Goal: Task Accomplishment & Management: Use online tool/utility

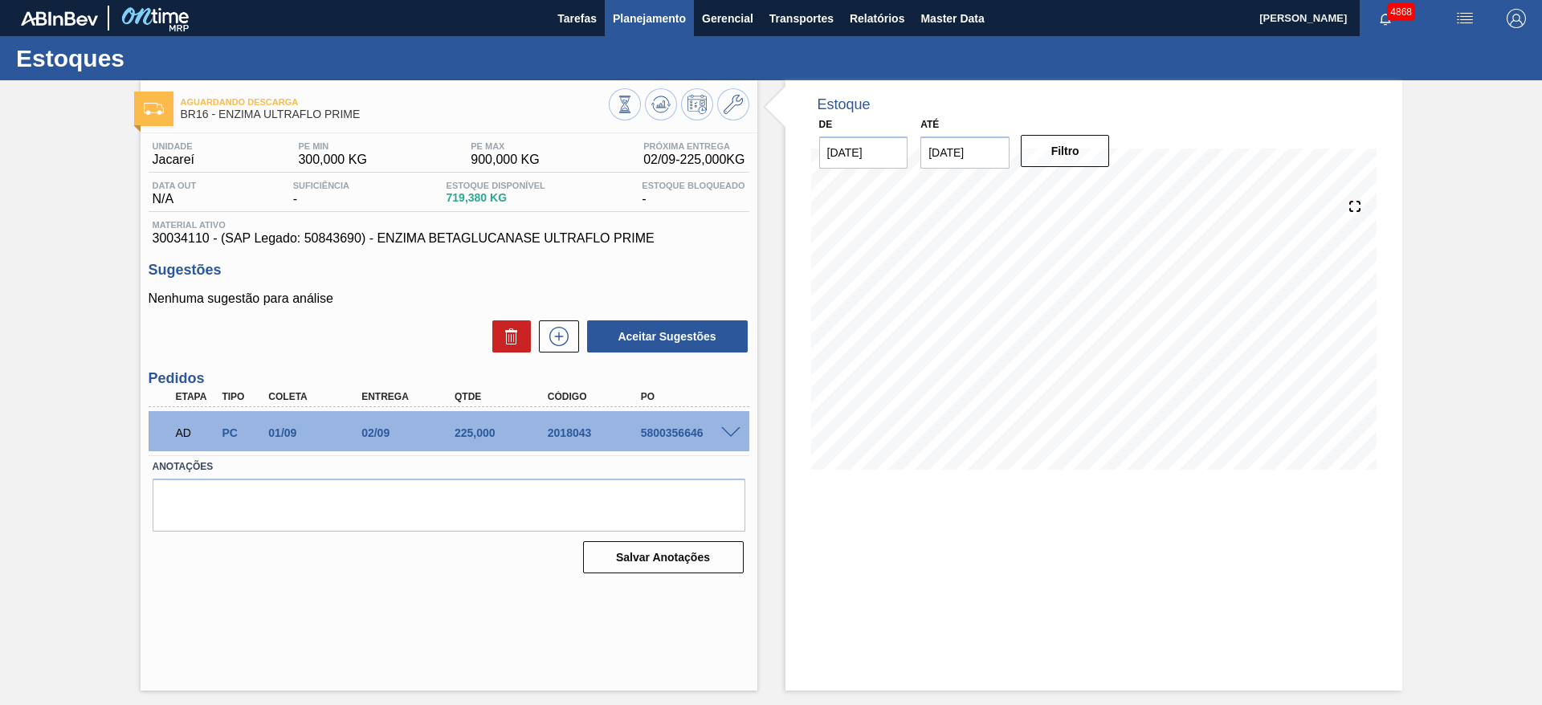
click at [648, 6] on button "Planejamento" at bounding box center [649, 18] width 89 height 36
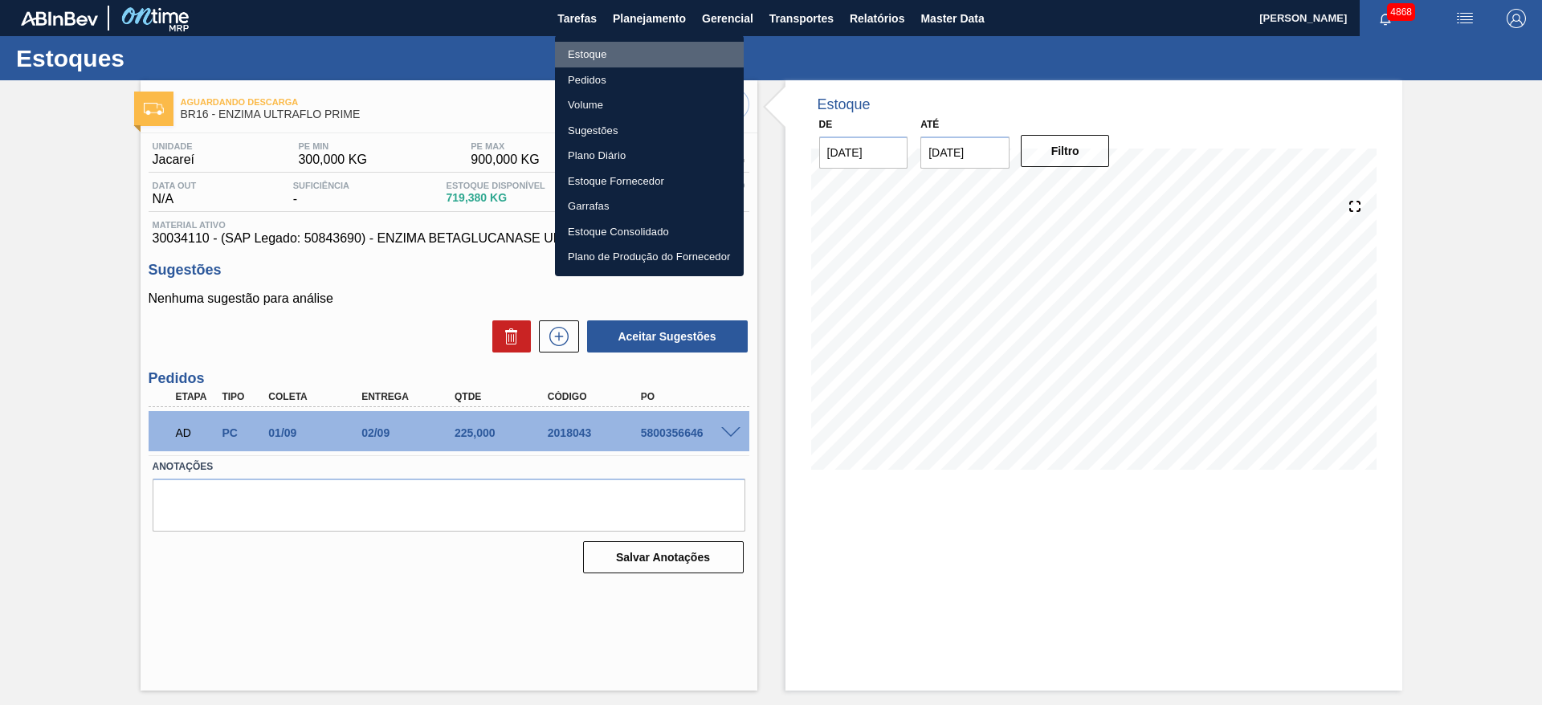
click at [610, 50] on li "Estoque" at bounding box center [649, 55] width 189 height 26
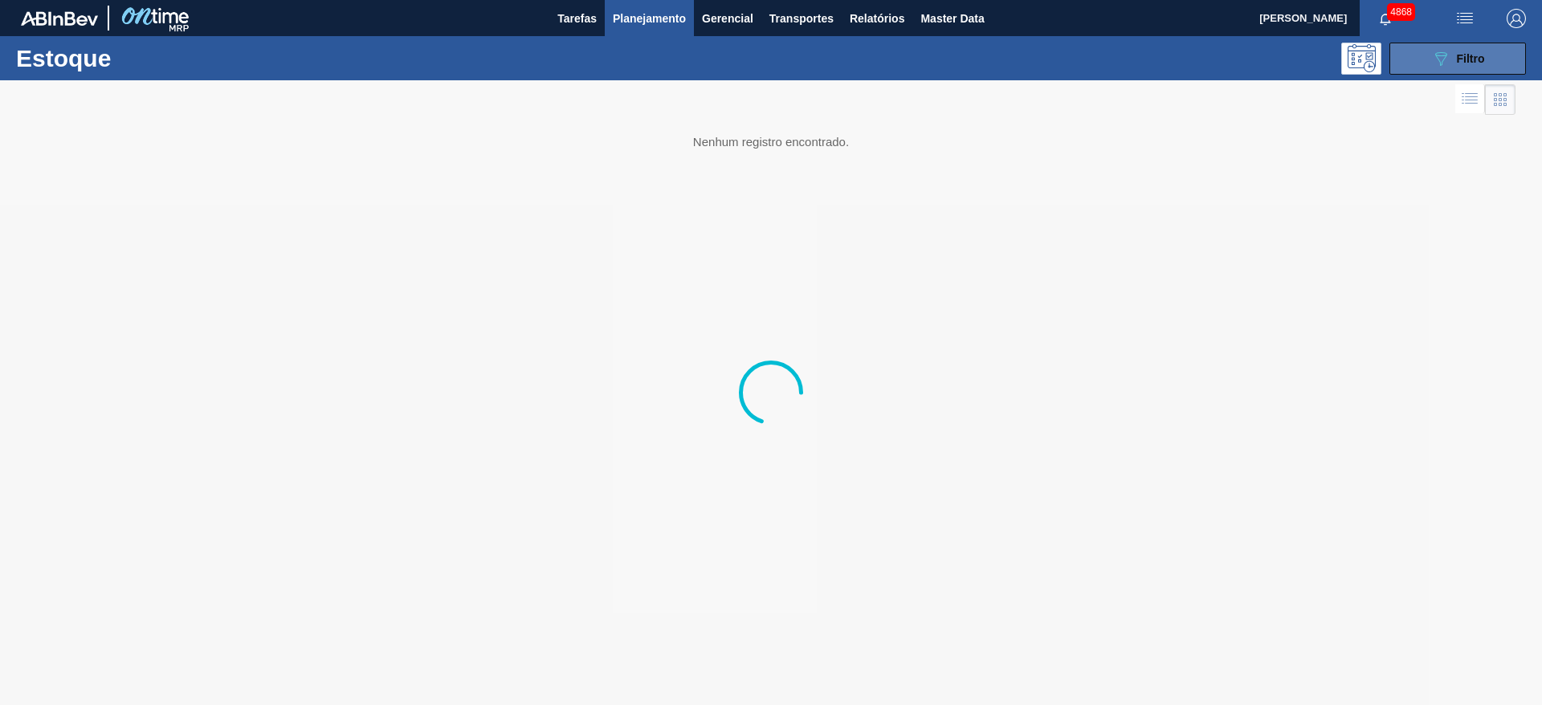
click at [1419, 64] on button "089F7B8B-B2A5-4AFE-B5C0-19BA573D28AC Filtro" at bounding box center [1457, 59] width 137 height 32
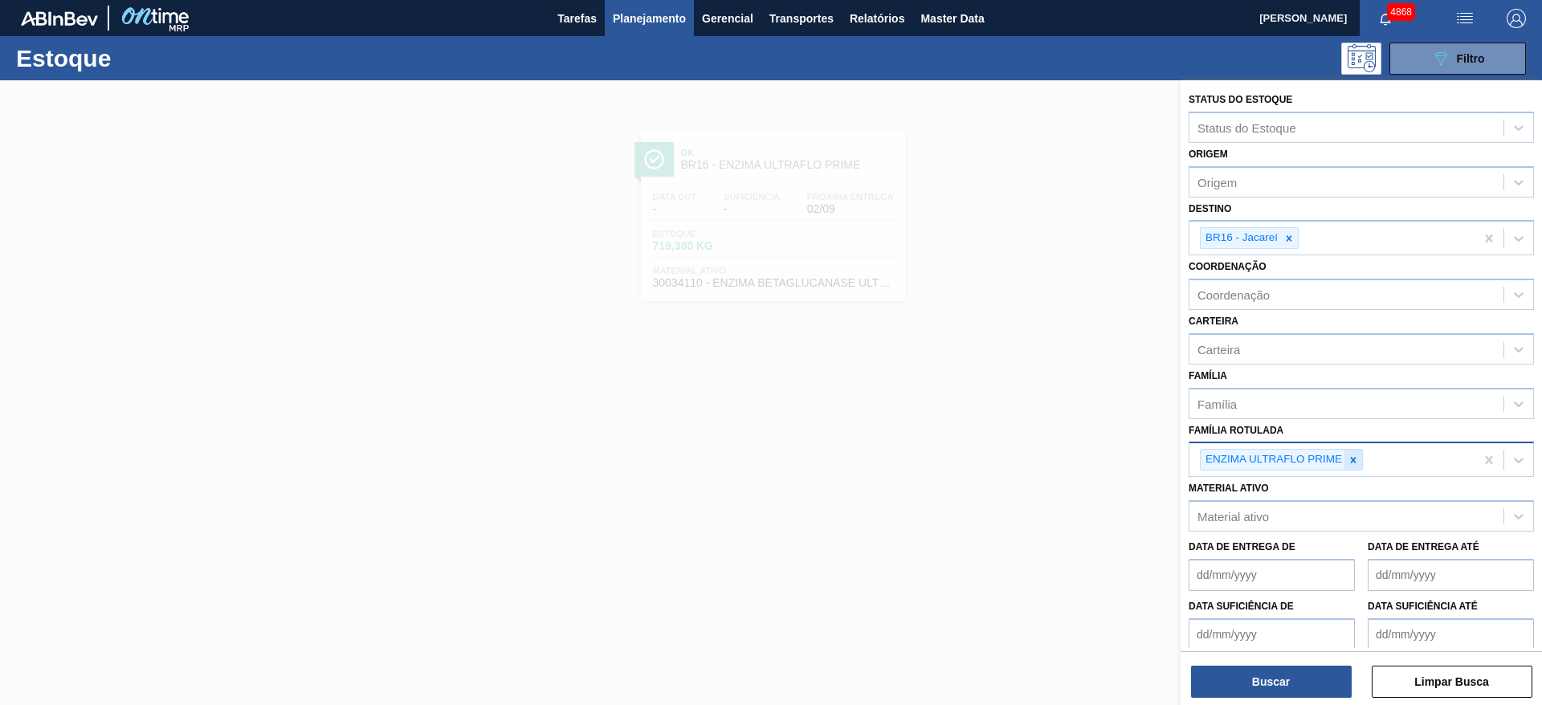
click at [1355, 455] on icon at bounding box center [1352, 459] width 11 height 11
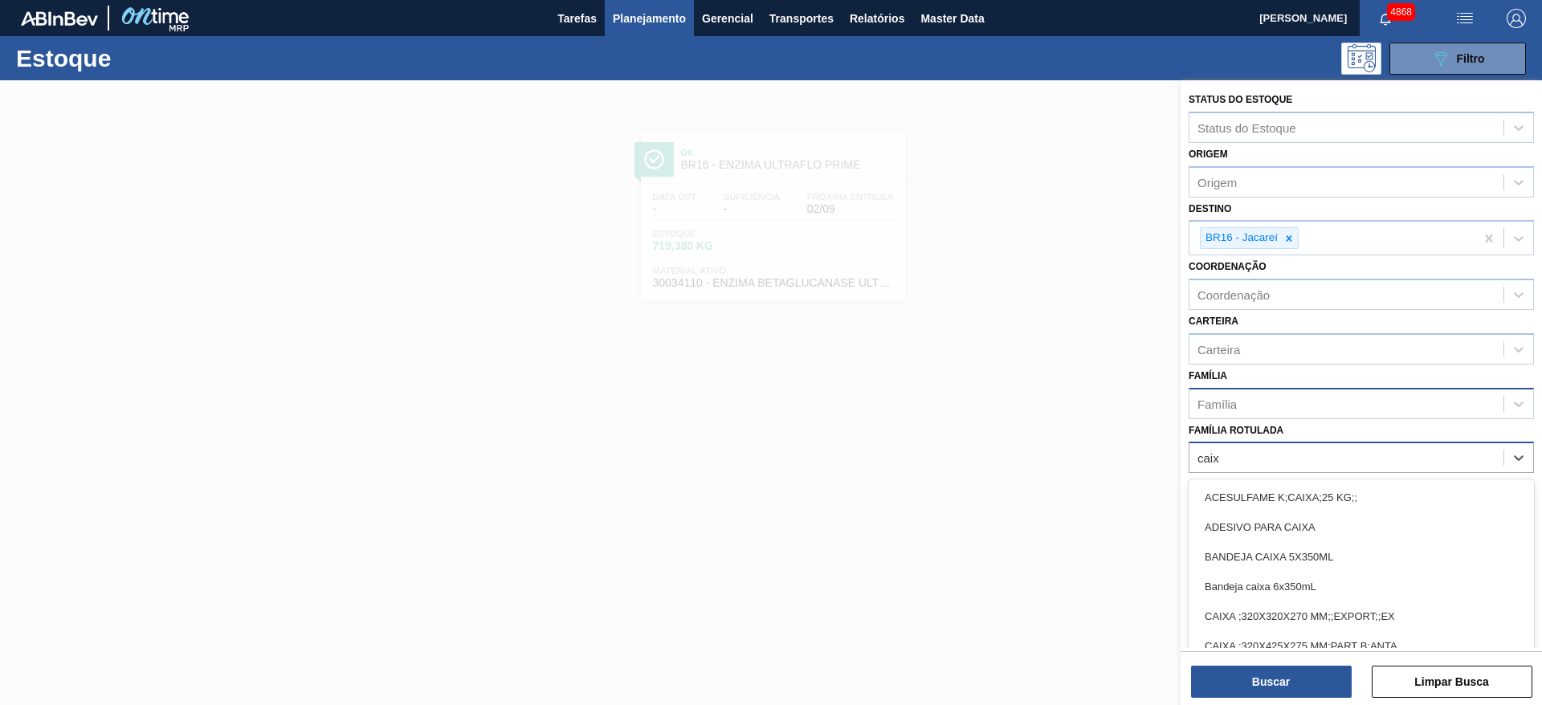
type Rotulada "caixa"
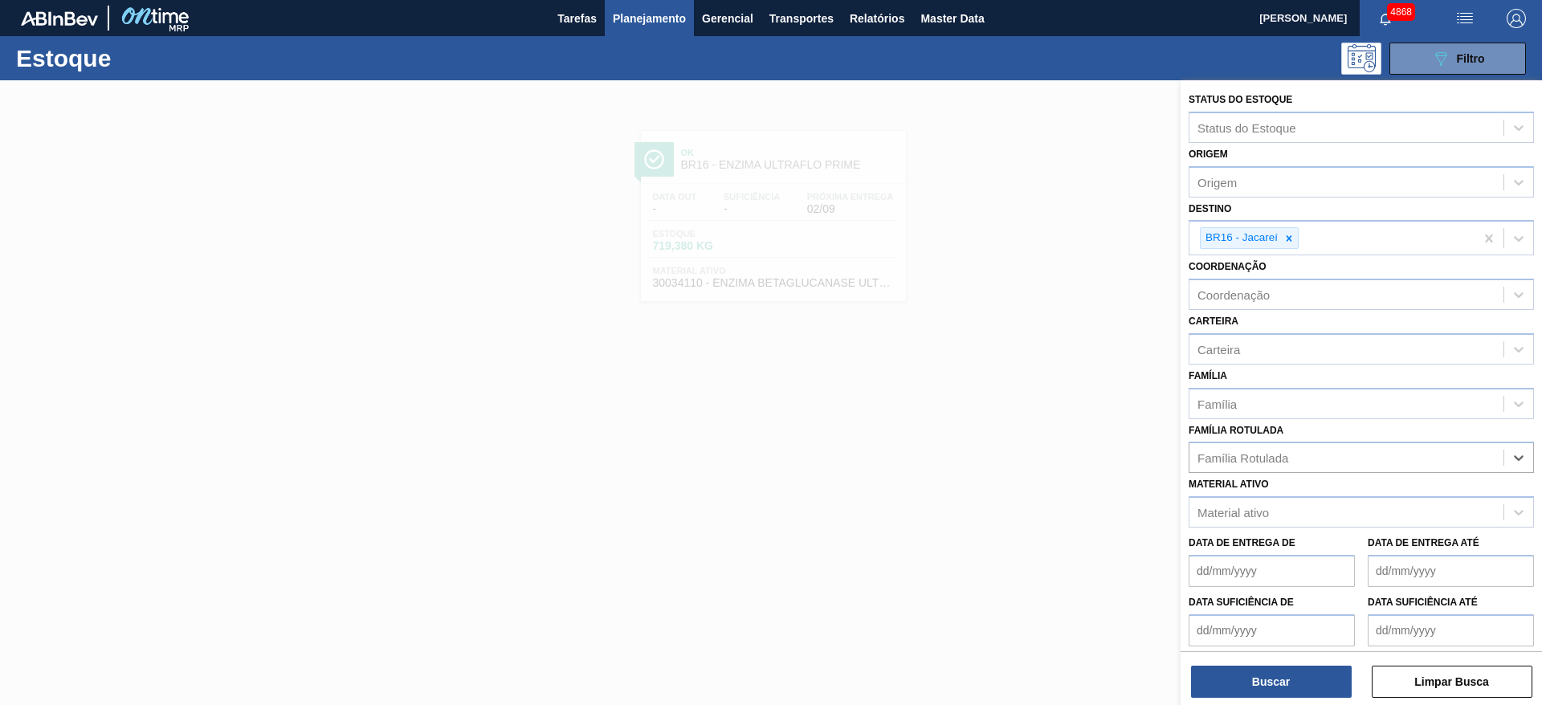
drag, startPoint x: 1249, startPoint y: 454, endPoint x: 1159, endPoint y: 454, distance: 89.1
click at [1180, 456] on div "Status do Estoque Status do Estoque Origem Origem Destino BR16 - Jacareí Coorde…" at bounding box center [1360, 432] width 361 height 705
click at [1208, 457] on Rotulada "cx pap goo" at bounding box center [1227, 458] width 60 height 14
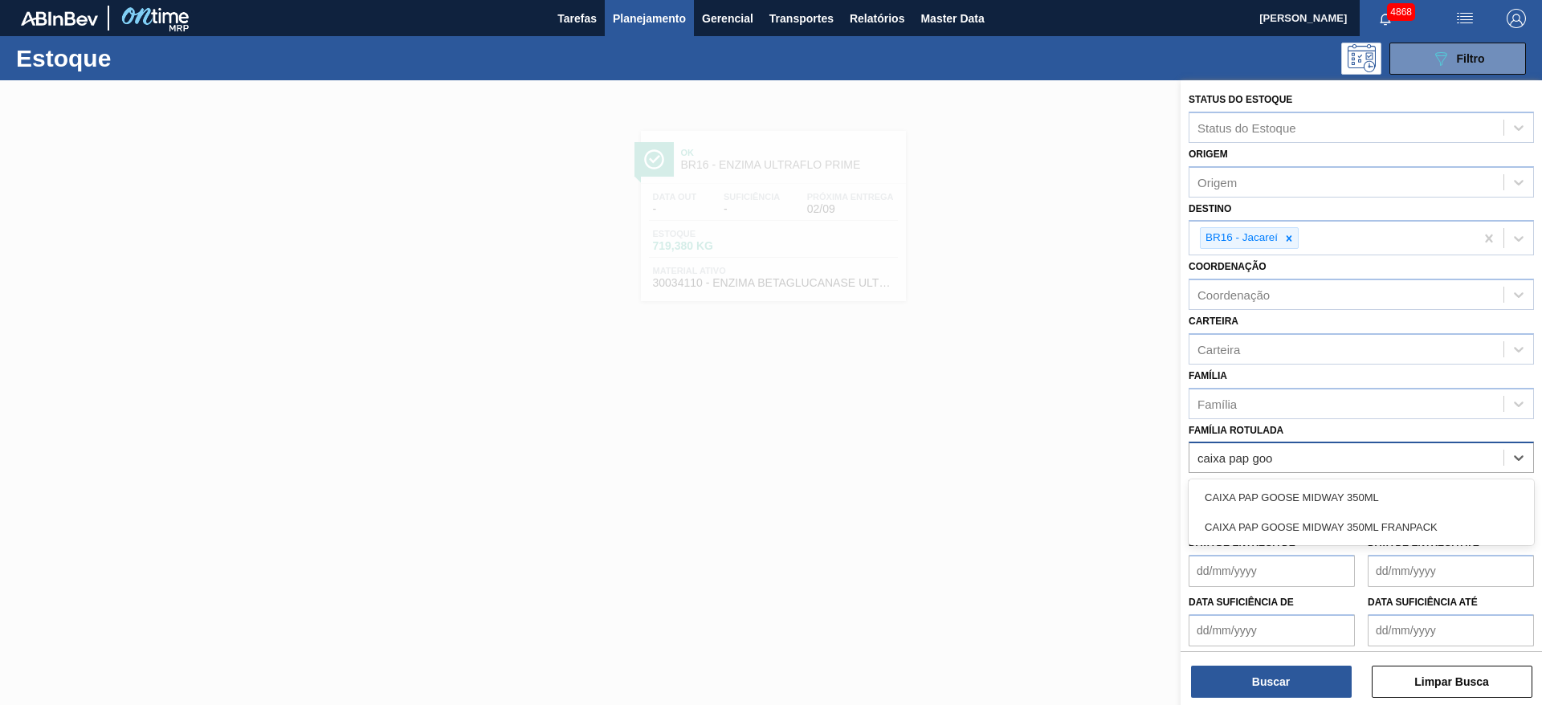
click at [1245, 462] on Rotulada "caixa pap goo" at bounding box center [1235, 458] width 76 height 14
type Rotulada "caixa pap goo"
click at [937, 17] on span "Master Data" at bounding box center [951, 18] width 63 height 19
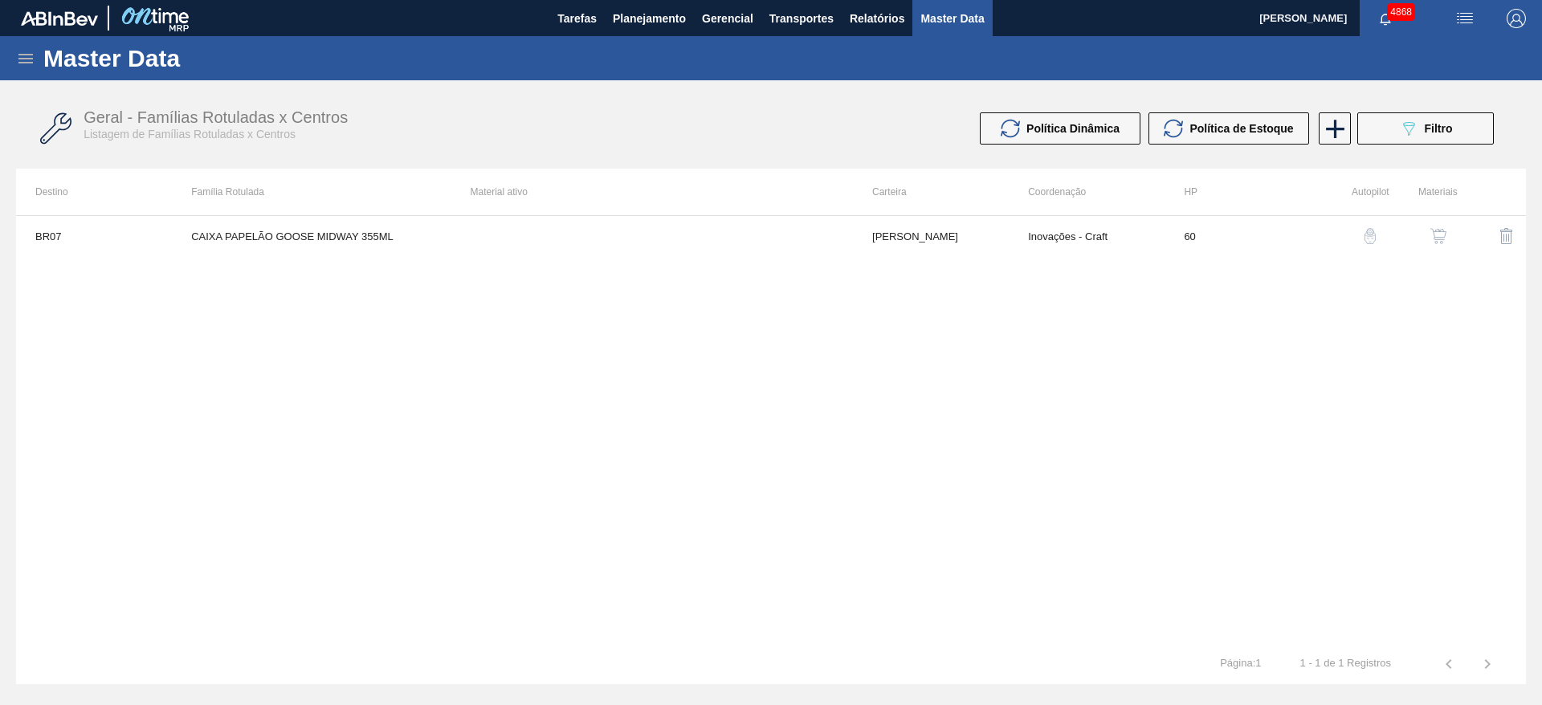
click at [1438, 236] on img "button" at bounding box center [1438, 236] width 16 height 16
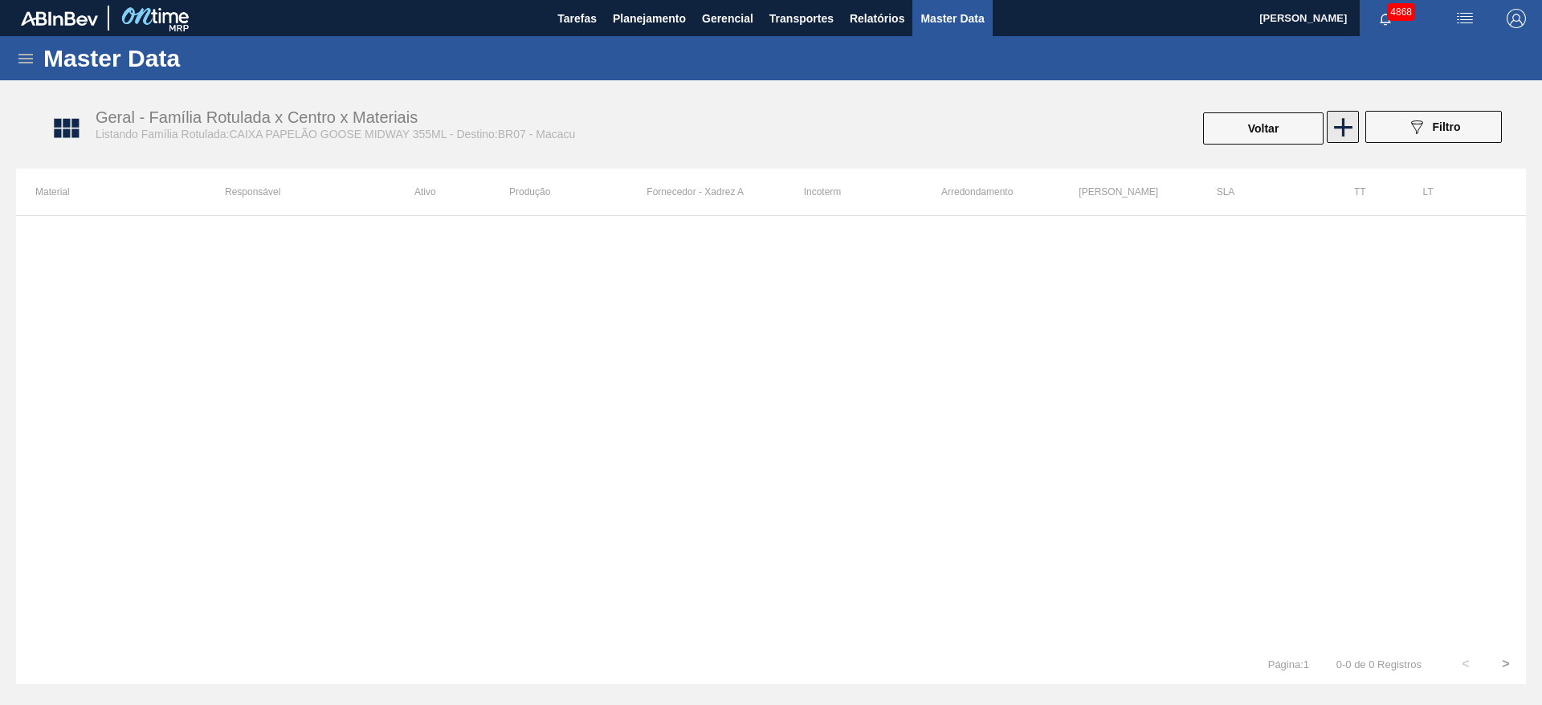
click at [1334, 120] on icon at bounding box center [1342, 127] width 31 height 31
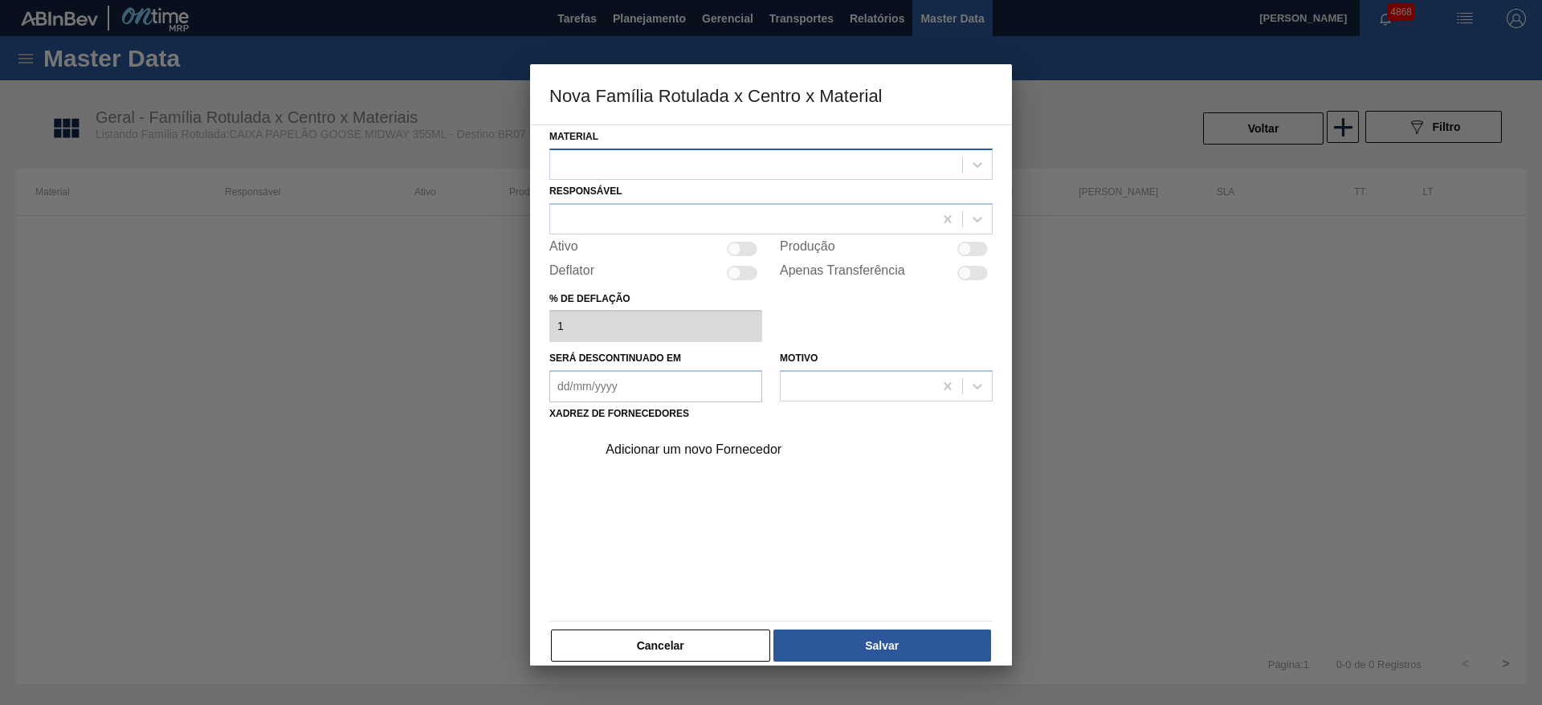
click at [722, 165] on div at bounding box center [756, 164] width 412 height 23
click at [726, 169] on div at bounding box center [756, 164] width 412 height 23
click at [644, 173] on div at bounding box center [756, 164] width 412 height 23
click at [682, 639] on button "Cancelar" at bounding box center [660, 646] width 219 height 32
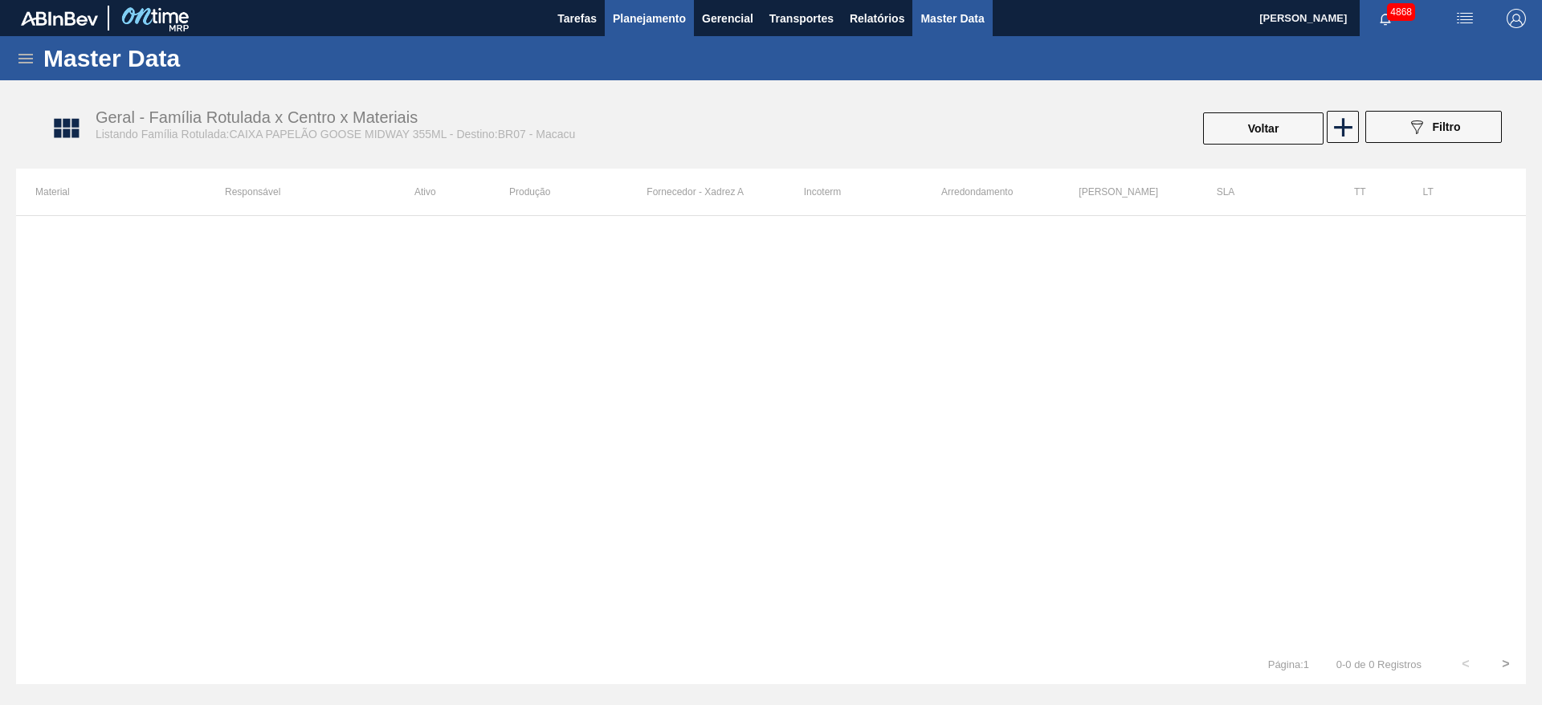
click at [638, 12] on span "Planejamento" at bounding box center [649, 18] width 73 height 19
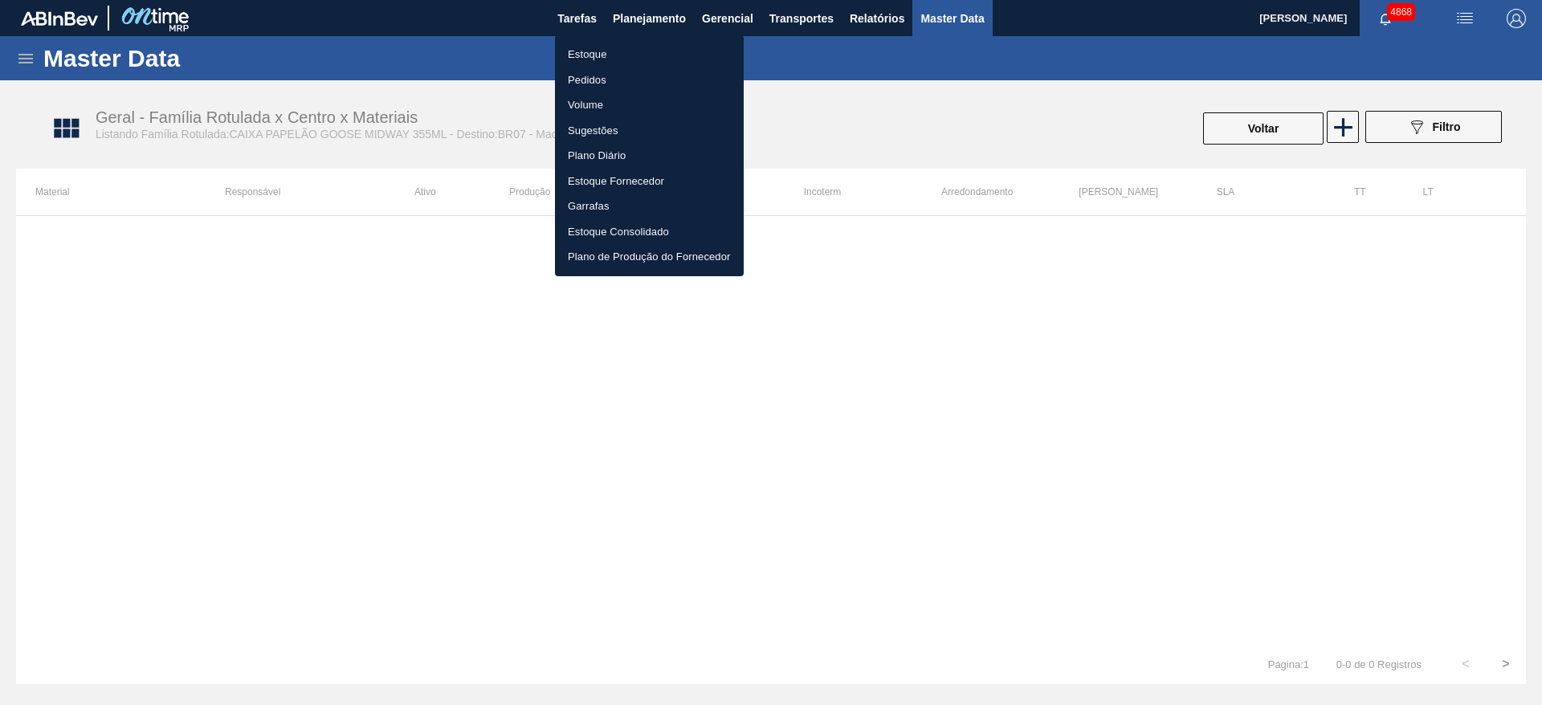
click at [605, 58] on li "Estoque" at bounding box center [649, 55] width 189 height 26
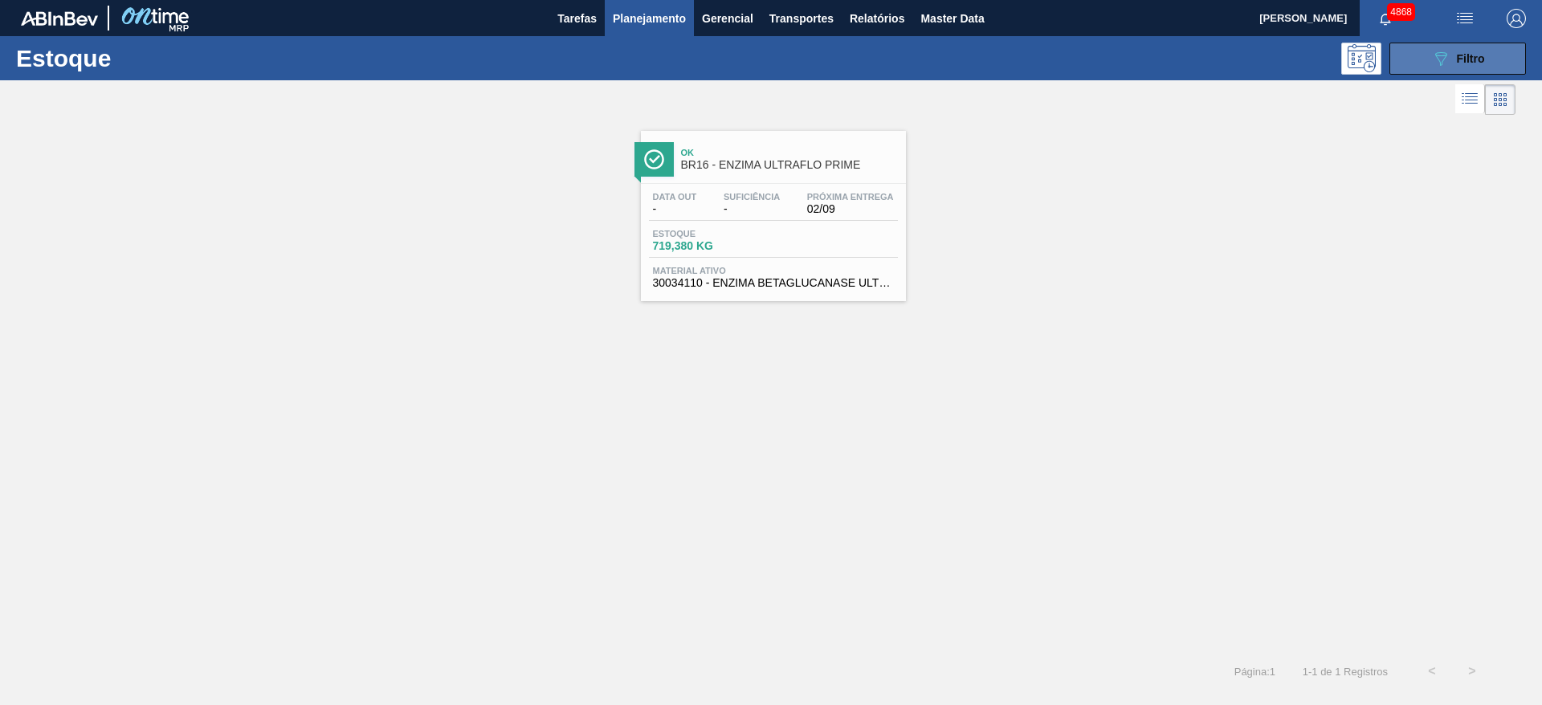
click at [1449, 55] on icon "089F7B8B-B2A5-4AFE-B5C0-19BA573D28AC" at bounding box center [1440, 58] width 19 height 19
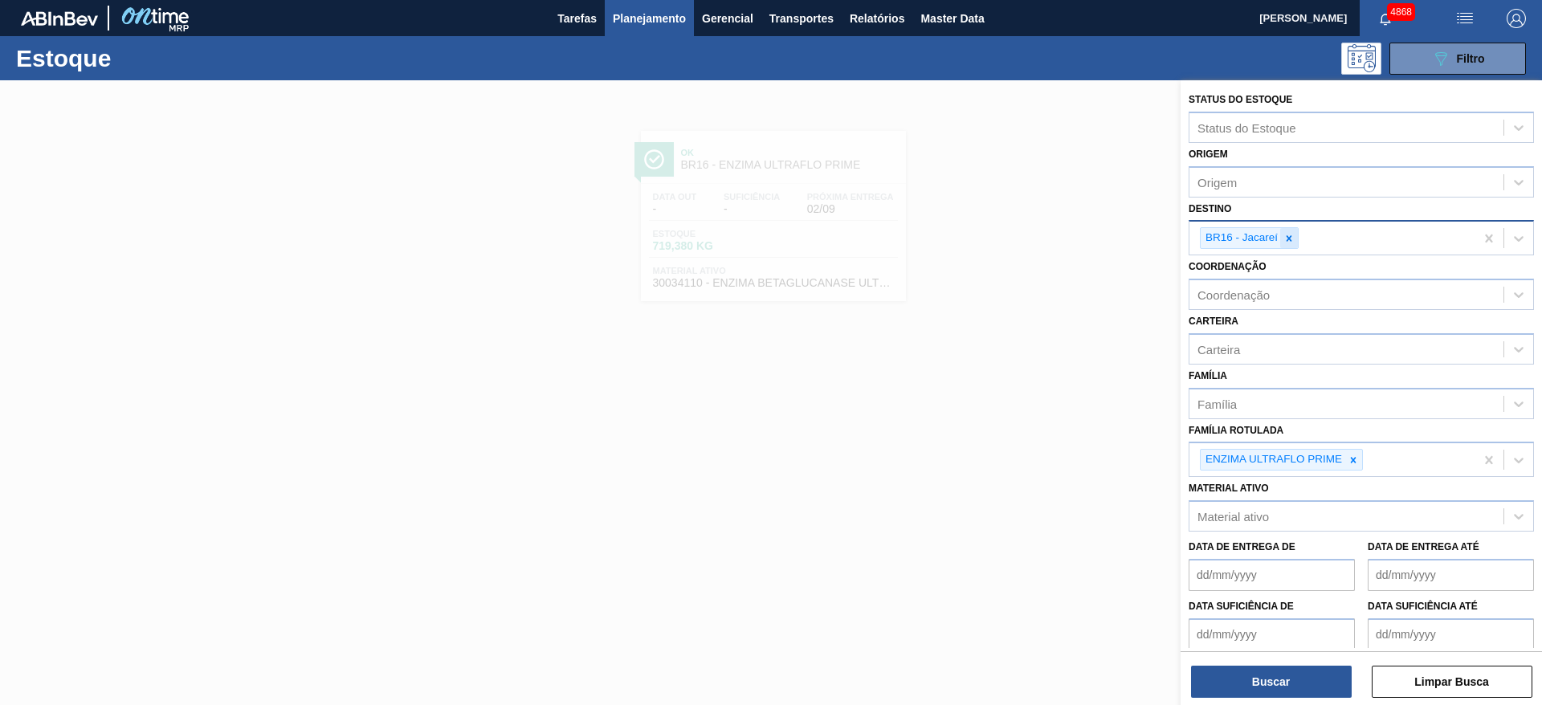
click at [1291, 236] on icon at bounding box center [1289, 238] width 6 height 6
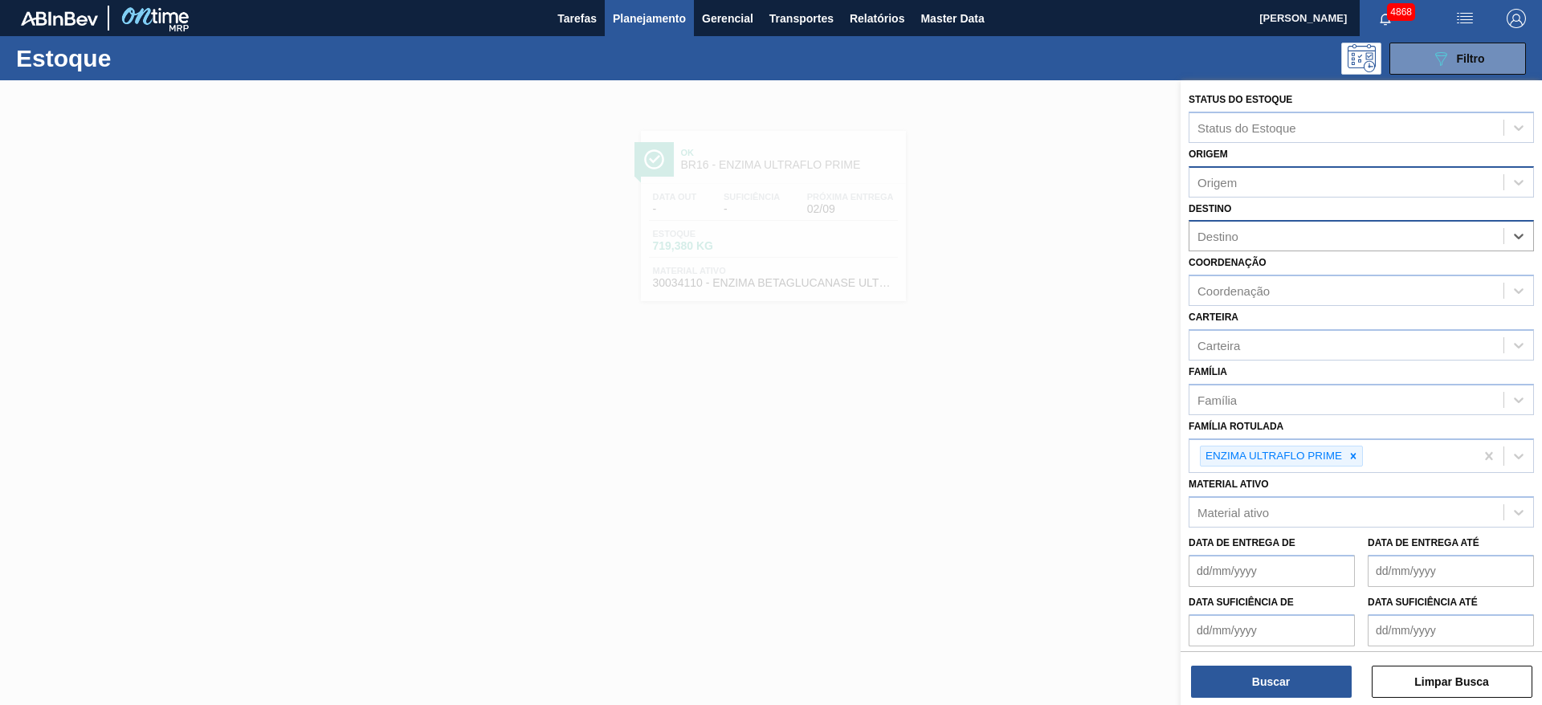
click at [1249, 180] on div "Origem" at bounding box center [1346, 181] width 314 height 23
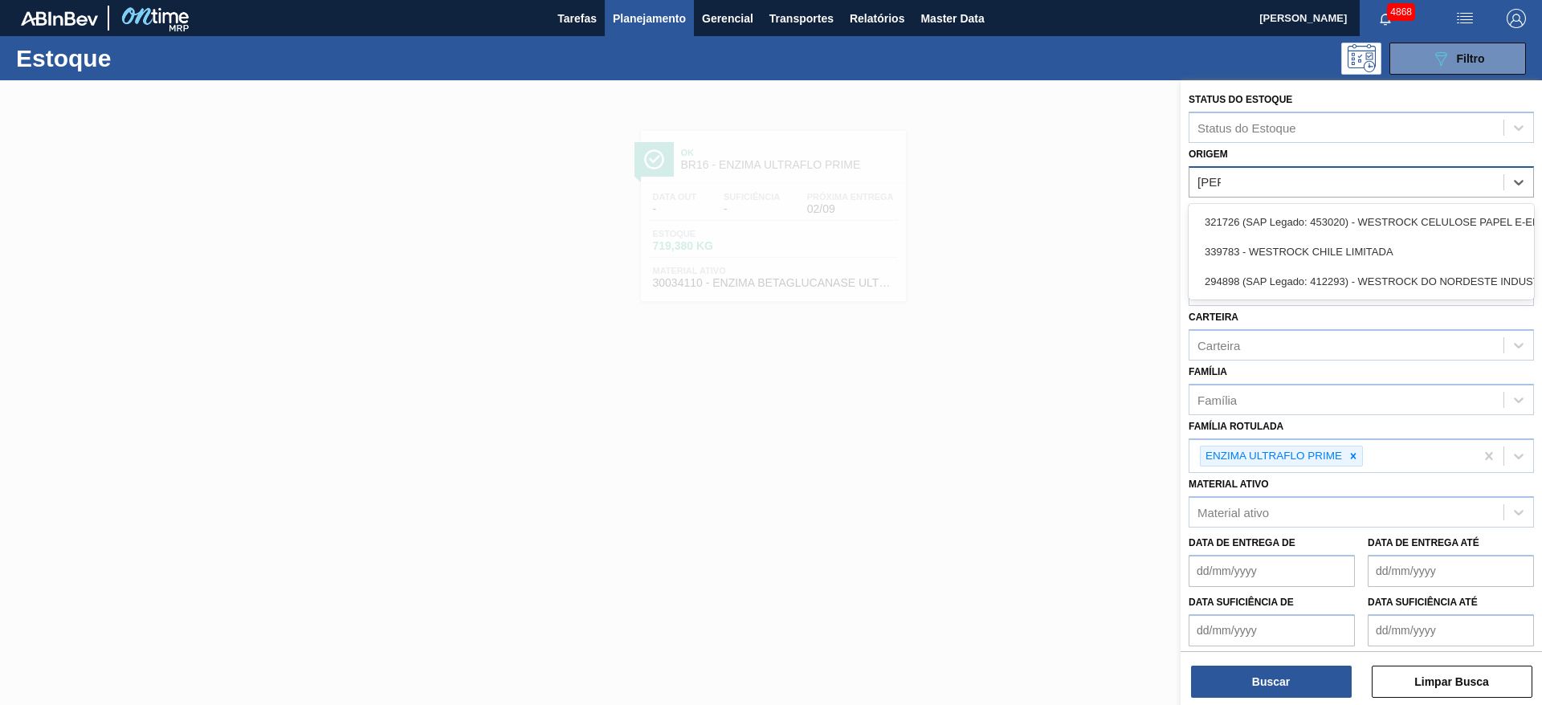
type input "west"
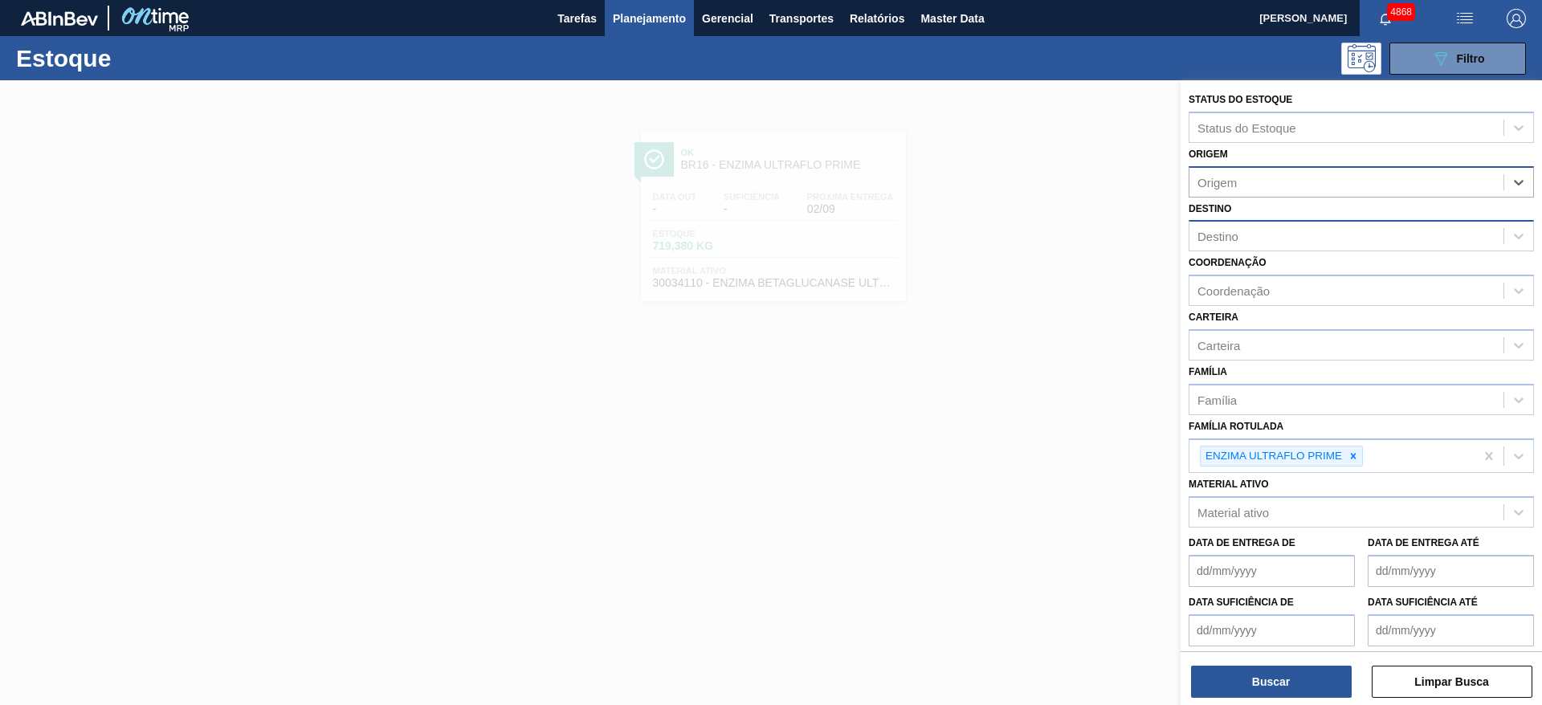
drag, startPoint x: 1241, startPoint y: 178, endPoint x: 1208, endPoint y: 185, distance: 32.8
click at [1208, 185] on div "Origem" at bounding box center [1346, 181] width 314 height 23
click at [1208, 185] on div "Origem" at bounding box center [1216, 182] width 39 height 14
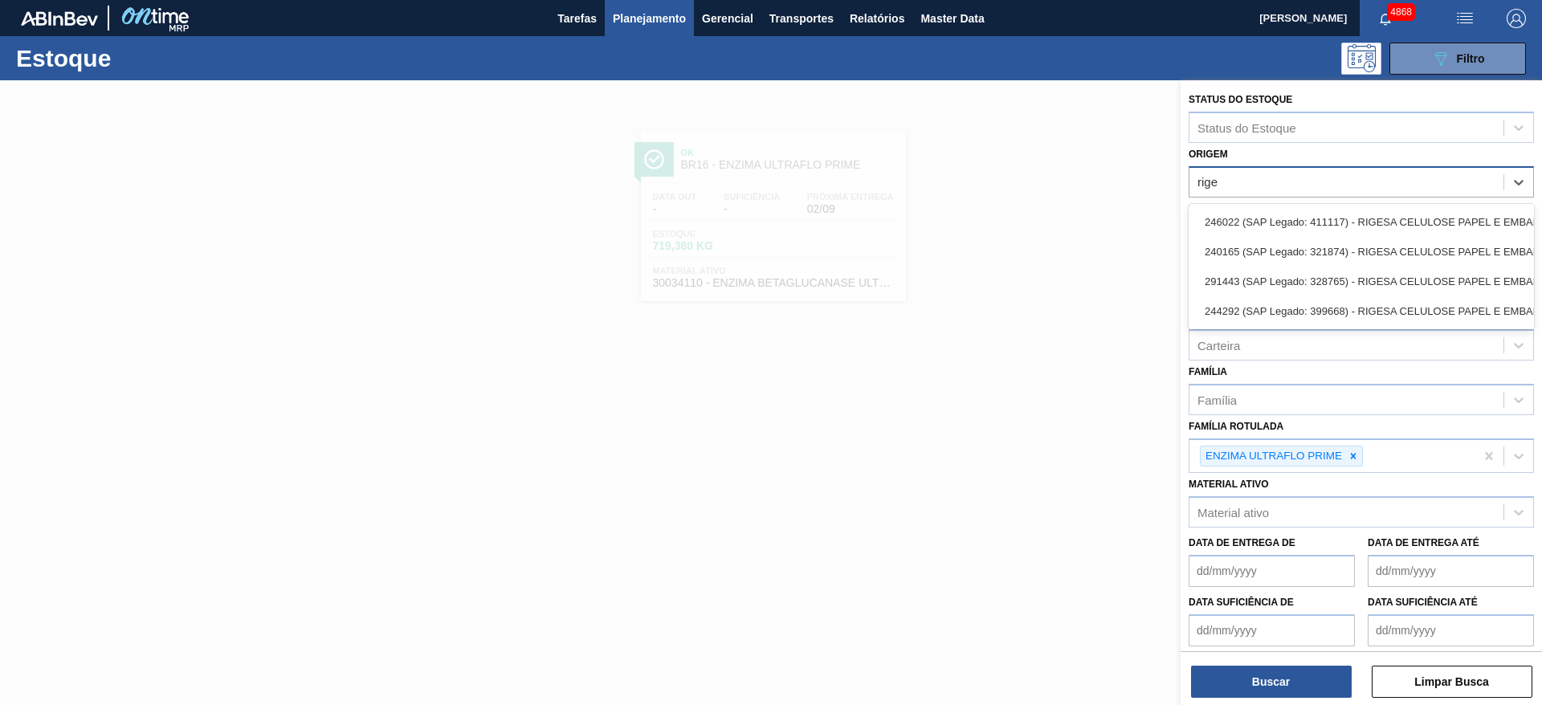
type input "riges"
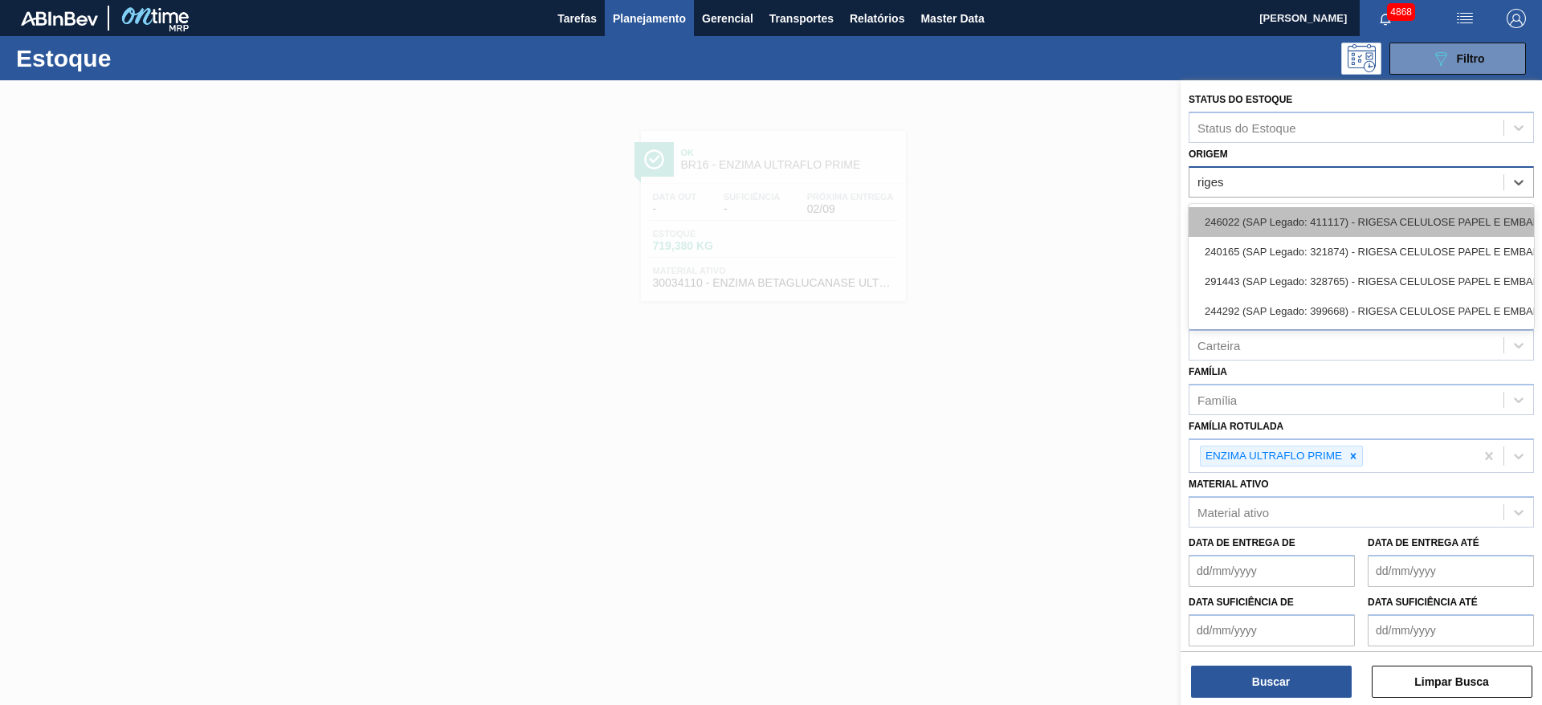
click at [1293, 224] on div "246022 (SAP Legado: 411117) - RIGESA CELULOSE PAPEL E EMBALAGENS" at bounding box center [1360, 222] width 345 height 30
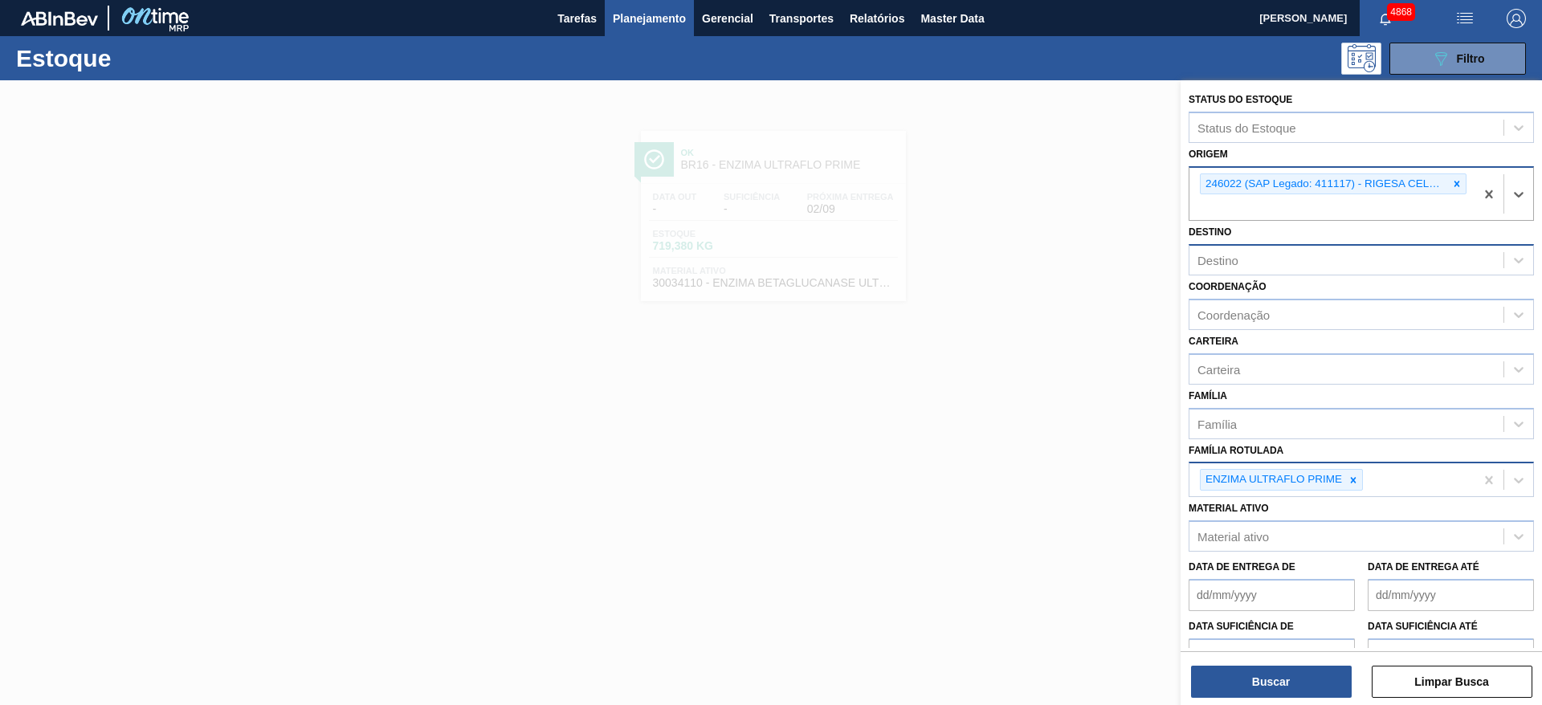
click at [1351, 476] on icon at bounding box center [1352, 480] width 11 height 11
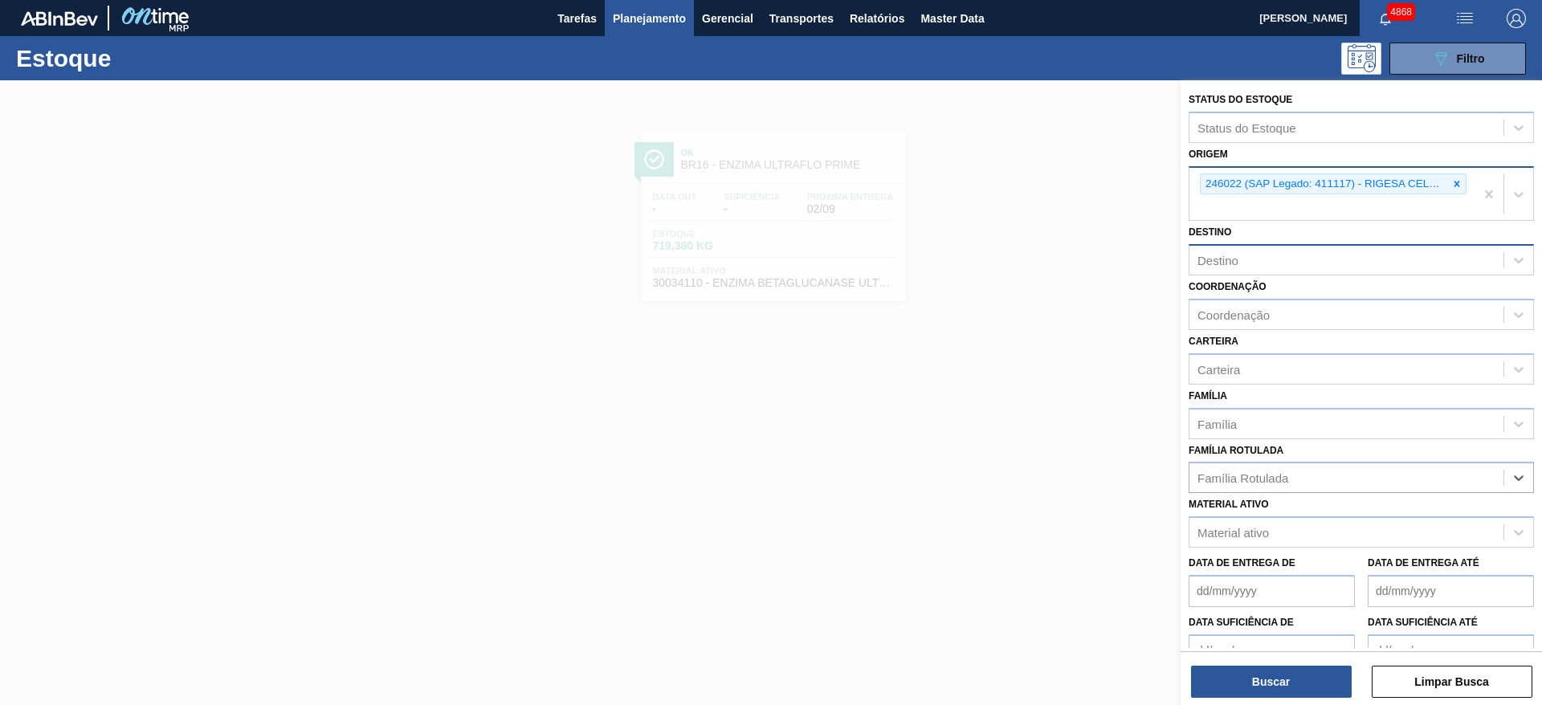
click at [1252, 264] on div "Destino" at bounding box center [1346, 260] width 314 height 23
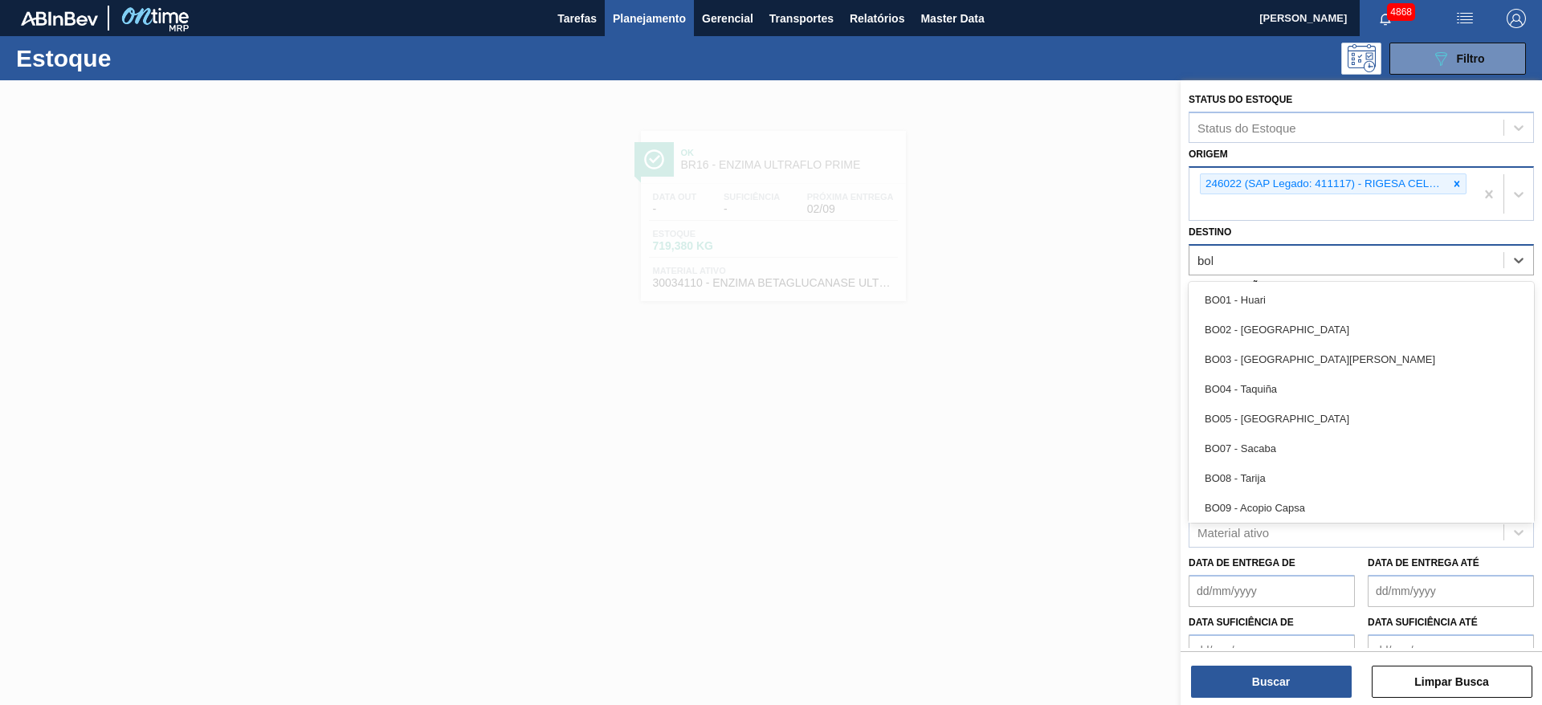
type input "bohe"
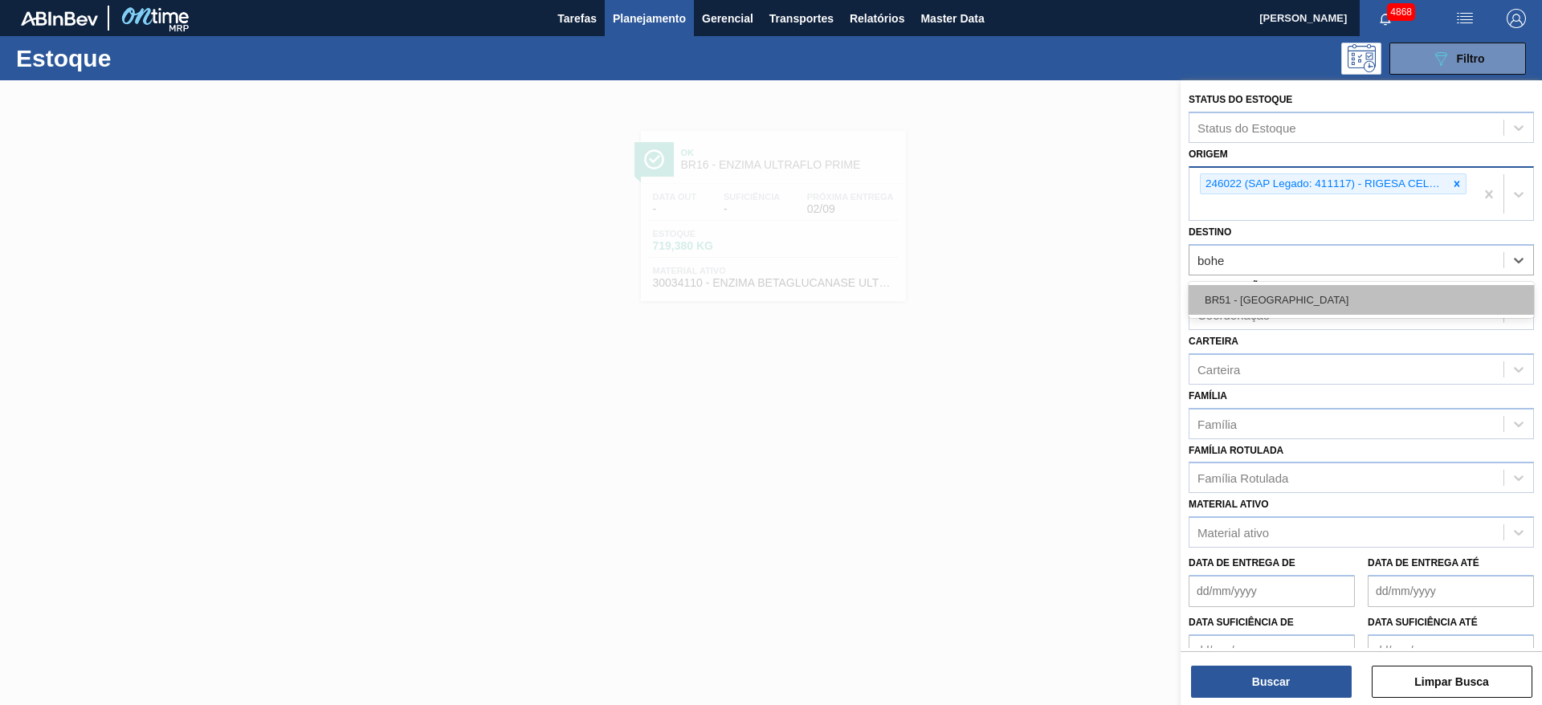
click at [1293, 301] on div "BR51 - [GEOGRAPHIC_DATA]" at bounding box center [1360, 300] width 345 height 30
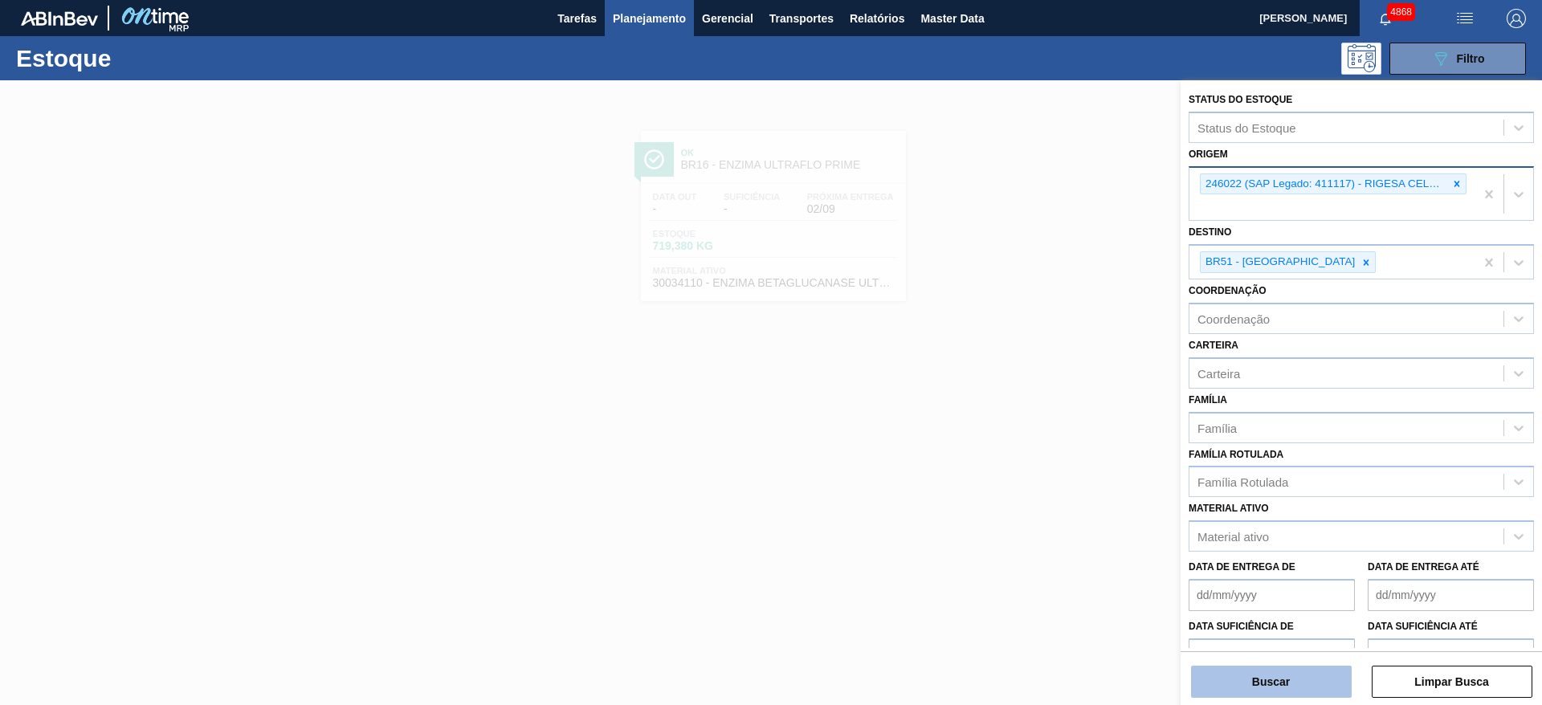
click at [1277, 671] on button "Buscar" at bounding box center [1271, 682] width 161 height 32
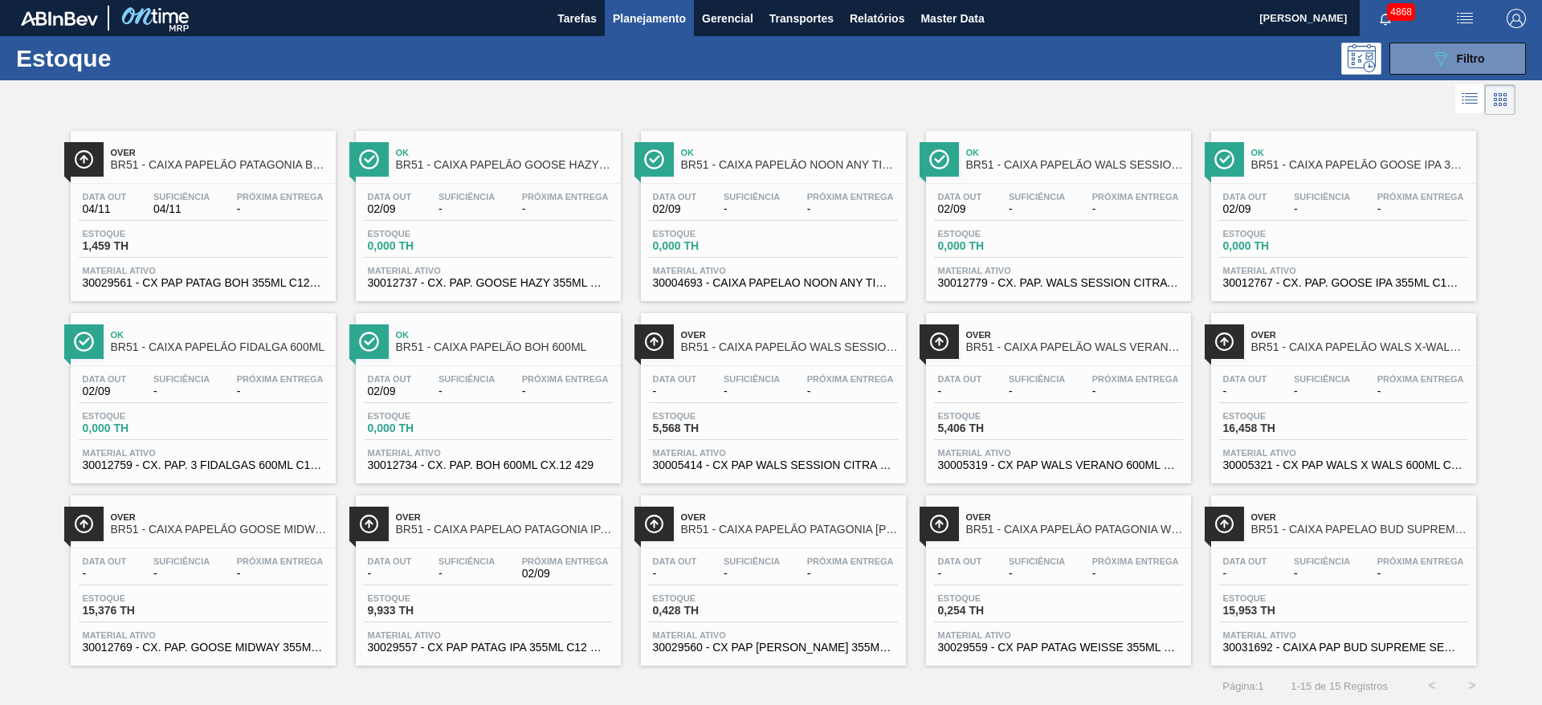
scroll to position [1, 0]
click at [287, 581] on div "Data out - Suficiência - Próxima Entrega -" at bounding box center [203, 570] width 249 height 29
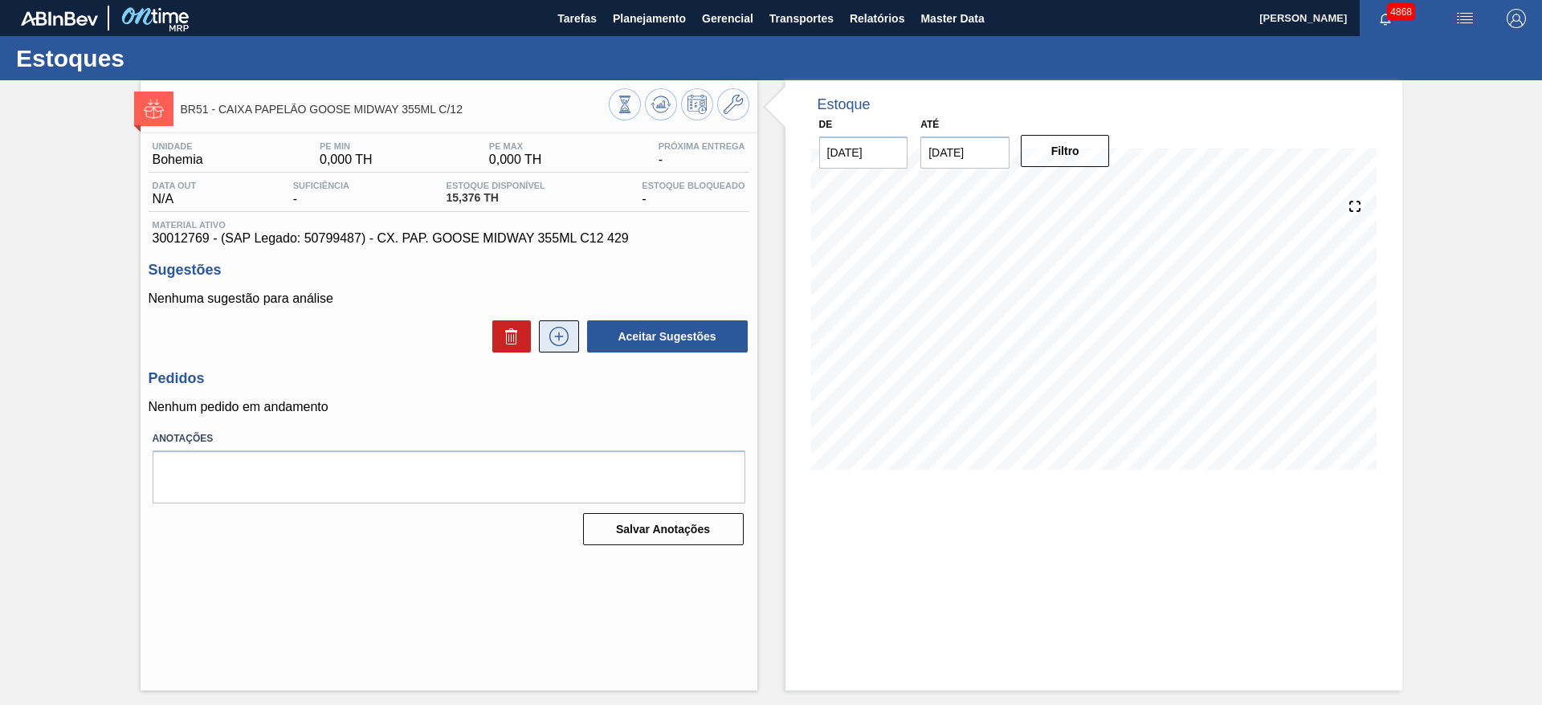
click at [553, 332] on icon at bounding box center [559, 336] width 26 height 19
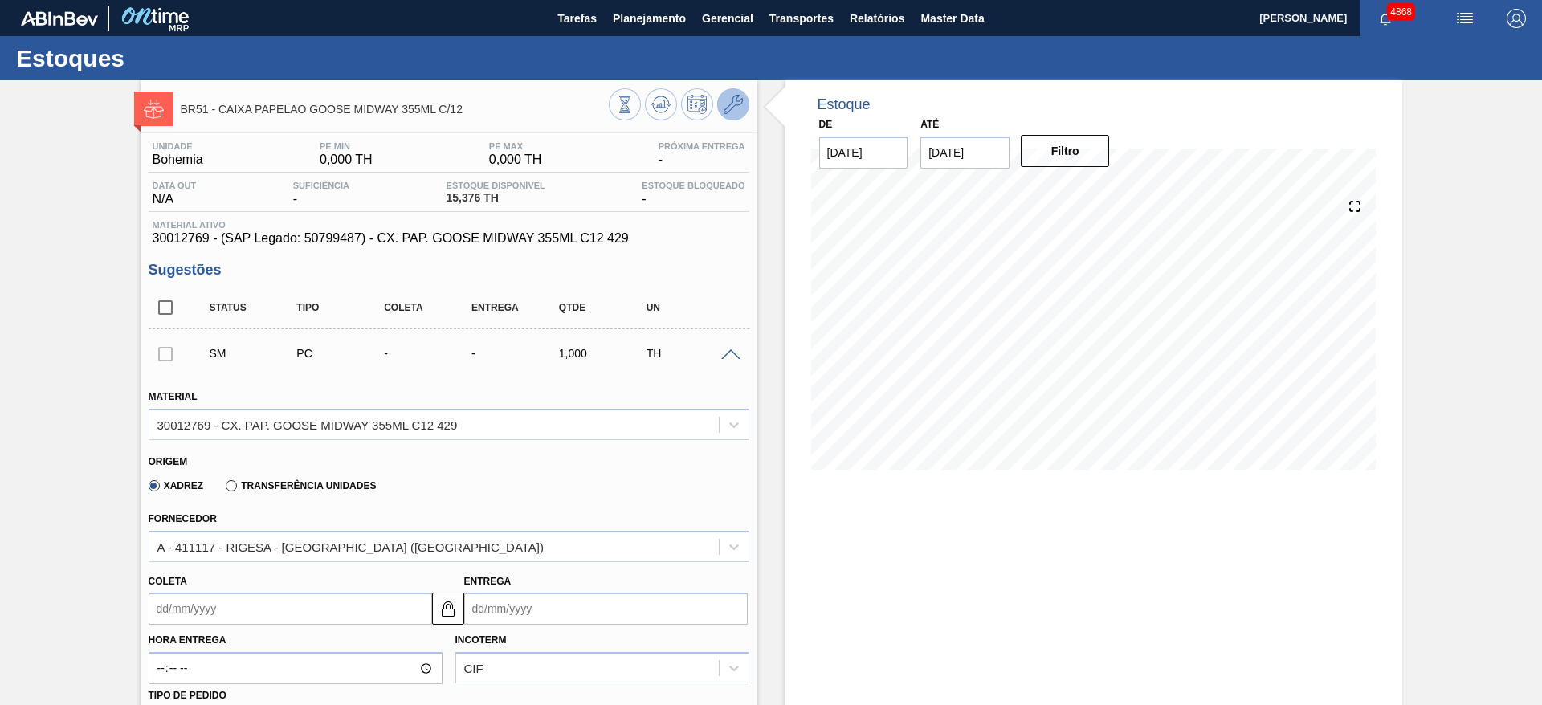
click at [720, 114] on button at bounding box center [733, 104] width 32 height 32
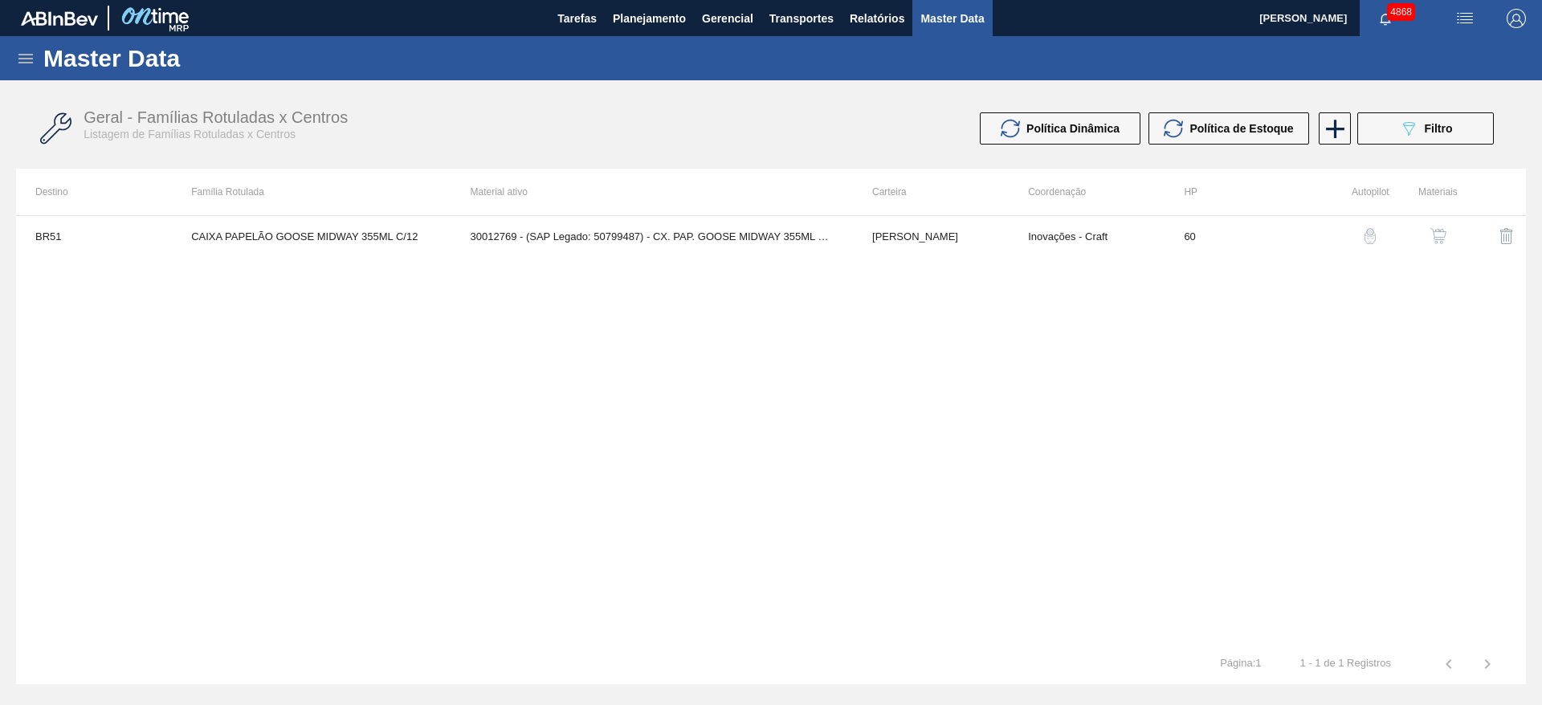
click at [1435, 237] on img "button" at bounding box center [1438, 236] width 16 height 16
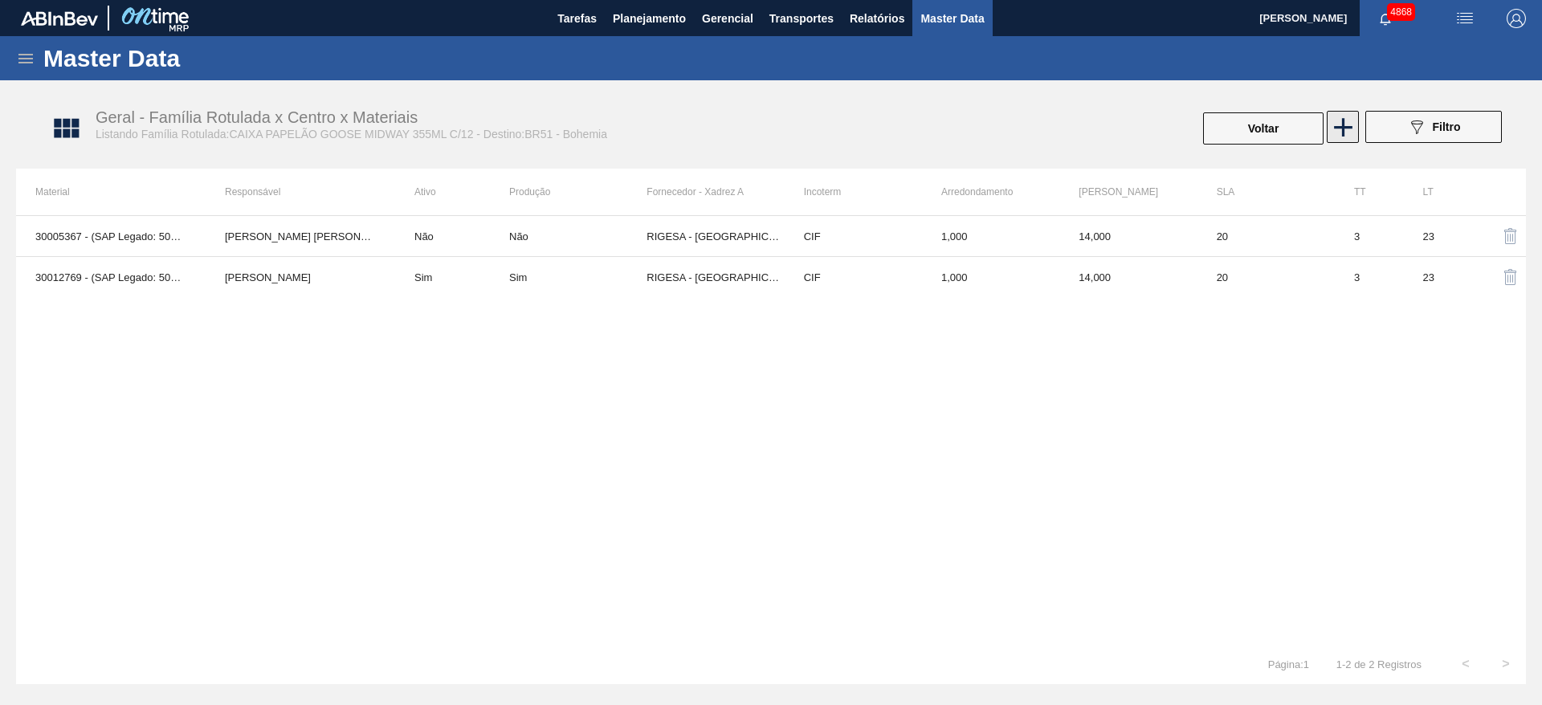
click at [1349, 124] on icon at bounding box center [1342, 127] width 31 height 31
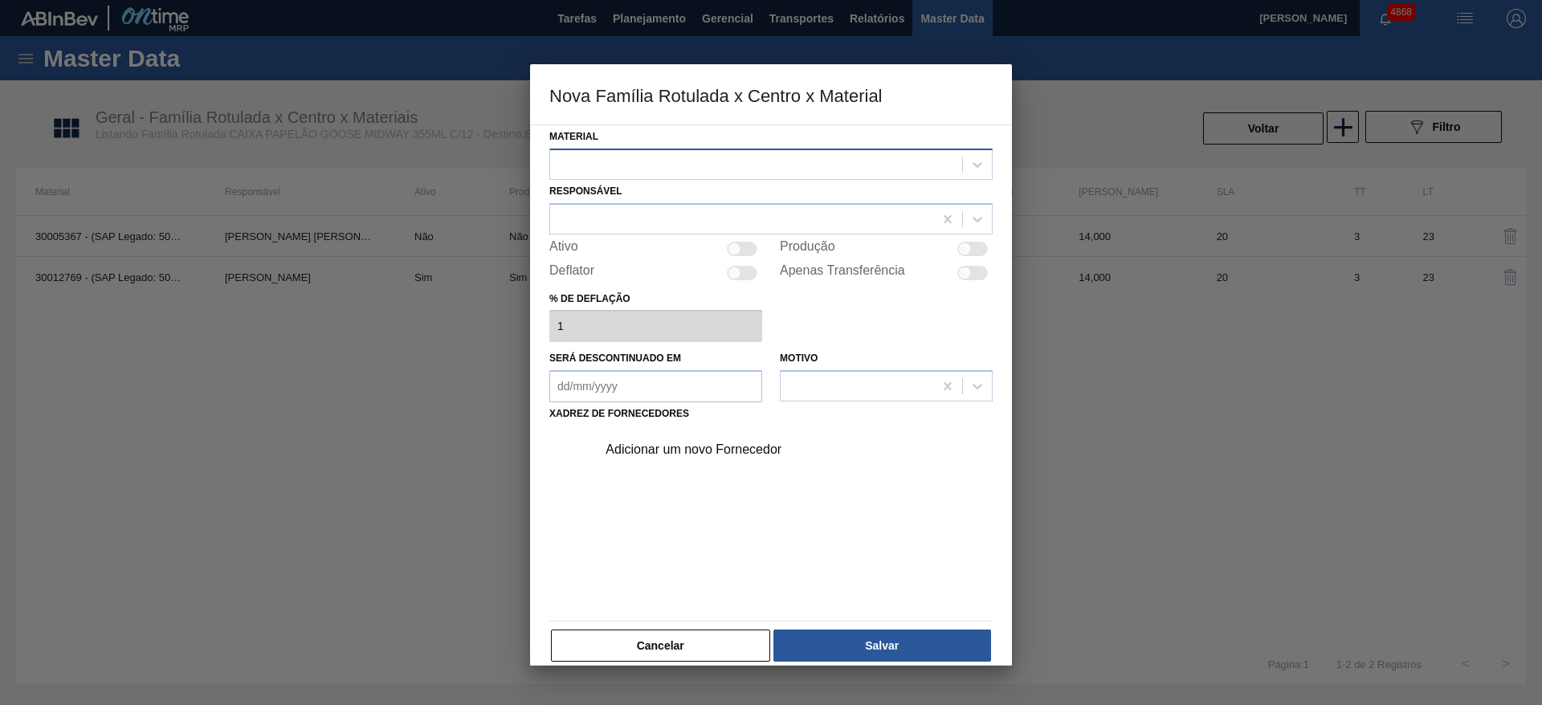
click at [734, 163] on div at bounding box center [756, 164] width 412 height 23
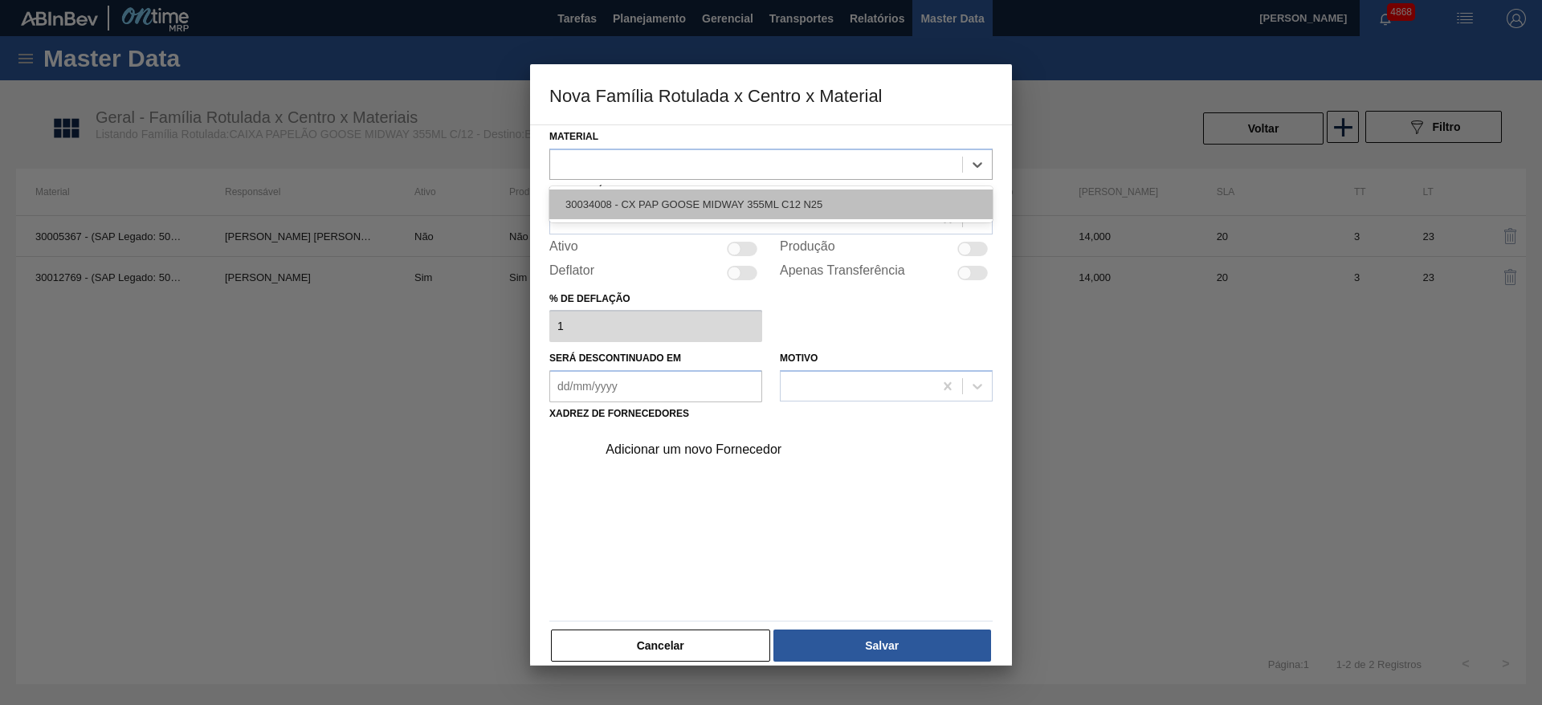
click at [747, 210] on div "30034008 - CX PAP GOOSE MIDWAY 355ML C12 N25" at bounding box center [770, 204] width 443 height 30
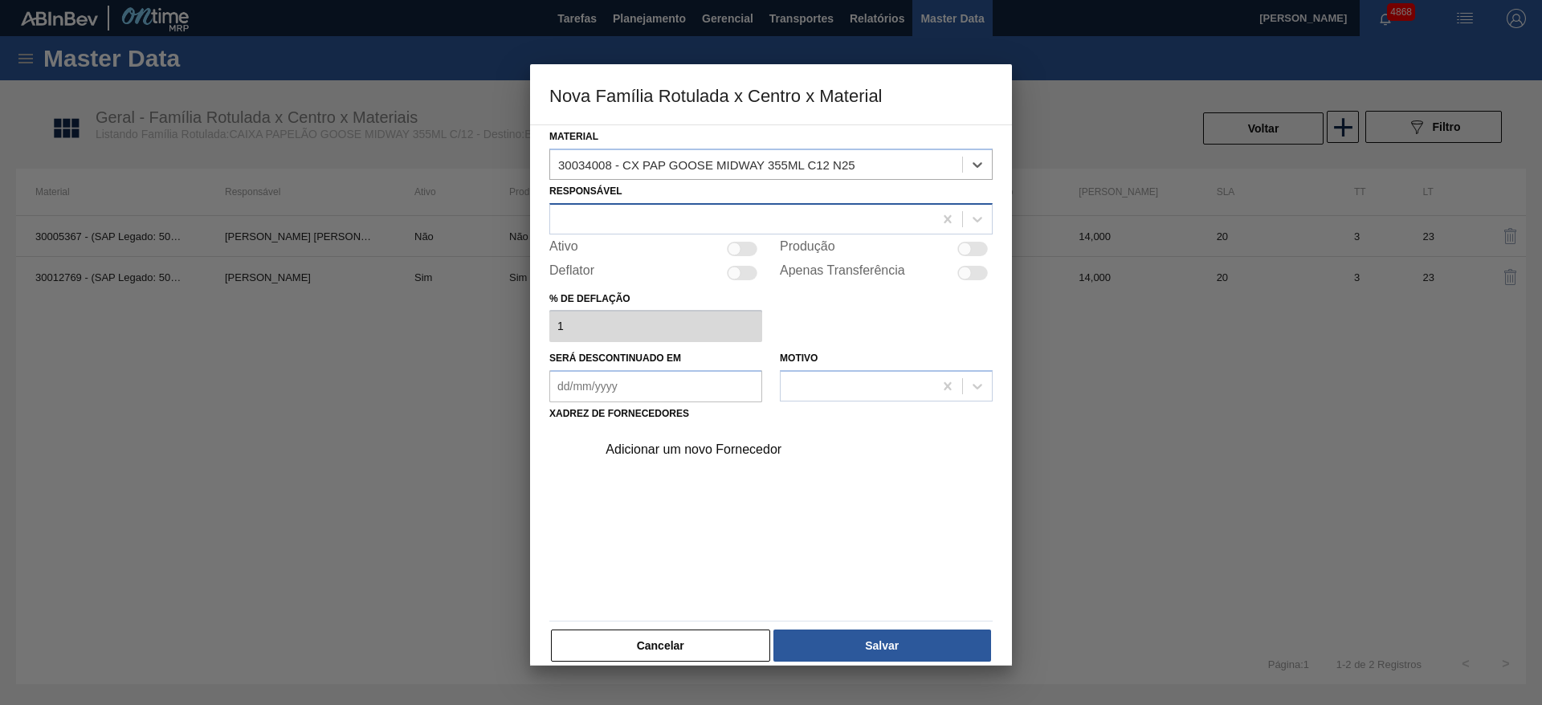
click at [747, 222] on div at bounding box center [741, 218] width 383 height 23
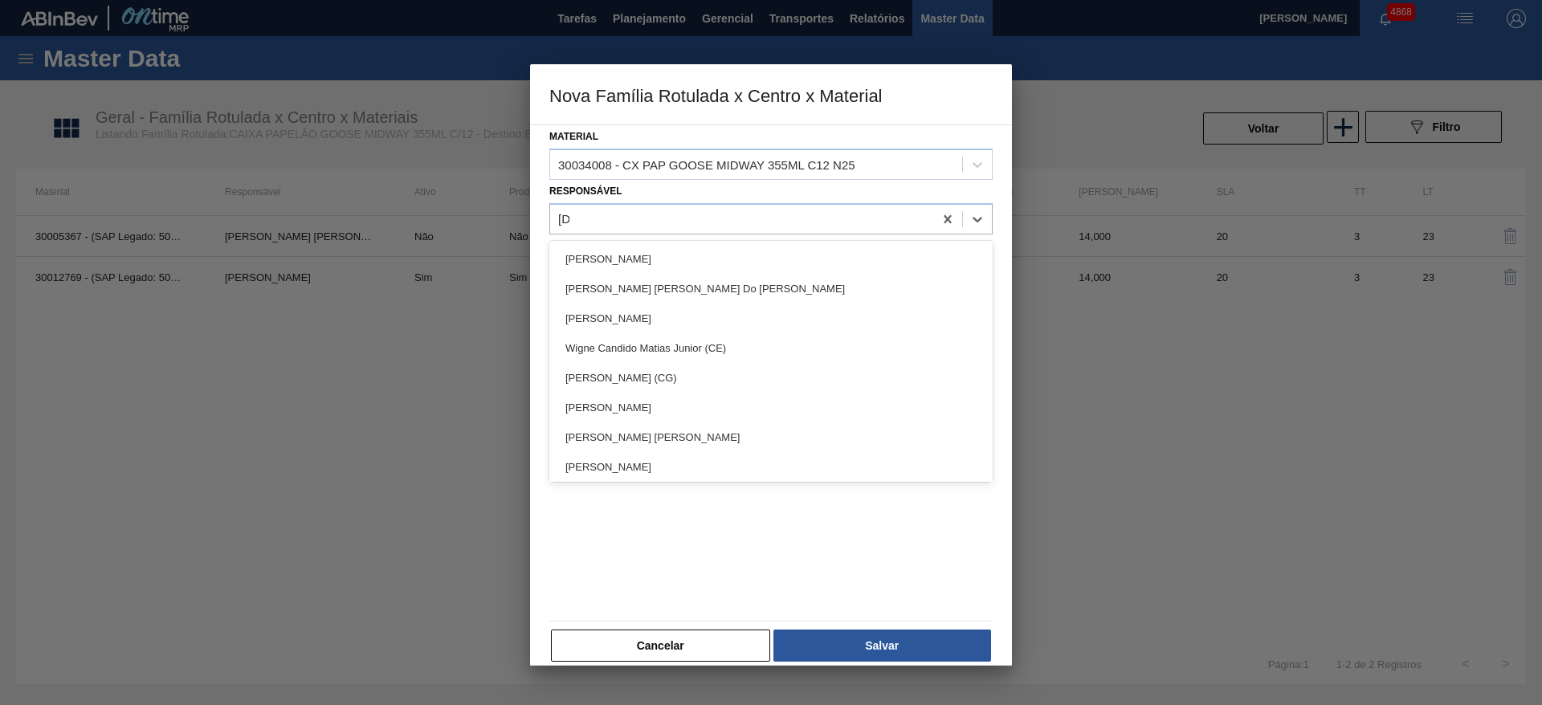
type input "juli"
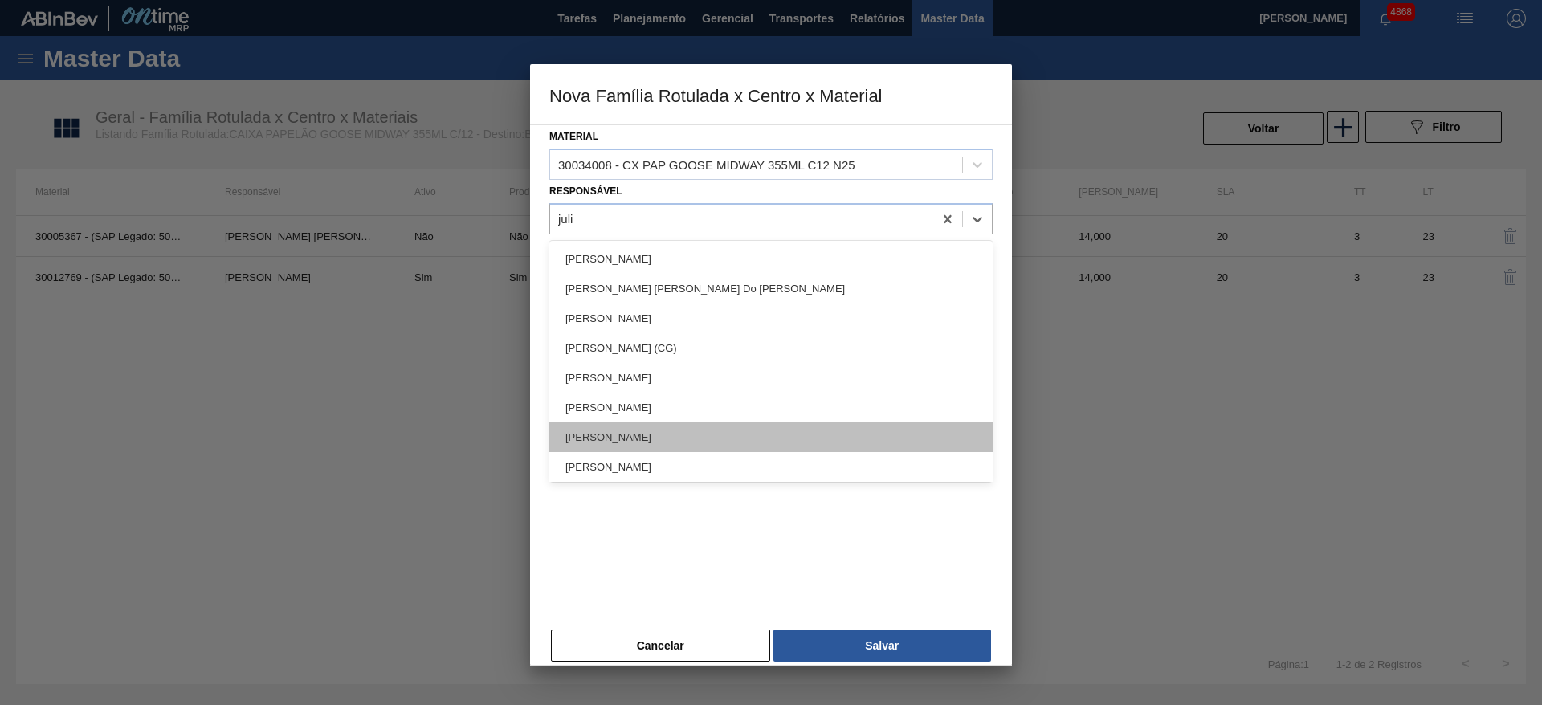
click at [702, 426] on div "[PERSON_NAME]" at bounding box center [770, 437] width 443 height 30
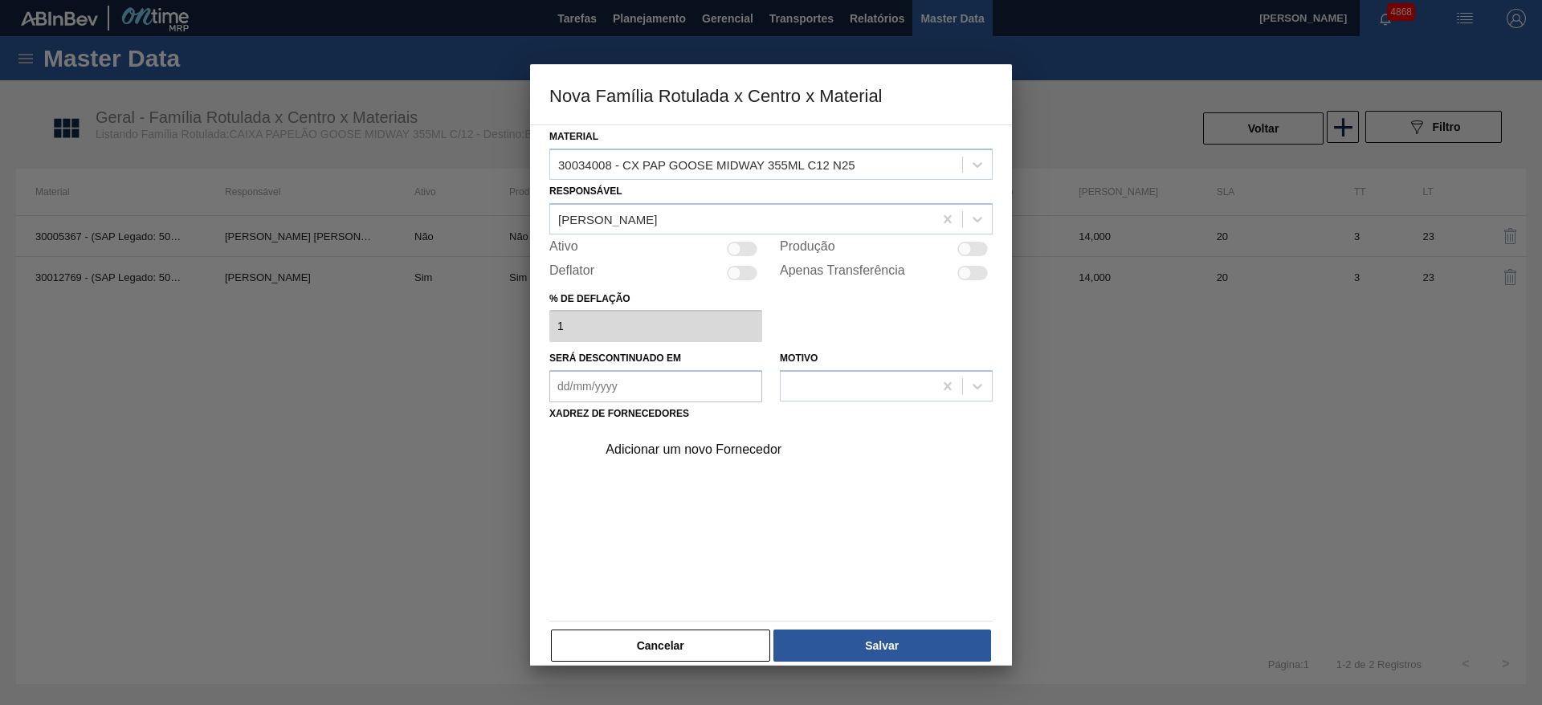
click at [702, 439] on div "Adicionar um novo Fornecedor" at bounding box center [789, 450] width 405 height 40
drag, startPoint x: 621, startPoint y: 430, endPoint x: 625, endPoint y: 453, distance: 23.6
click at [625, 451] on div "Adicionar um novo Fornecedor" at bounding box center [789, 450] width 405 height 40
click at [625, 450] on div "Adicionar um novo Fornecedor" at bounding box center [762, 449] width 315 height 14
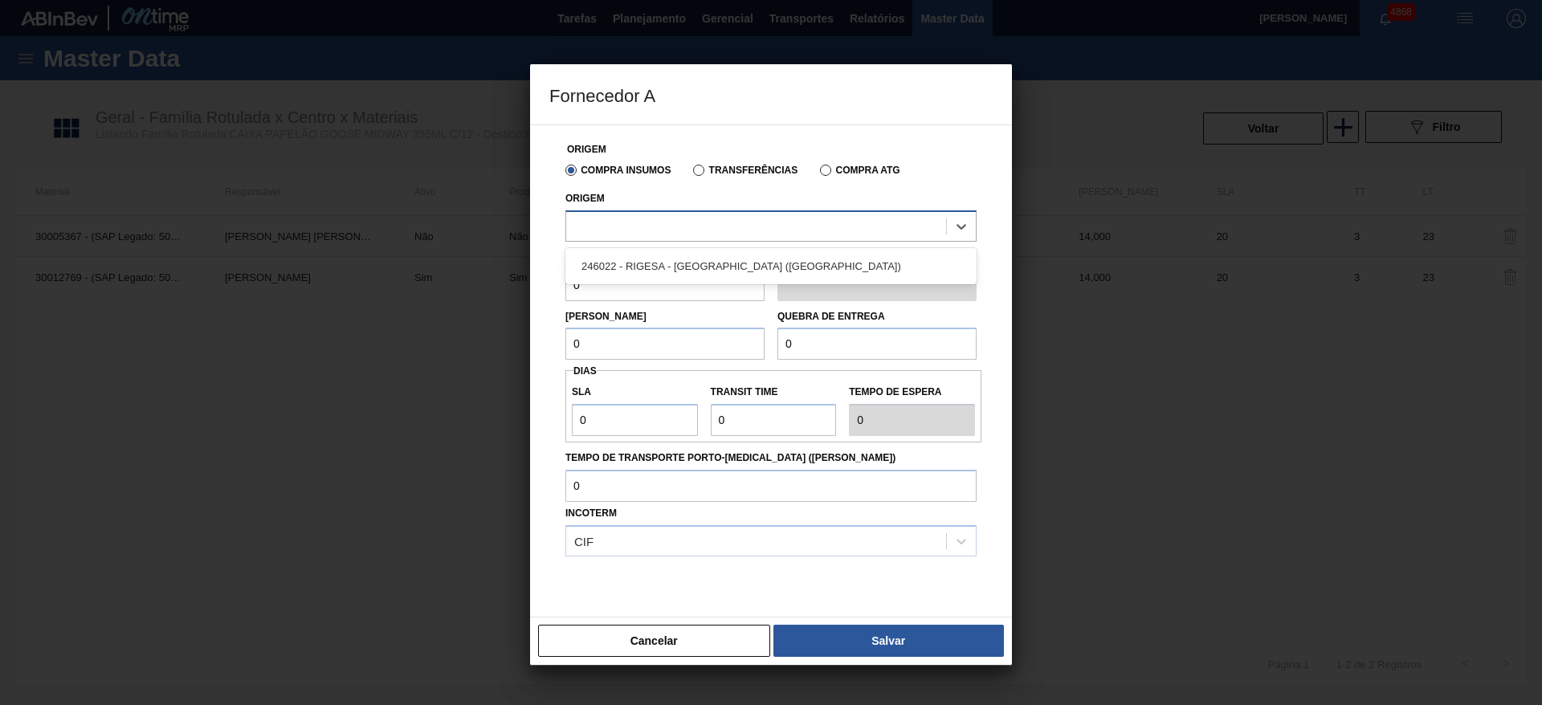
click at [647, 236] on div at bounding box center [756, 225] width 380 height 23
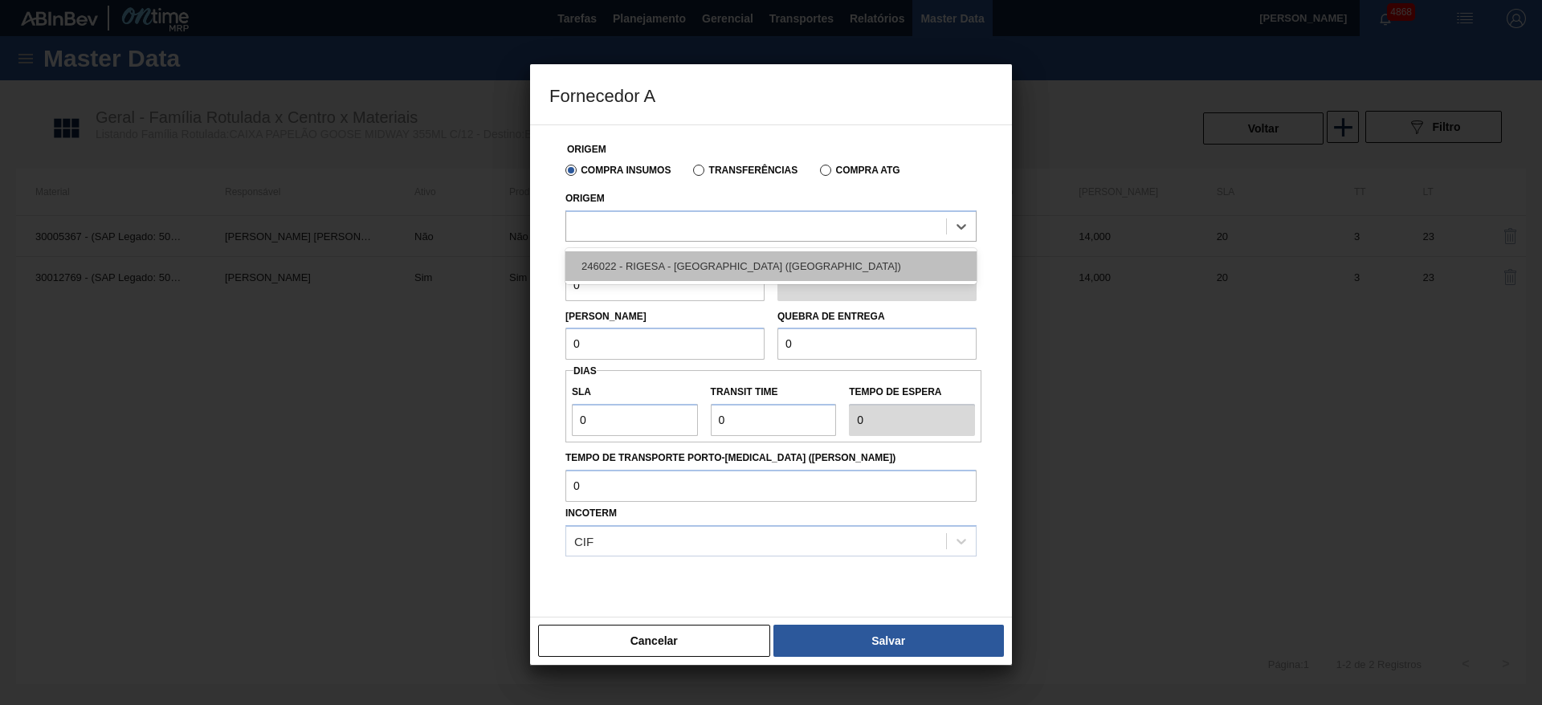
click at [654, 268] on div "246022 - RIGESA - [GEOGRAPHIC_DATA] ([GEOGRAPHIC_DATA])" at bounding box center [770, 266] width 411 height 30
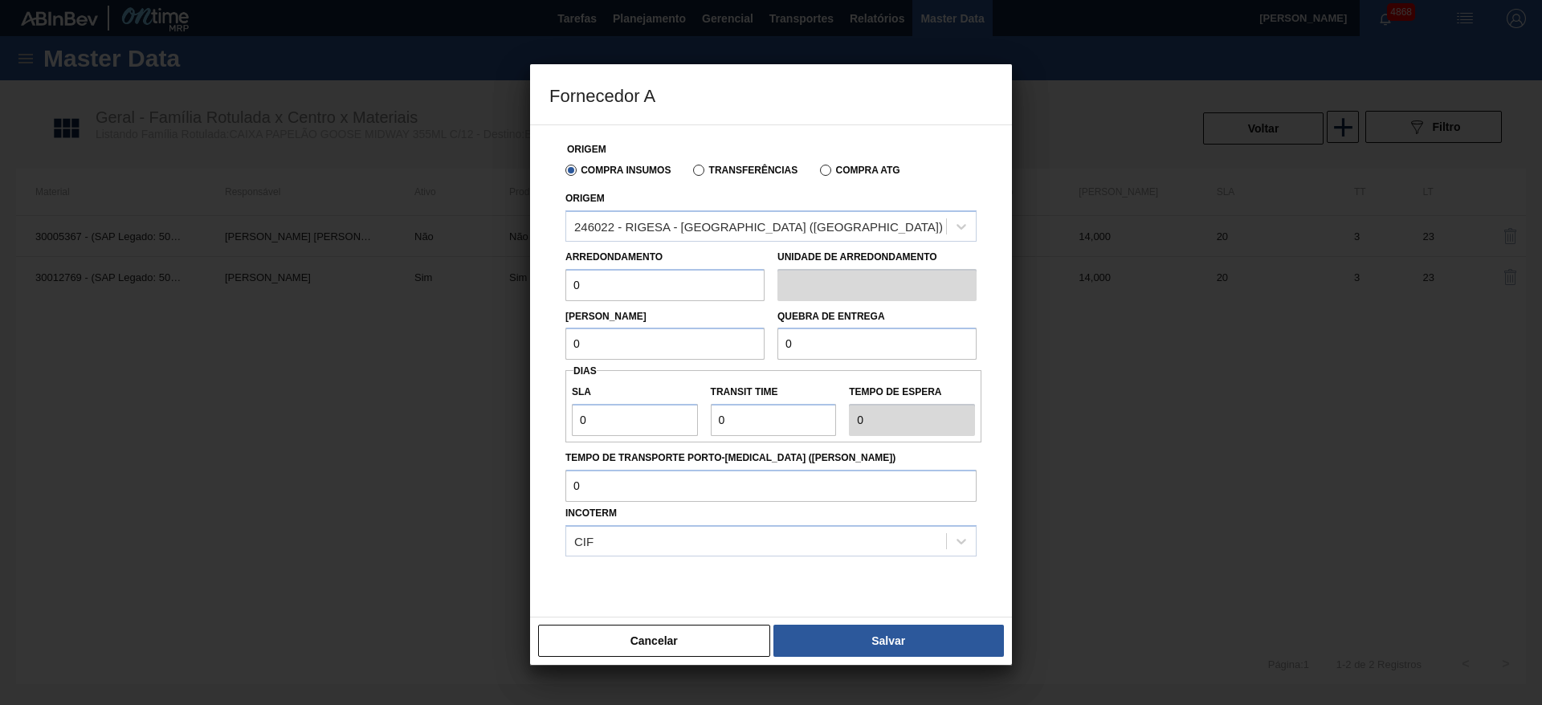
drag, startPoint x: 594, startPoint y: 291, endPoint x: 545, endPoint y: 286, distance: 49.3
click at [545, 286] on div "Origem Compra Insumos Transferências Compra ATG Origem 246022 - RIGESA - [GEOGR…" at bounding box center [771, 370] width 482 height 493
type input "1"
drag, startPoint x: 585, startPoint y: 345, endPoint x: 556, endPoint y: 353, distance: 29.2
click at [556, 353] on div "Origem Compra Insumos Transferências Compra ATG Origem 246022 - RIGESA - [GEOGR…" at bounding box center [770, 380] width 443 height 511
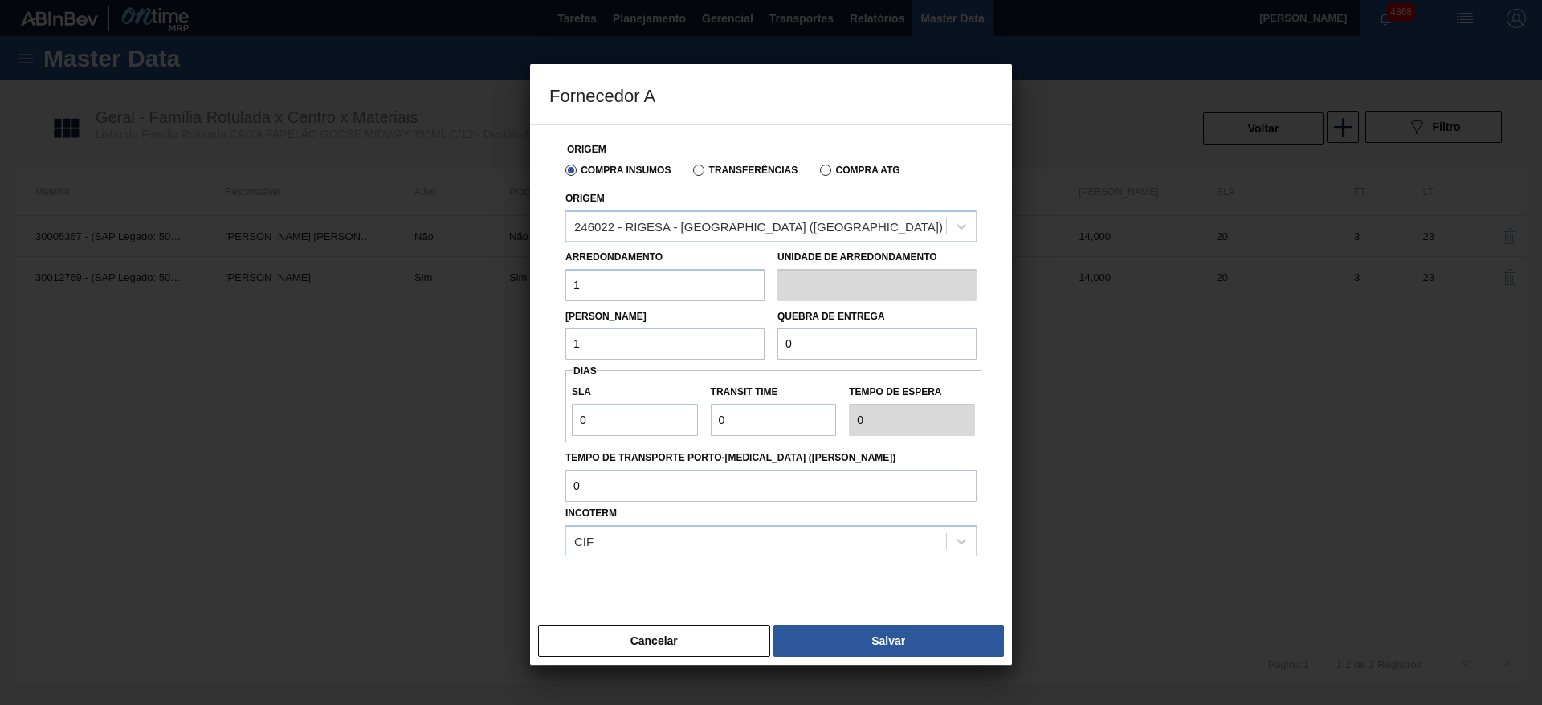
type input "1"
drag, startPoint x: 793, startPoint y: 348, endPoint x: 764, endPoint y: 348, distance: 28.9
click at [764, 348] on div "Lote Mínimo 1 Quebra de entrega 0" at bounding box center [771, 330] width 424 height 59
type input "1"
drag, startPoint x: 611, startPoint y: 425, endPoint x: 553, endPoint y: 440, distance: 59.8
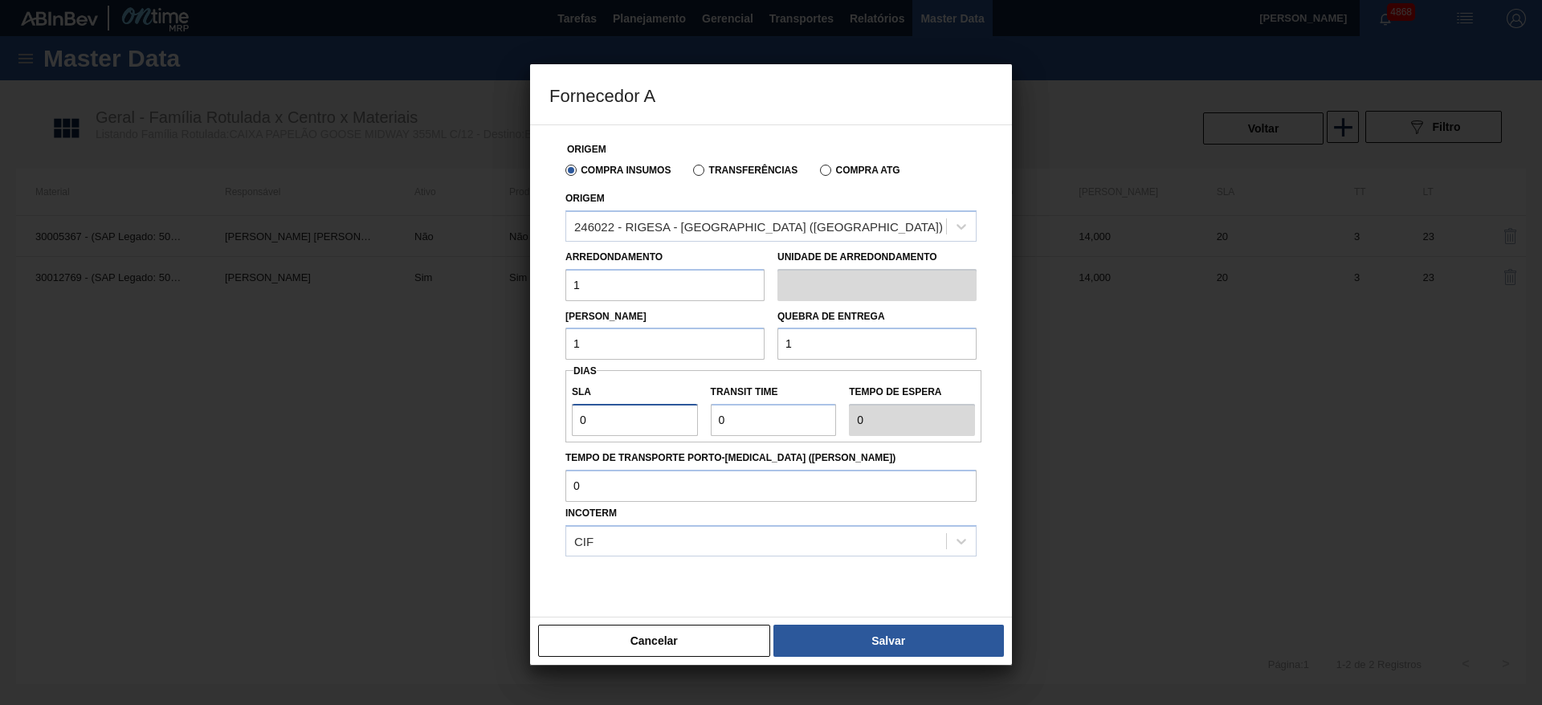
click at [553, 440] on div "Origem Compra Insumos Transferências Compra ATG Origem 246022 - RIGESA - [GEOGR…" at bounding box center [770, 380] width 443 height 511
type input "1"
type input "15"
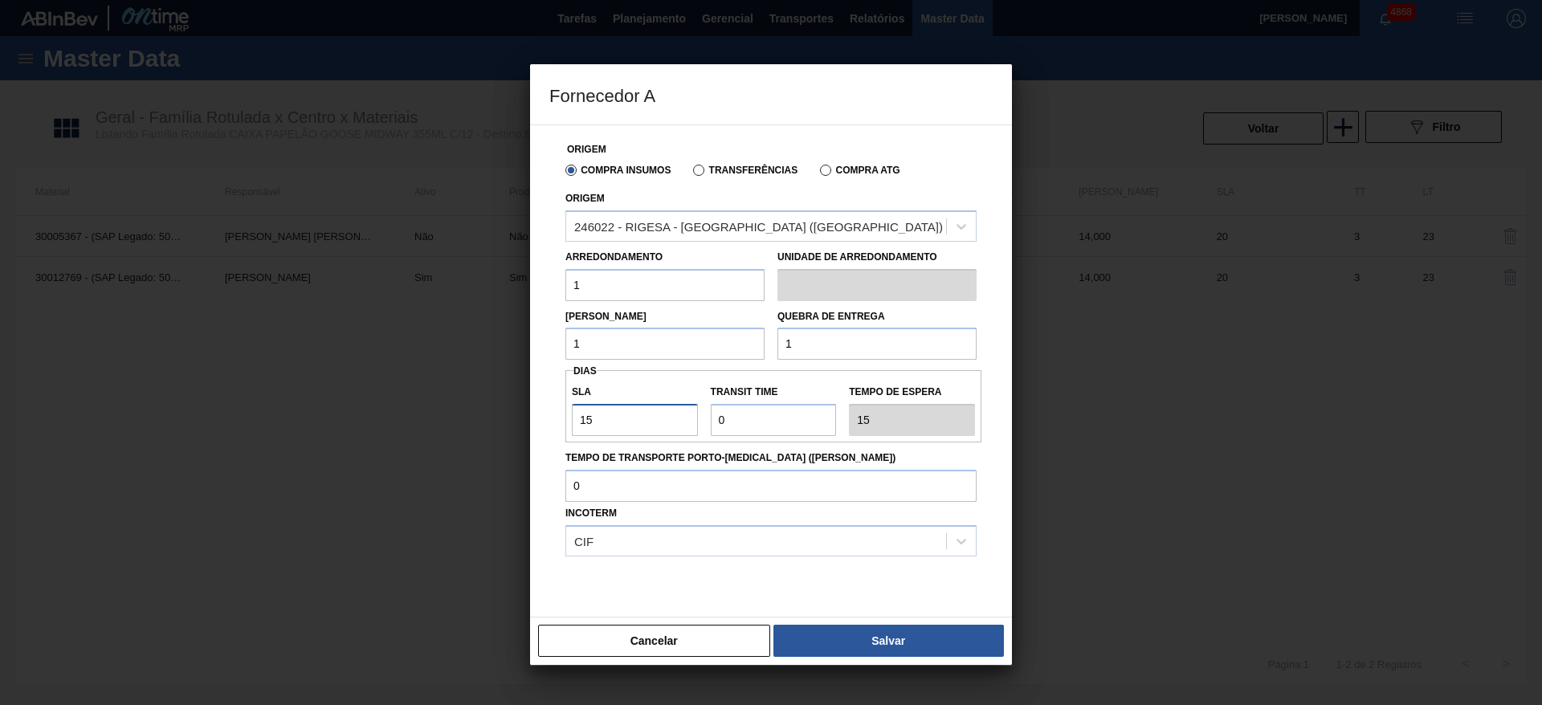
type input "15"
drag, startPoint x: 728, startPoint y: 414, endPoint x: 701, endPoint y: 420, distance: 28.0
click at [701, 420] on div "SLA 15 Transit Time Tempo de espera 15" at bounding box center [773, 406] width 416 height 59
type input "1"
type input "16"
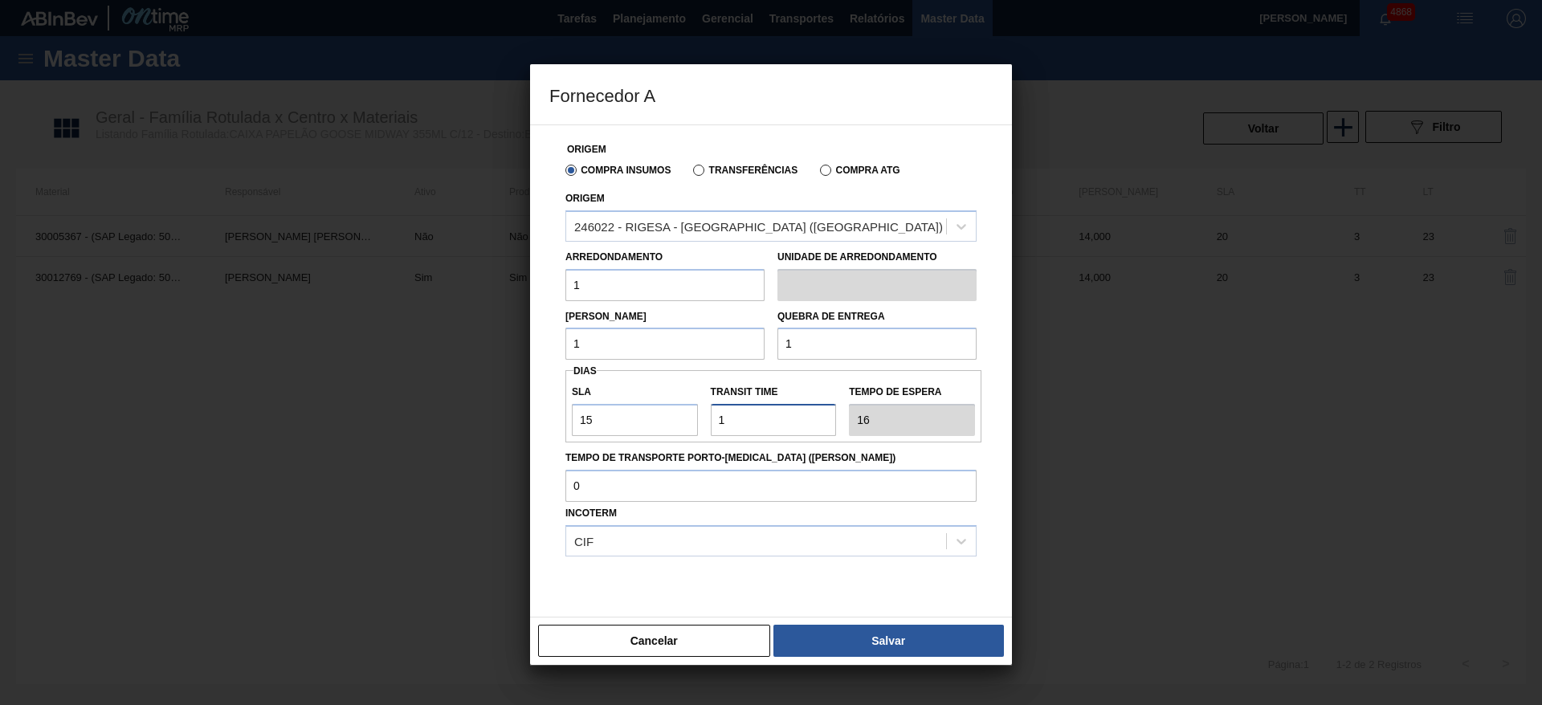
type input "1"
click at [848, 622] on div "Cancelar Salvar" at bounding box center [771, 641] width 482 height 48
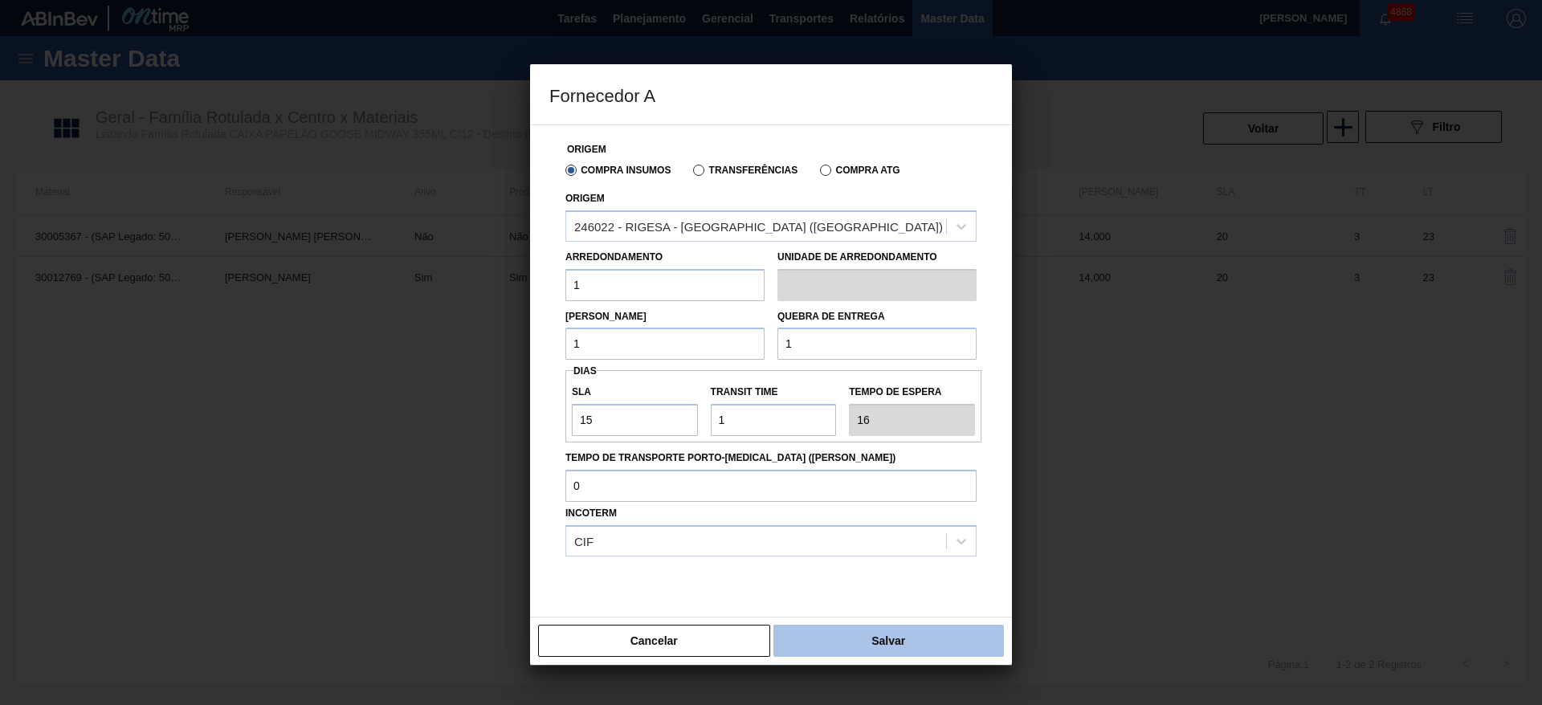
click at [854, 639] on button "Salvar" at bounding box center [888, 641] width 230 height 32
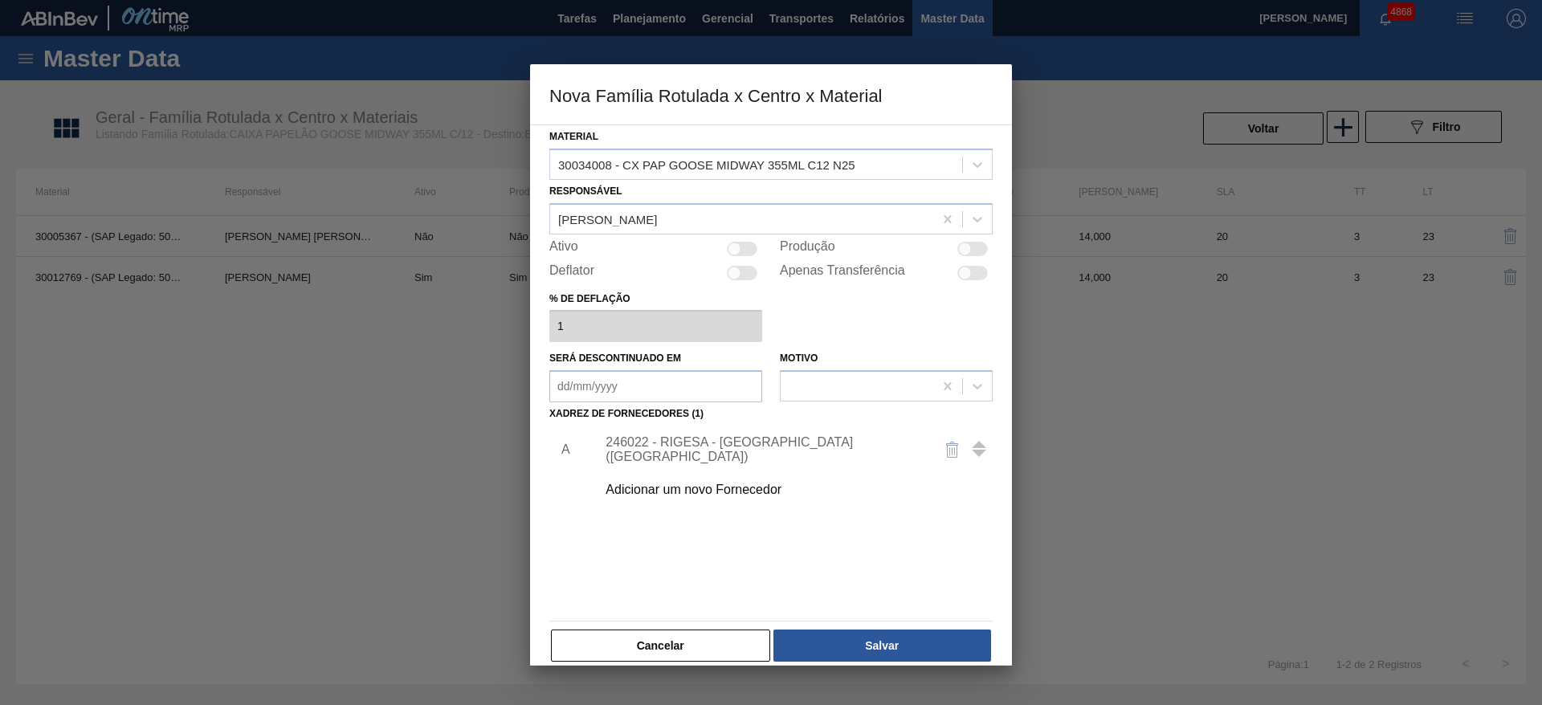
click at [854, 639] on button "Salvar" at bounding box center [882, 646] width 218 height 32
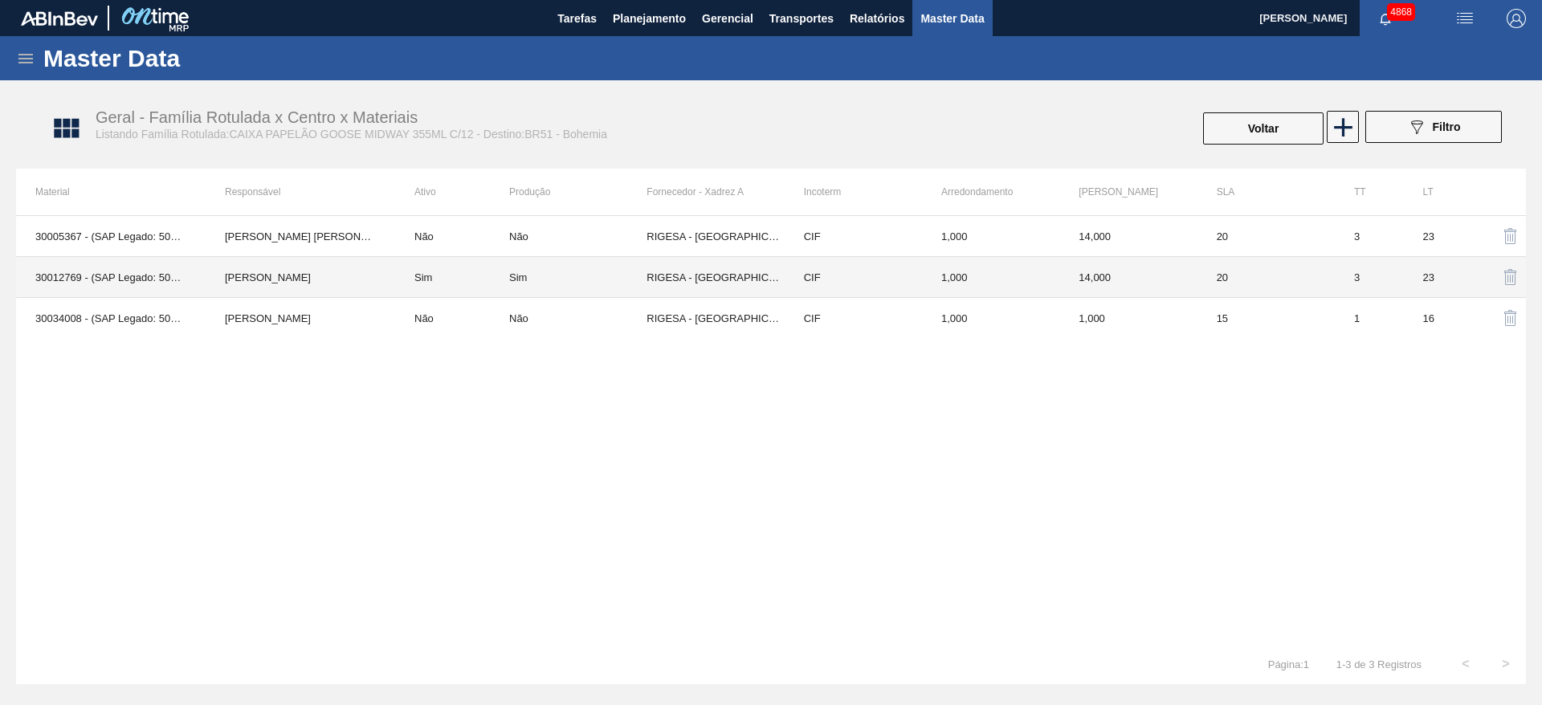
click at [400, 283] on td "Sim" at bounding box center [452, 277] width 114 height 41
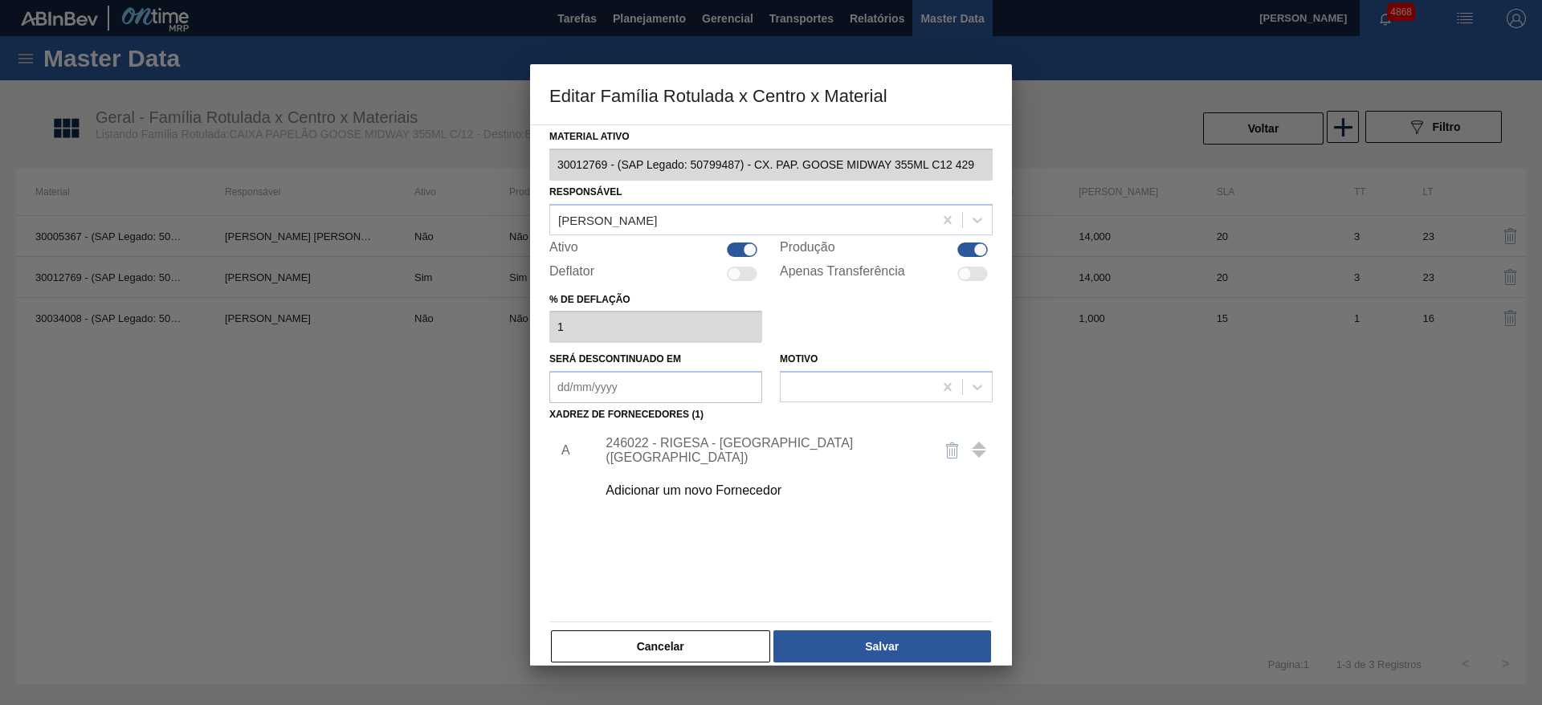
click at [752, 247] on div at bounding box center [750, 249] width 14 height 14
checkbox input "false"
click at [948, 641] on button "Salvar" at bounding box center [882, 646] width 218 height 32
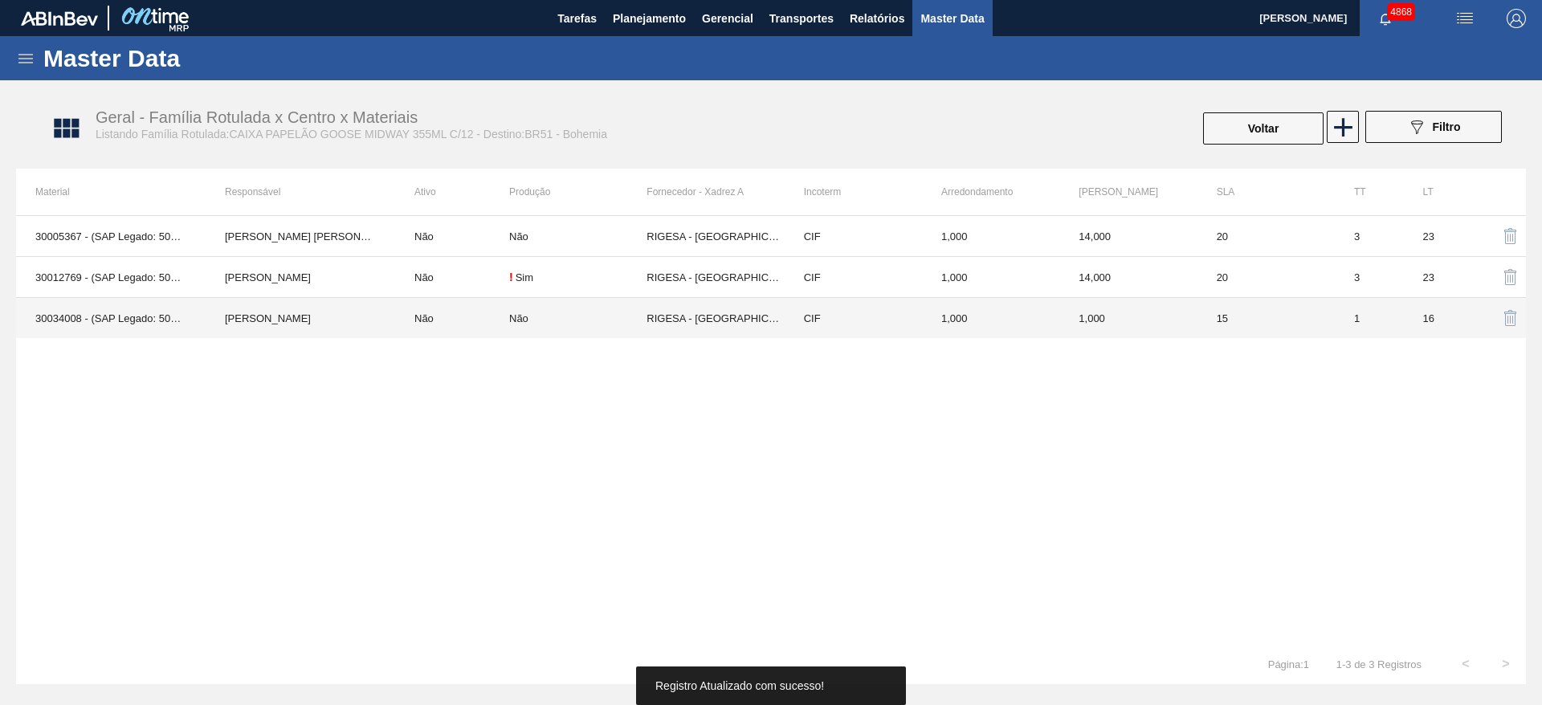
click at [625, 308] on td "Não" at bounding box center [577, 318] width 137 height 41
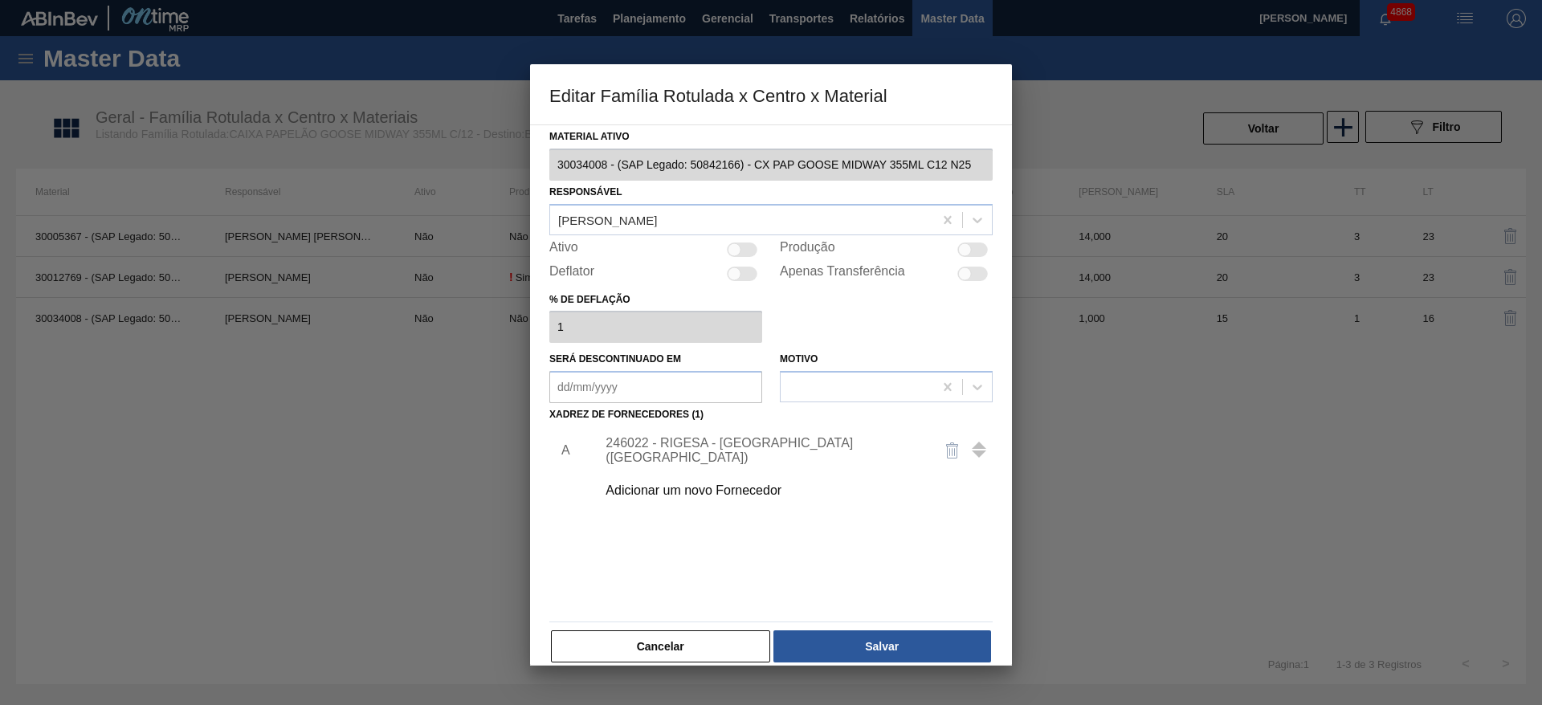
click at [743, 250] on div at bounding box center [742, 249] width 31 height 14
checkbox input "true"
click at [947, 646] on button "Salvar" at bounding box center [882, 646] width 218 height 32
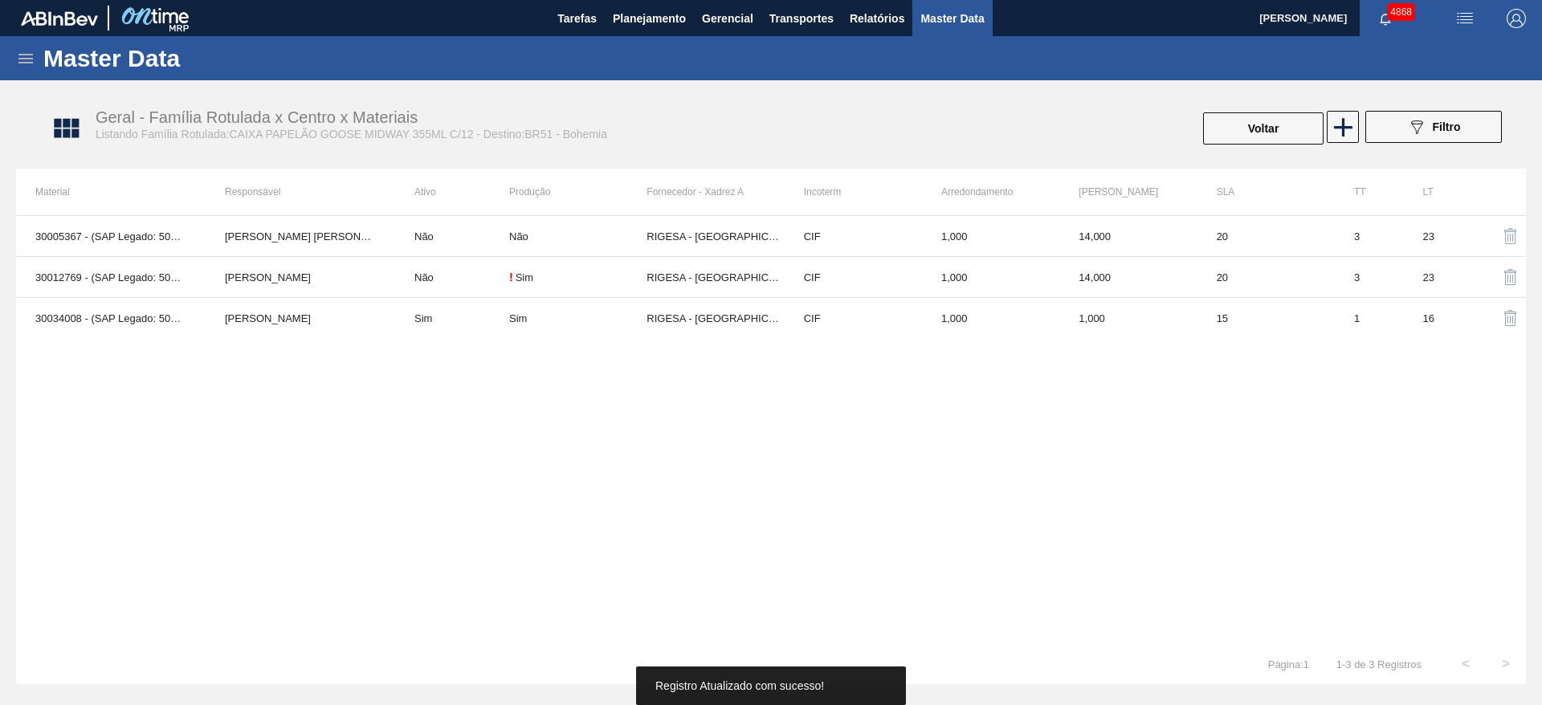
click at [1257, 477] on div "30005367 - (SAP Legado: 50576166) - CX PAP GOOSE MIDWAY 355ML C12 IN65 [PERSON_…" at bounding box center [771, 429] width 1510 height 429
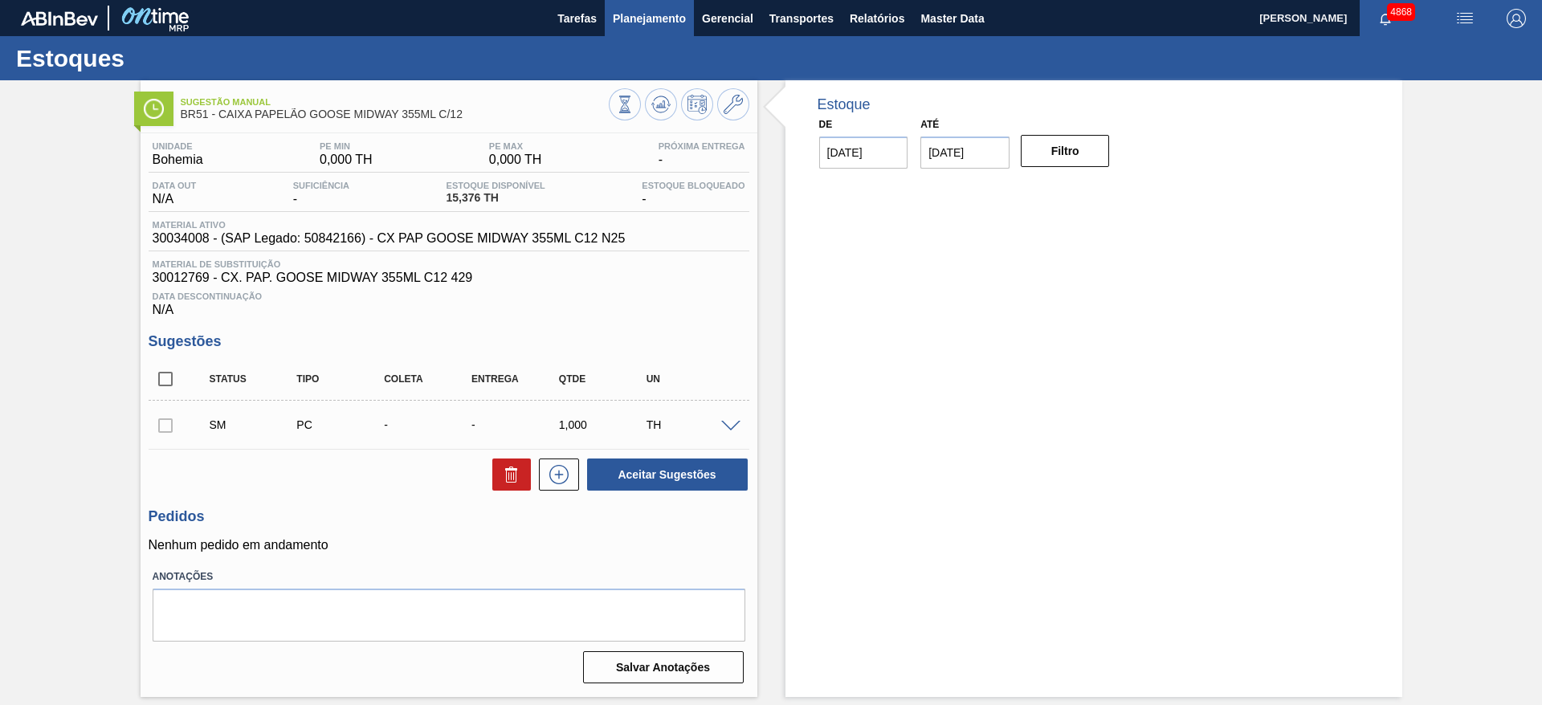
click at [650, 24] on span "Planejamento" at bounding box center [649, 18] width 73 height 19
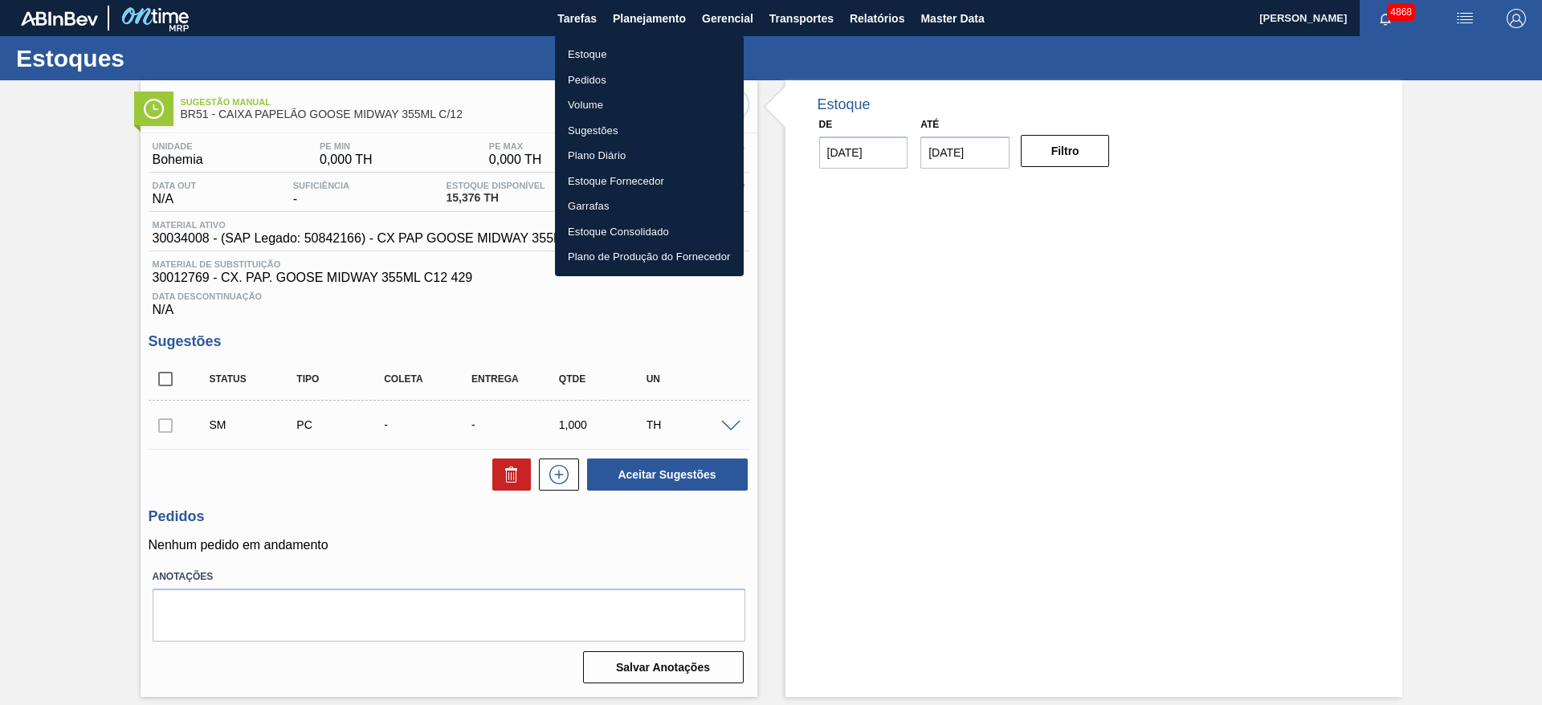
click at [625, 65] on li "Estoque" at bounding box center [649, 55] width 189 height 26
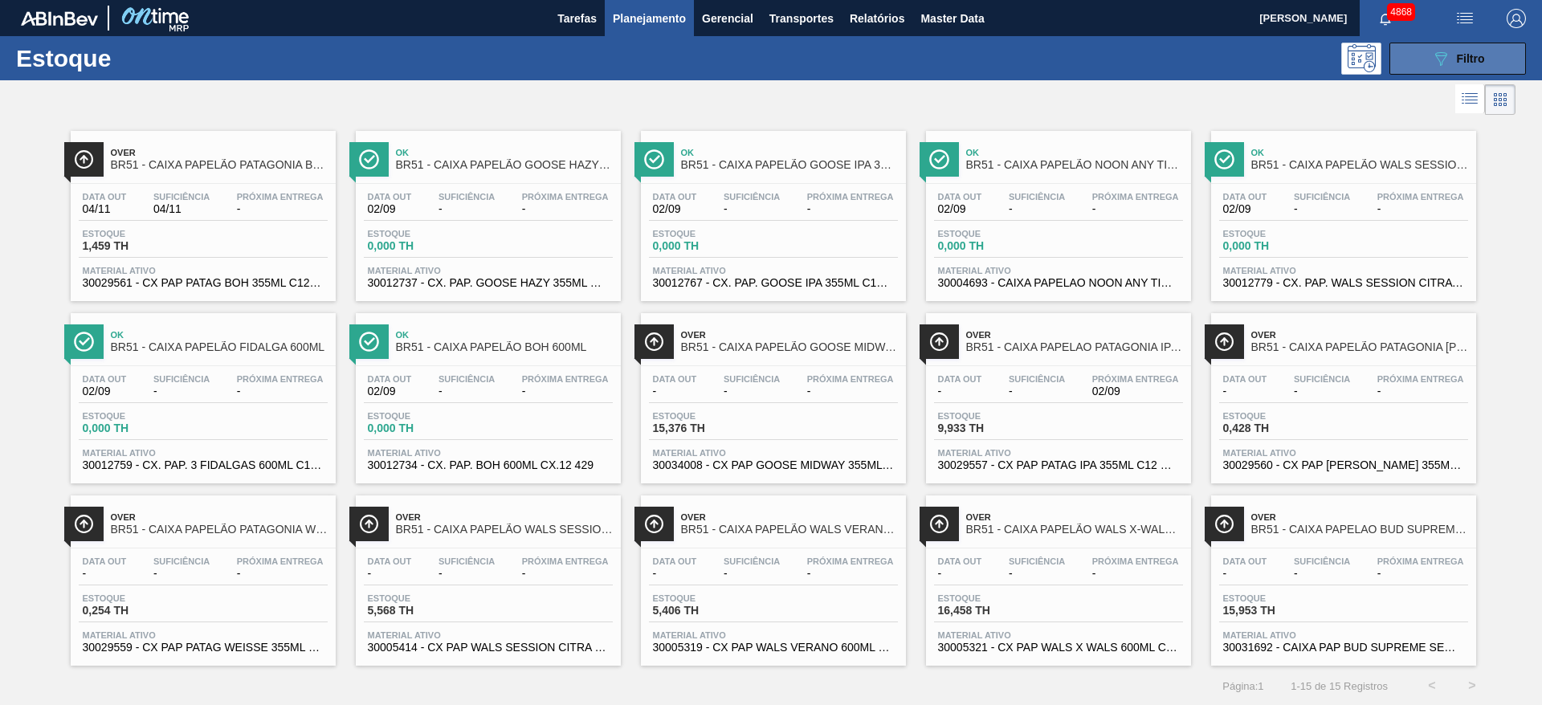
click at [1404, 43] on button "089F7B8B-B2A5-4AFE-B5C0-19BA573D28AC Filtro" at bounding box center [1457, 59] width 137 height 32
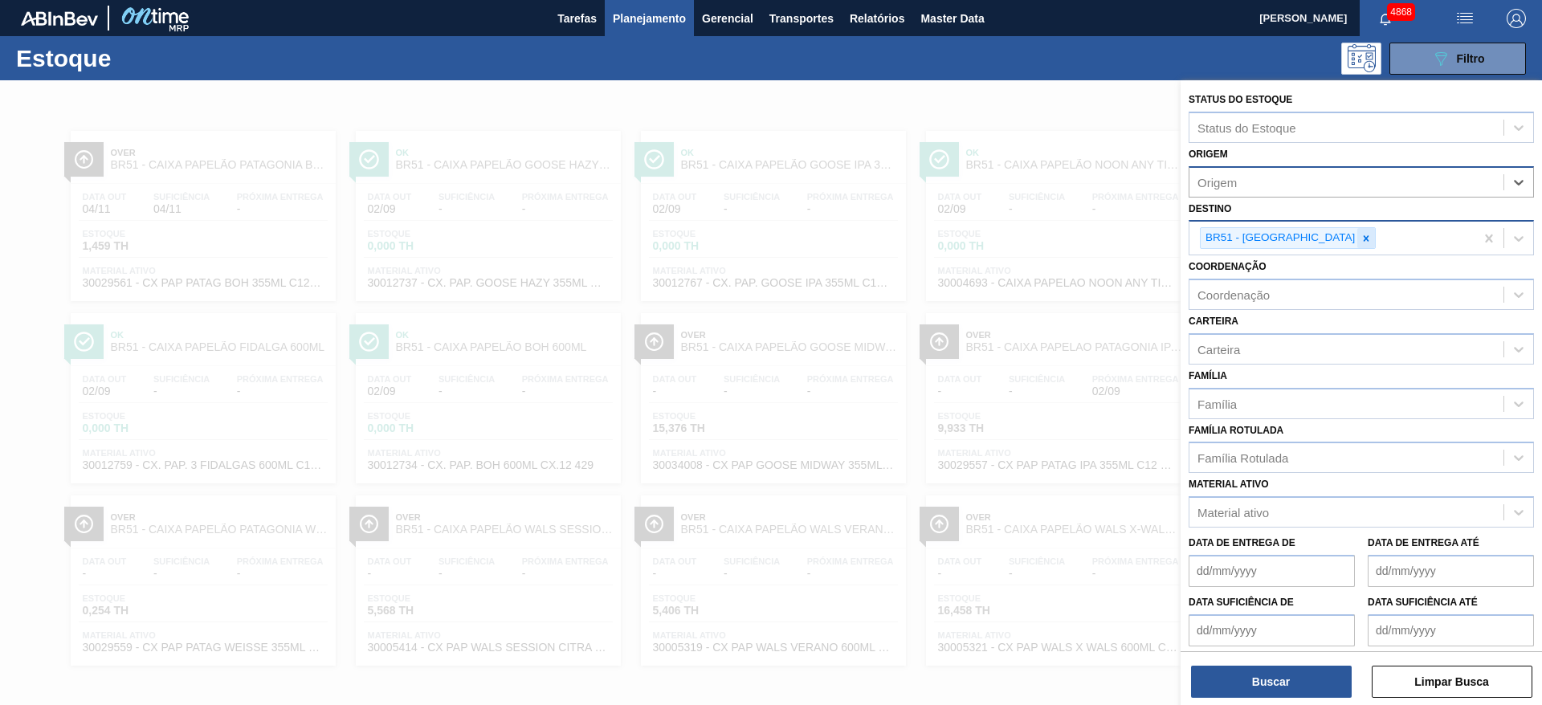
click at [1360, 236] on icon at bounding box center [1365, 238] width 11 height 11
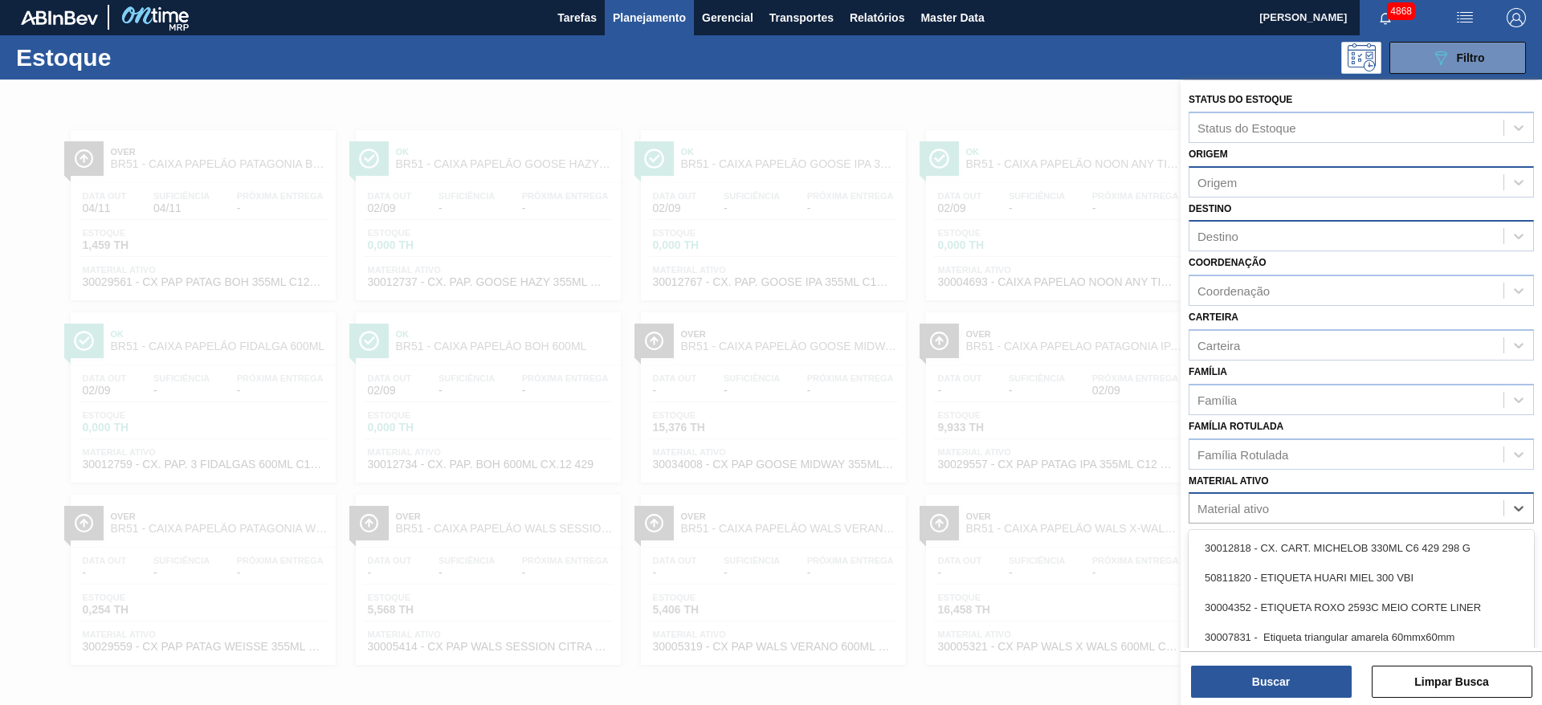
click at [1265, 504] on div "Material ativo" at bounding box center [1232, 509] width 71 height 14
paste ativo "30009579"
type ativo "30009579"
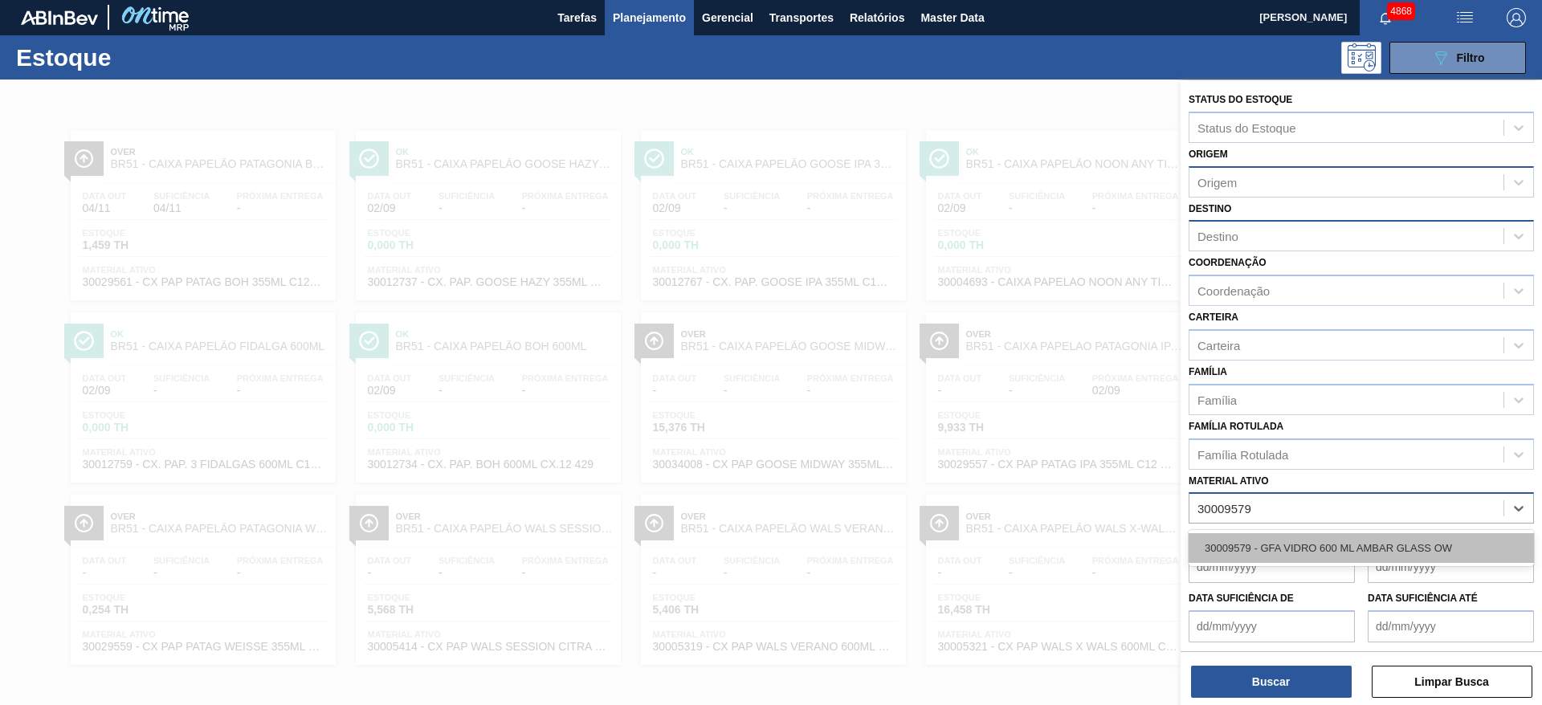
click at [1267, 545] on div "30009579 - GFA VIDRO 600 ML AMBAR GLASS OW" at bounding box center [1360, 548] width 345 height 30
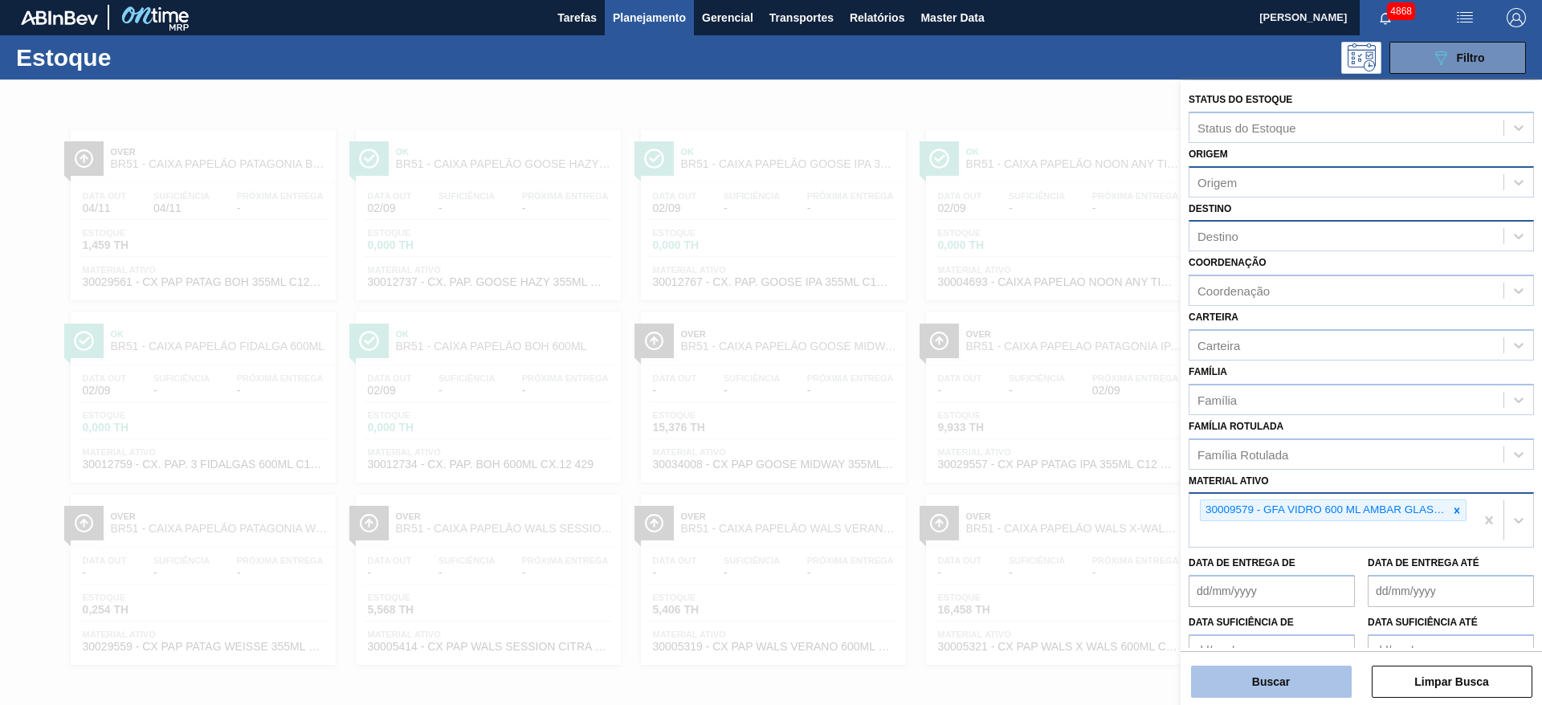
click at [1279, 680] on button "Buscar" at bounding box center [1271, 682] width 161 height 32
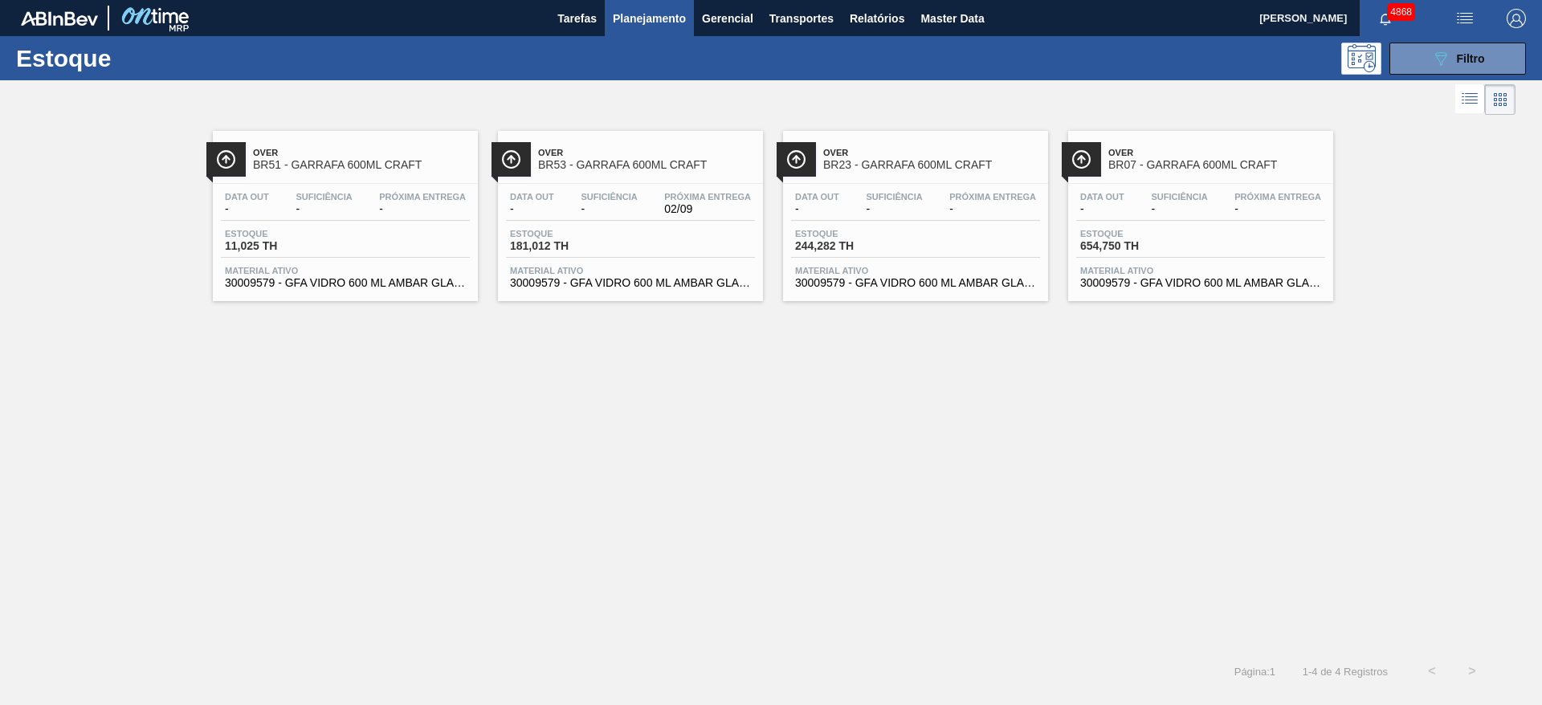
click at [629, 259] on div "Data out - Suficiência - Próxima Entrega 02/09 Estoque 181,012 TH Material ativ…" at bounding box center [630, 238] width 265 height 109
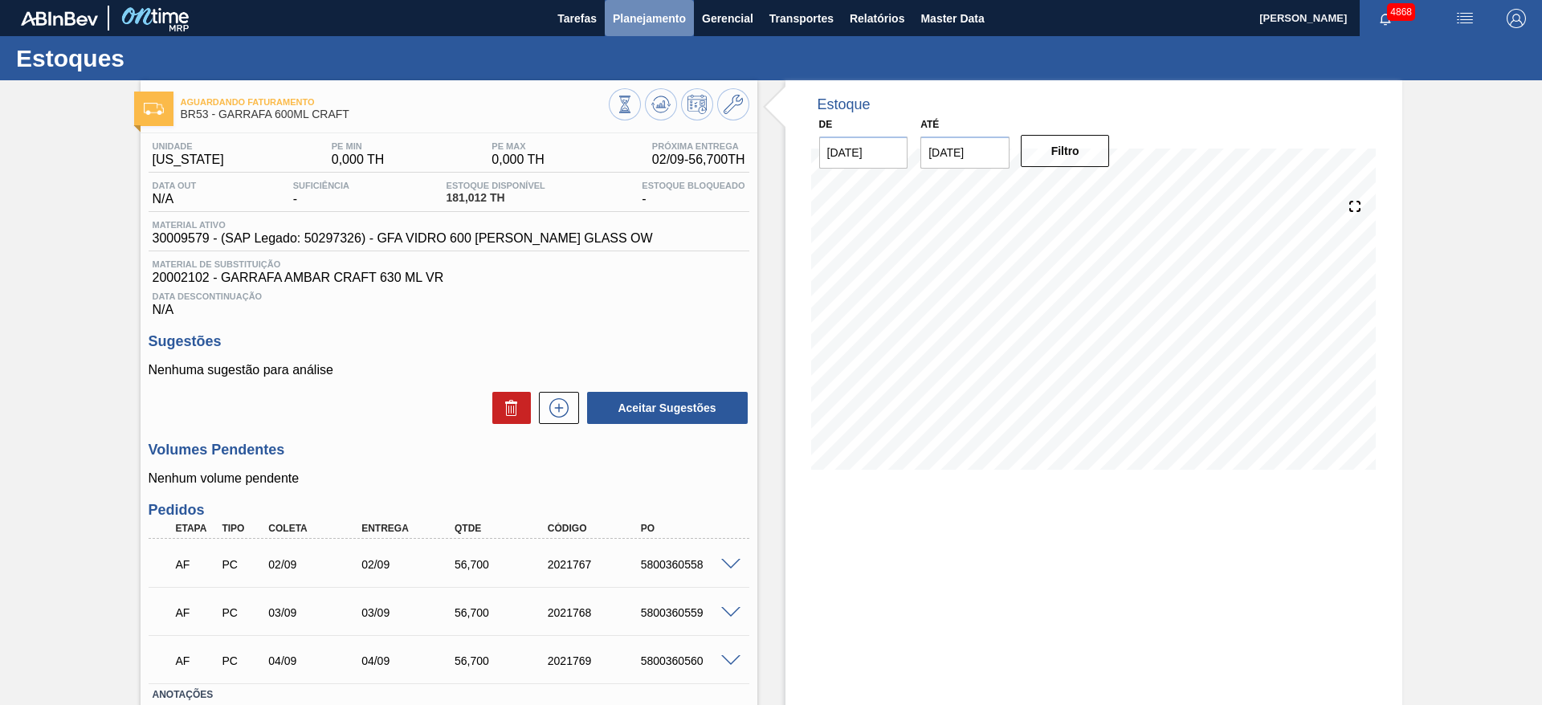
click at [653, 29] on button "Planejamento" at bounding box center [649, 18] width 89 height 36
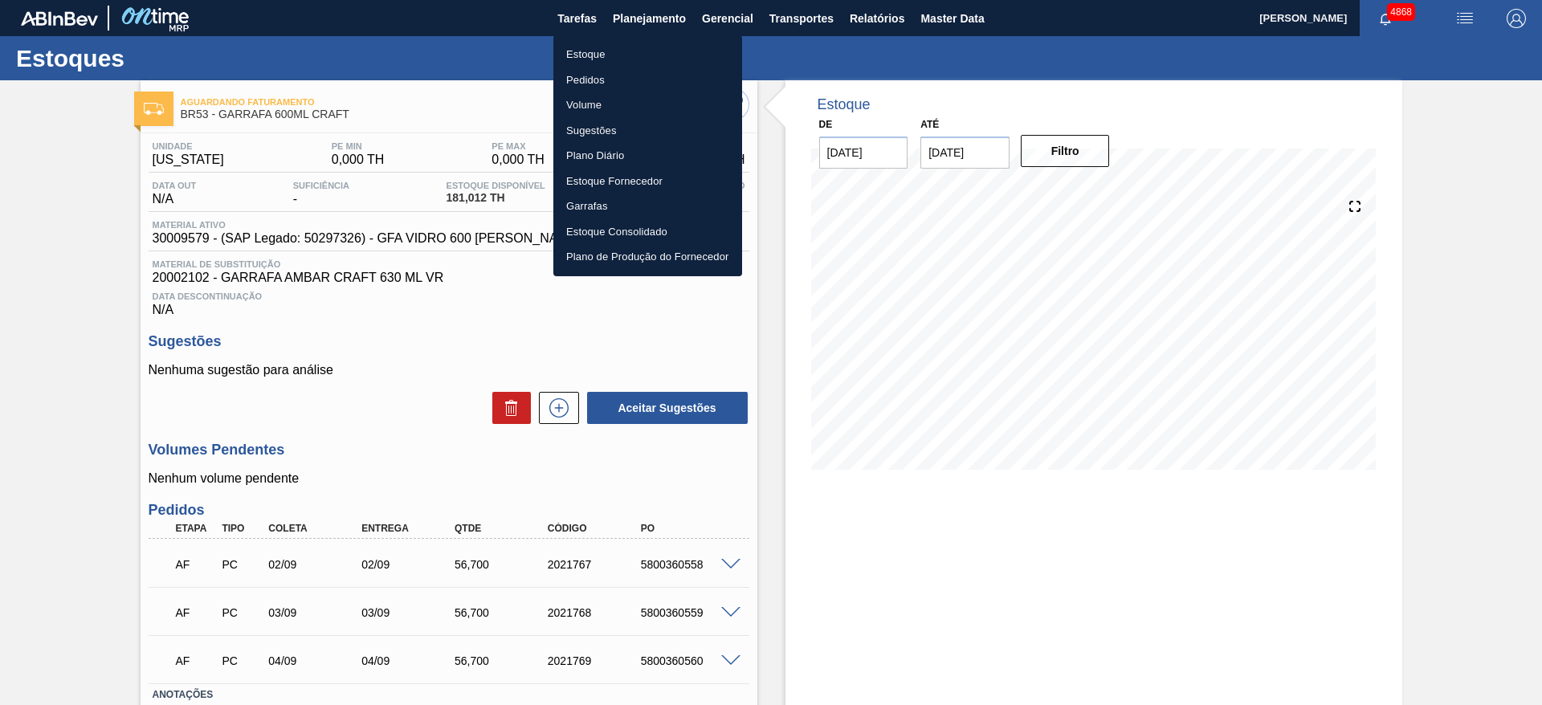
click at [631, 51] on li "Estoque" at bounding box center [647, 55] width 189 height 26
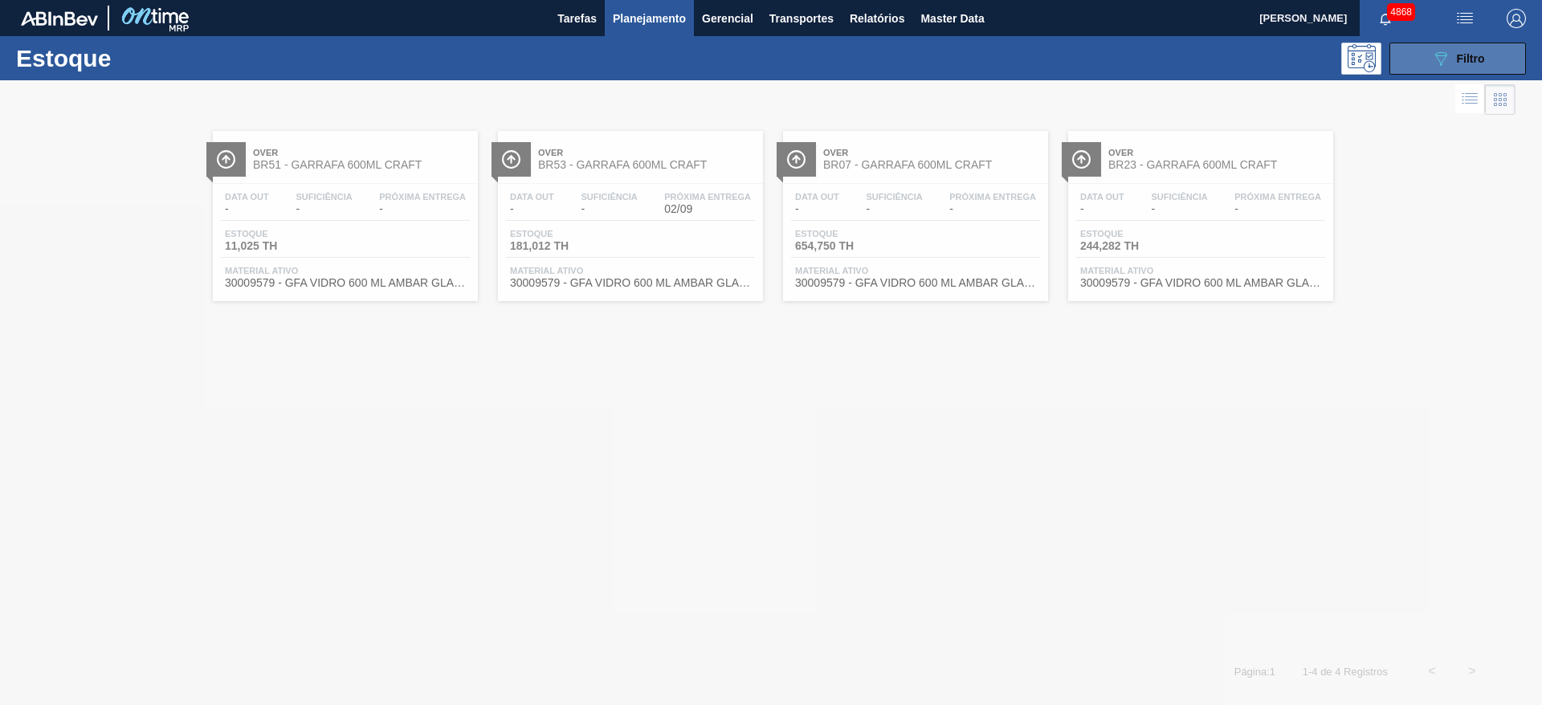
click at [1427, 50] on button "089F7B8B-B2A5-4AFE-B5C0-19BA573D28AC Filtro" at bounding box center [1457, 59] width 137 height 32
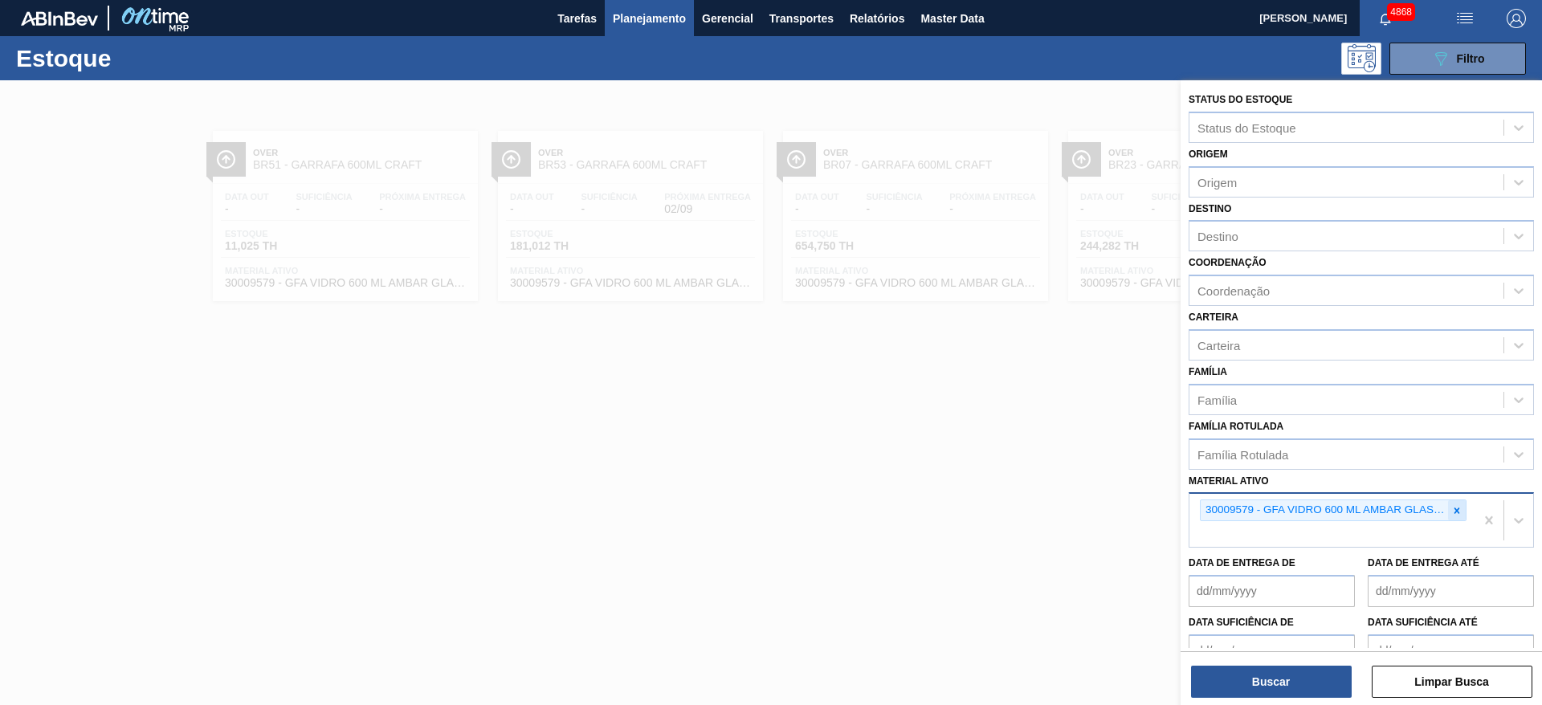
click at [1451, 512] on icon at bounding box center [1456, 510] width 11 height 11
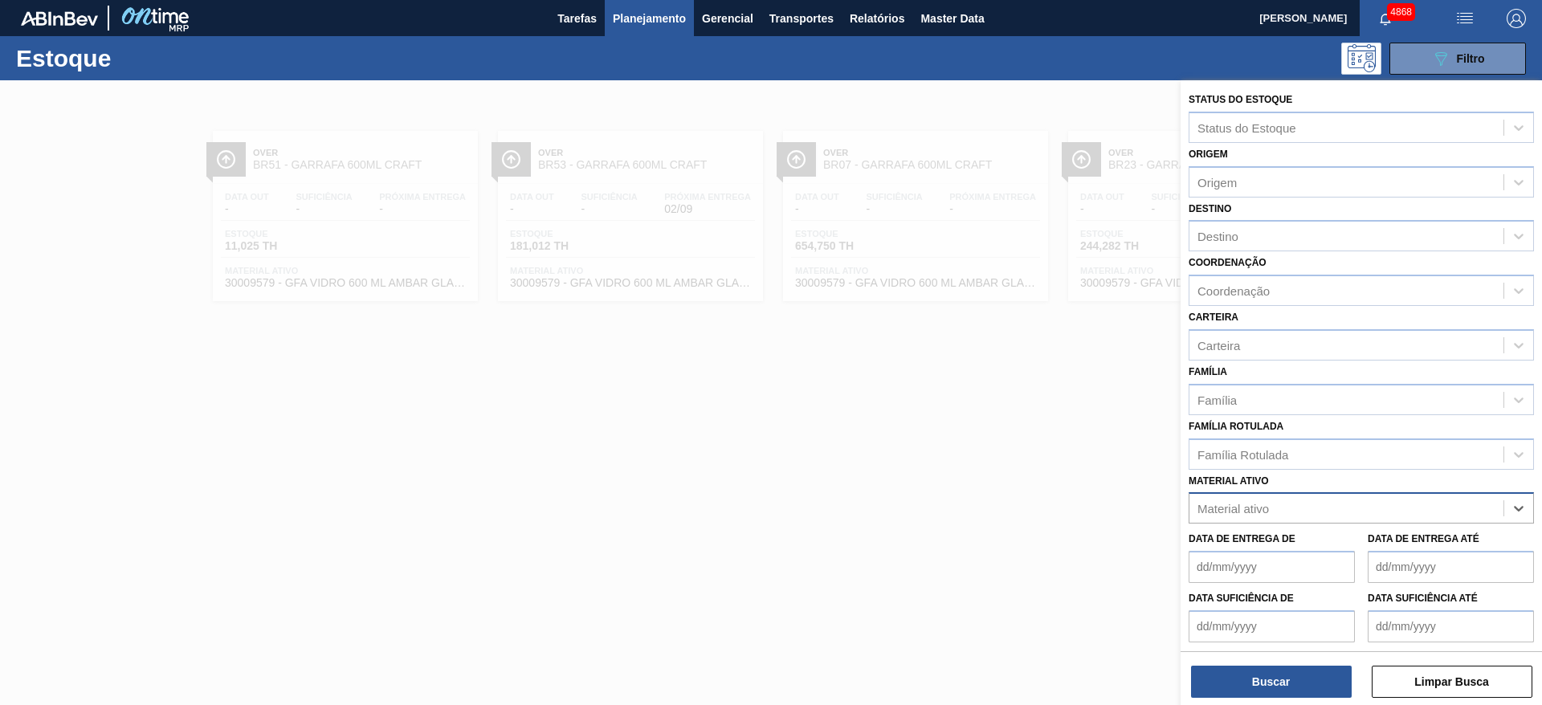
paste ativo "30009295"
type ativo "30009295"
click at [1419, 560] on div "30009295 - MALTE PILSEN SACO 25 KG" at bounding box center [1360, 548] width 345 height 30
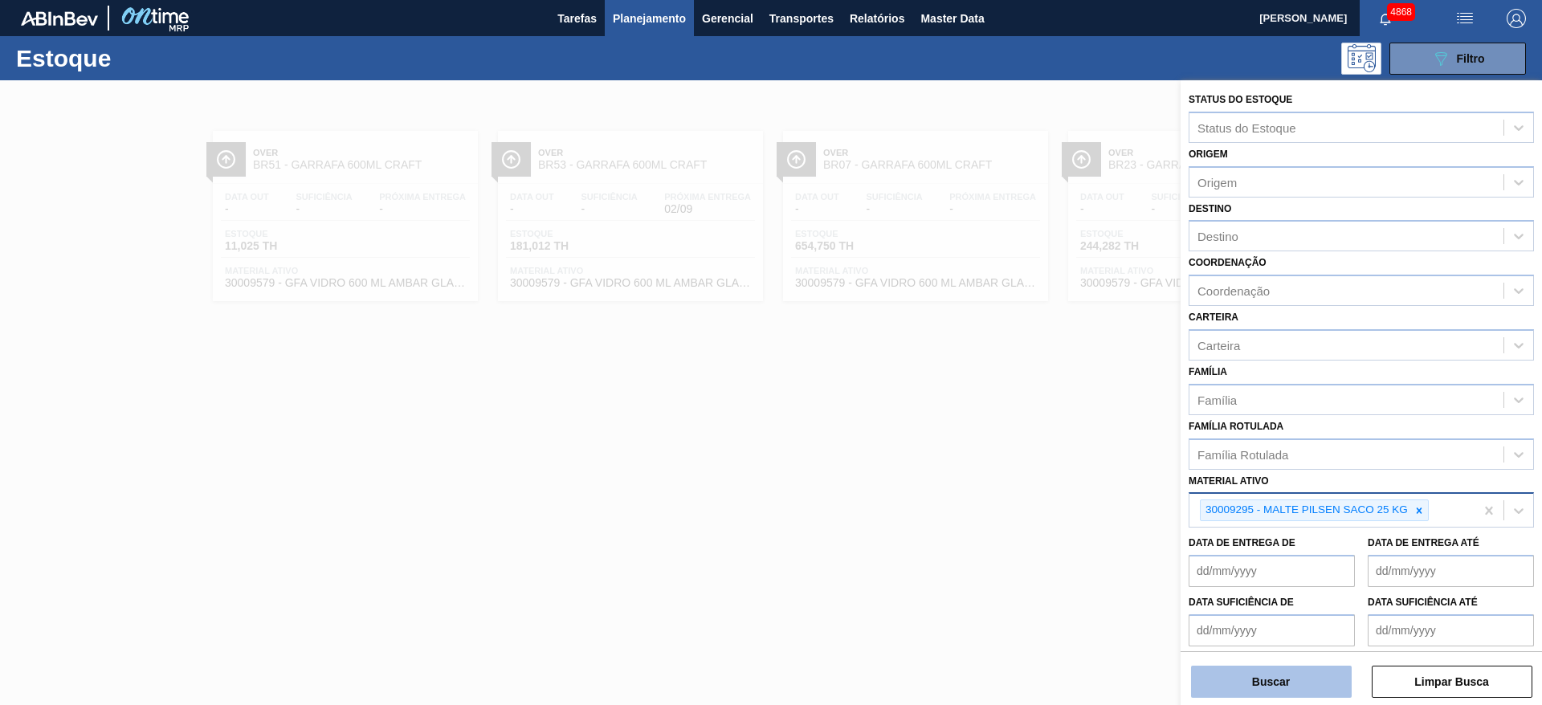
click at [1290, 694] on button "Buscar" at bounding box center [1271, 682] width 161 height 32
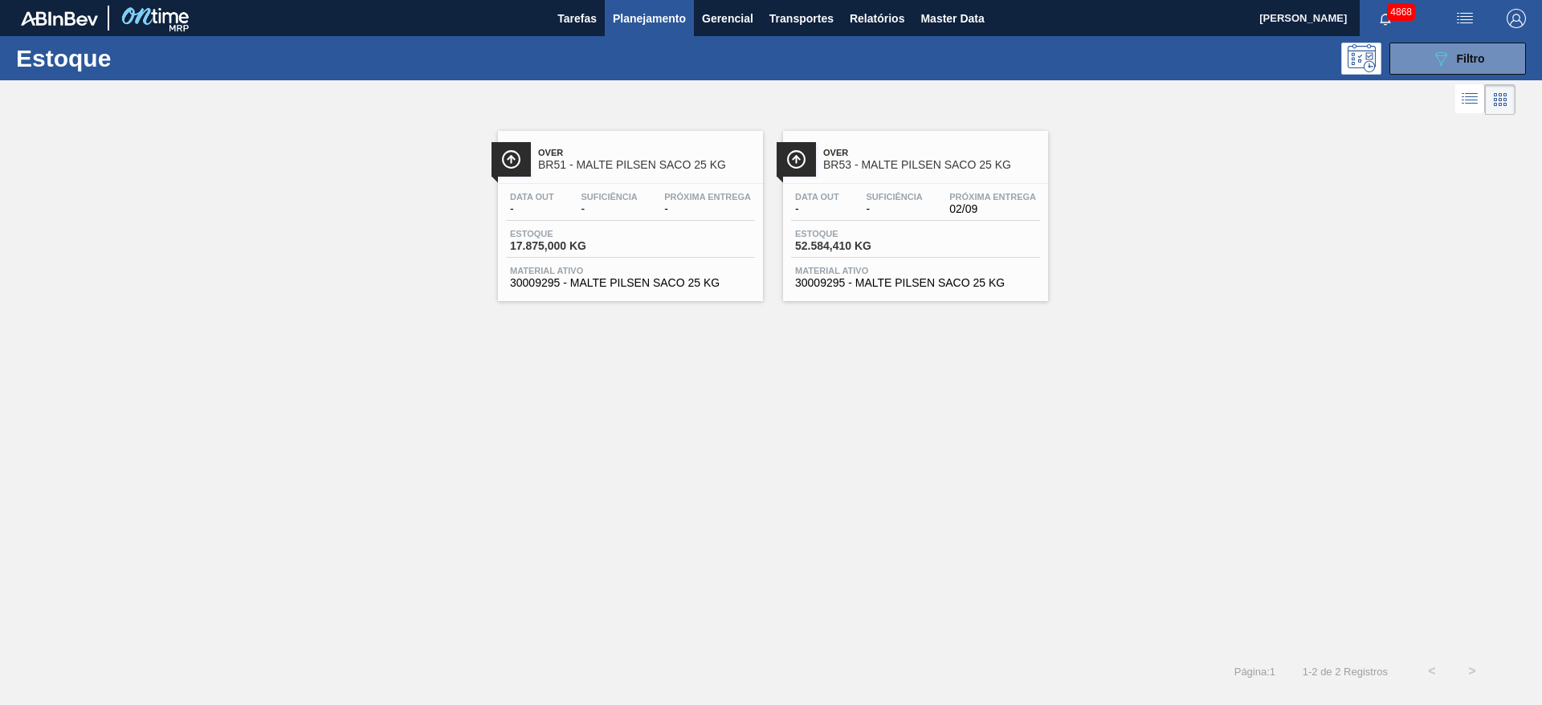
click at [1001, 190] on div "Data out - Suficiência - Próxima Entrega 02/09 Estoque 52.584,410 KG Material a…" at bounding box center [915, 238] width 265 height 109
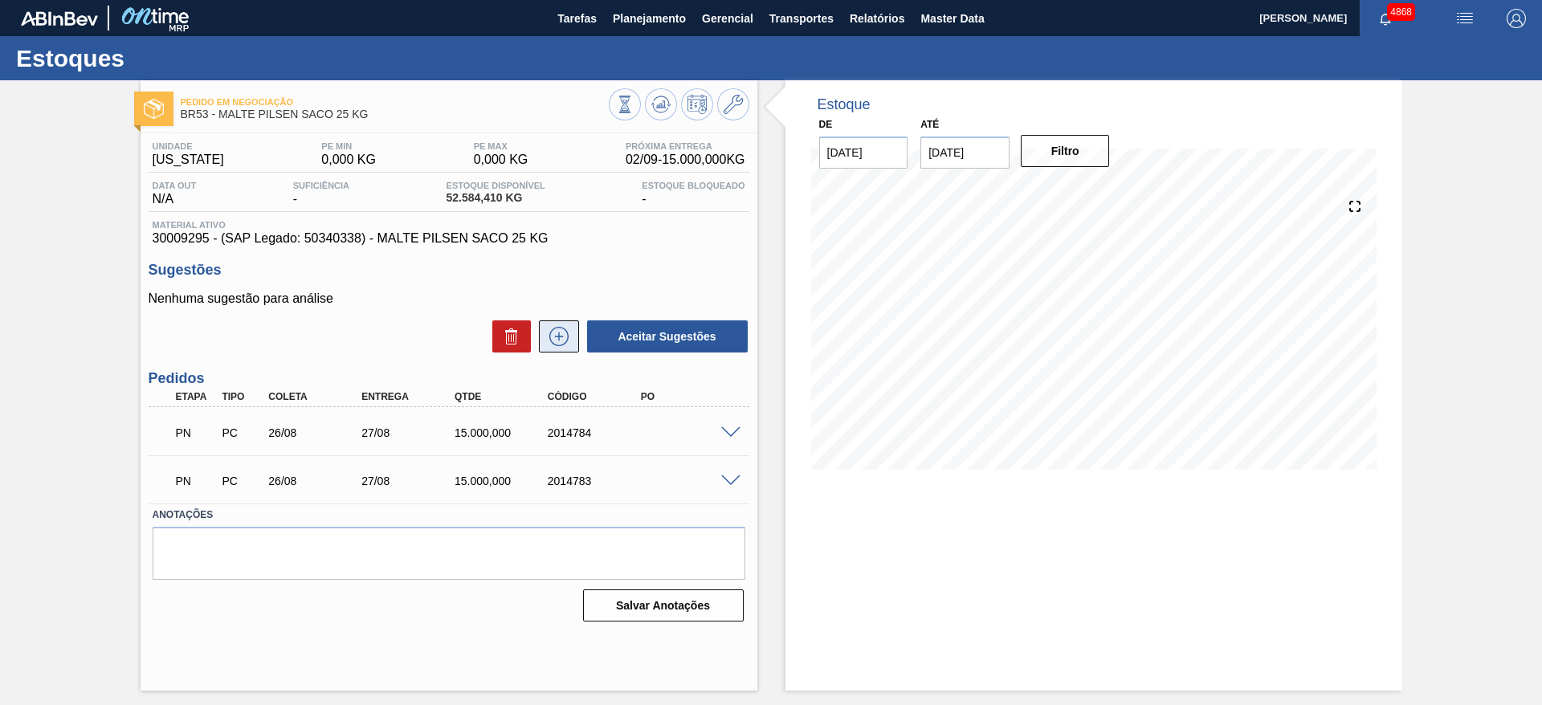
click at [571, 333] on button at bounding box center [559, 336] width 40 height 32
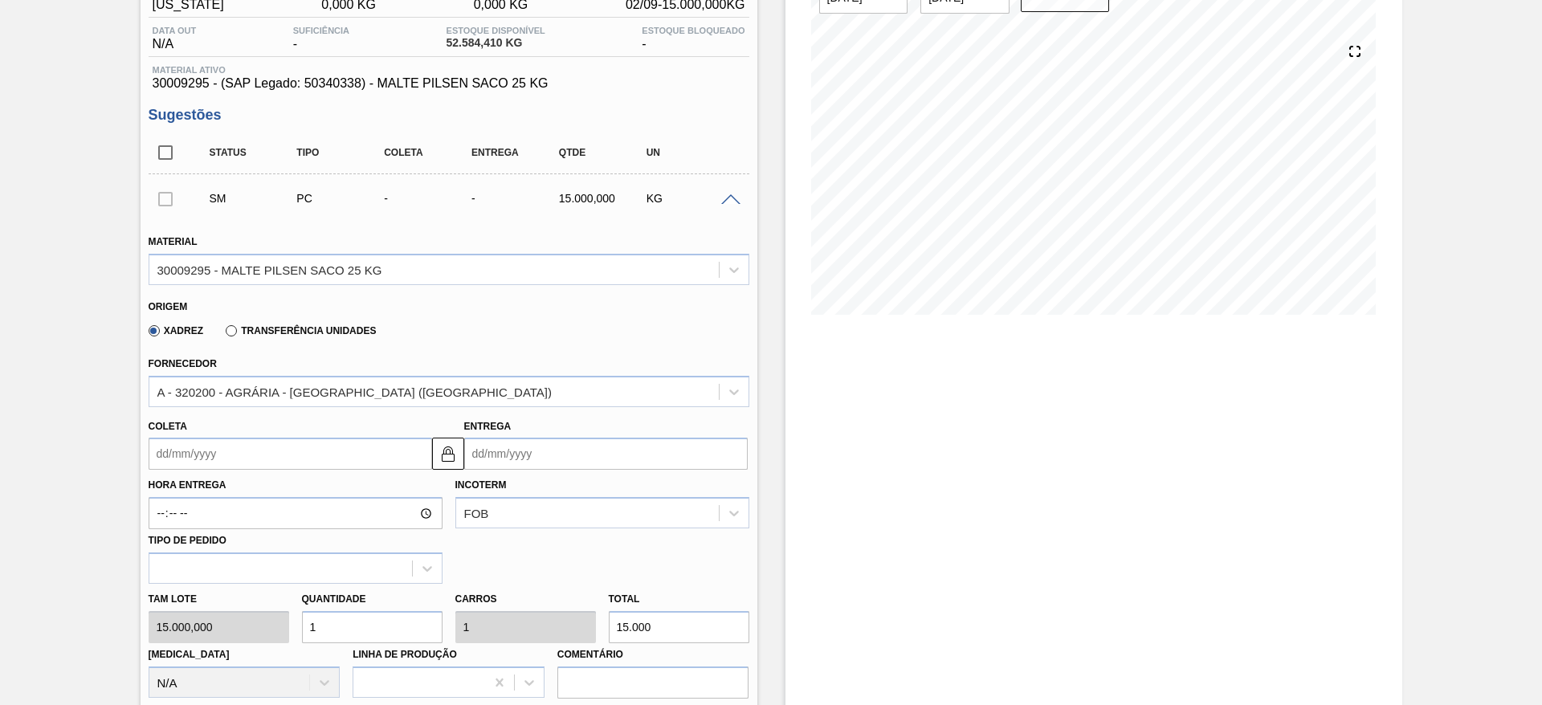
scroll to position [241, 0]
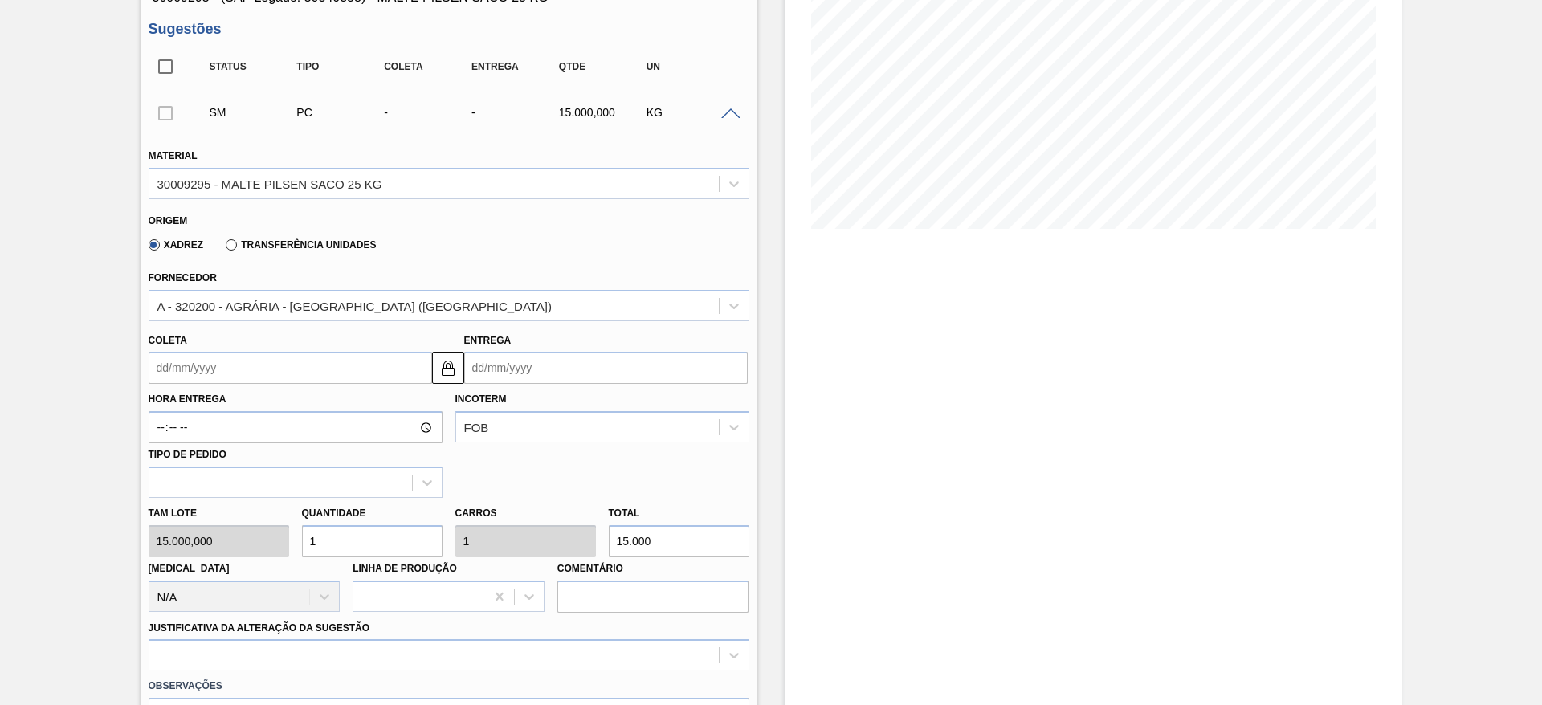
click at [421, 357] on input "Coleta" at bounding box center [290, 368] width 283 height 32
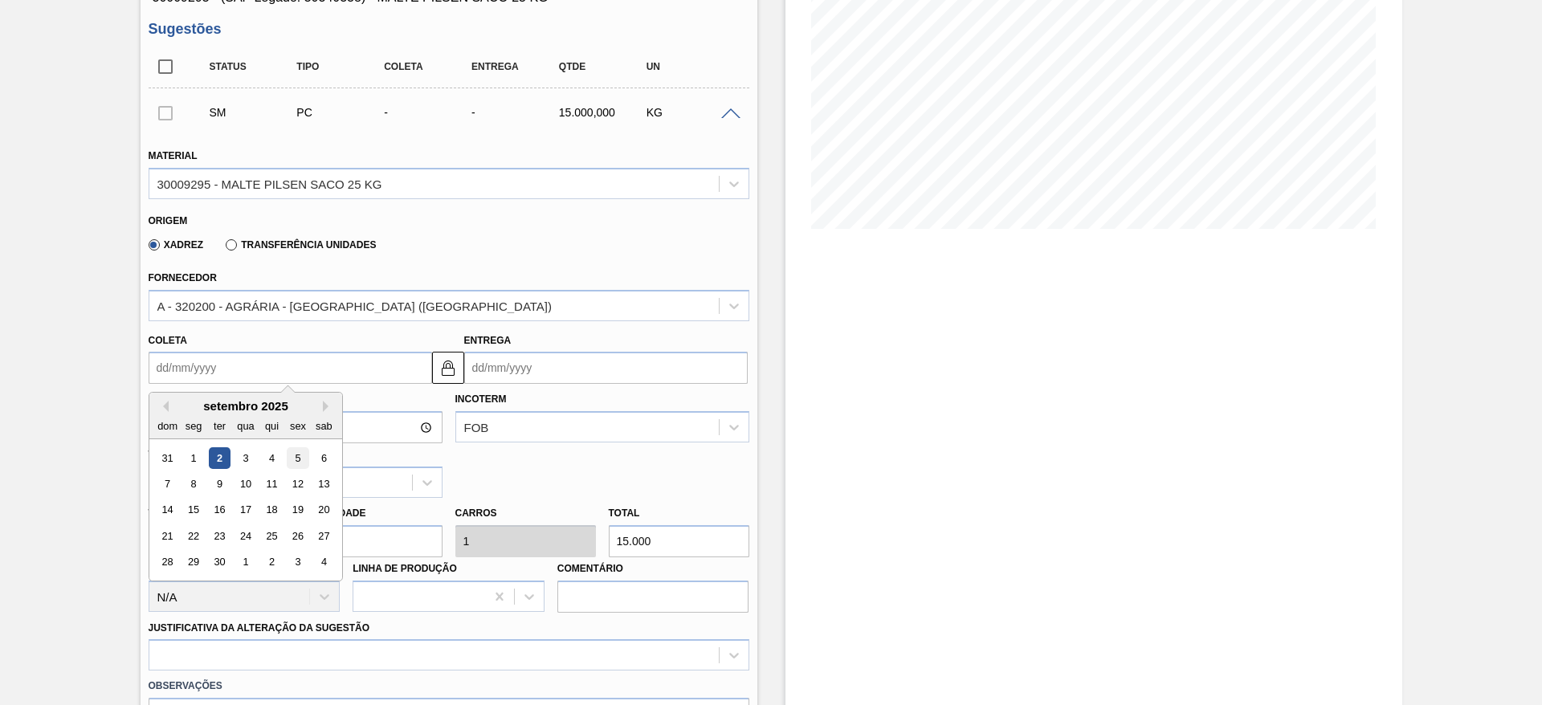
click at [303, 456] on div "5" at bounding box center [298, 458] width 22 height 22
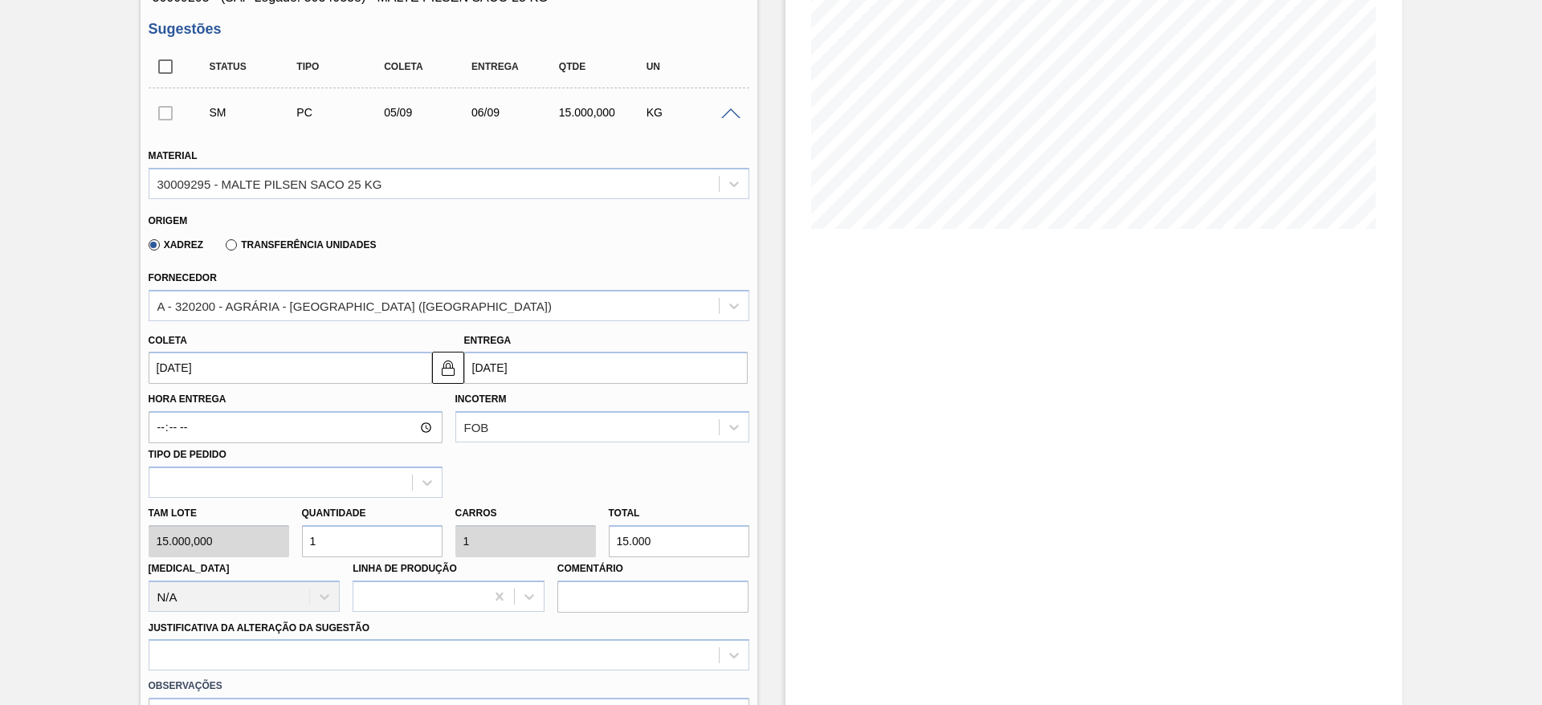
type input "[DATE]"
click at [454, 367] on img at bounding box center [447, 367] width 19 height 19
click at [482, 367] on input "[DATE]" at bounding box center [605, 368] width 283 height 32
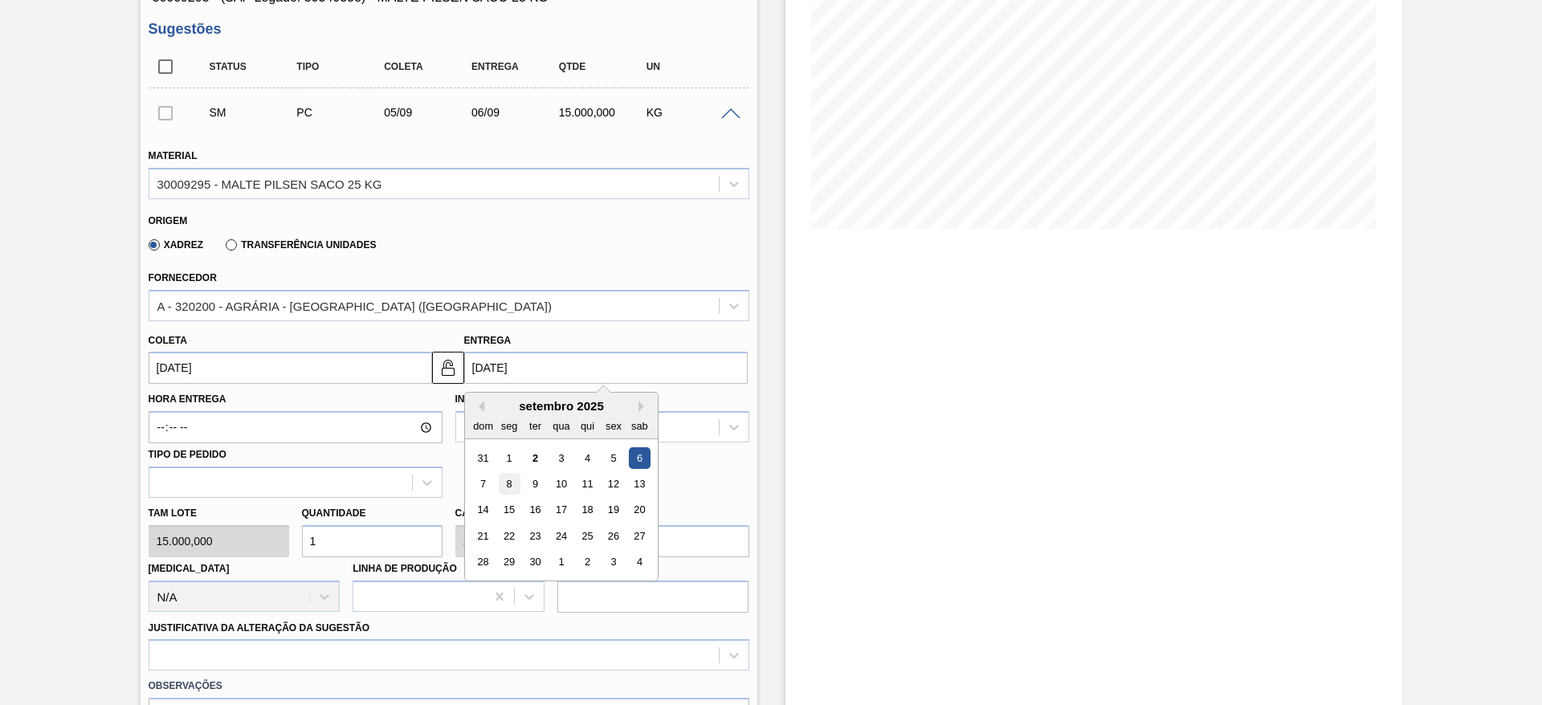
click at [504, 489] on div "8" at bounding box center [509, 484] width 22 height 22
type input "[DATE]"
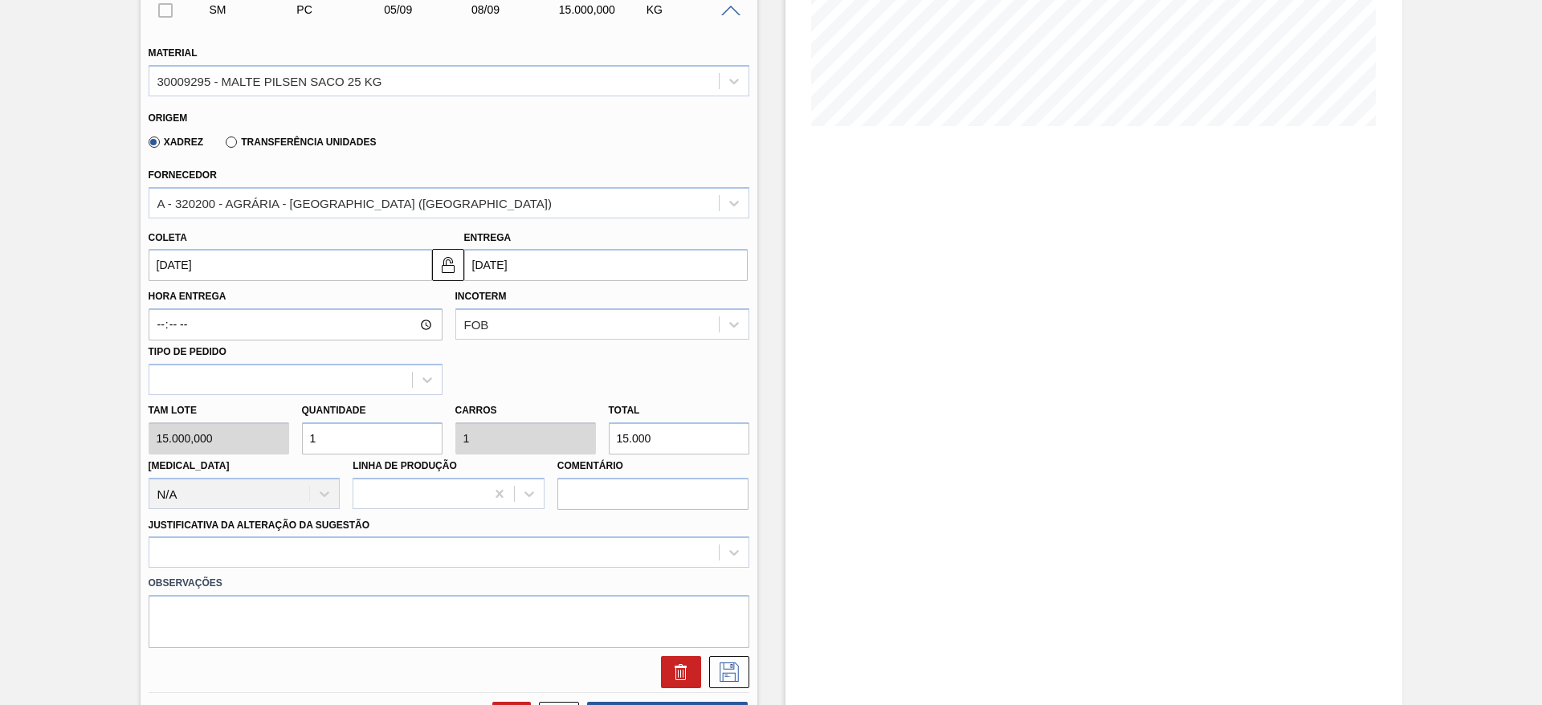
scroll to position [482, 0]
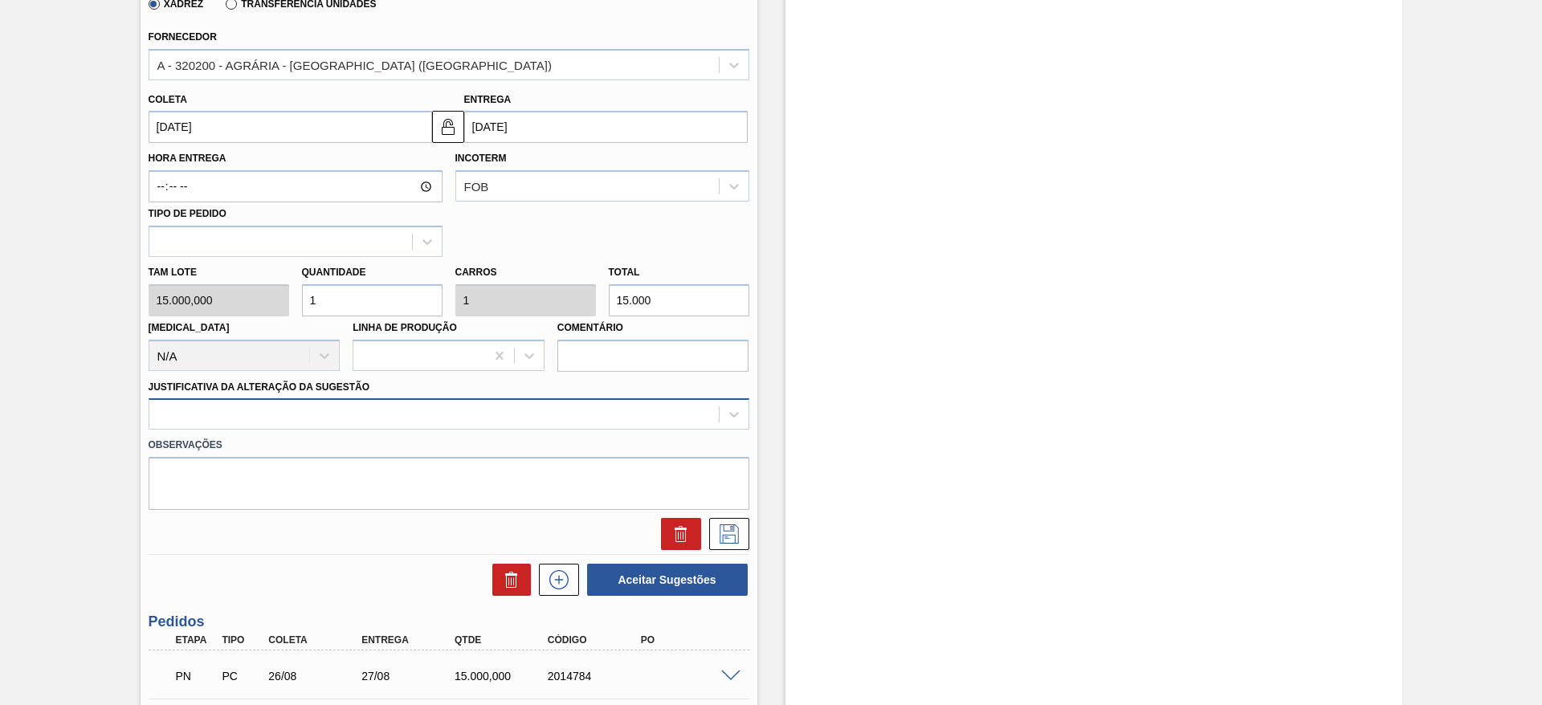
click at [428, 420] on div at bounding box center [433, 414] width 569 height 23
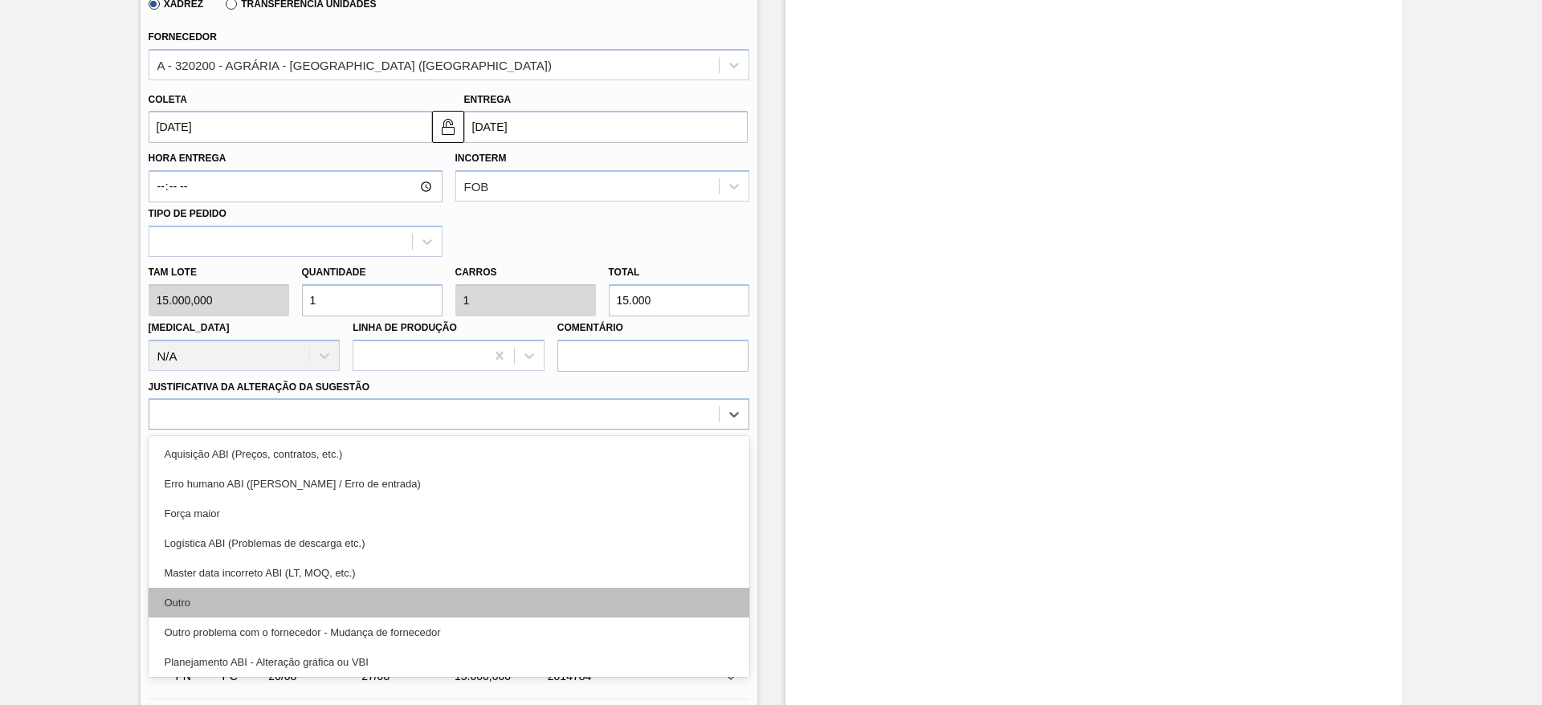
click at [435, 601] on div "Outro" at bounding box center [449, 603] width 601 height 30
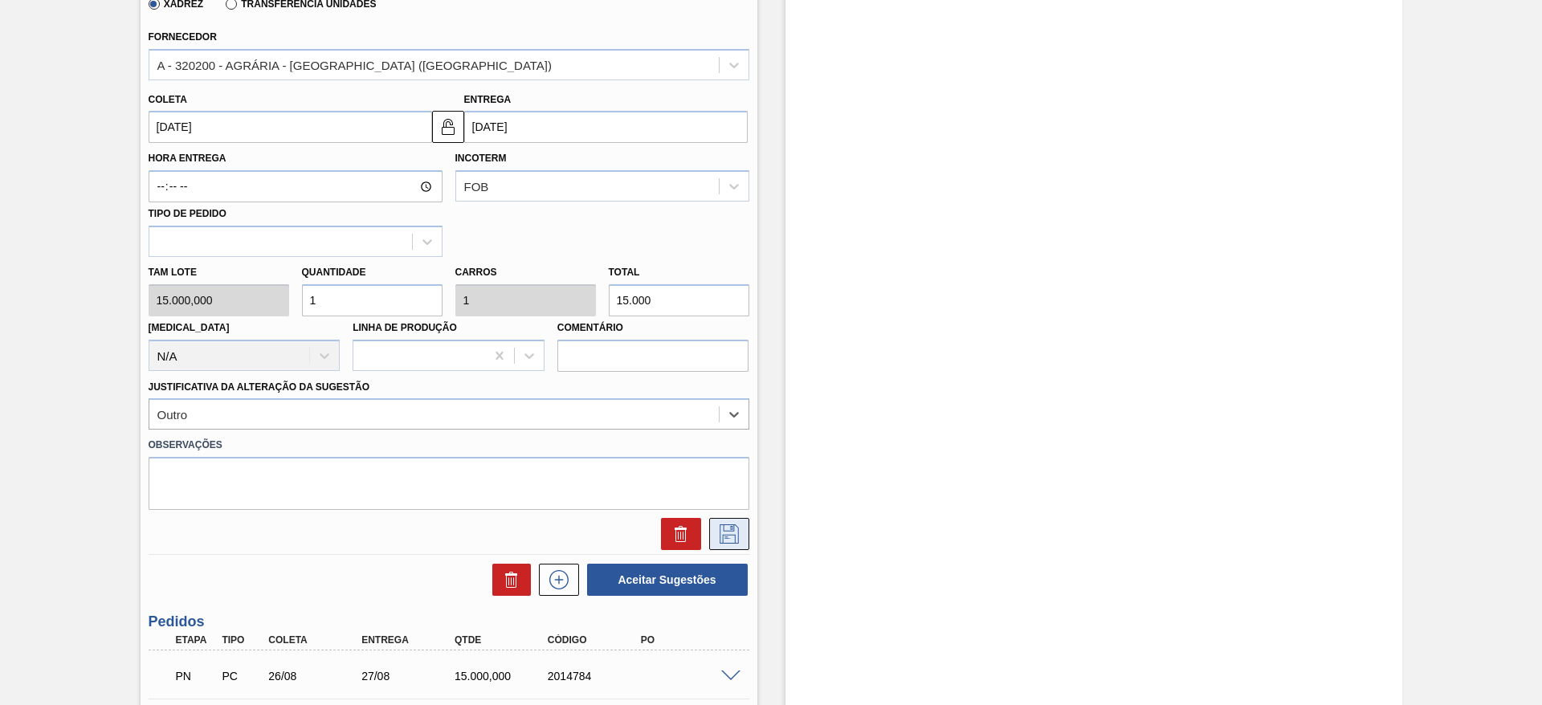
click at [744, 538] on button at bounding box center [729, 534] width 40 height 32
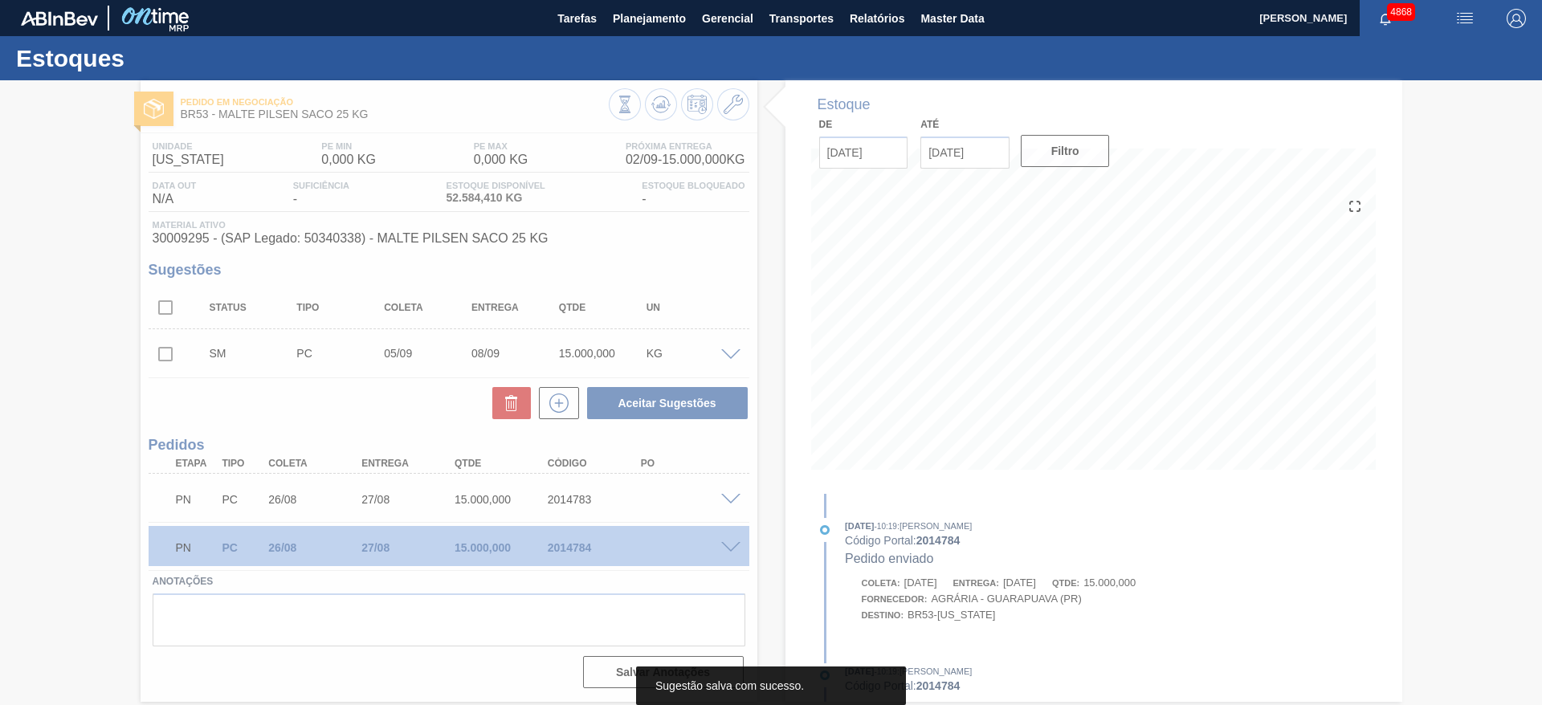
scroll to position [0, 0]
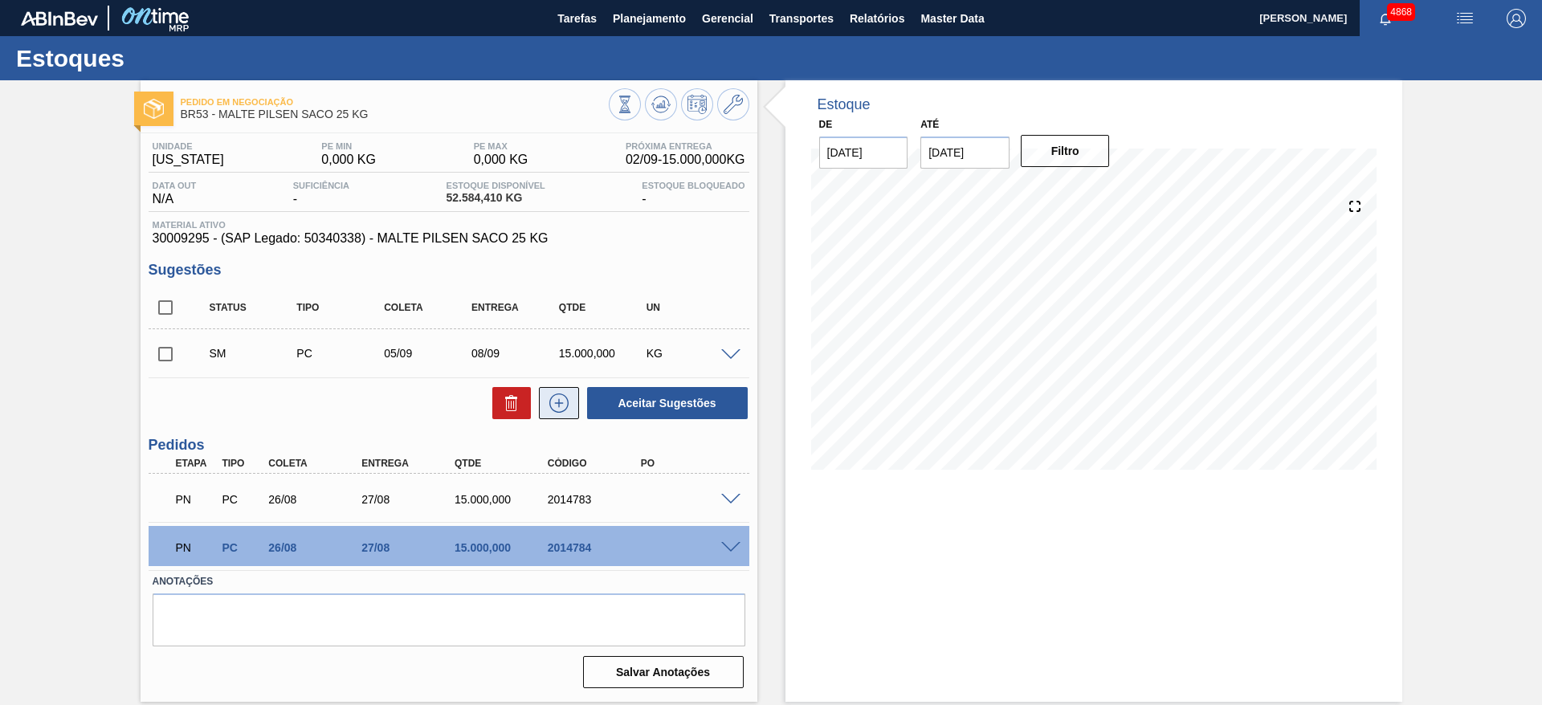
click at [559, 410] on icon at bounding box center [559, 402] width 26 height 19
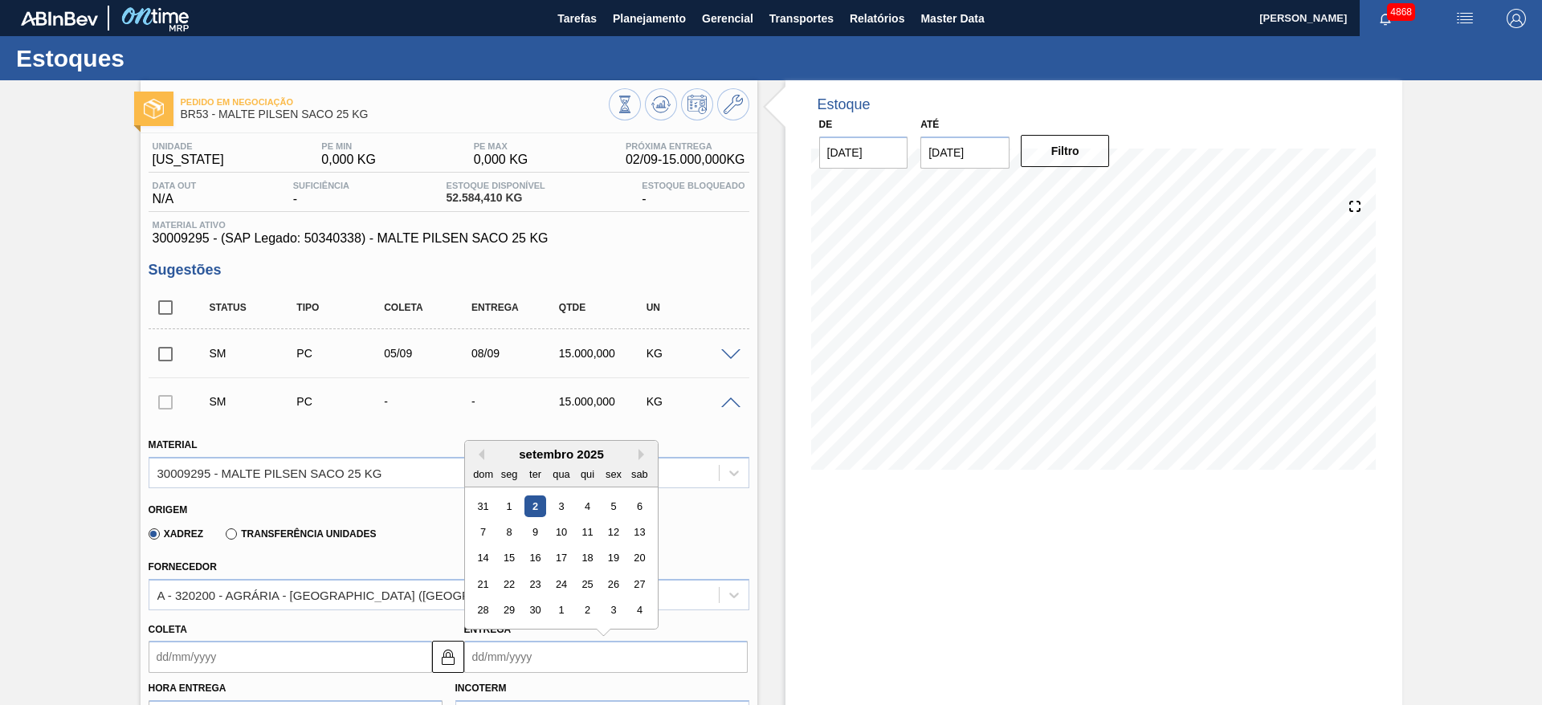
click at [510, 666] on input "Entrega" at bounding box center [605, 657] width 283 height 32
click at [451, 654] on img at bounding box center [447, 656] width 19 height 19
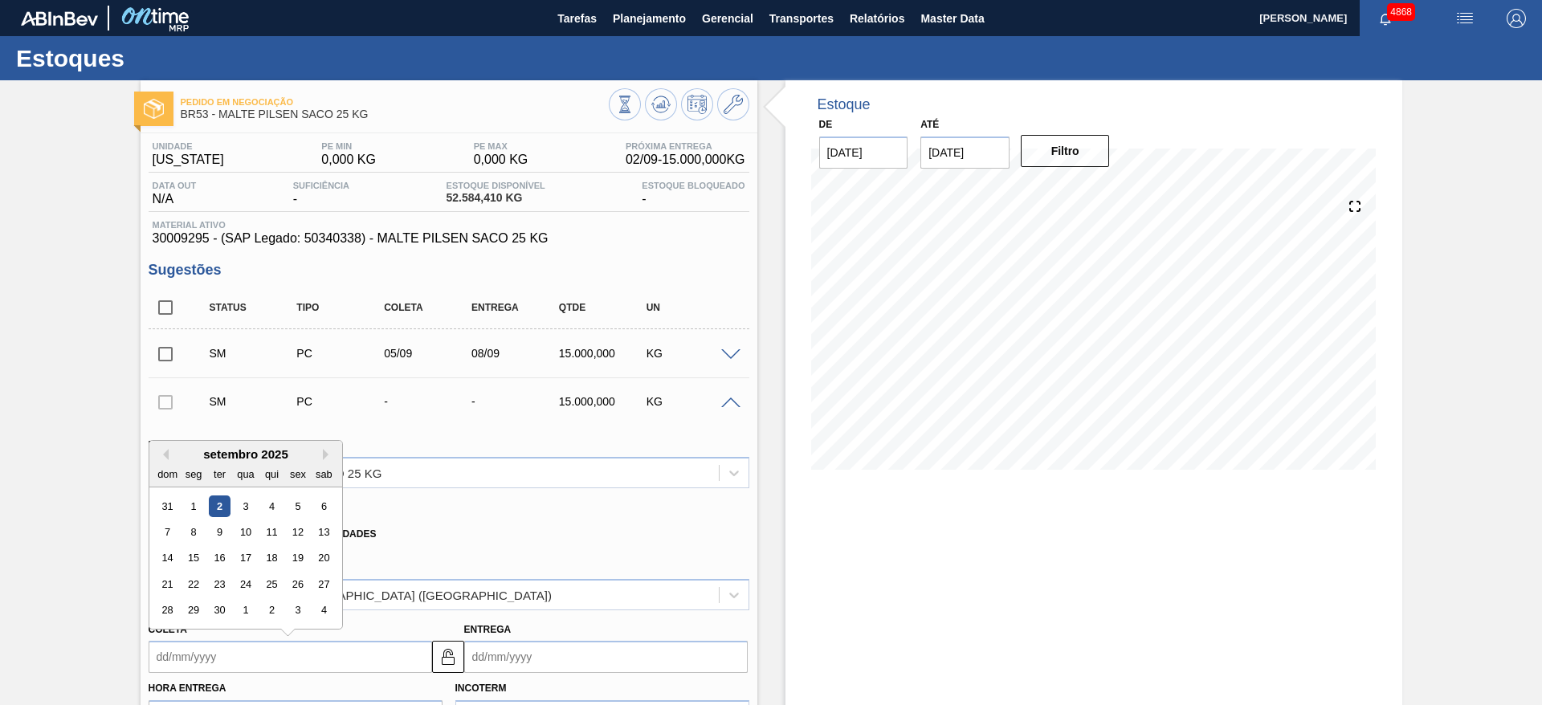
click at [389, 660] on input "Coleta" at bounding box center [290, 657] width 283 height 32
click at [303, 508] on div "5" at bounding box center [298, 506] width 22 height 22
type input "[DATE]"
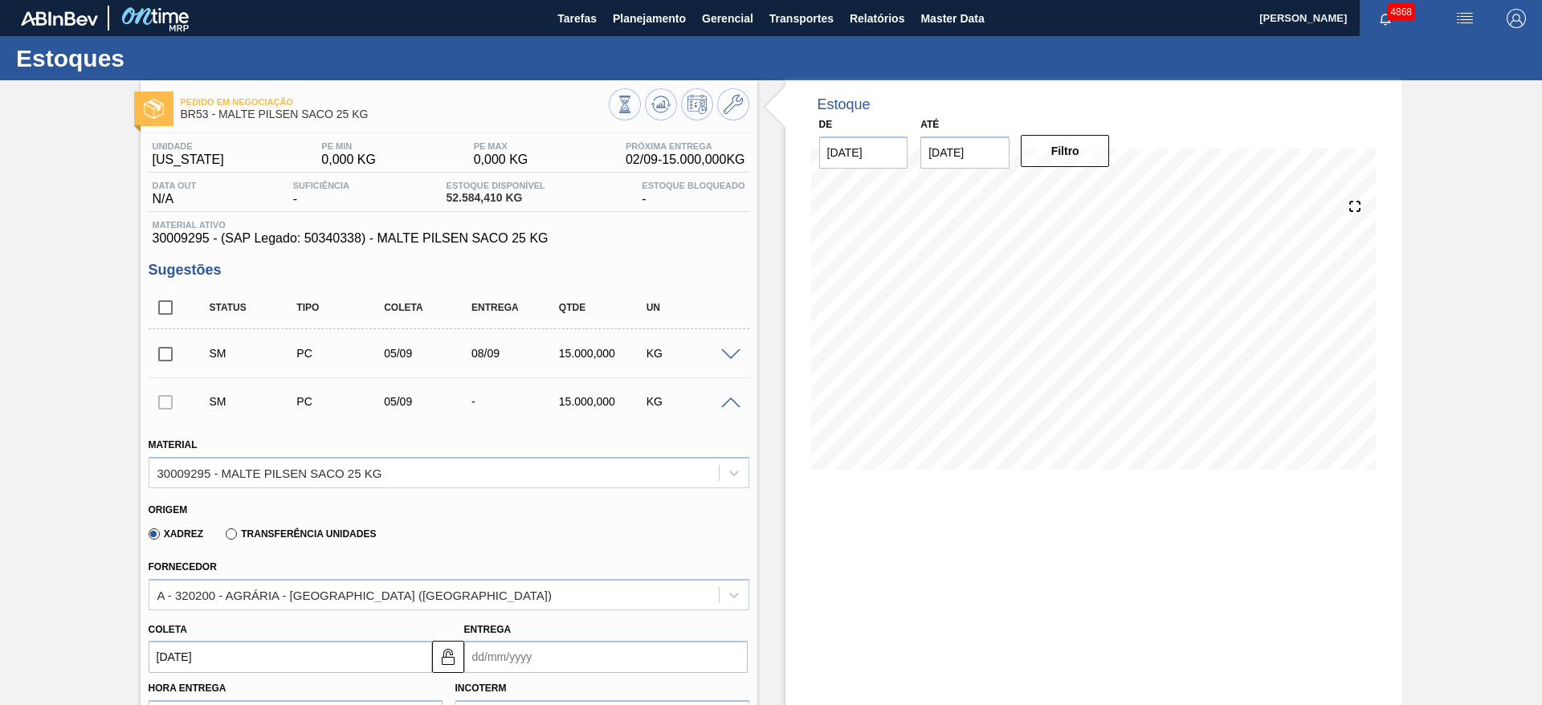
click at [481, 650] on input "Entrega" at bounding box center [605, 657] width 283 height 32
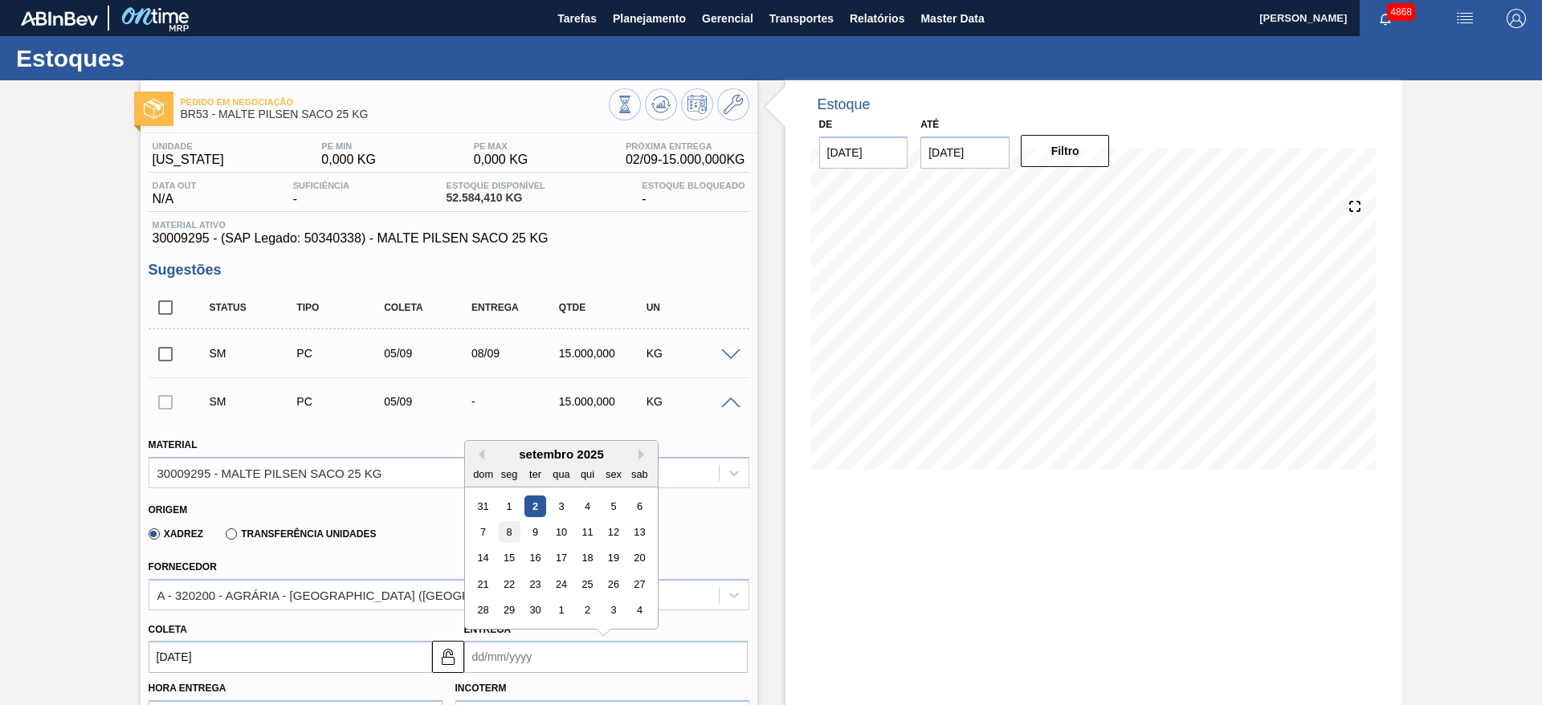
click at [506, 529] on div "8" at bounding box center [509, 532] width 22 height 22
type input "[DATE]"
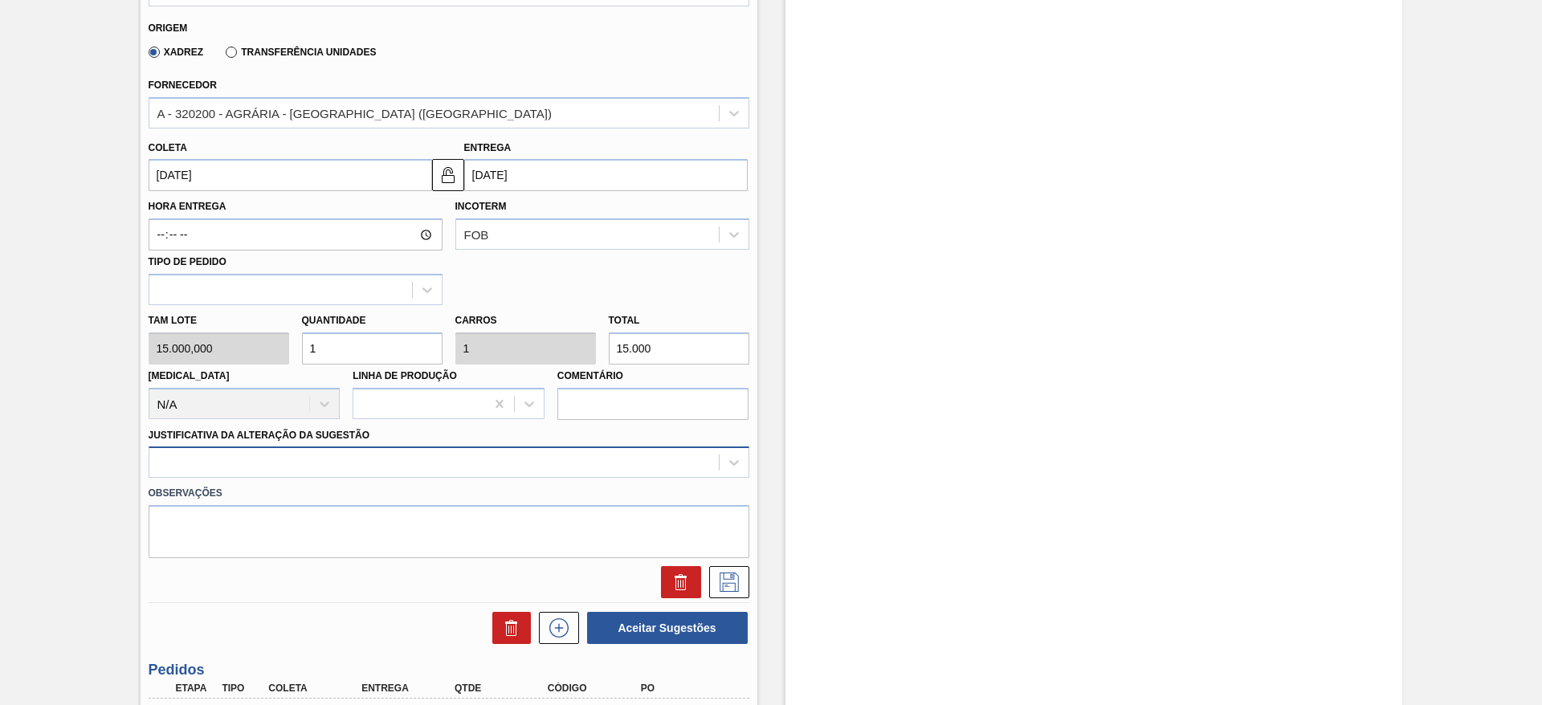
click at [438, 455] on div "Material 30009295 - MALTE PILSEN SACO 25 KG Origem Xadrez Transferência Unidade…" at bounding box center [449, 269] width 601 height 658
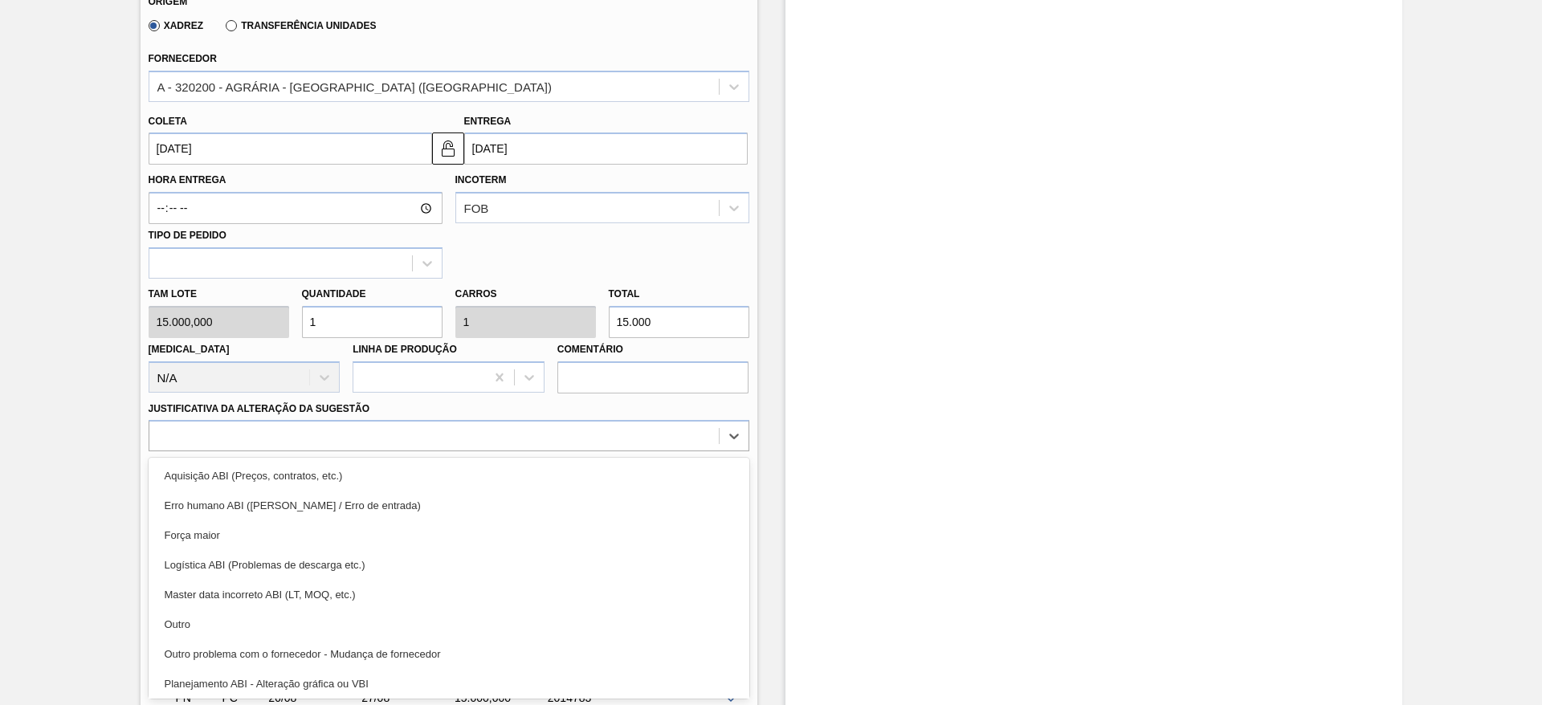
drag, startPoint x: 371, startPoint y: 620, endPoint x: 613, endPoint y: 629, distance: 242.7
click at [373, 621] on div "Outro" at bounding box center [449, 624] width 601 height 30
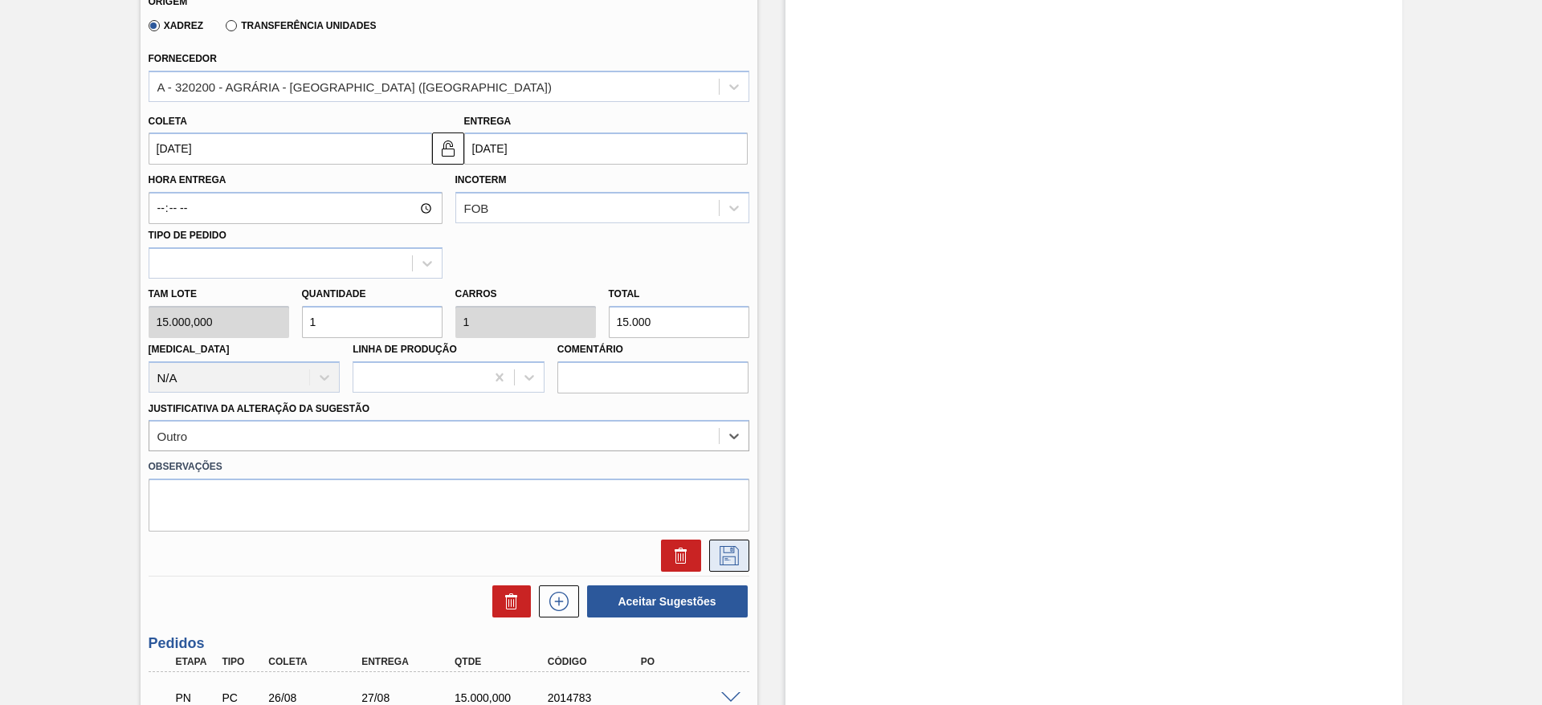
click at [724, 551] on icon at bounding box center [729, 555] width 26 height 19
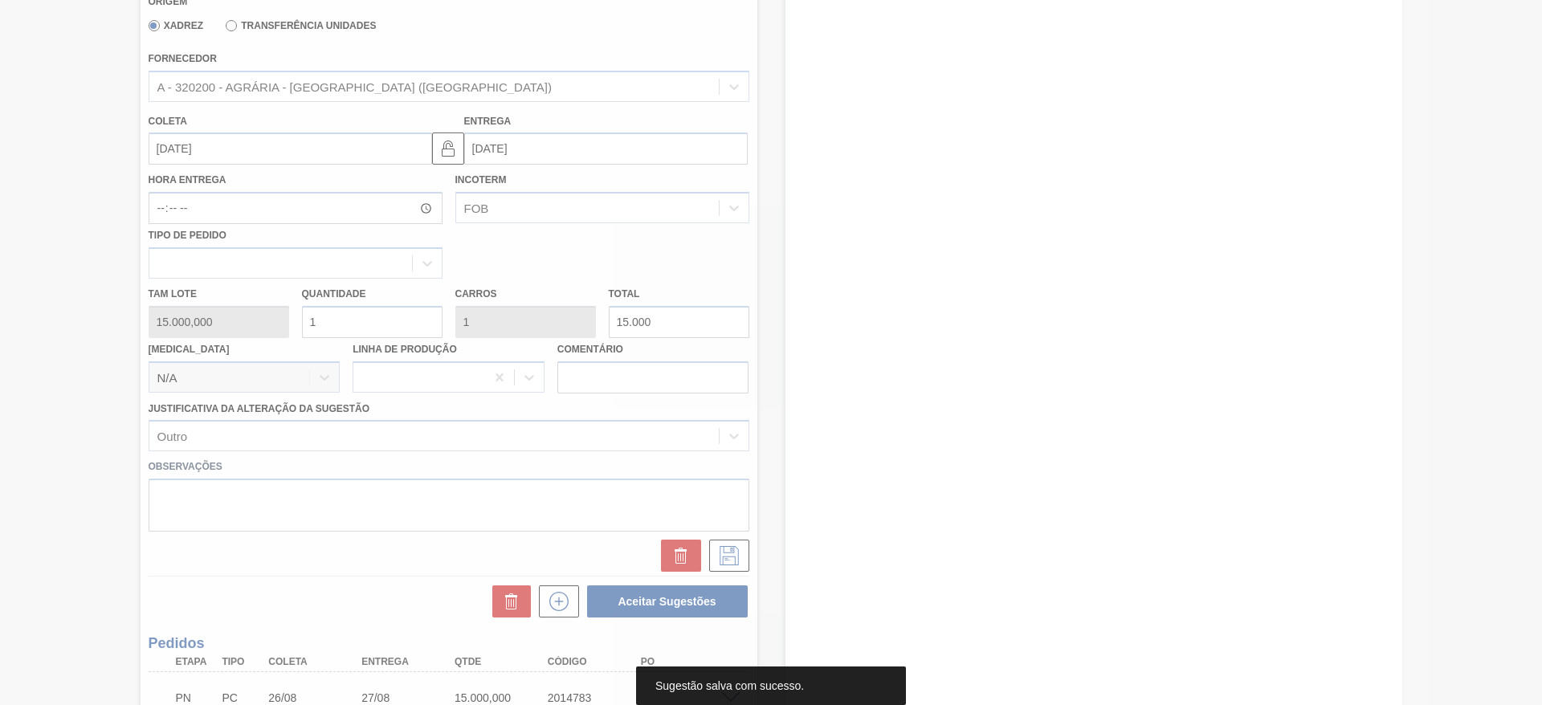
scroll to position [45, 0]
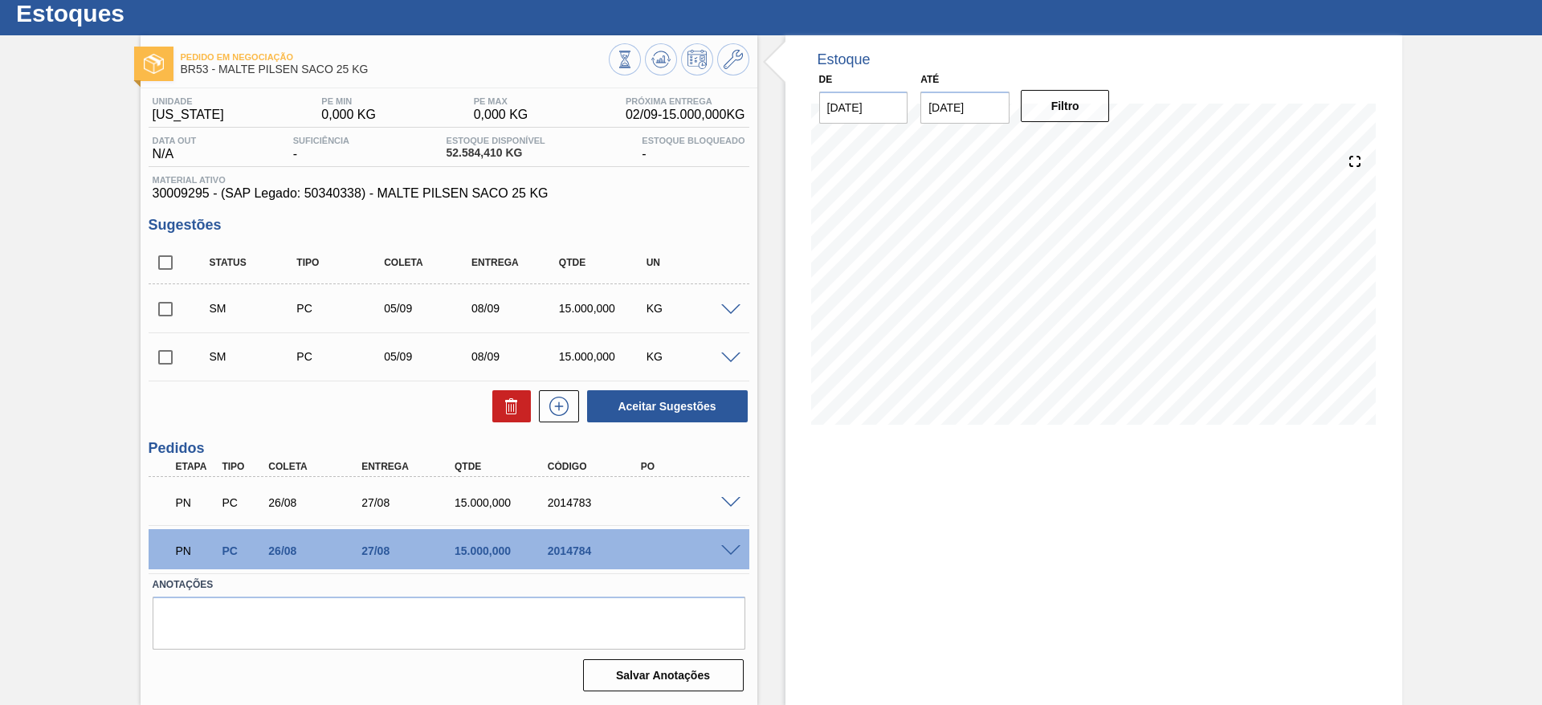
click at [158, 299] on input "checkbox" at bounding box center [166, 309] width 34 height 34
checkbox input "true"
click at [167, 349] on input "checkbox" at bounding box center [166, 357] width 34 height 34
checkbox input "true"
click at [718, 407] on button "Aceitar Sugestões" at bounding box center [667, 406] width 161 height 32
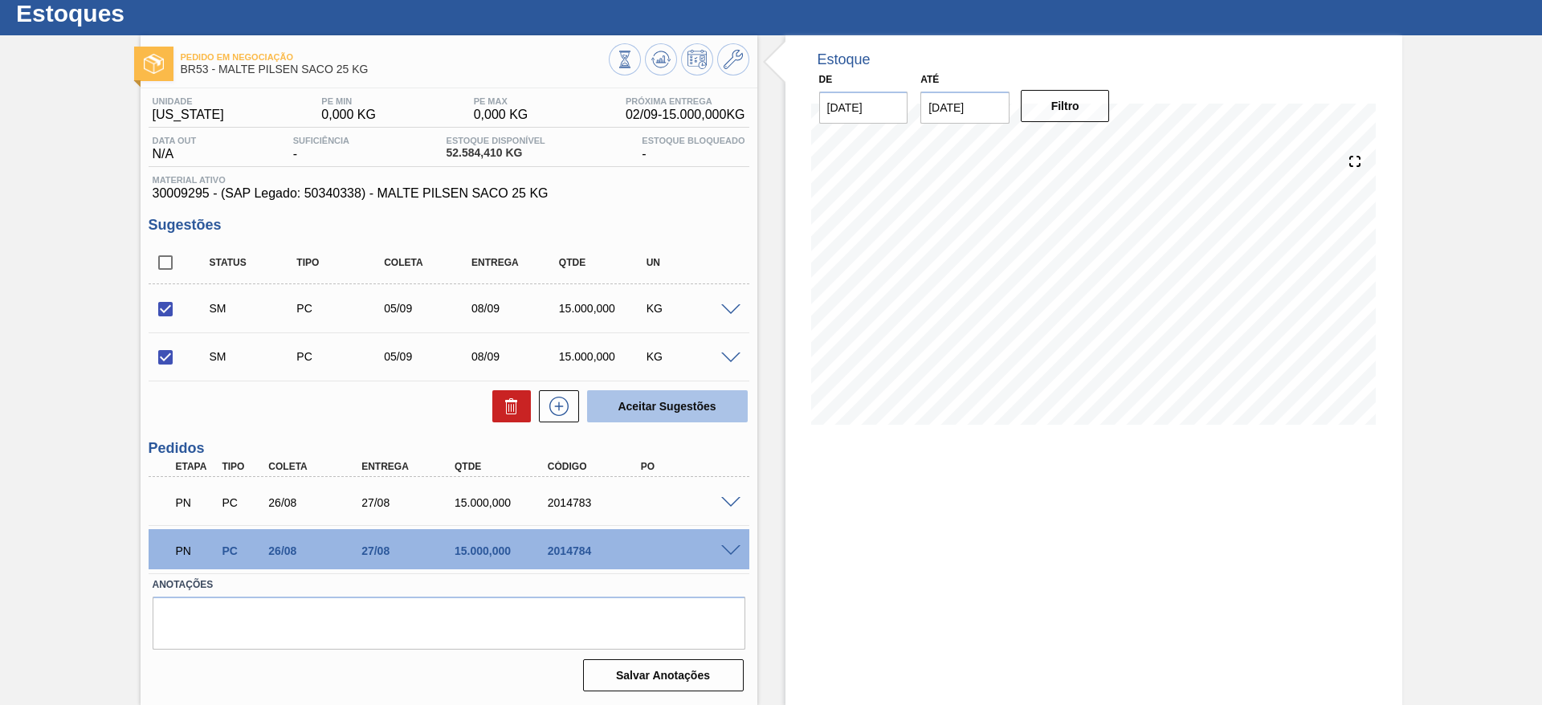
checkbox input "false"
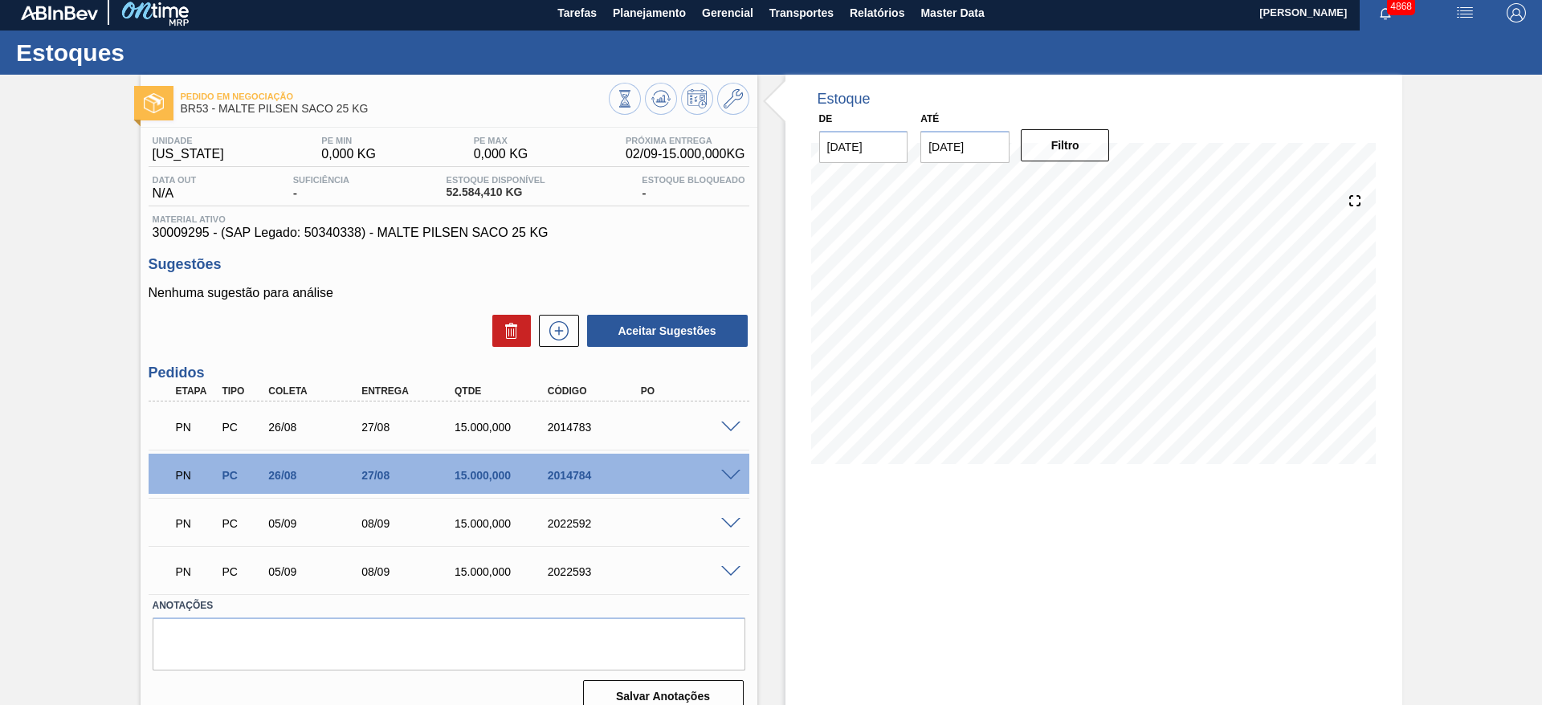
scroll to position [0, 0]
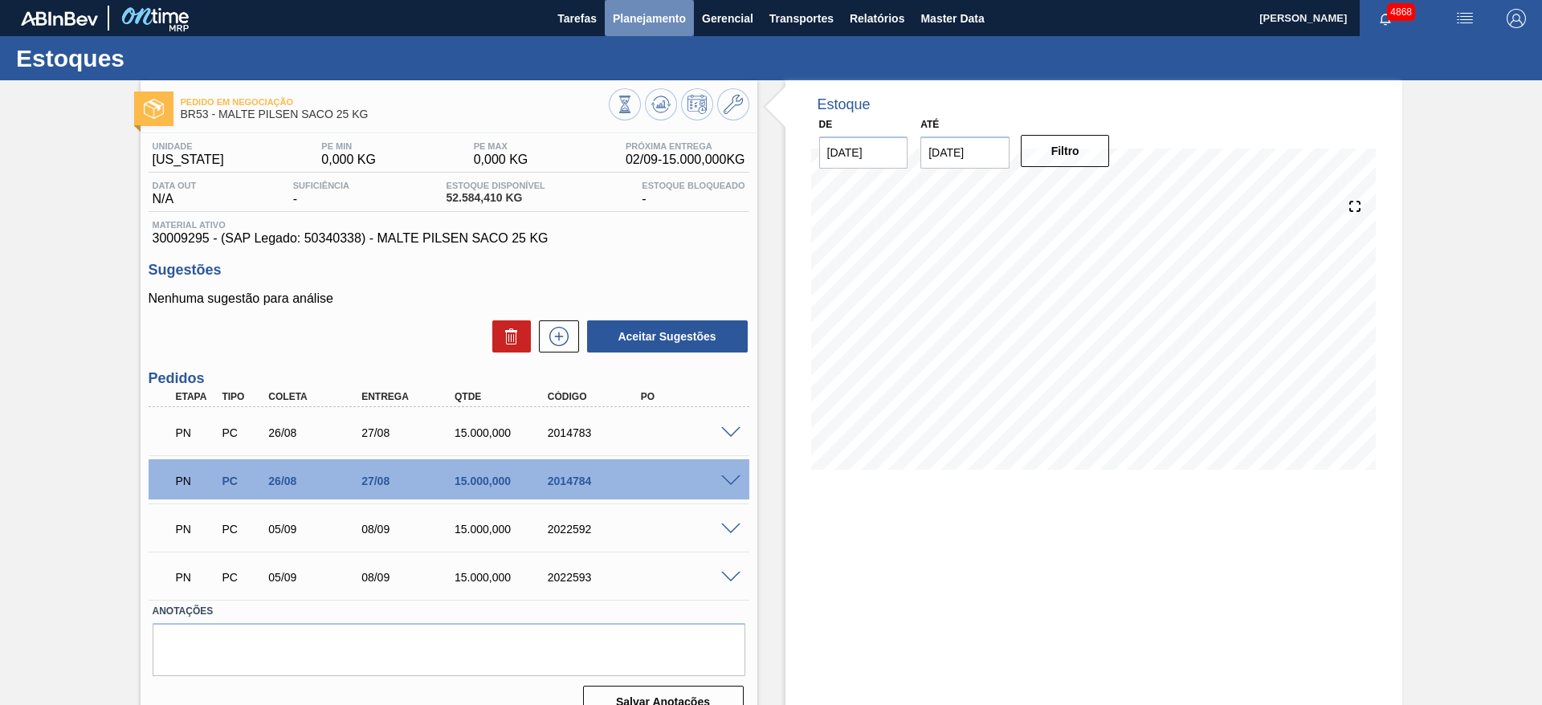
click at [642, 20] on span "Planejamento" at bounding box center [649, 18] width 73 height 19
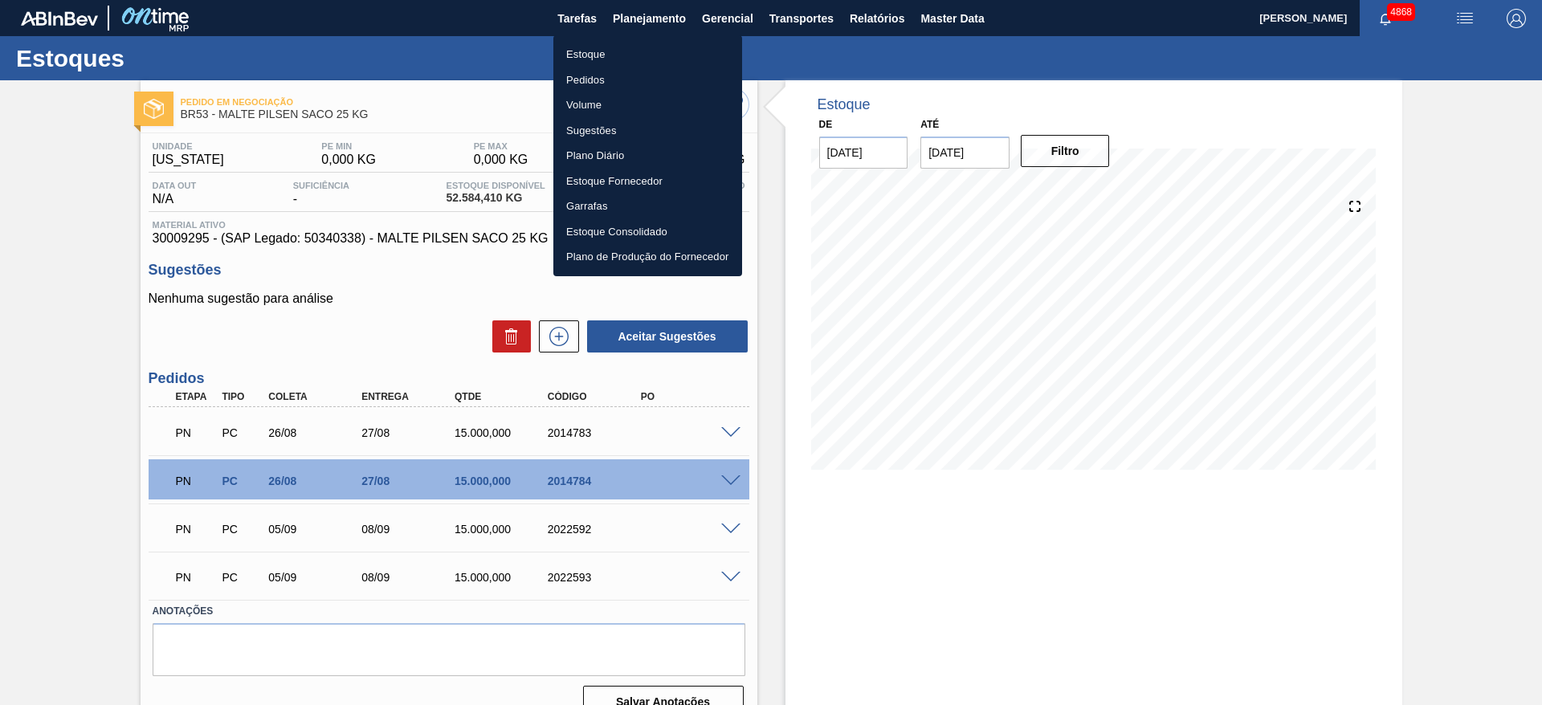
click at [601, 87] on li "Pedidos" at bounding box center [647, 80] width 189 height 26
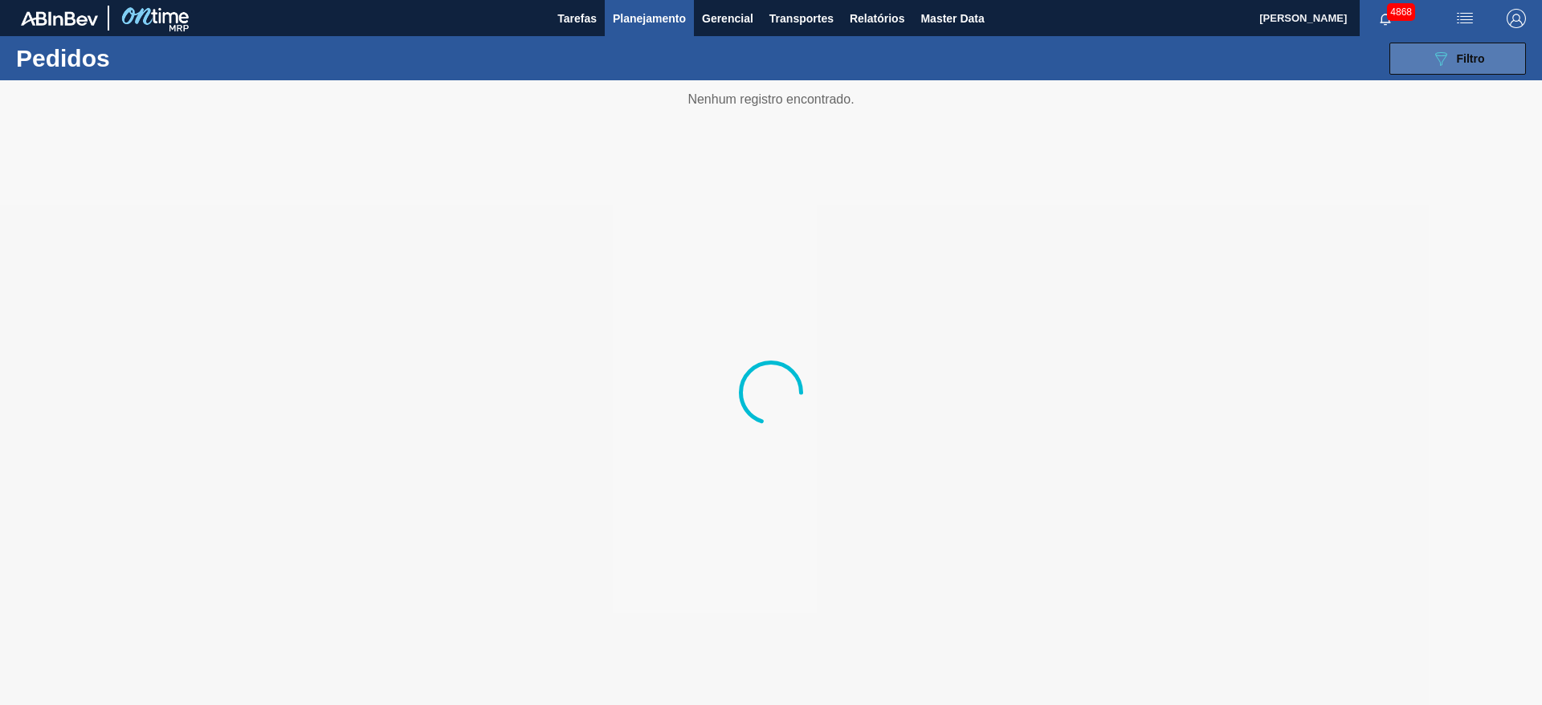
click at [1441, 62] on icon at bounding box center [1441, 59] width 12 height 14
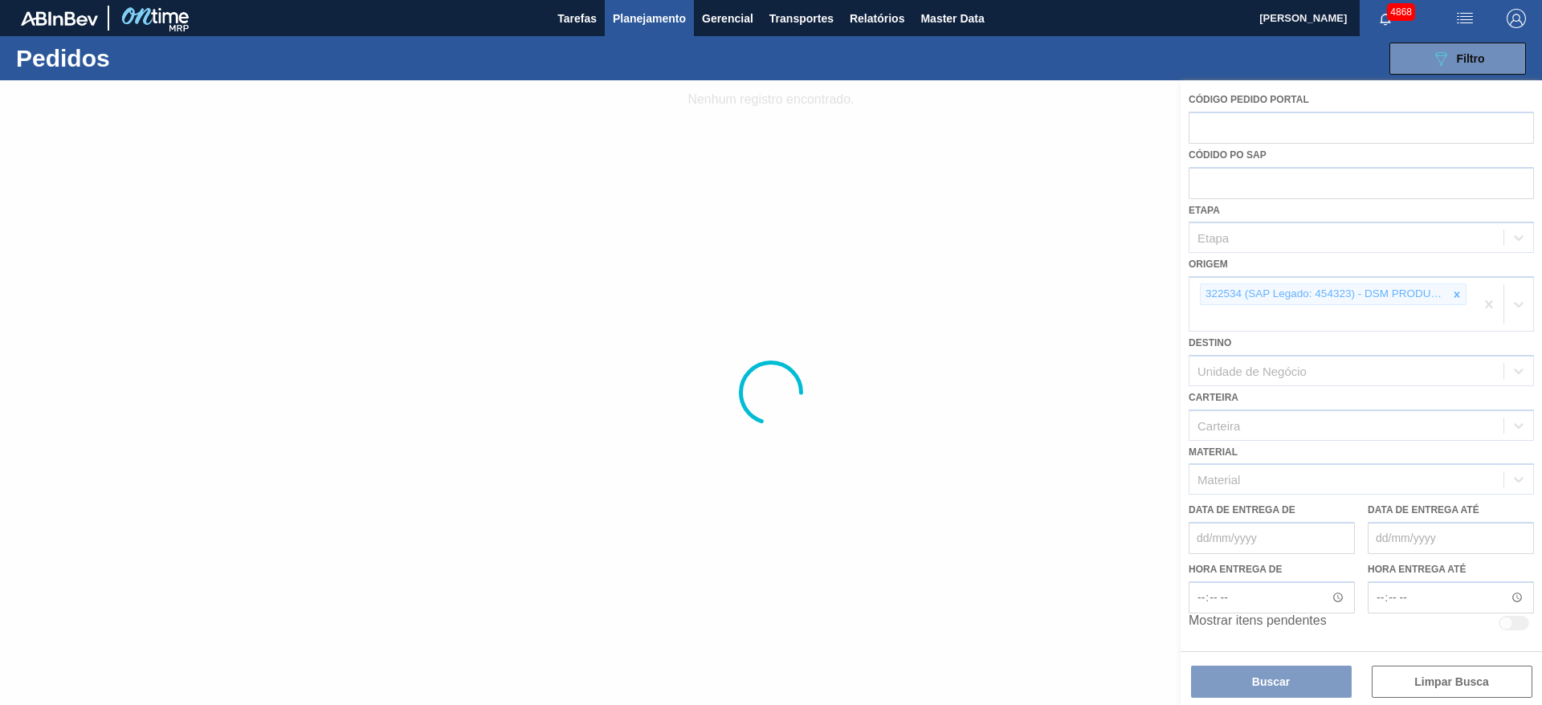
click at [1458, 294] on div at bounding box center [771, 392] width 1542 height 625
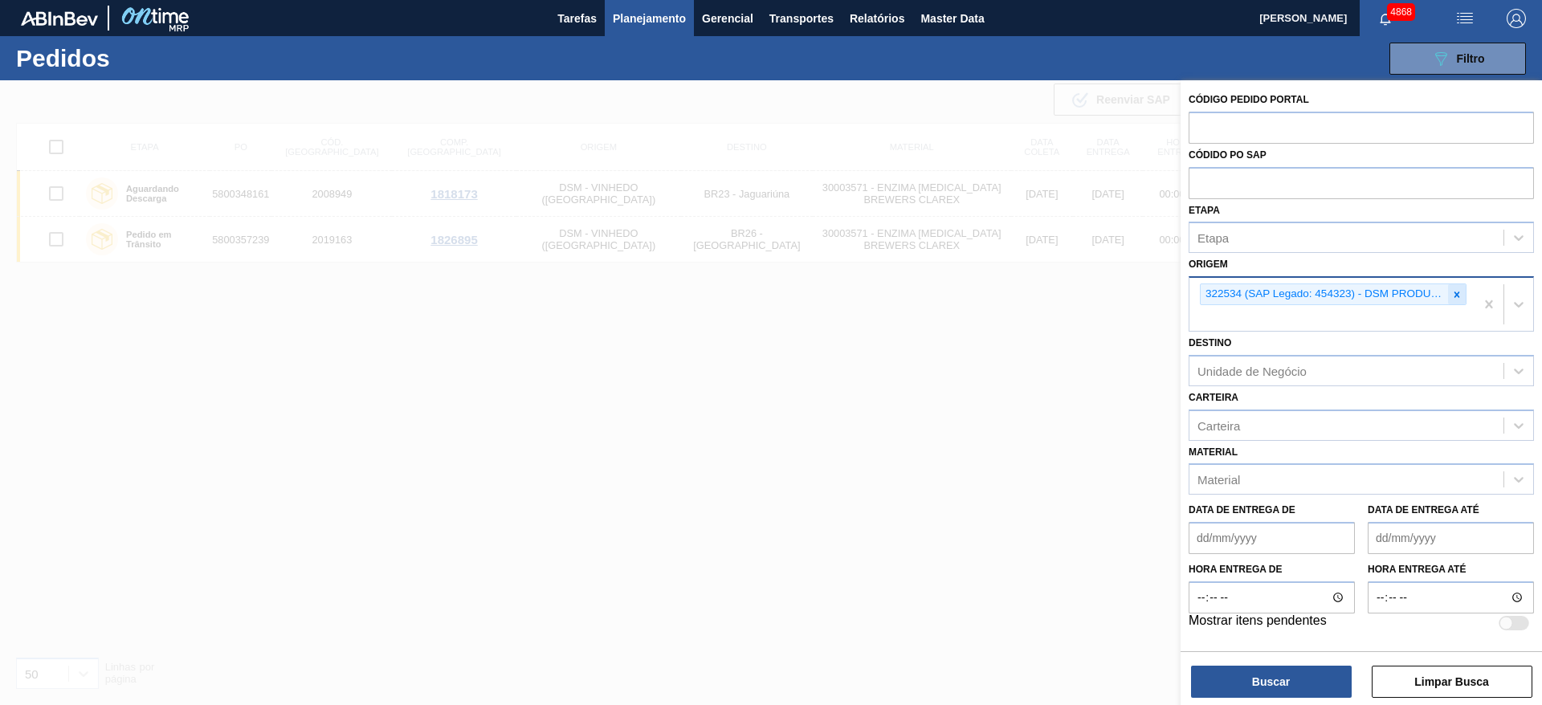
click at [1460, 298] on icon at bounding box center [1456, 294] width 11 height 11
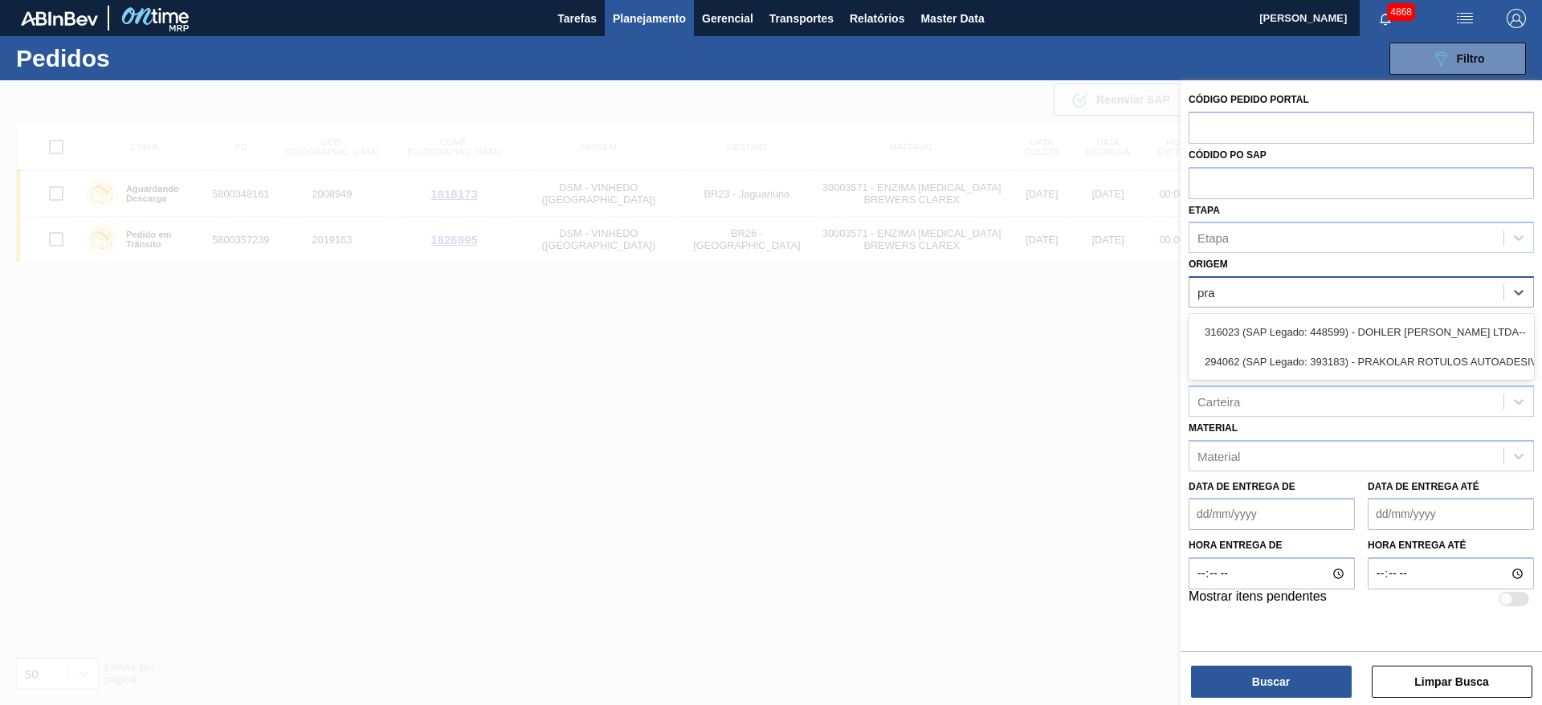
type input "prak"
click at [1290, 323] on div "294062 (SAP Legado: 393183) - PRAKOLAR ROTULOS AUTOADESIVOS LTDA" at bounding box center [1360, 332] width 345 height 30
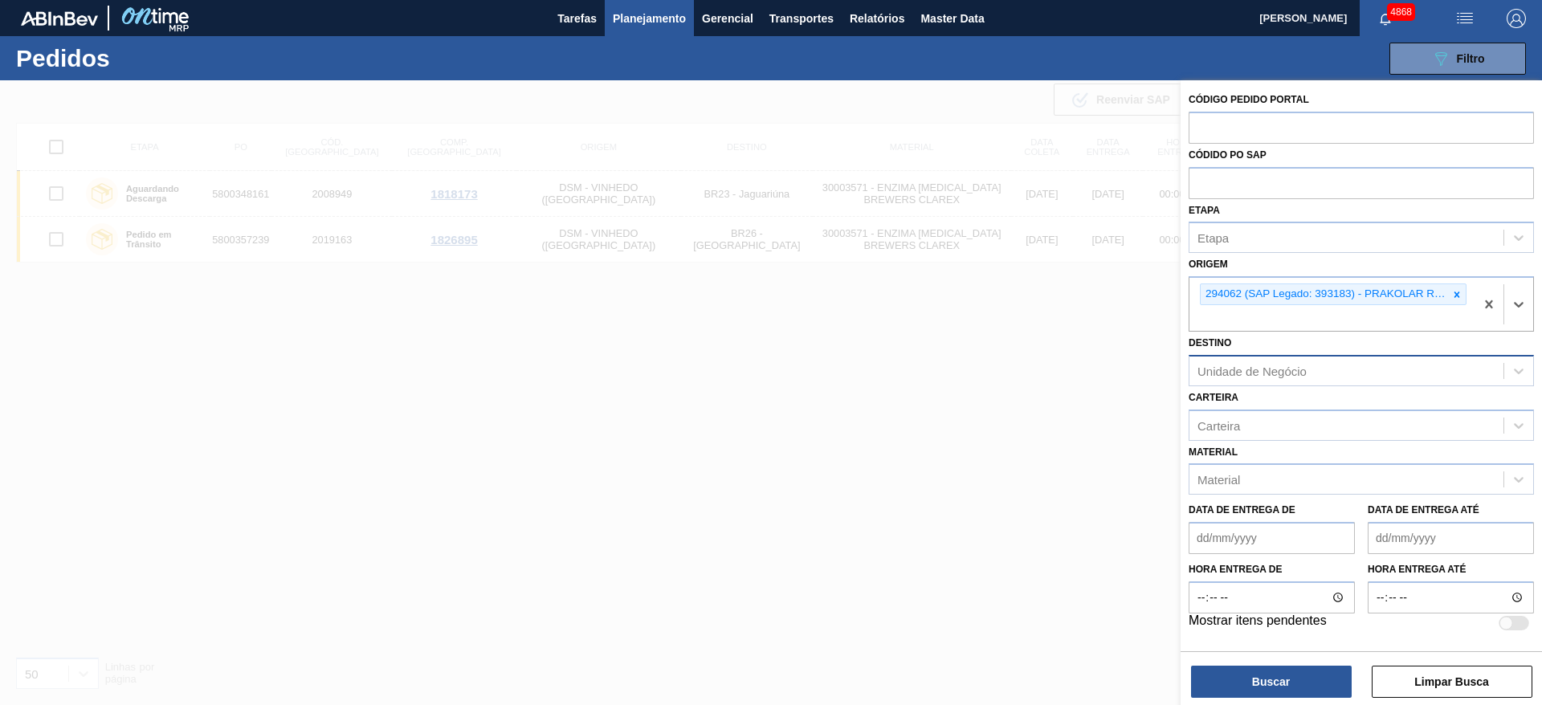
click at [1290, 375] on div "Unidade de Negócio" at bounding box center [1251, 371] width 109 height 14
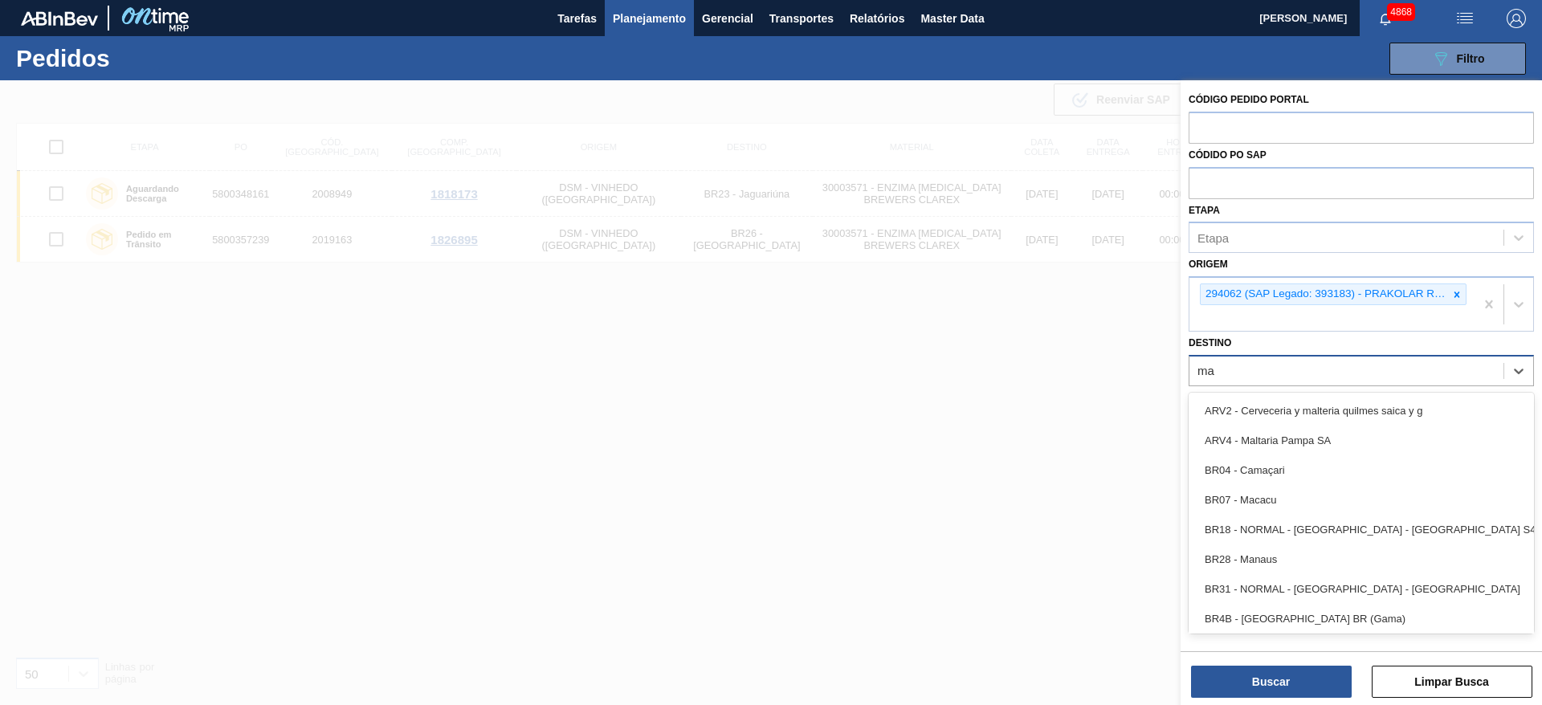
type input "mac"
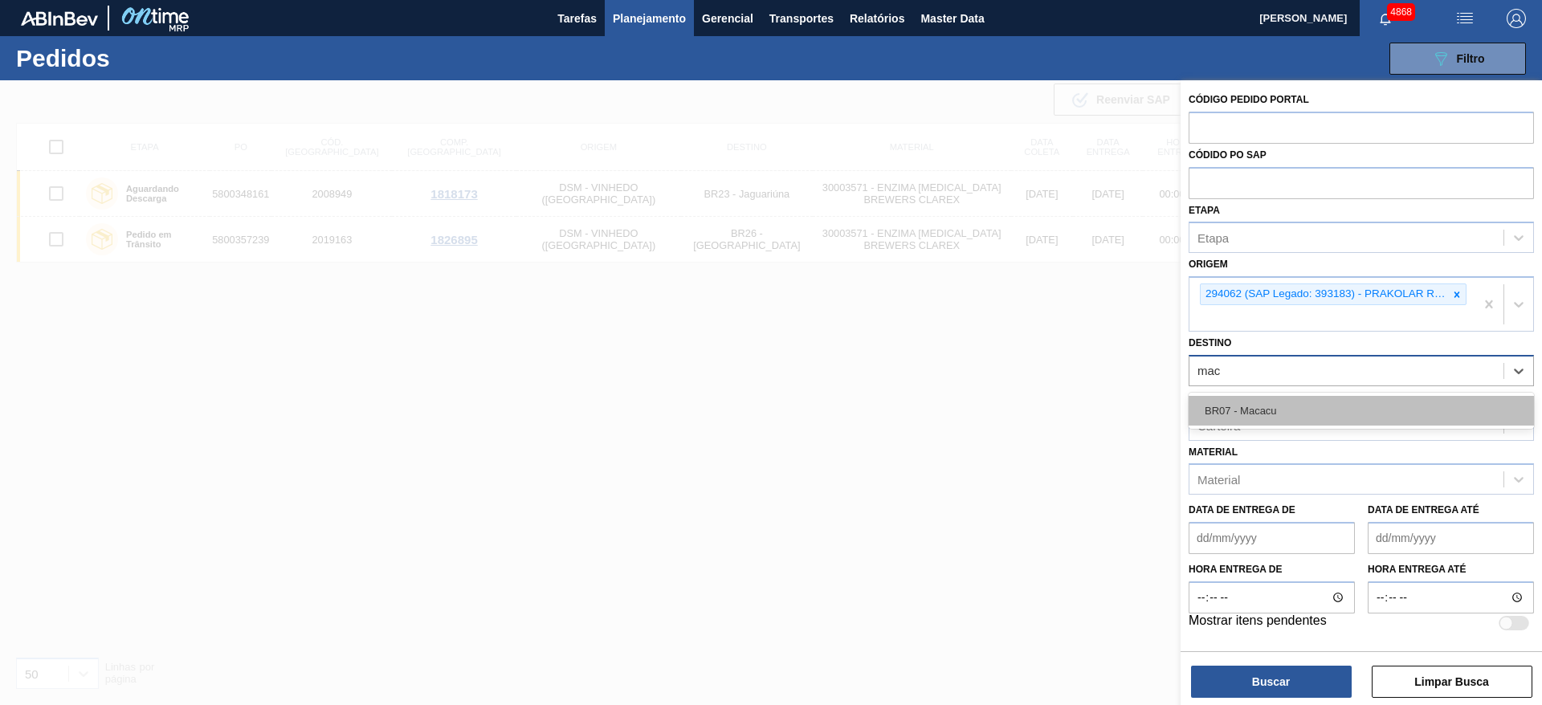
click at [1274, 411] on div "BR07 - Macacu" at bounding box center [1360, 411] width 345 height 30
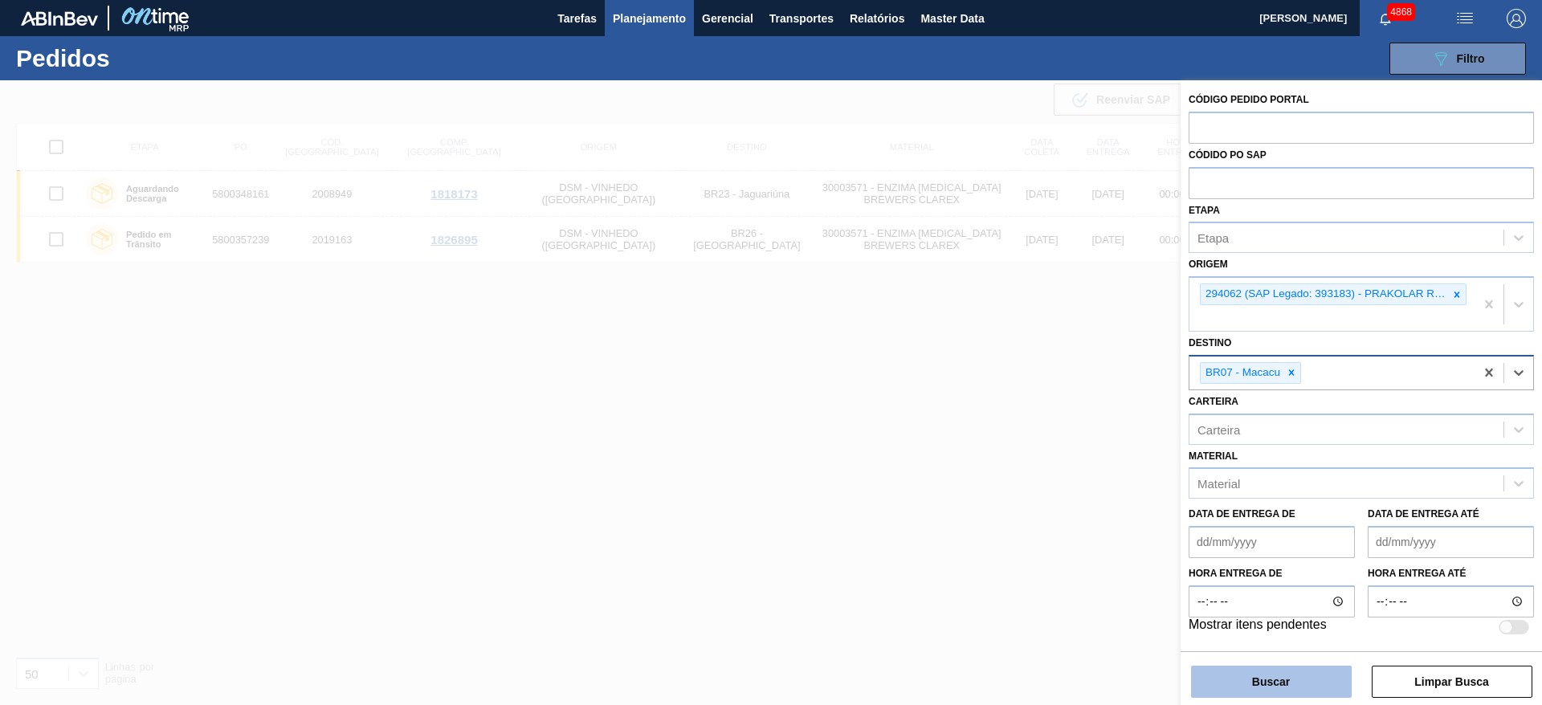
click at [1263, 680] on button "Buscar" at bounding box center [1271, 682] width 161 height 32
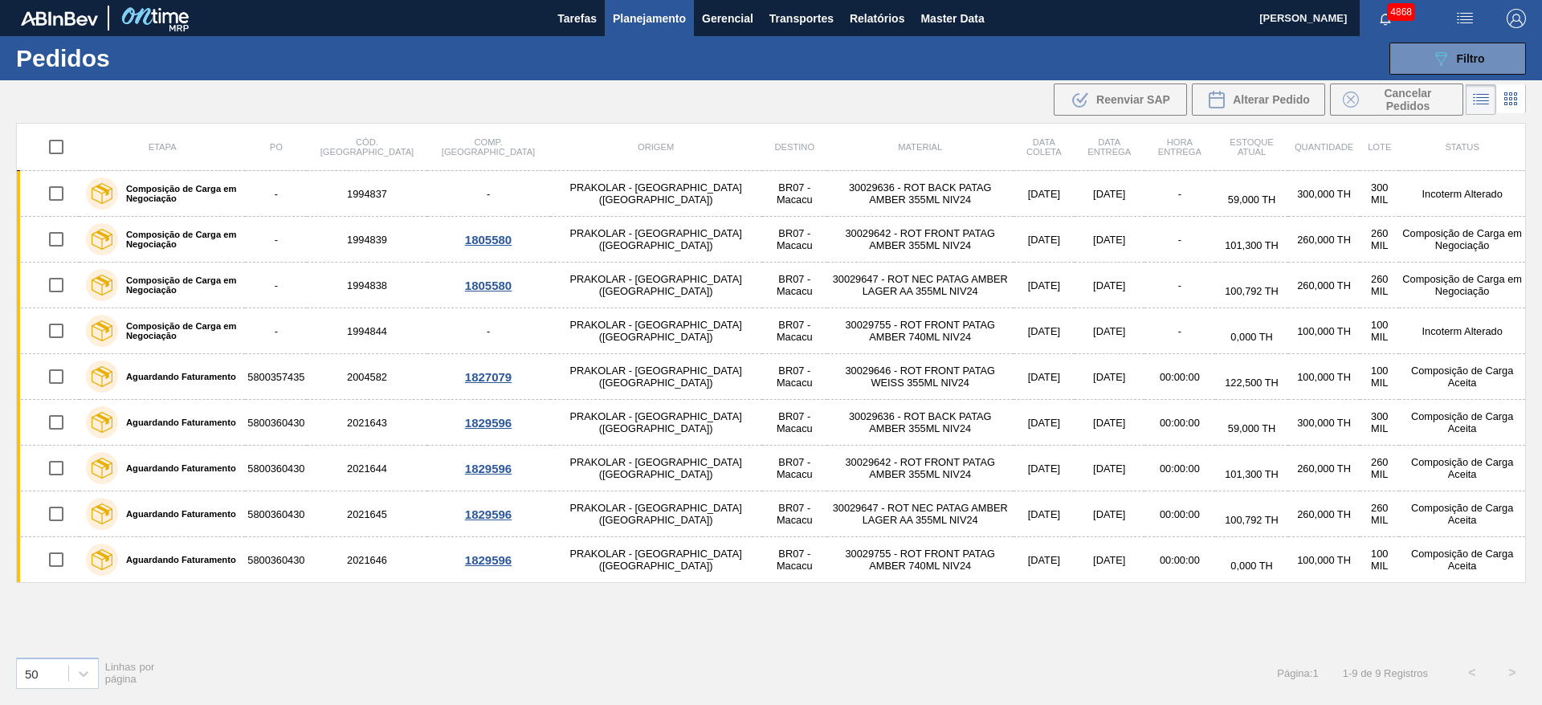
click at [632, 19] on span "Planejamento" at bounding box center [649, 18] width 73 height 19
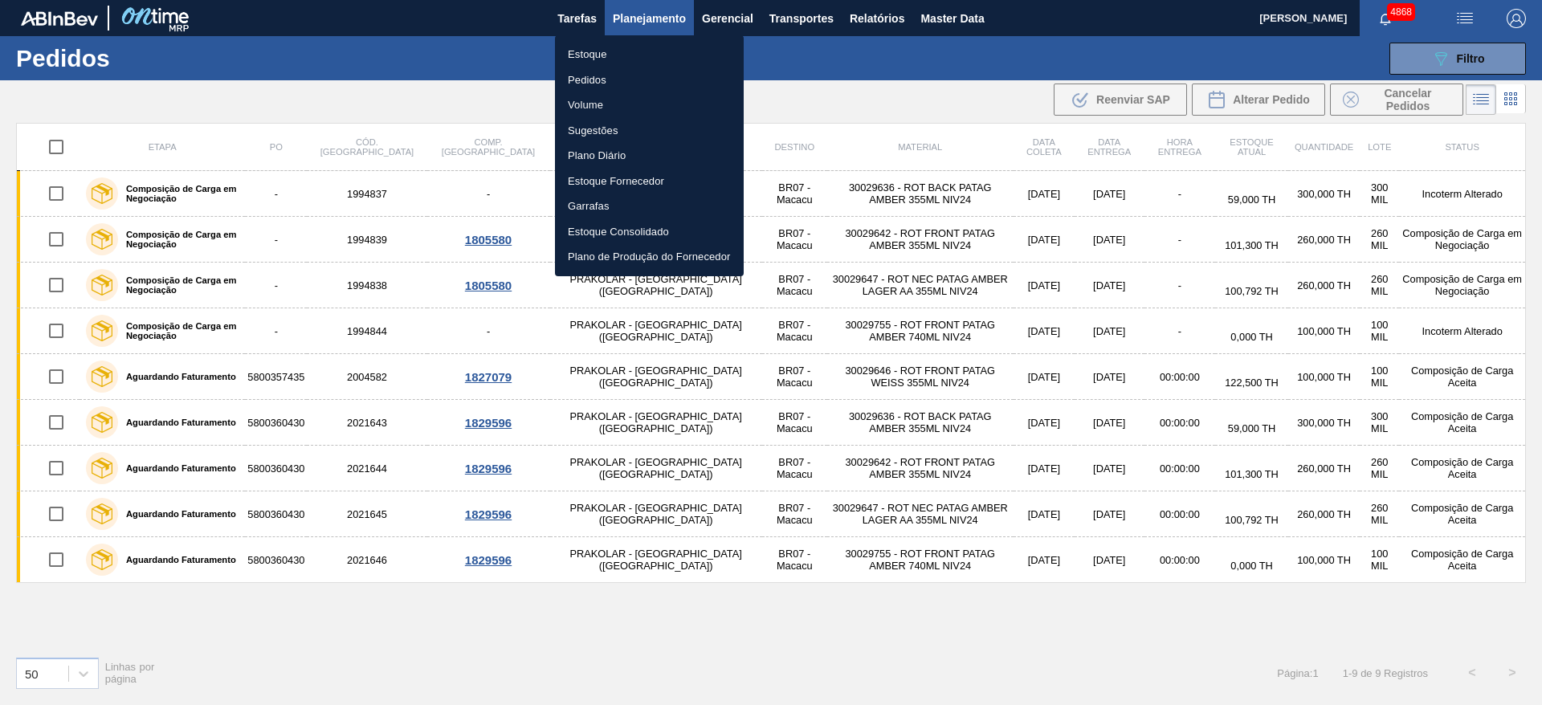
click at [612, 55] on li "Estoque" at bounding box center [649, 55] width 189 height 26
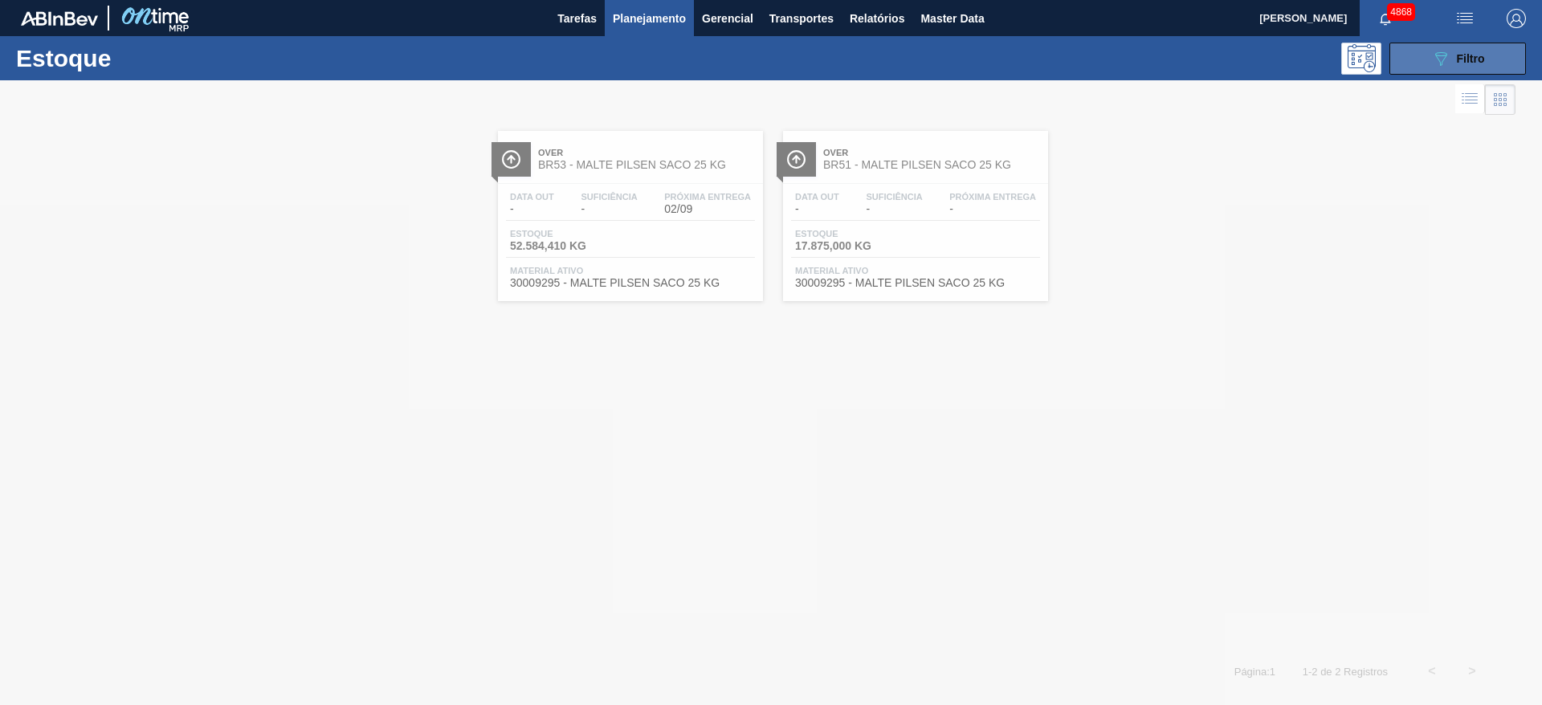
click at [1477, 60] on span "Filtro" at bounding box center [1471, 58] width 28 height 13
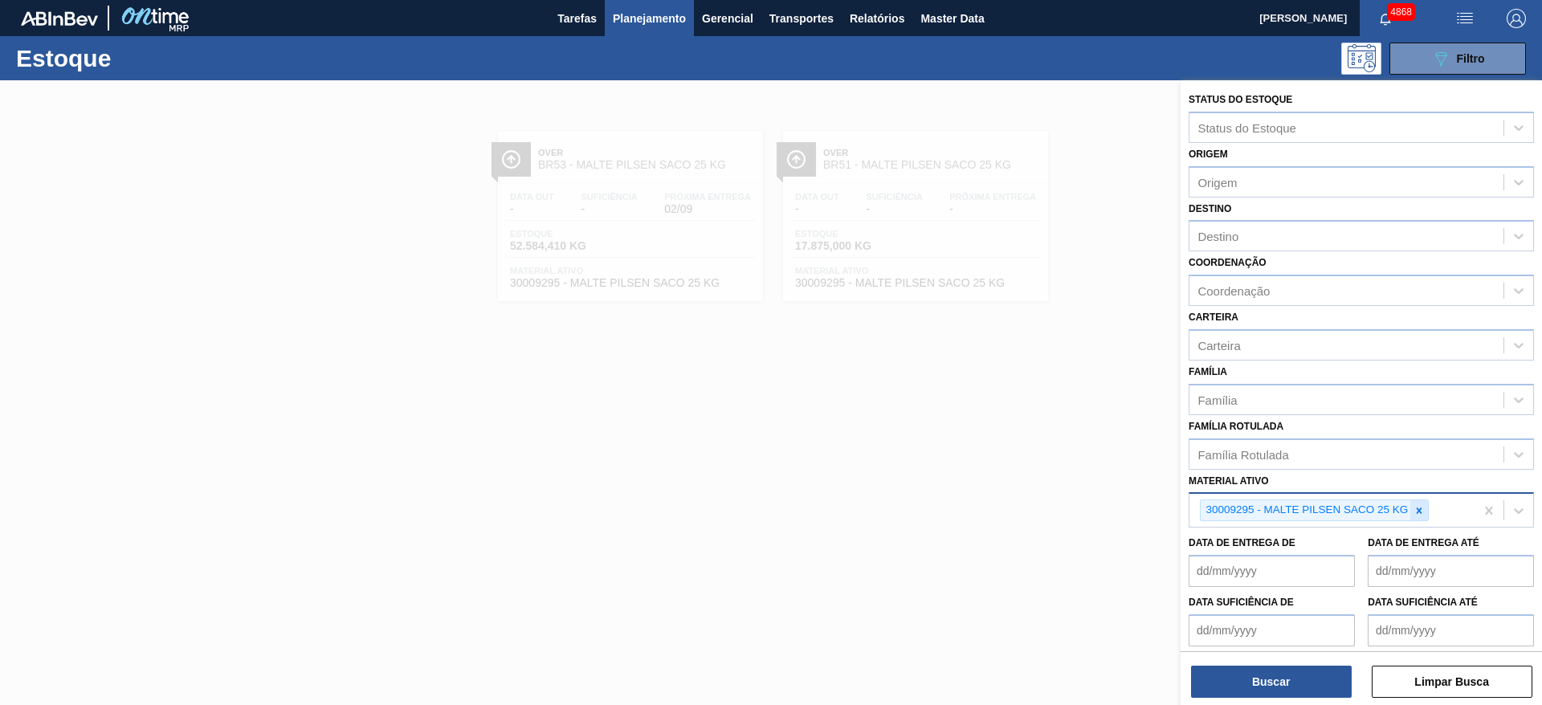
click at [1413, 510] on icon at bounding box center [1418, 510] width 11 height 11
click at [1416, 508] on icon at bounding box center [1418, 510] width 11 height 11
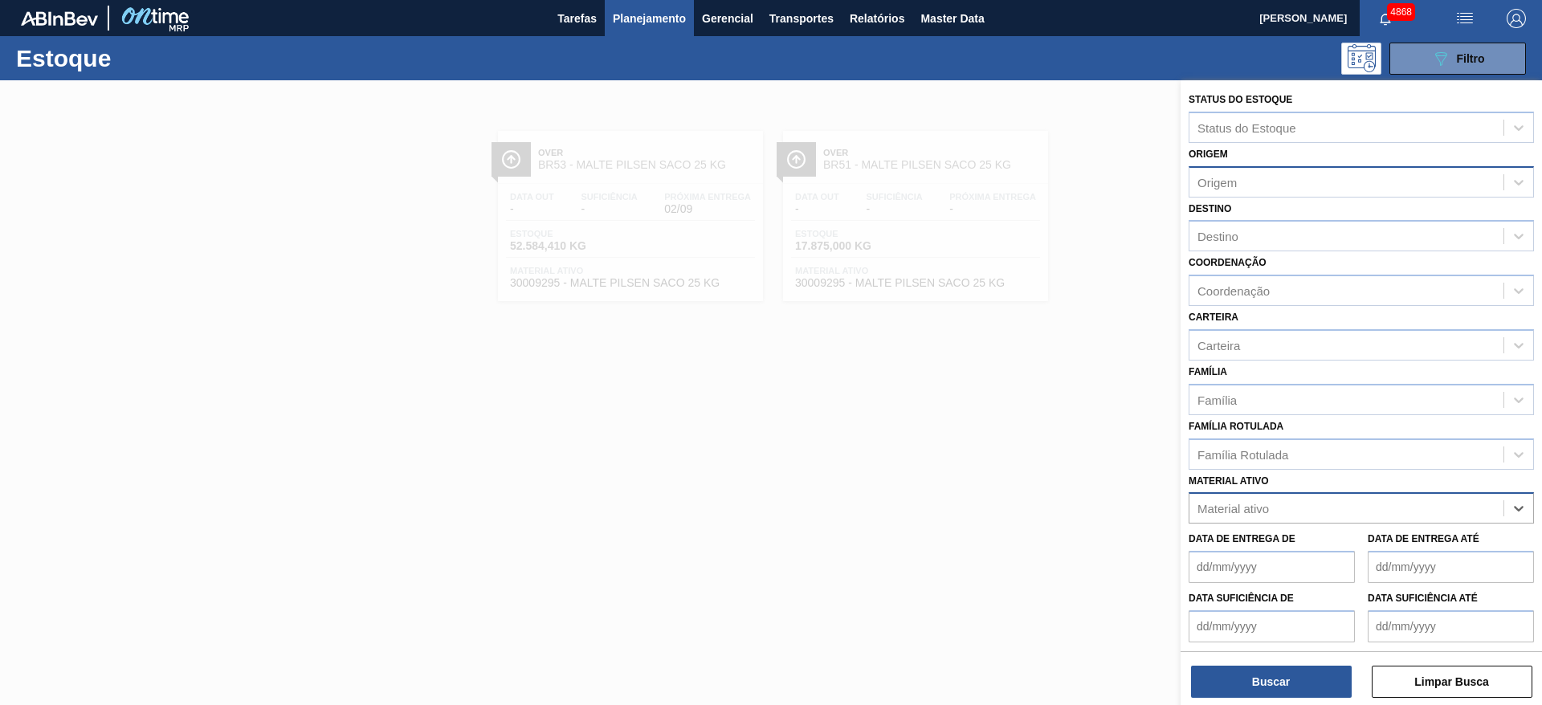
click at [1239, 184] on div "Origem" at bounding box center [1346, 181] width 314 height 23
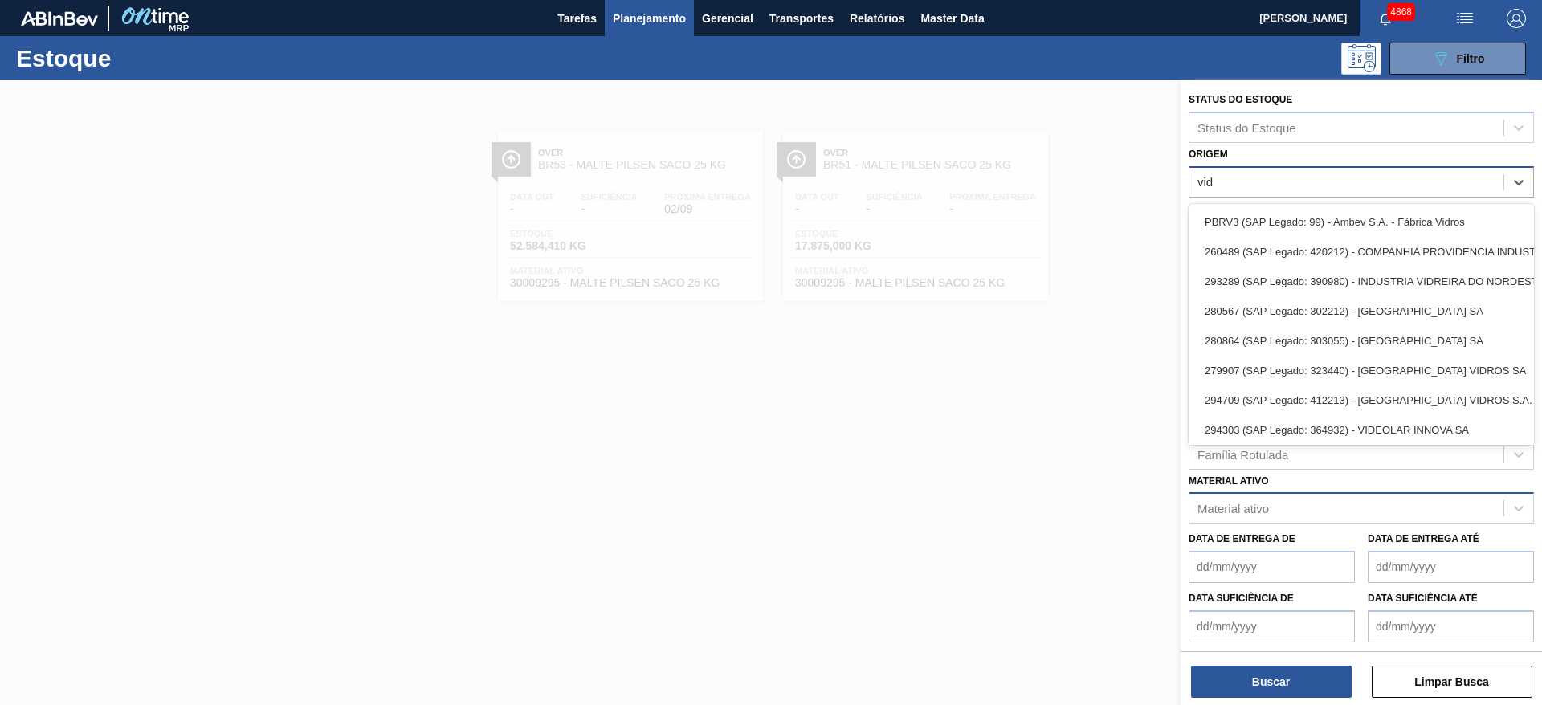
type input "vidr"
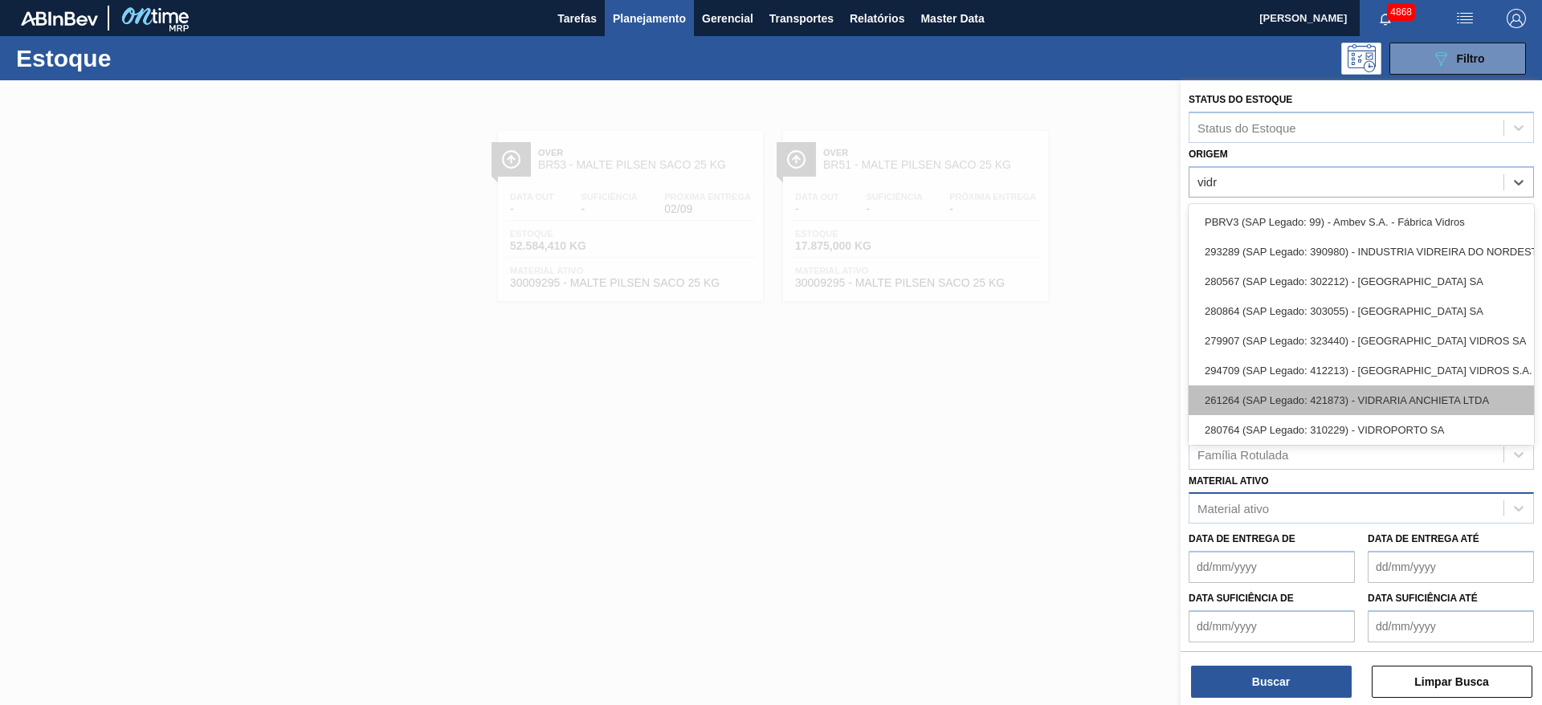
scroll to position [22, 0]
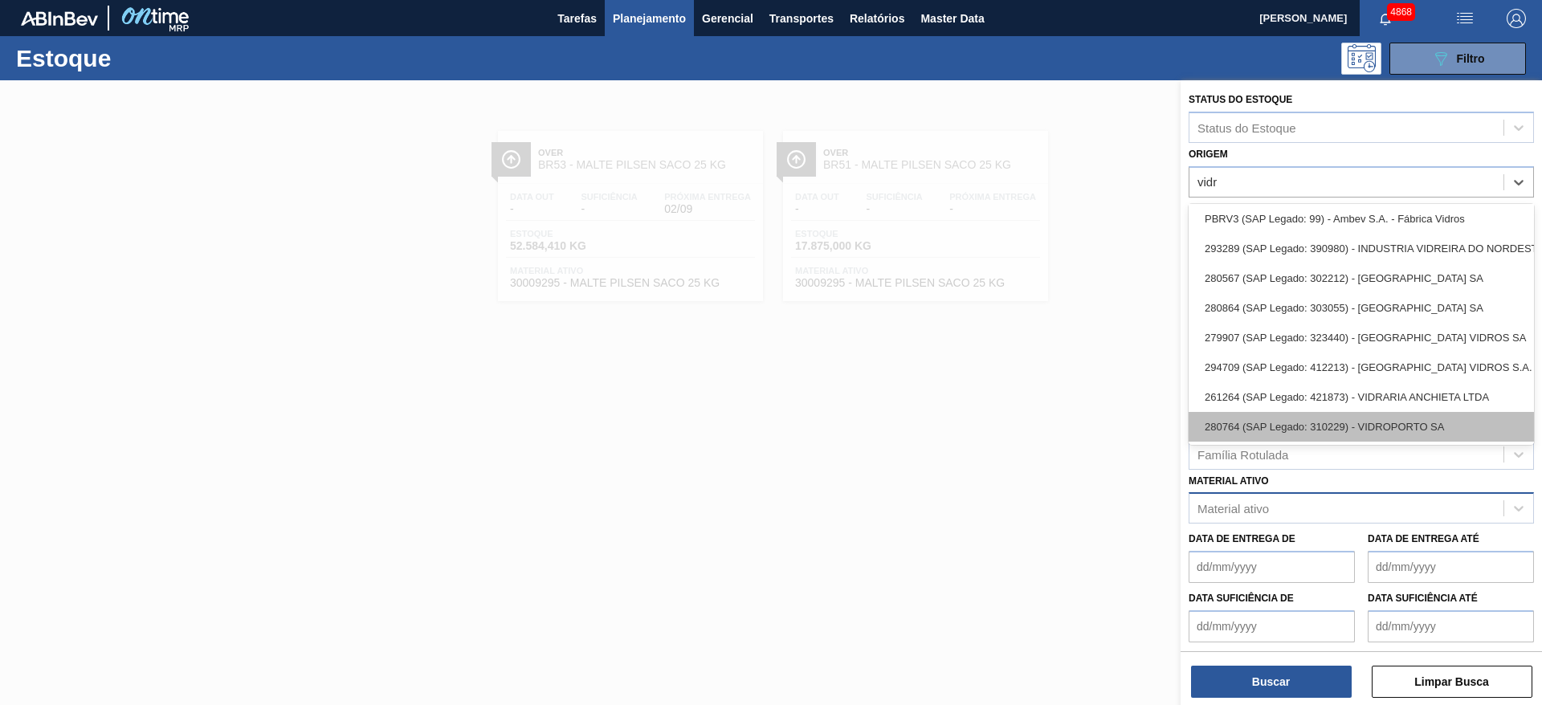
click at [1357, 412] on div "280764 (SAP Legado: 310229) - VIDROPORTO SA" at bounding box center [1360, 427] width 345 height 30
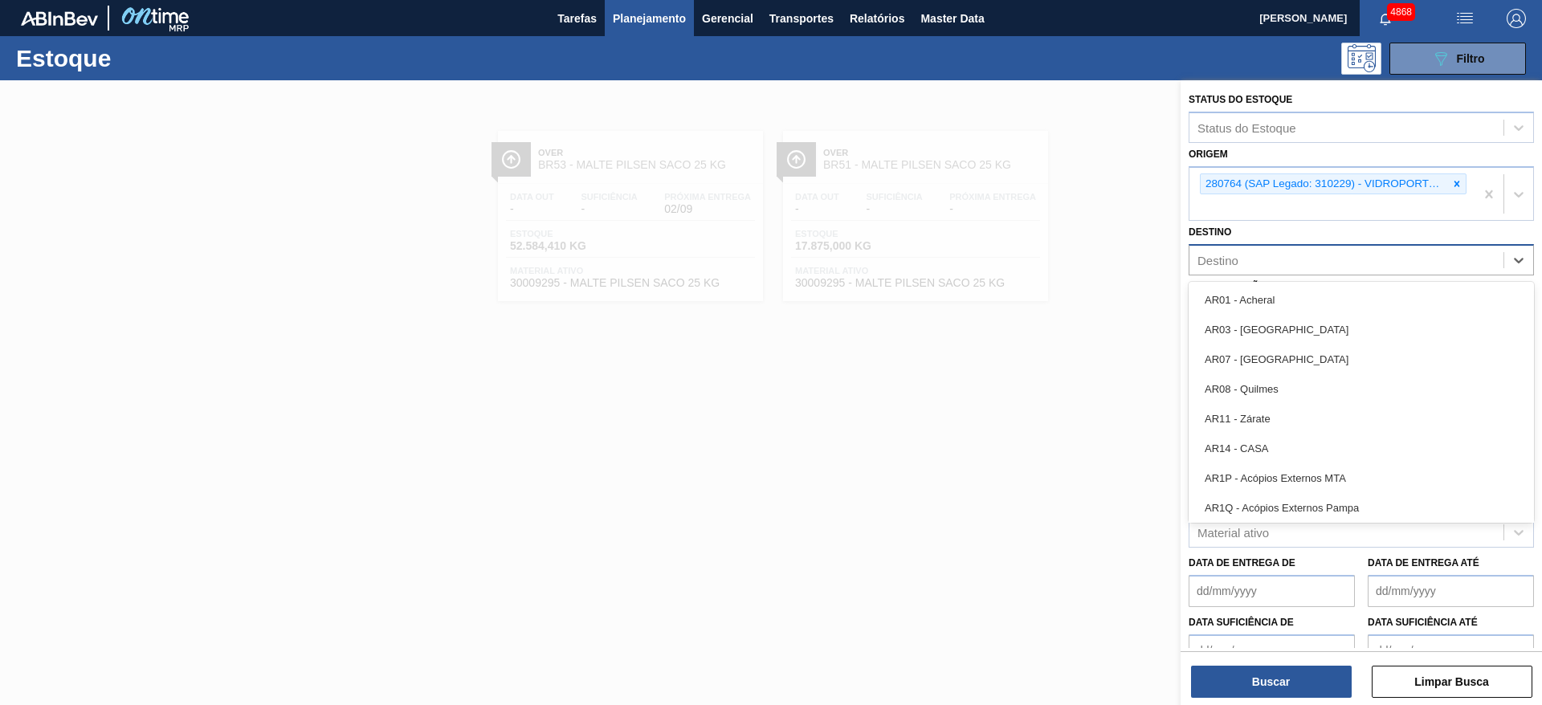
click at [1285, 263] on div "Destino" at bounding box center [1346, 260] width 314 height 23
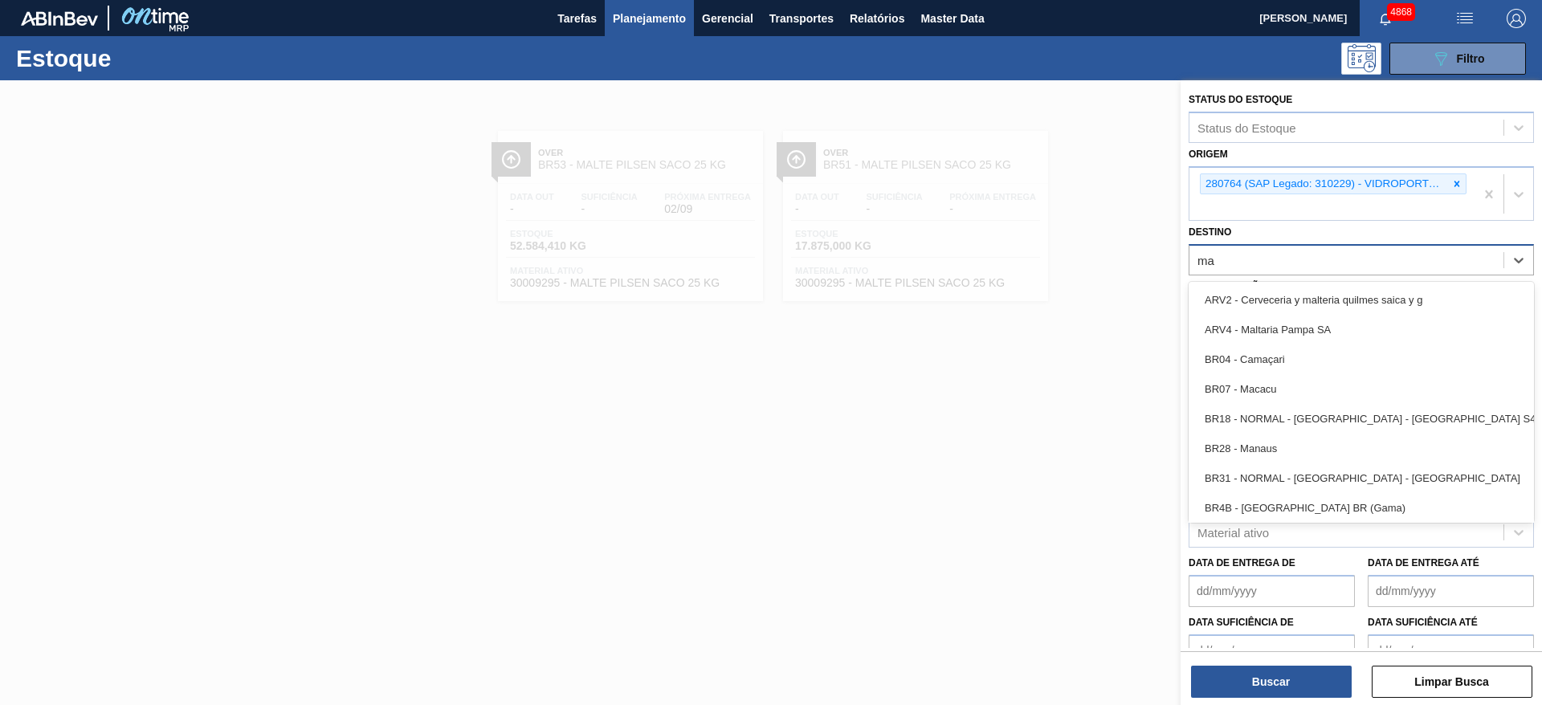
type input "mac"
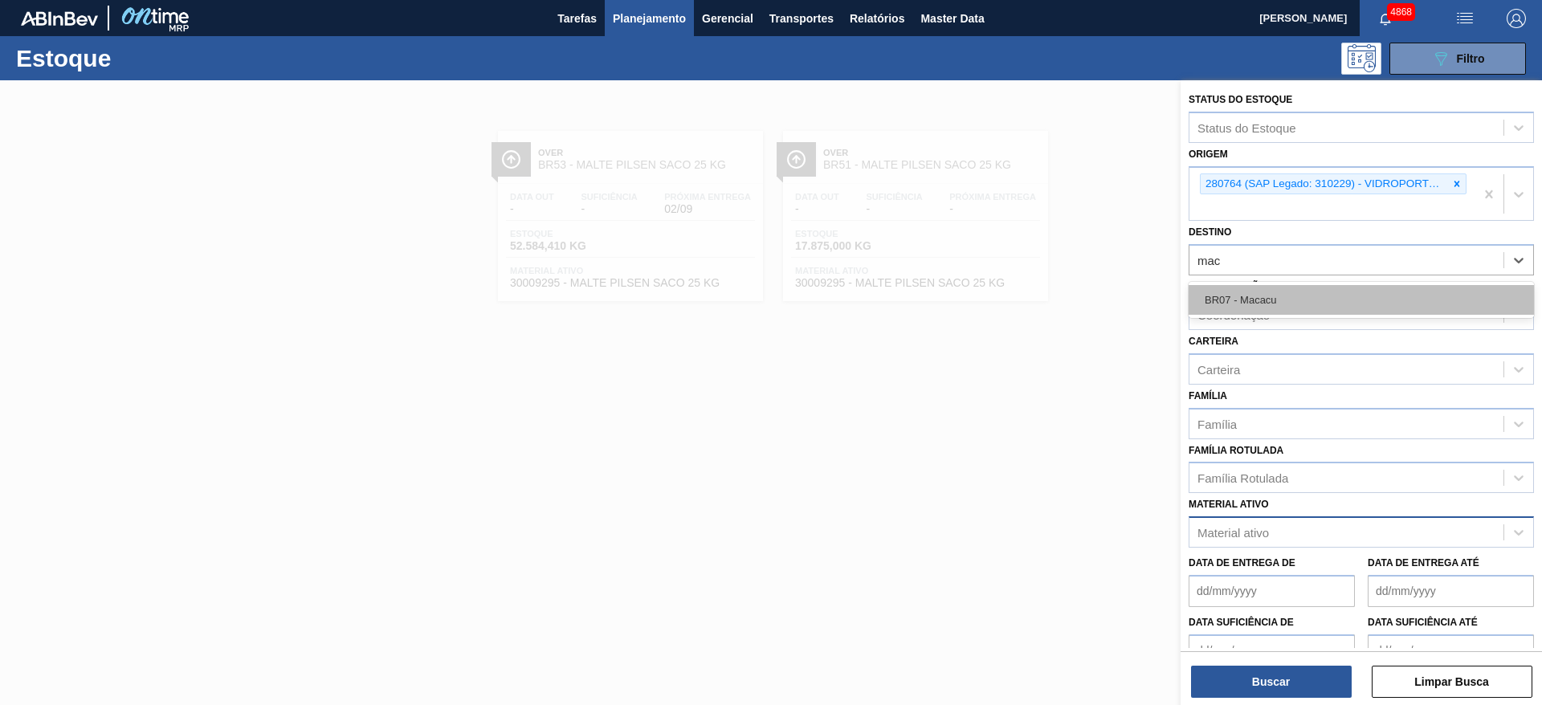
click at [1302, 304] on div "BR07 - Macacu" at bounding box center [1360, 300] width 345 height 30
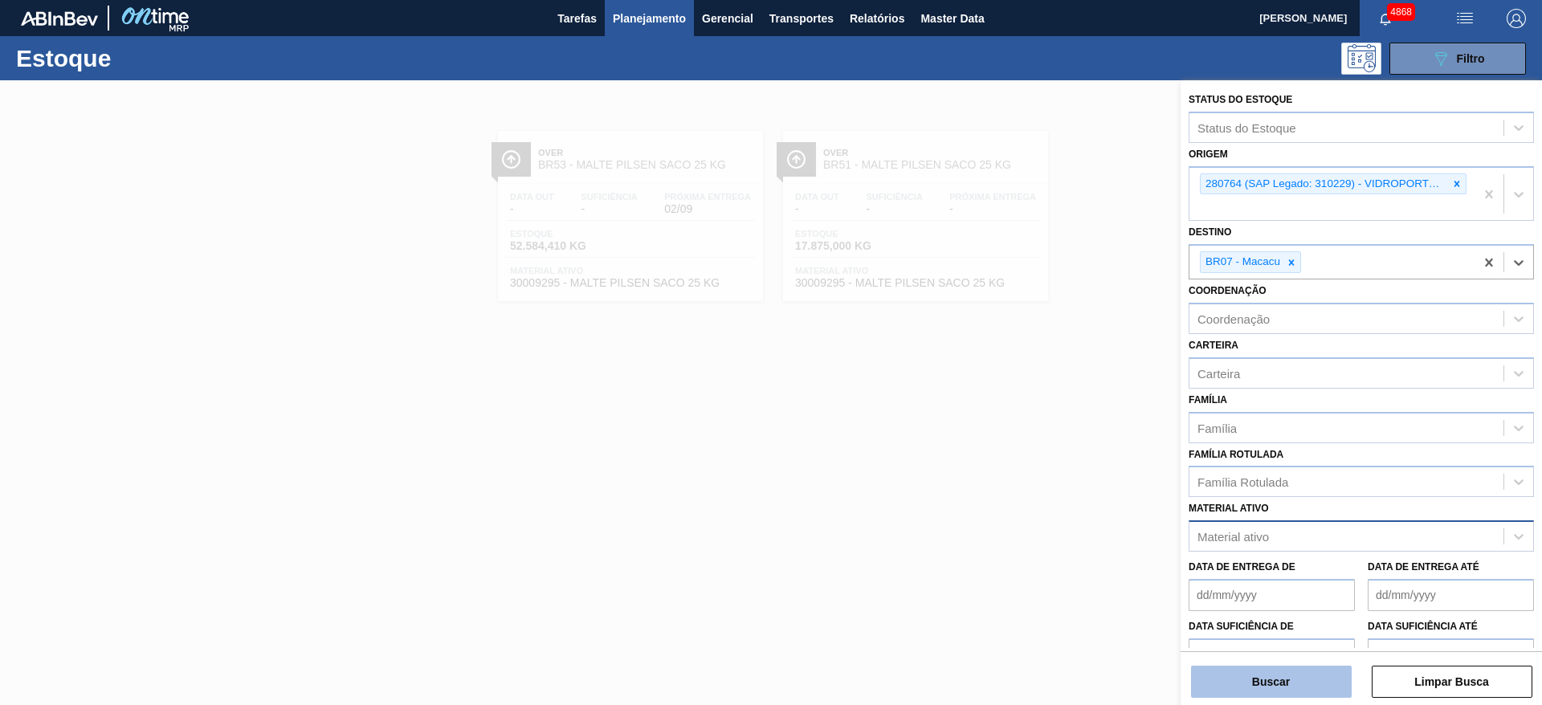
click at [1277, 678] on button "Buscar" at bounding box center [1271, 682] width 161 height 32
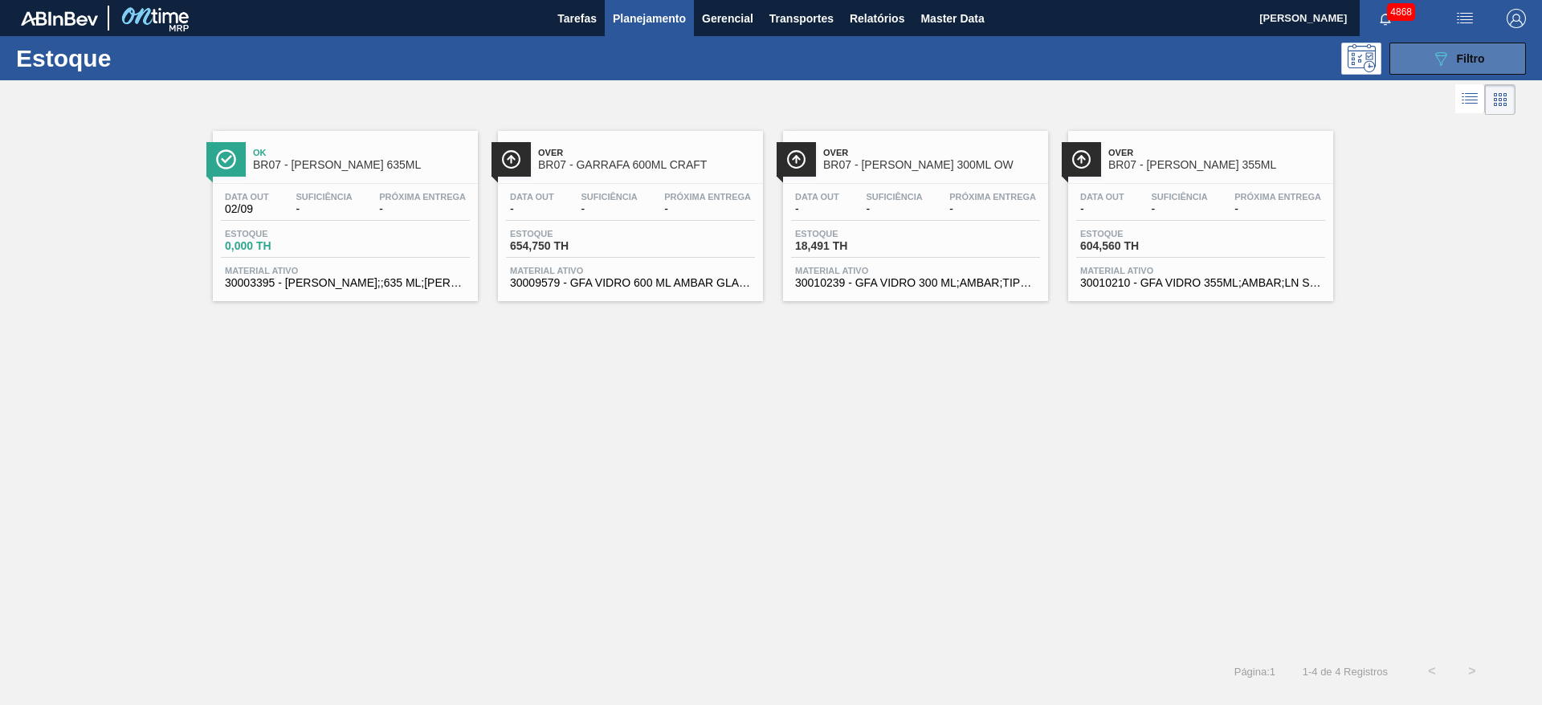
click at [1459, 66] on div "089F7B8B-B2A5-4AFE-B5C0-19BA573D28AC Filtro" at bounding box center [1458, 58] width 54 height 19
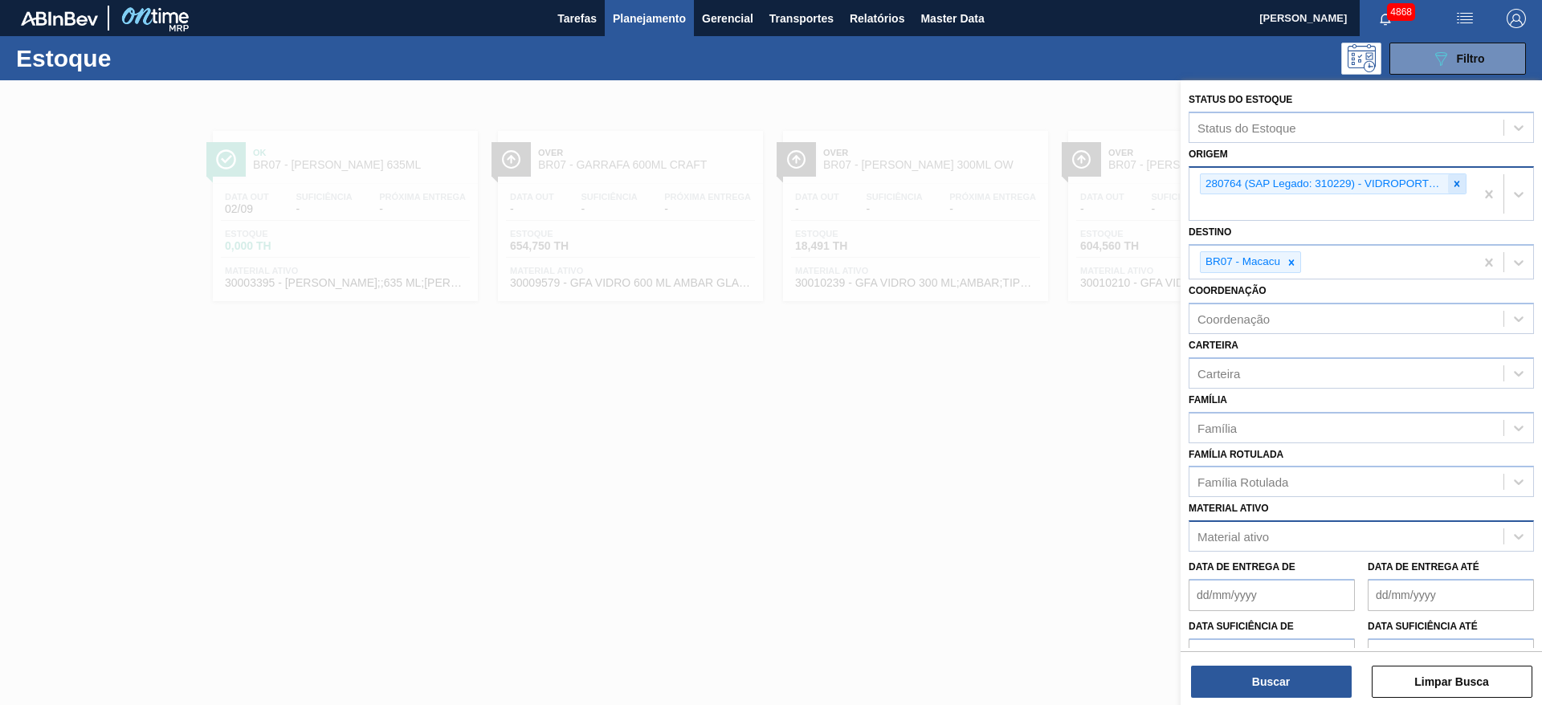
click at [1455, 181] on icon at bounding box center [1456, 183] width 11 height 11
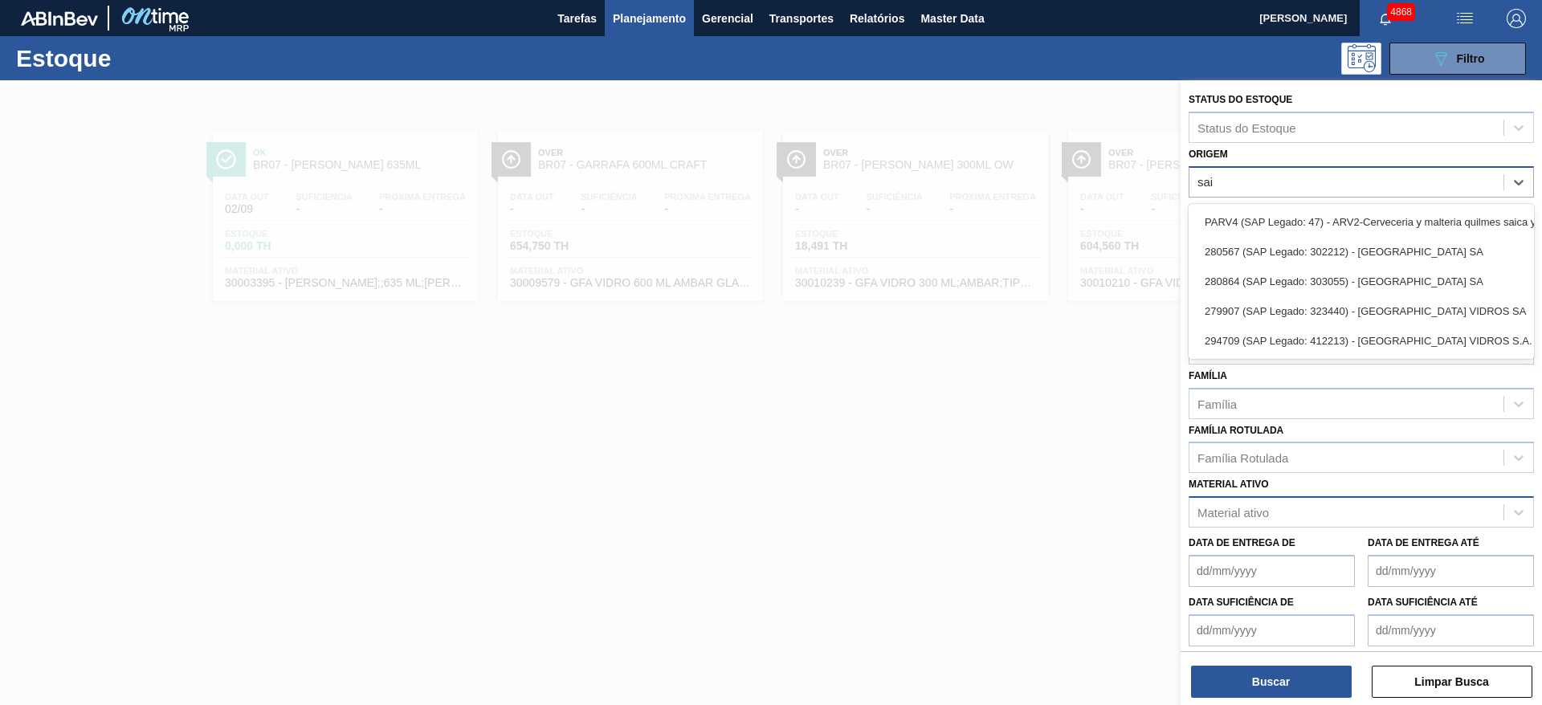
type input "[PERSON_NAME]"
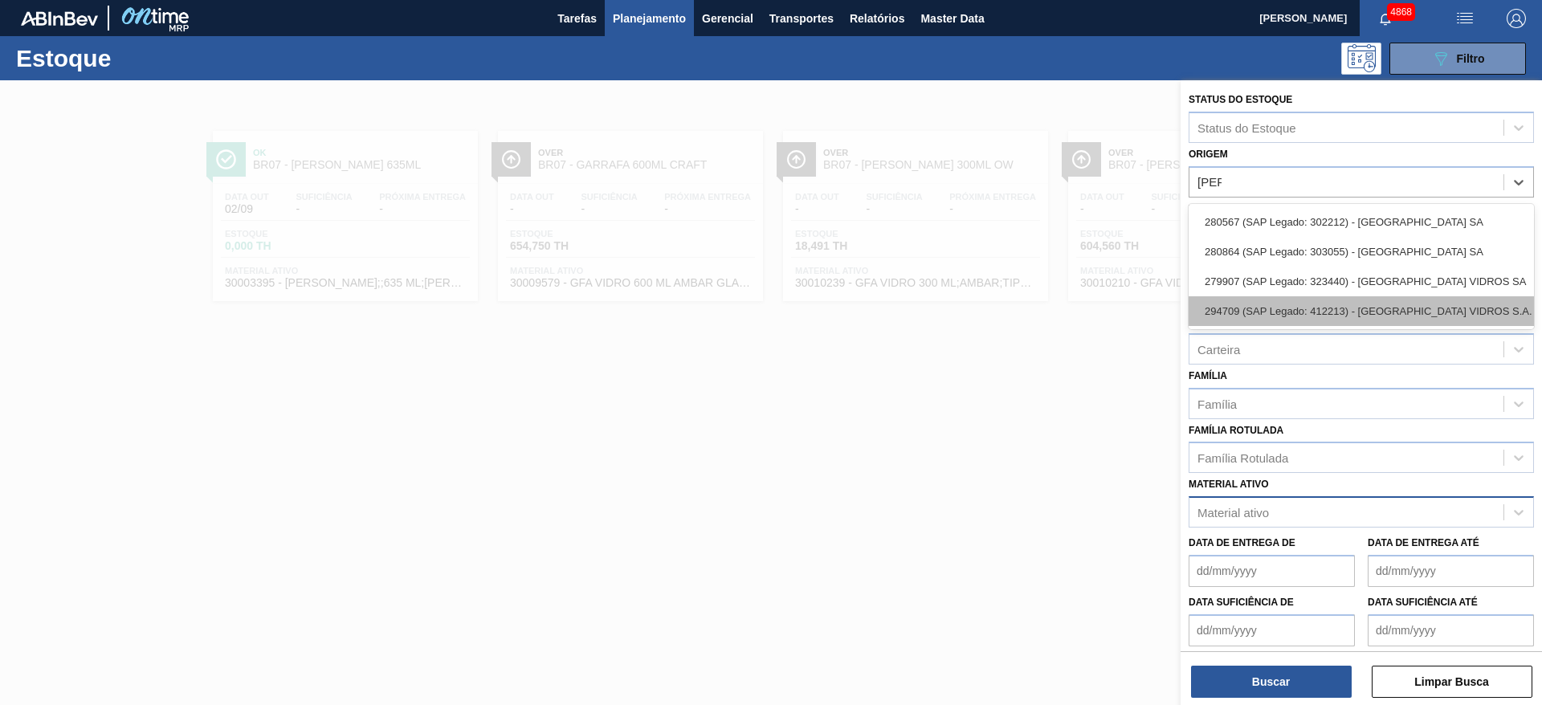
click at [1420, 317] on div "294709 (SAP Legado: 412213) - [GEOGRAPHIC_DATA] VIDROS S.A." at bounding box center [1360, 311] width 345 height 30
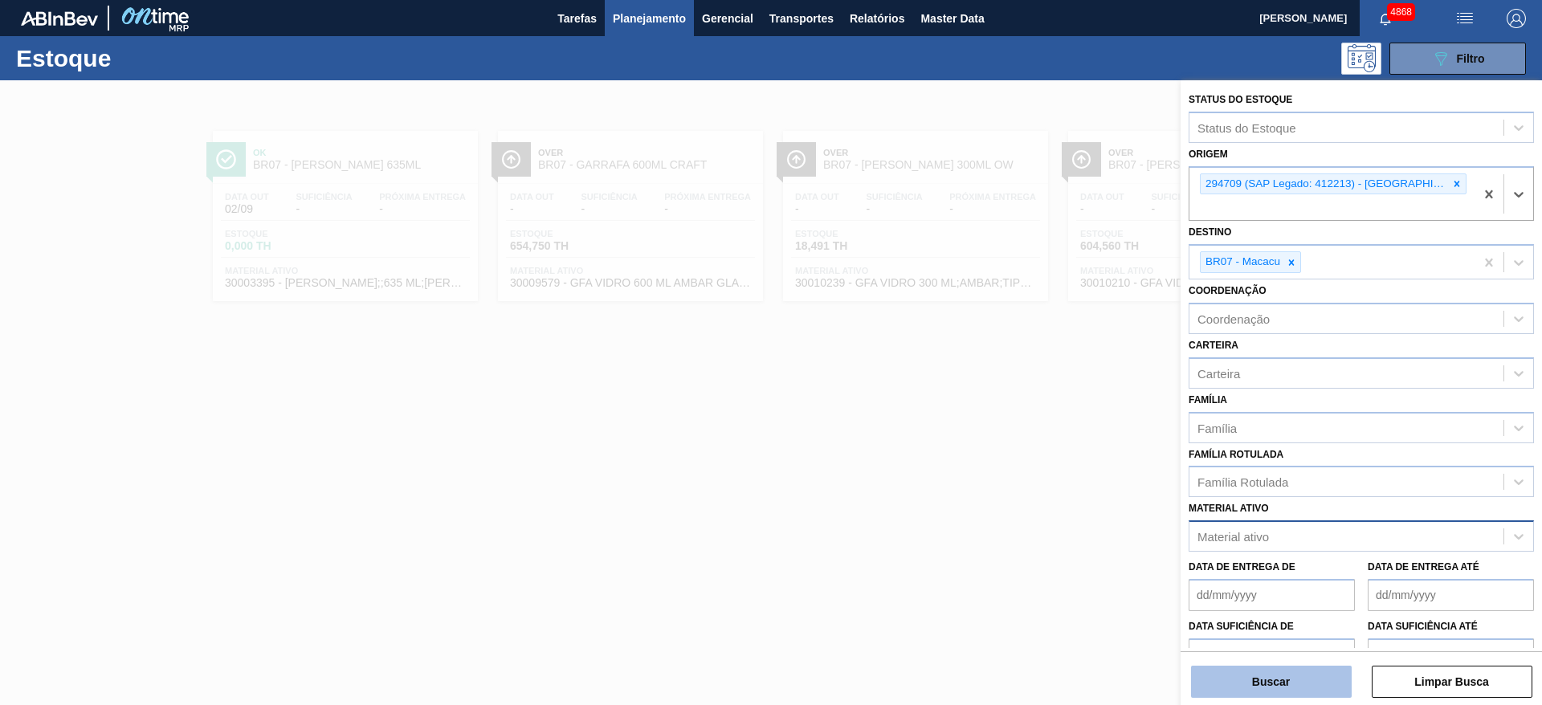
click at [1292, 675] on button "Buscar" at bounding box center [1271, 682] width 161 height 32
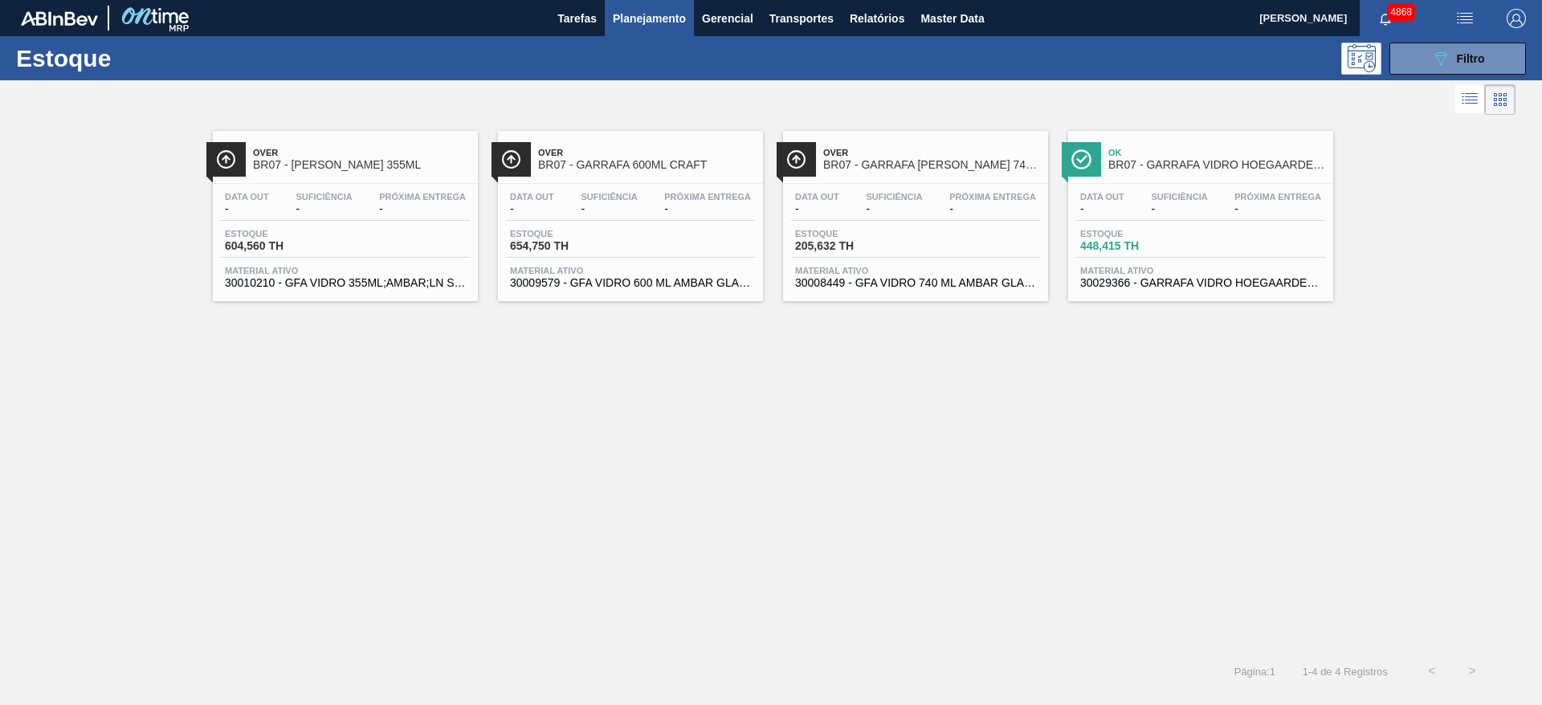
click at [964, 249] on div "Estoque 205,632 TH" at bounding box center [915, 243] width 249 height 29
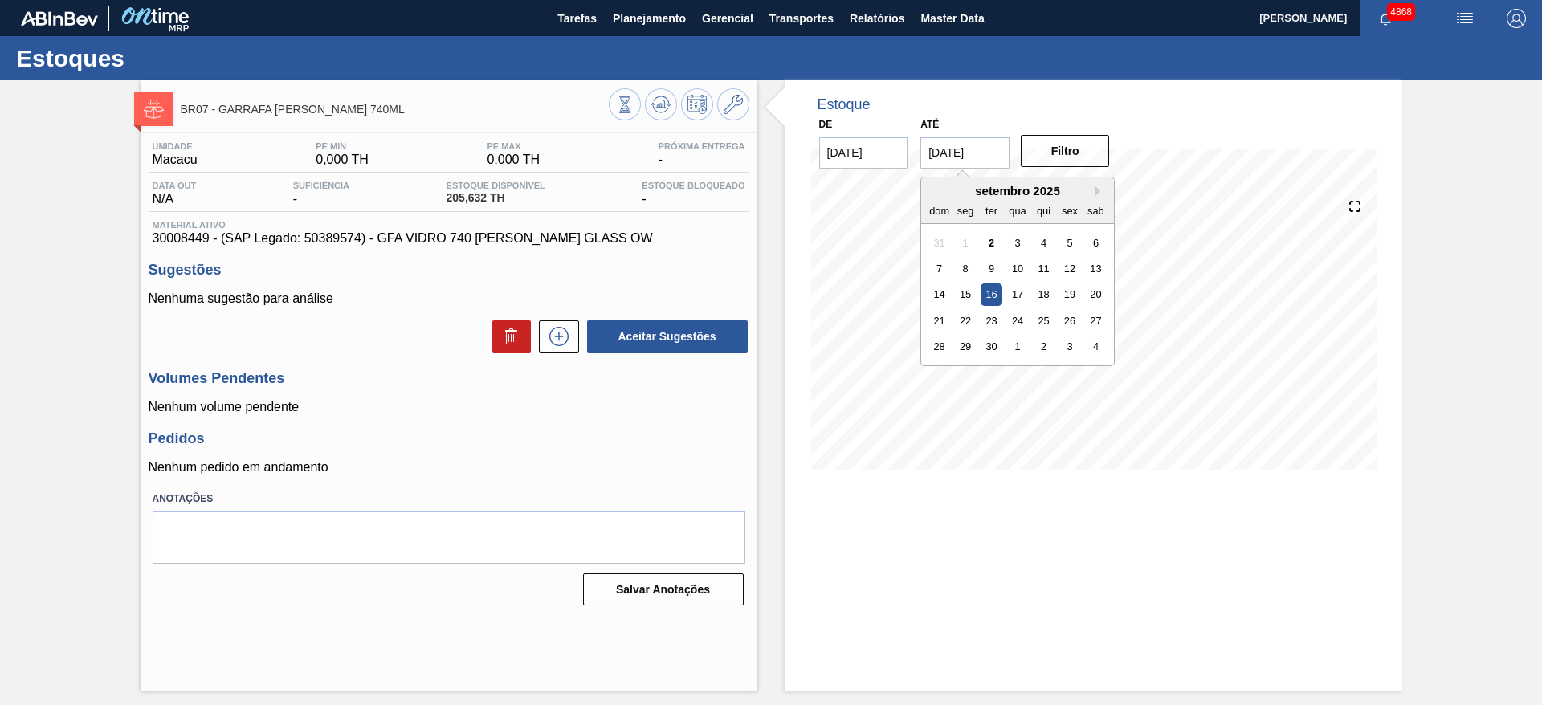
click at [988, 156] on input "[DATE]" at bounding box center [964, 153] width 89 height 32
click at [1022, 342] on div "1" at bounding box center [1018, 347] width 22 height 22
type input "[DATE]"
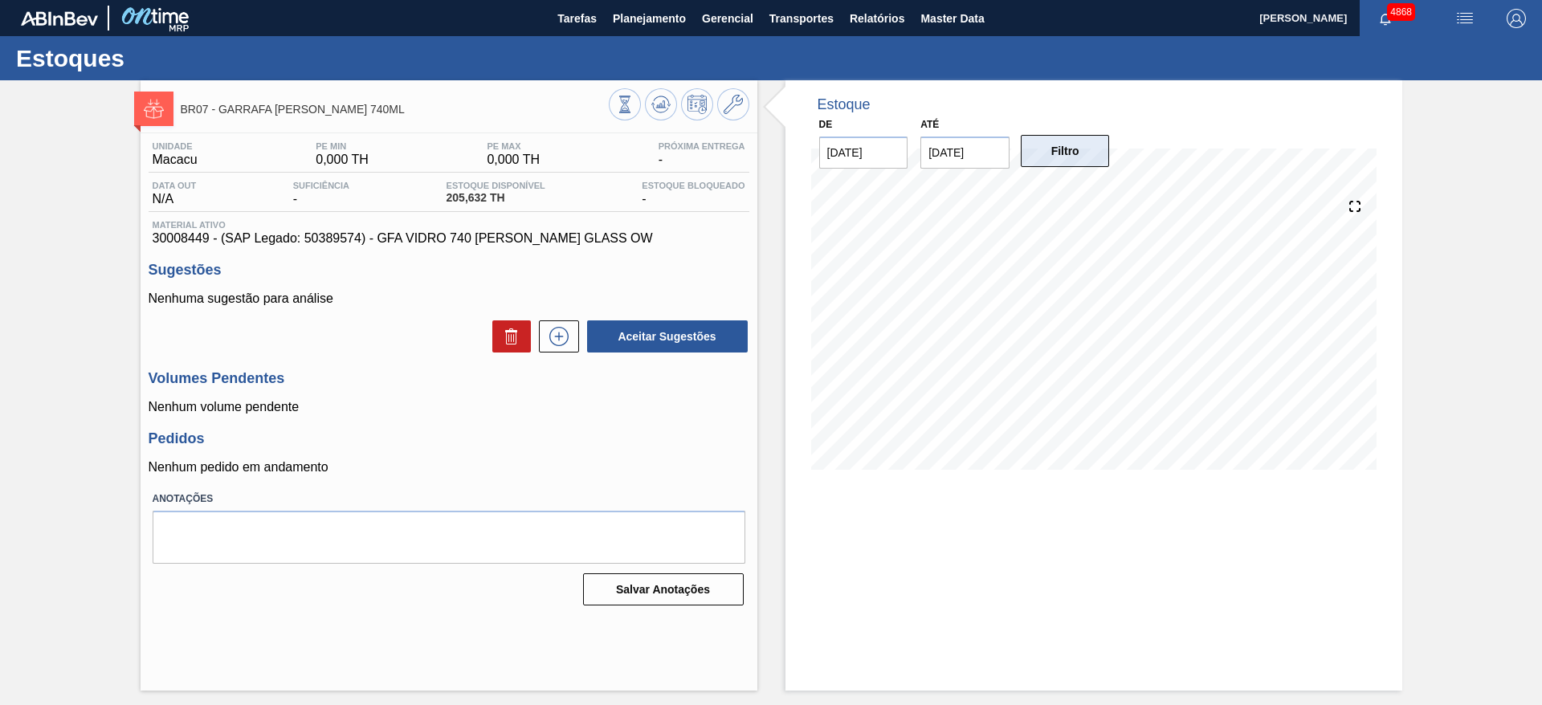
click at [1070, 154] on button "Filtro" at bounding box center [1065, 151] width 89 height 32
click at [556, 327] on icon at bounding box center [559, 336] width 26 height 19
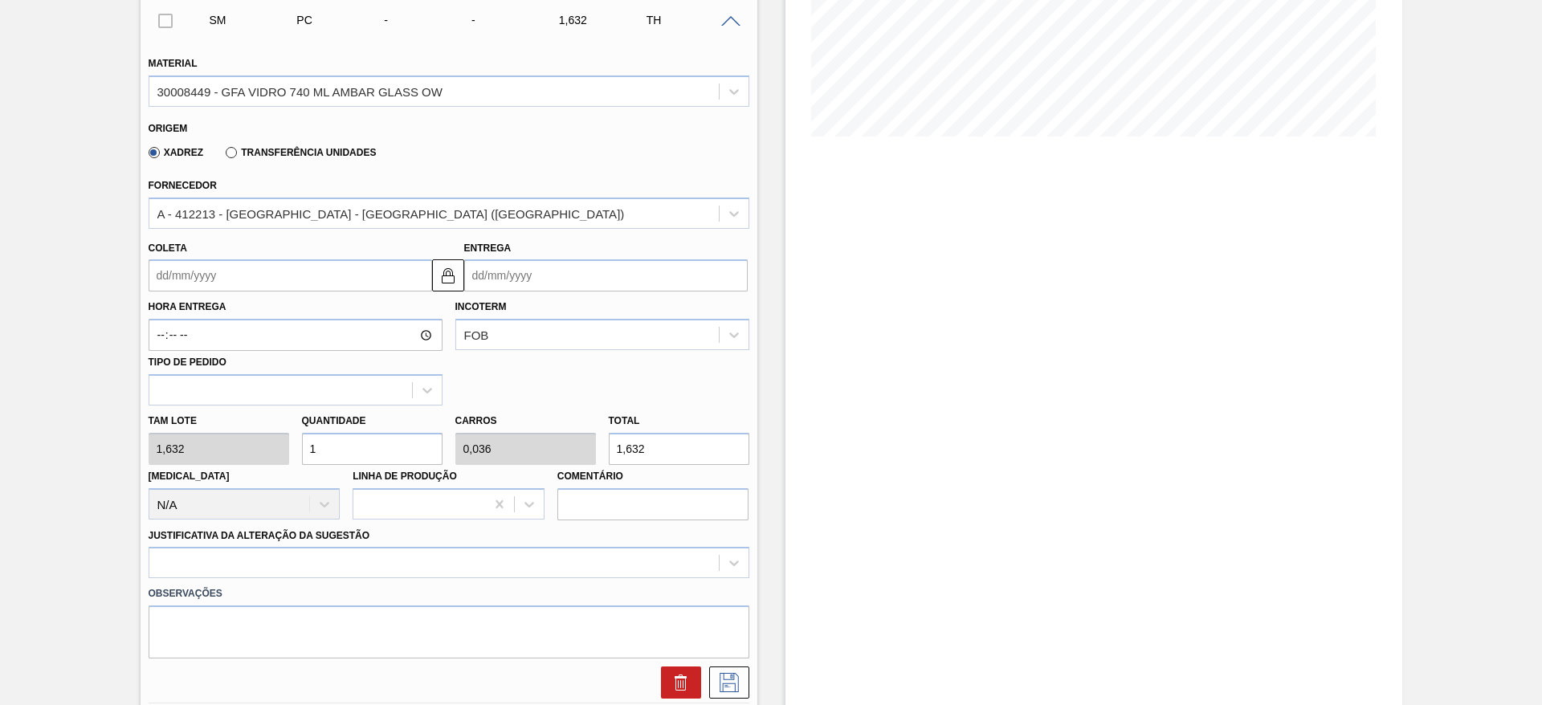
scroll to position [361, 0]
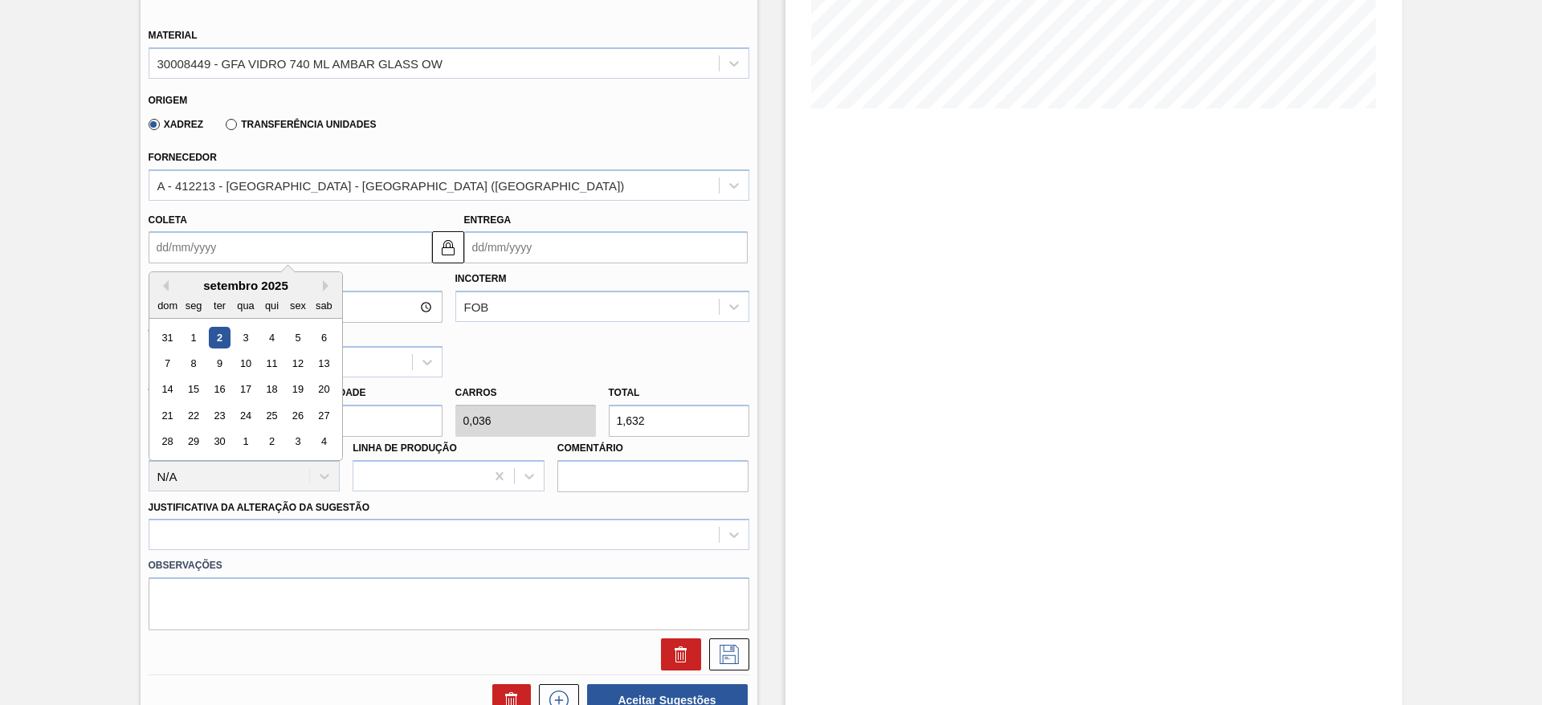
click at [310, 251] on input "Coleta" at bounding box center [290, 247] width 283 height 32
click at [279, 367] on div "11" at bounding box center [271, 363] width 22 height 22
type input "[DATE]"
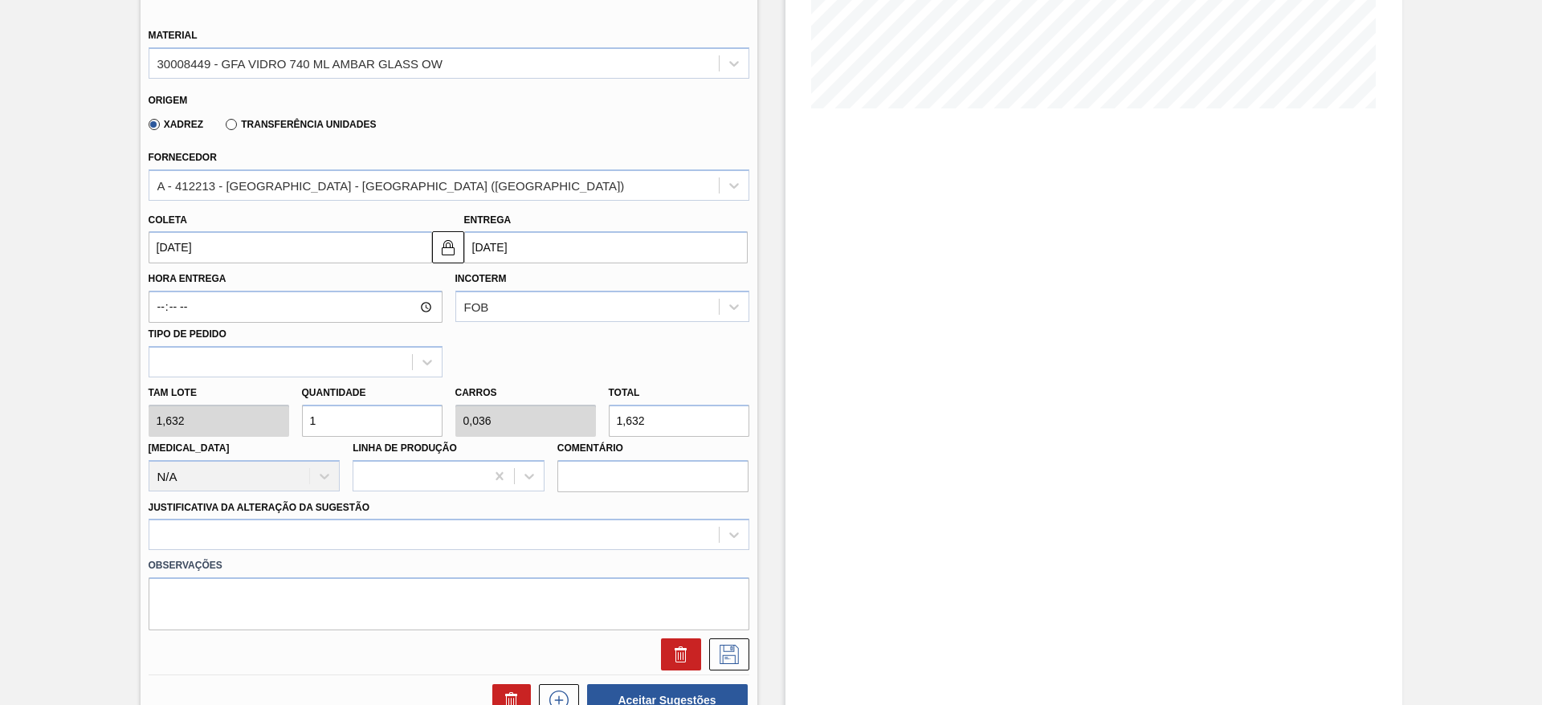
click at [275, 426] on div "[PERSON_NAME] 1,632 Quantidade 1 Carros 0,036 Total 1,632 [MEDICAL_DATA] N/A Li…" at bounding box center [448, 434] width 613 height 115
type input "2"
type input "0,071"
type input "3,264"
type input "28"
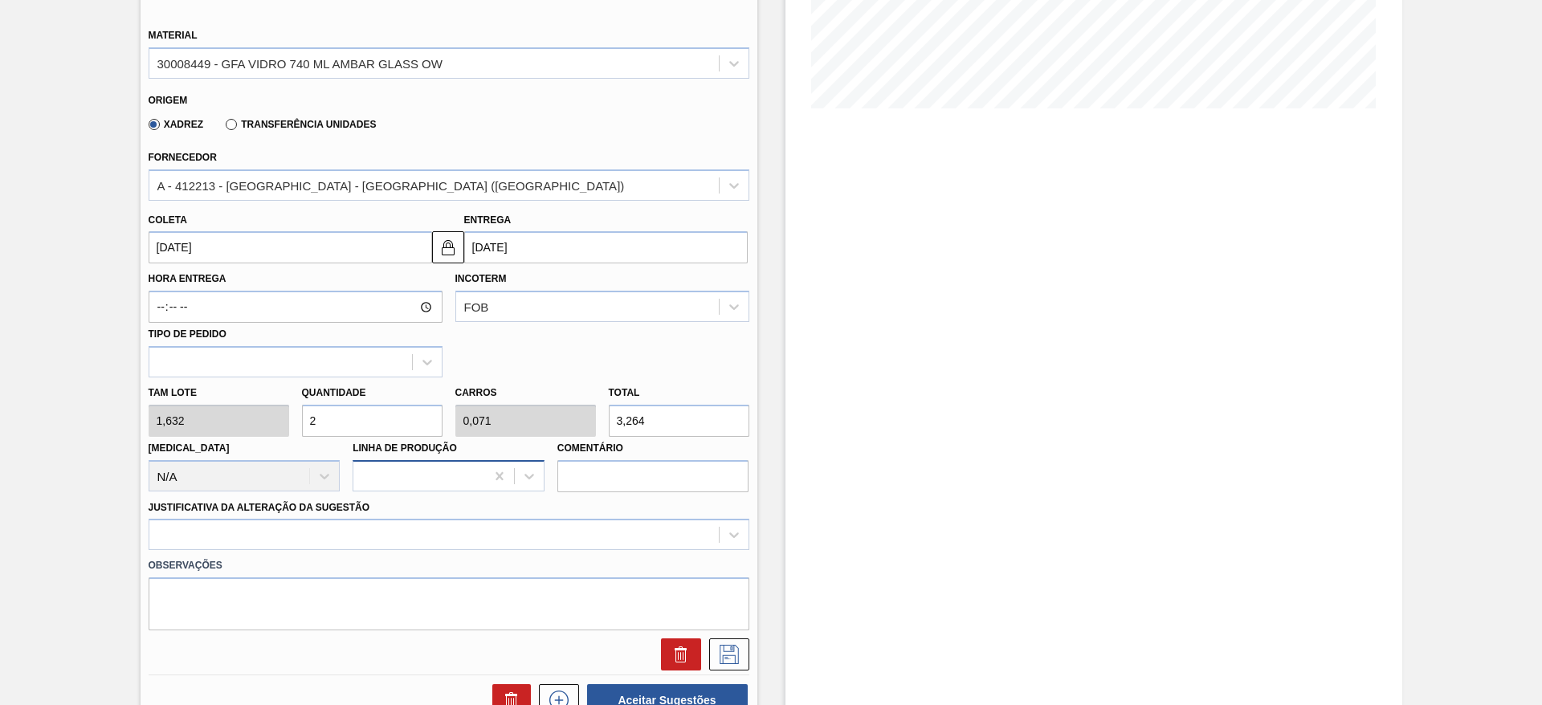
type input "1"
type input "45,696"
type input "28"
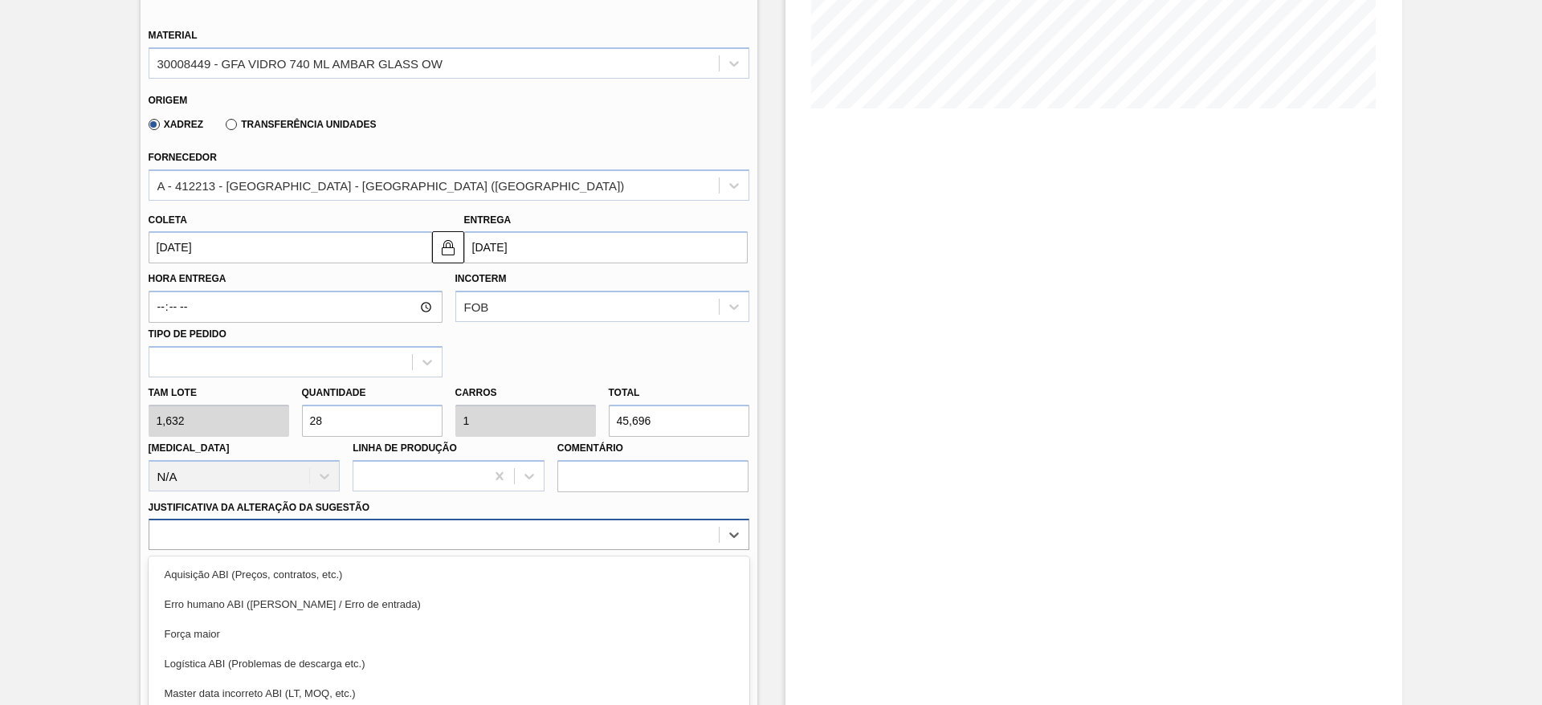
click at [478, 530] on div "option Força maior focused, 3 of 18. 18 results available. Use Up and Down to c…" at bounding box center [449, 534] width 601 height 31
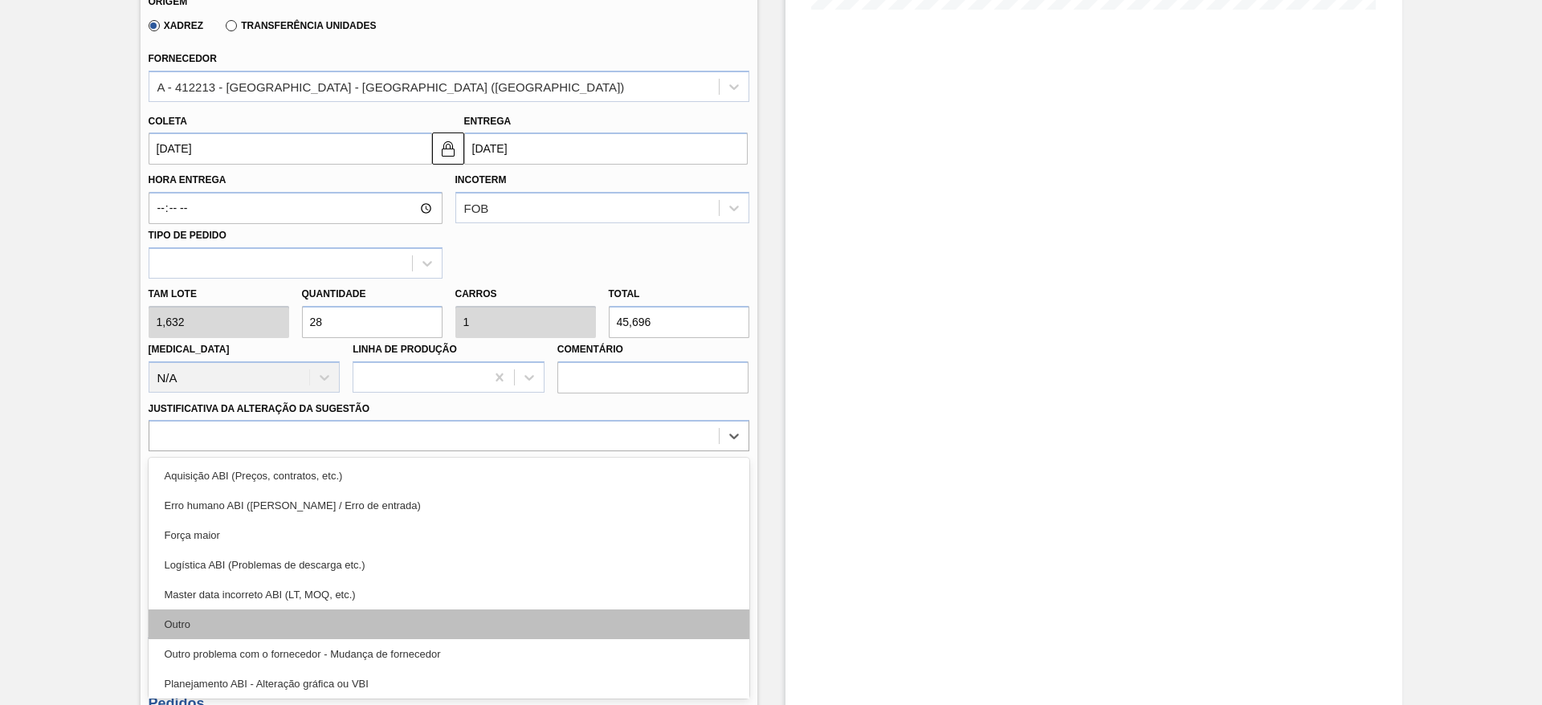
click at [439, 609] on div "Outro" at bounding box center [449, 624] width 601 height 30
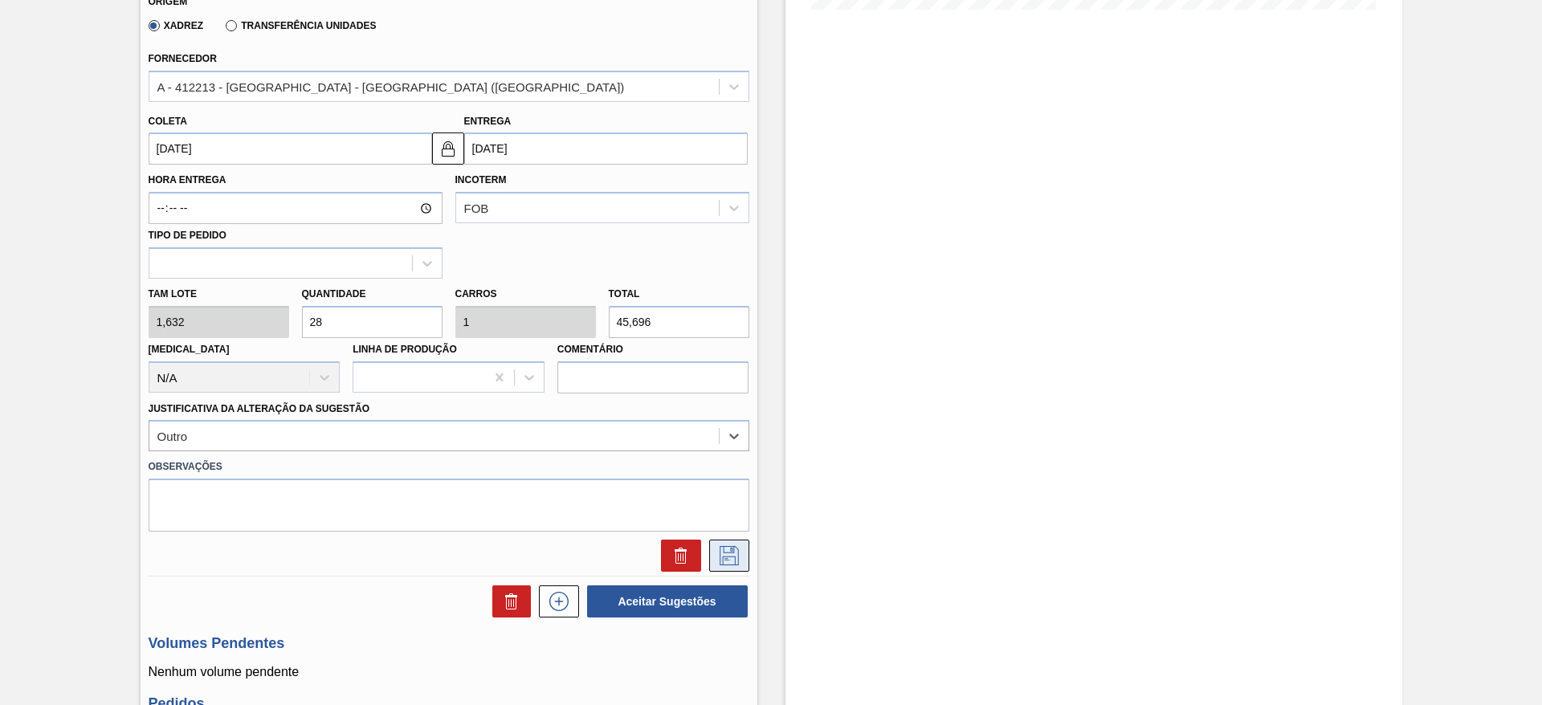
click at [728, 555] on icon at bounding box center [729, 555] width 26 height 19
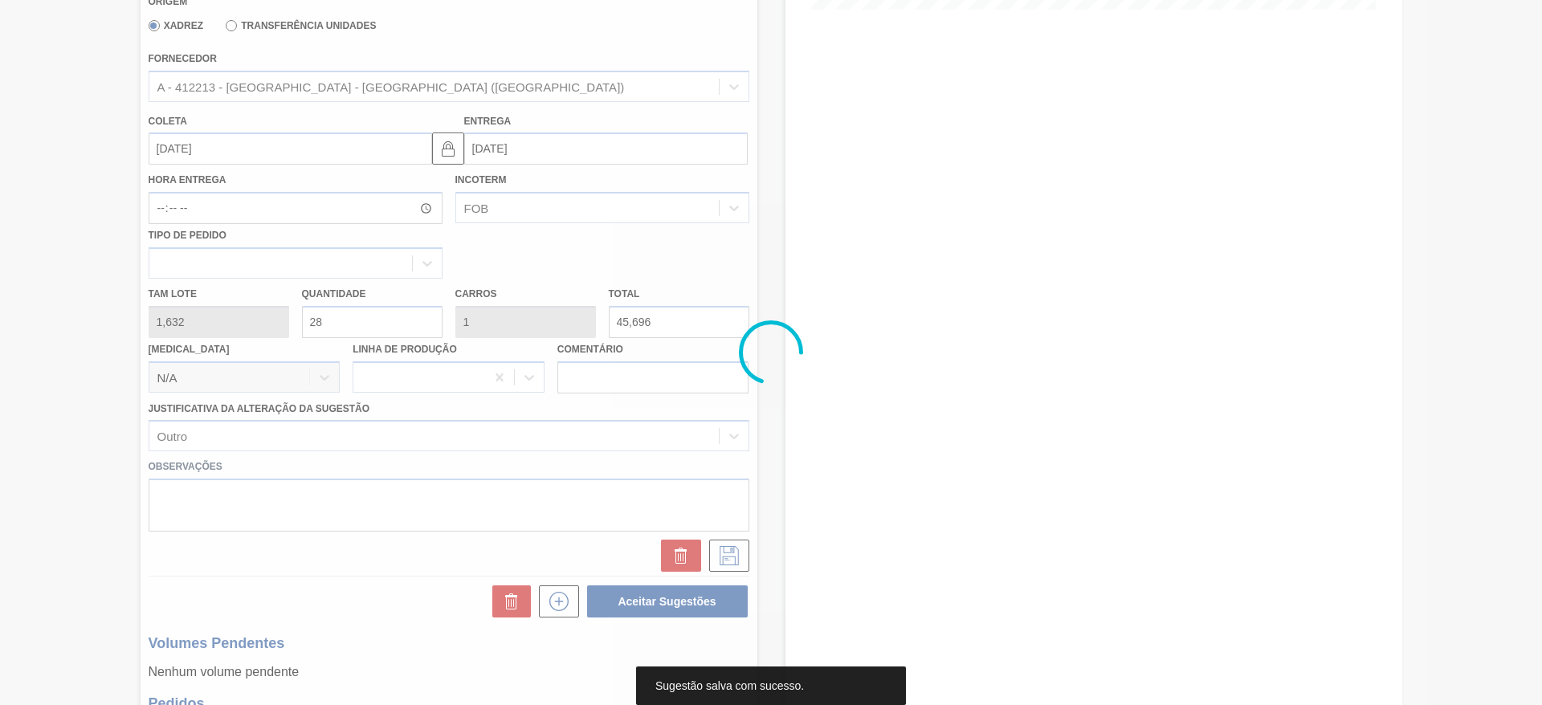
scroll to position [0, 0]
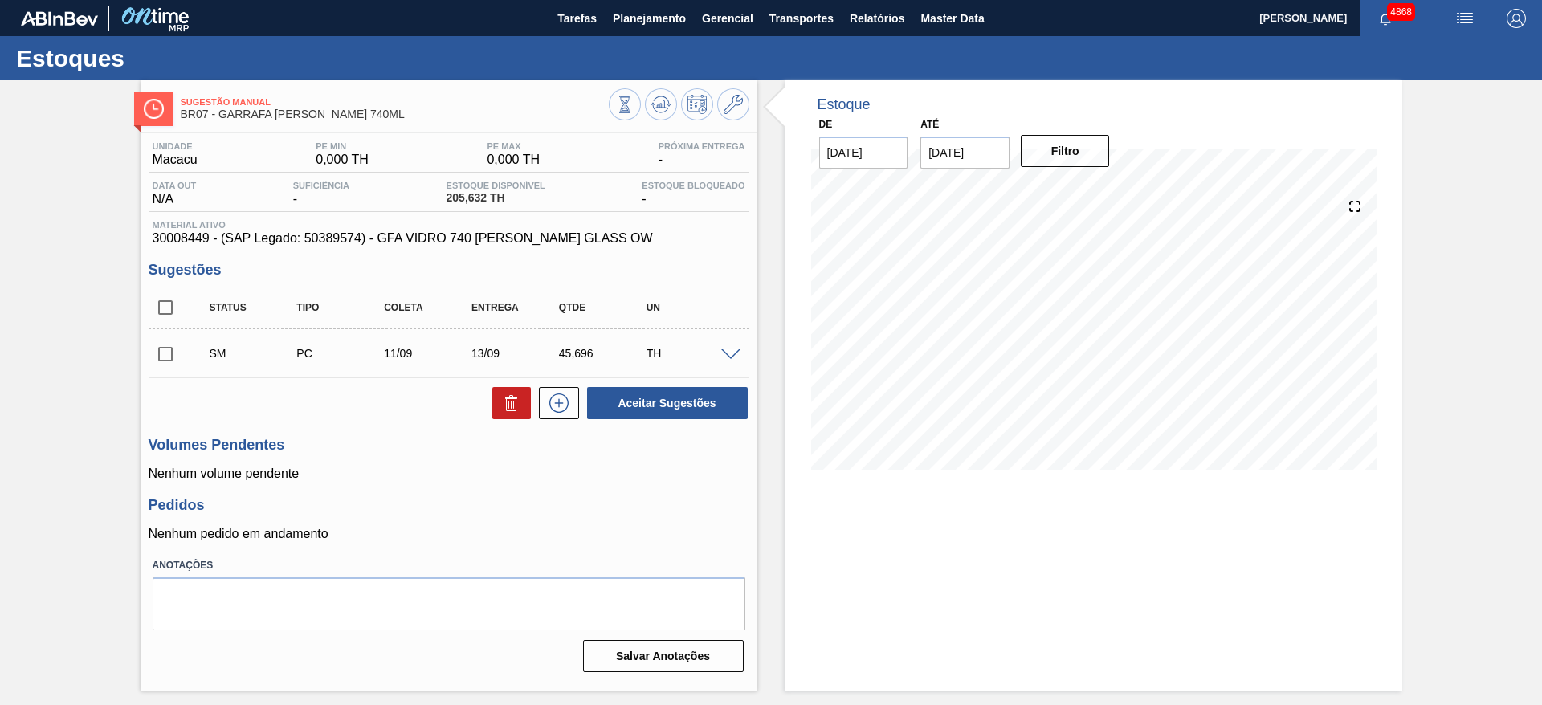
click at [735, 354] on span at bounding box center [730, 355] width 19 height 12
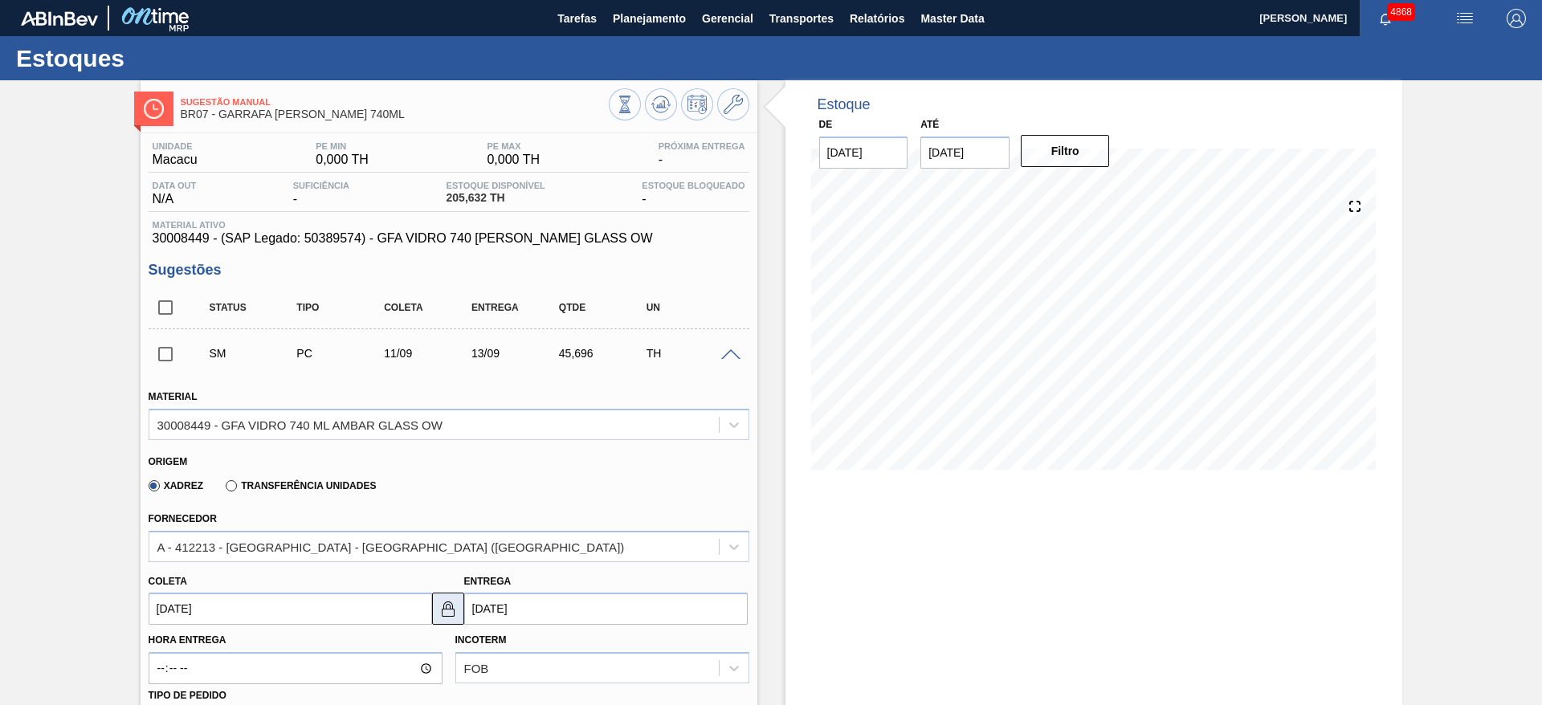
click at [446, 608] on img at bounding box center [447, 608] width 19 height 19
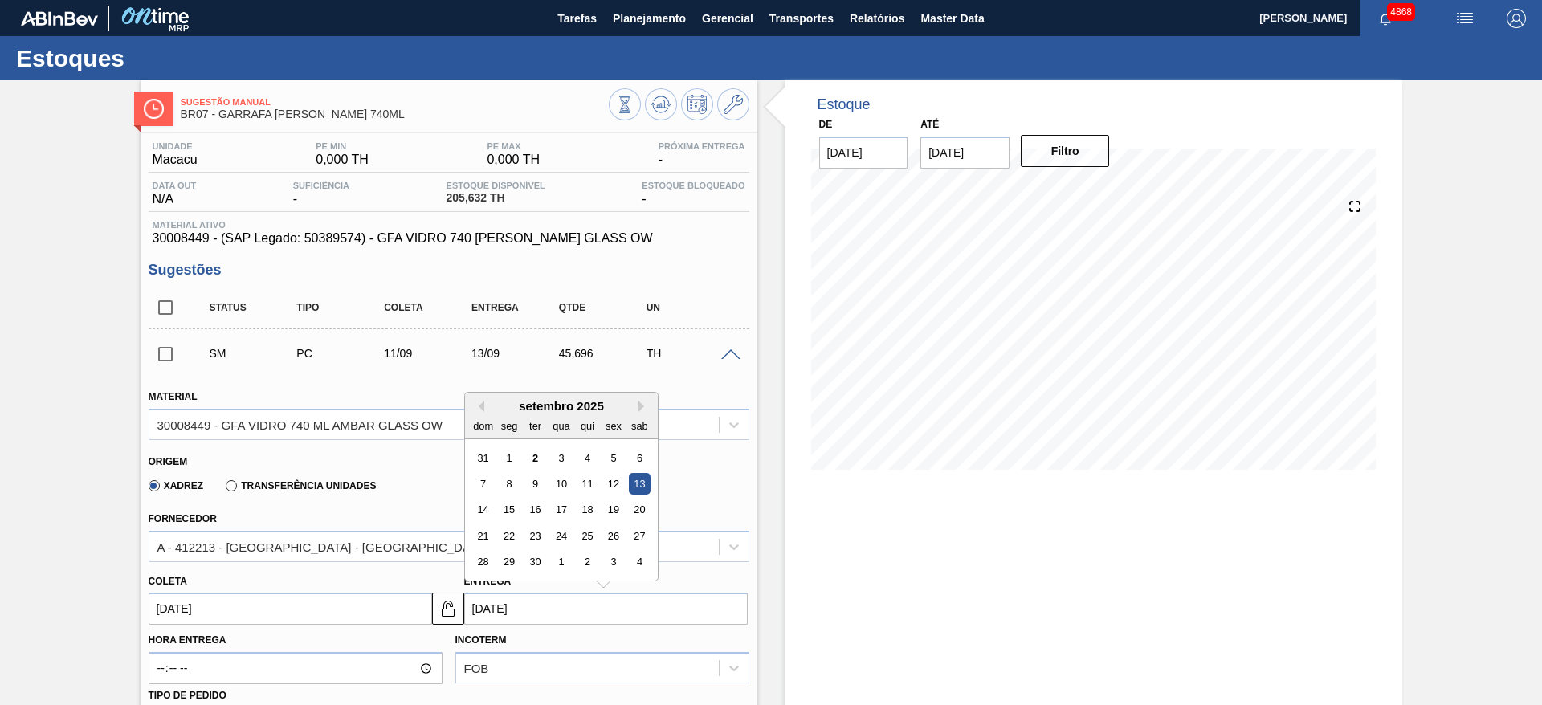
click at [500, 609] on input "[DATE]" at bounding box center [605, 609] width 283 height 32
click at [612, 478] on div "12" at bounding box center [613, 484] width 22 height 22
type input "[DATE]"
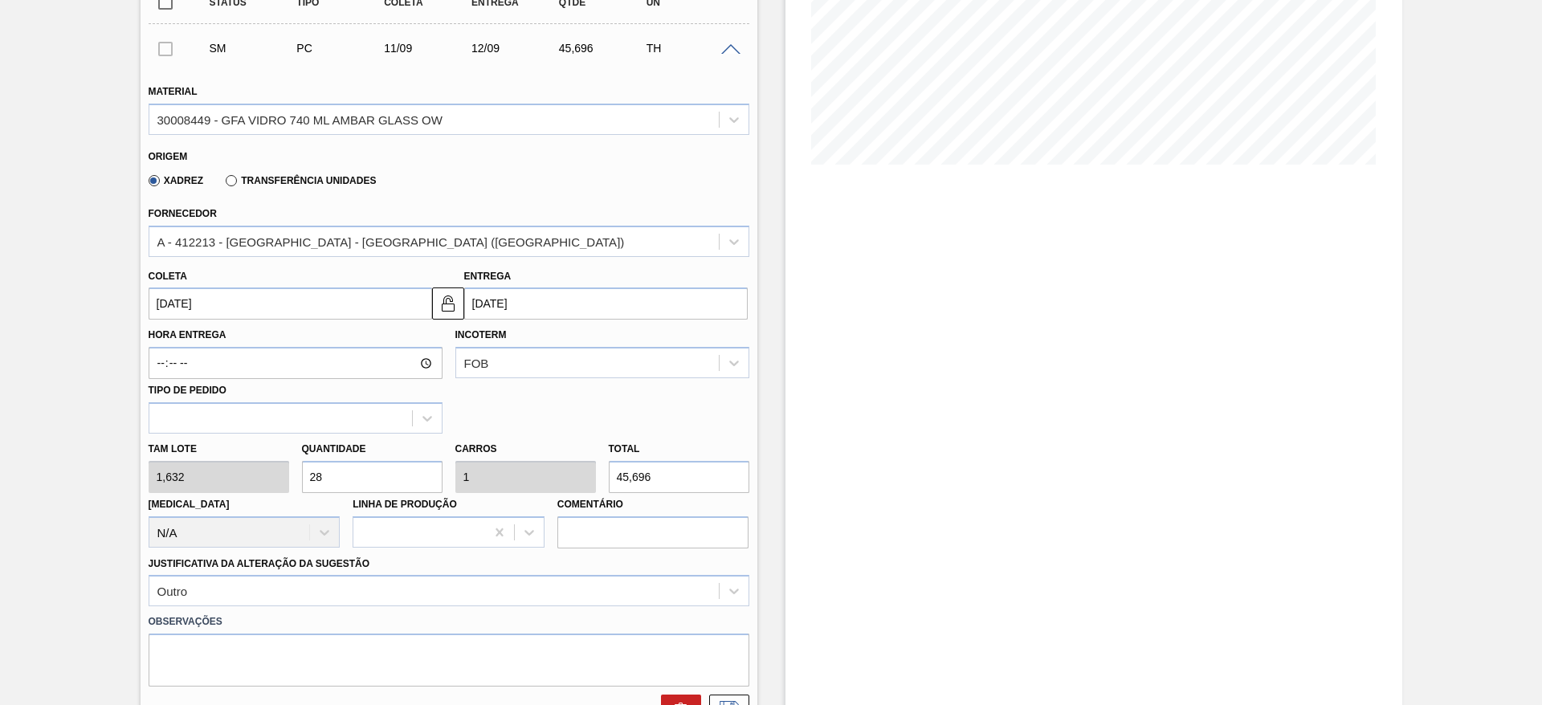
scroll to position [361, 0]
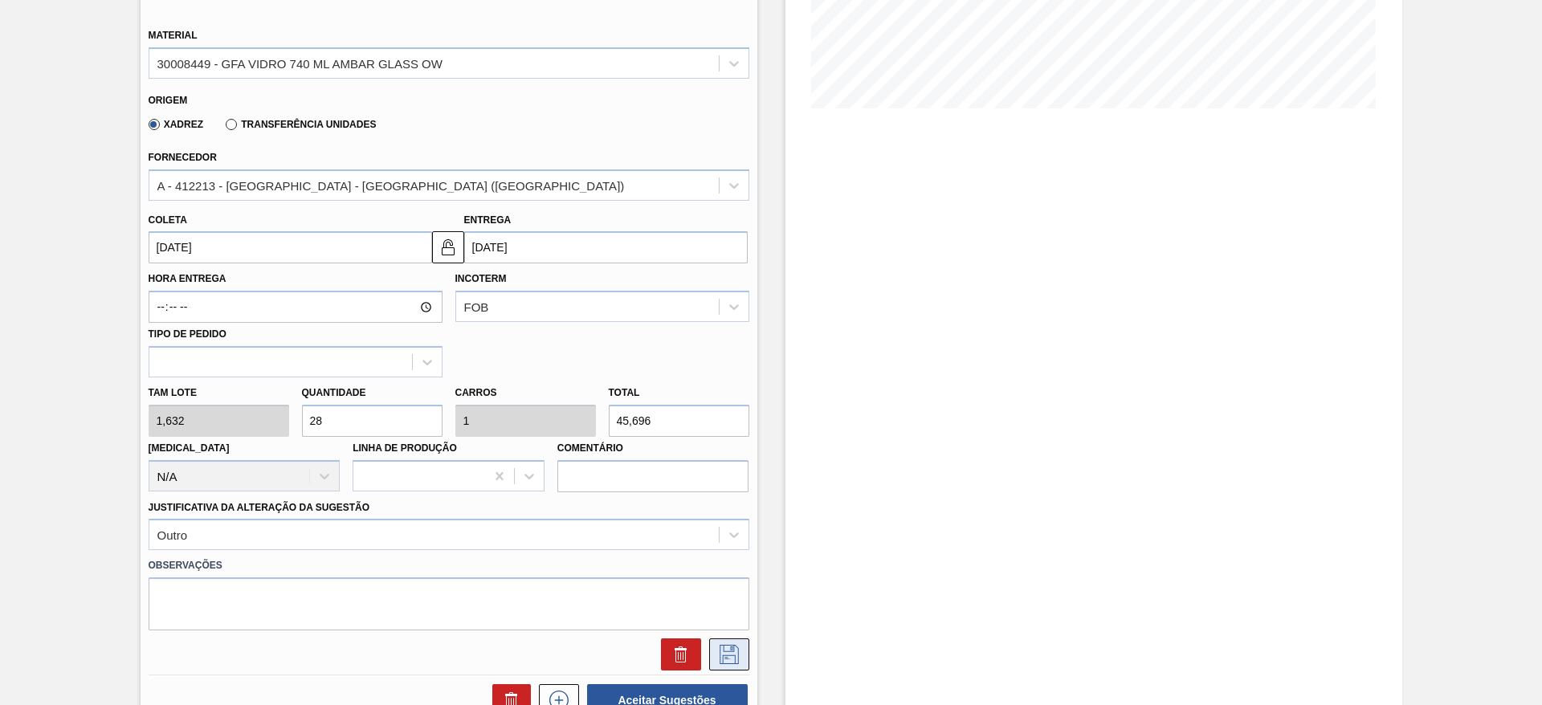
click at [728, 650] on icon at bounding box center [729, 654] width 26 height 19
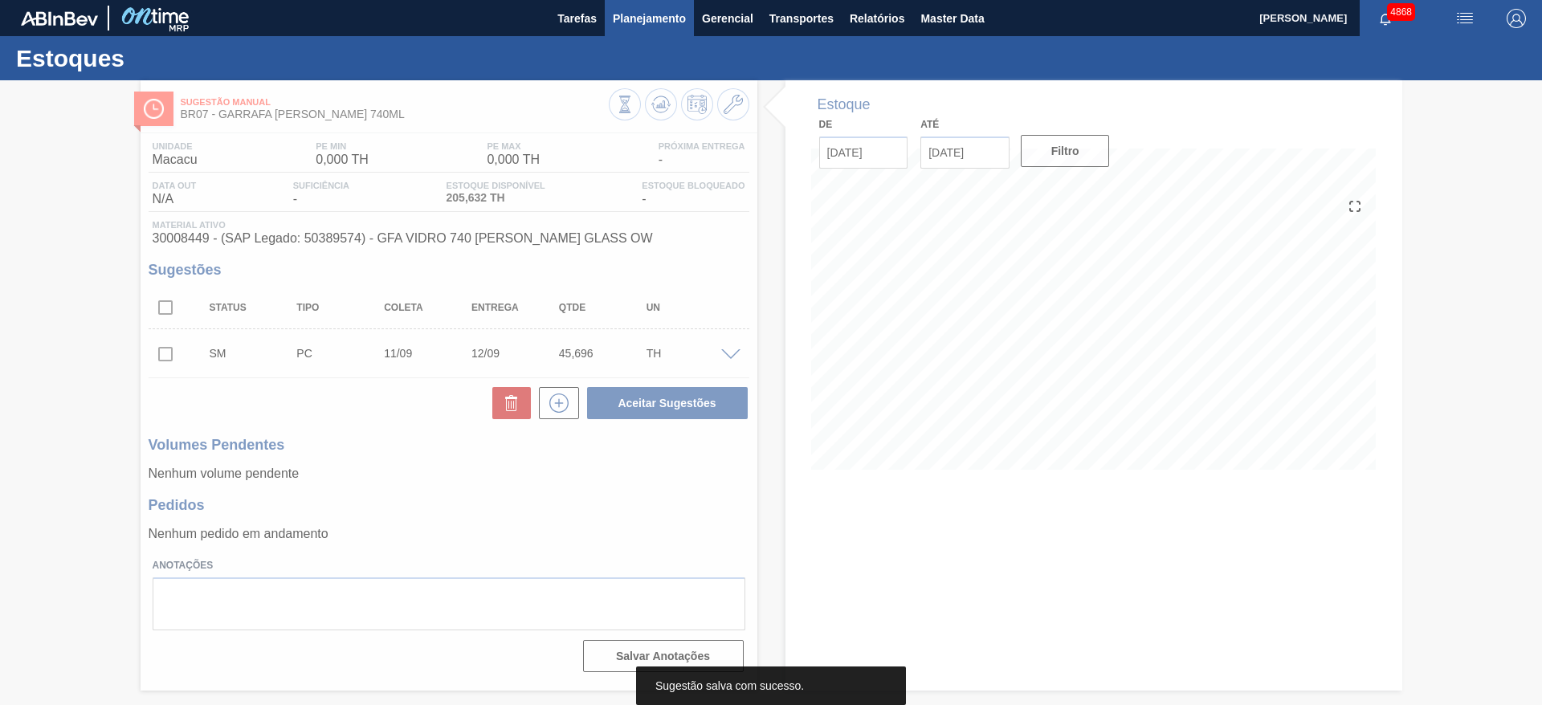
scroll to position [0, 0]
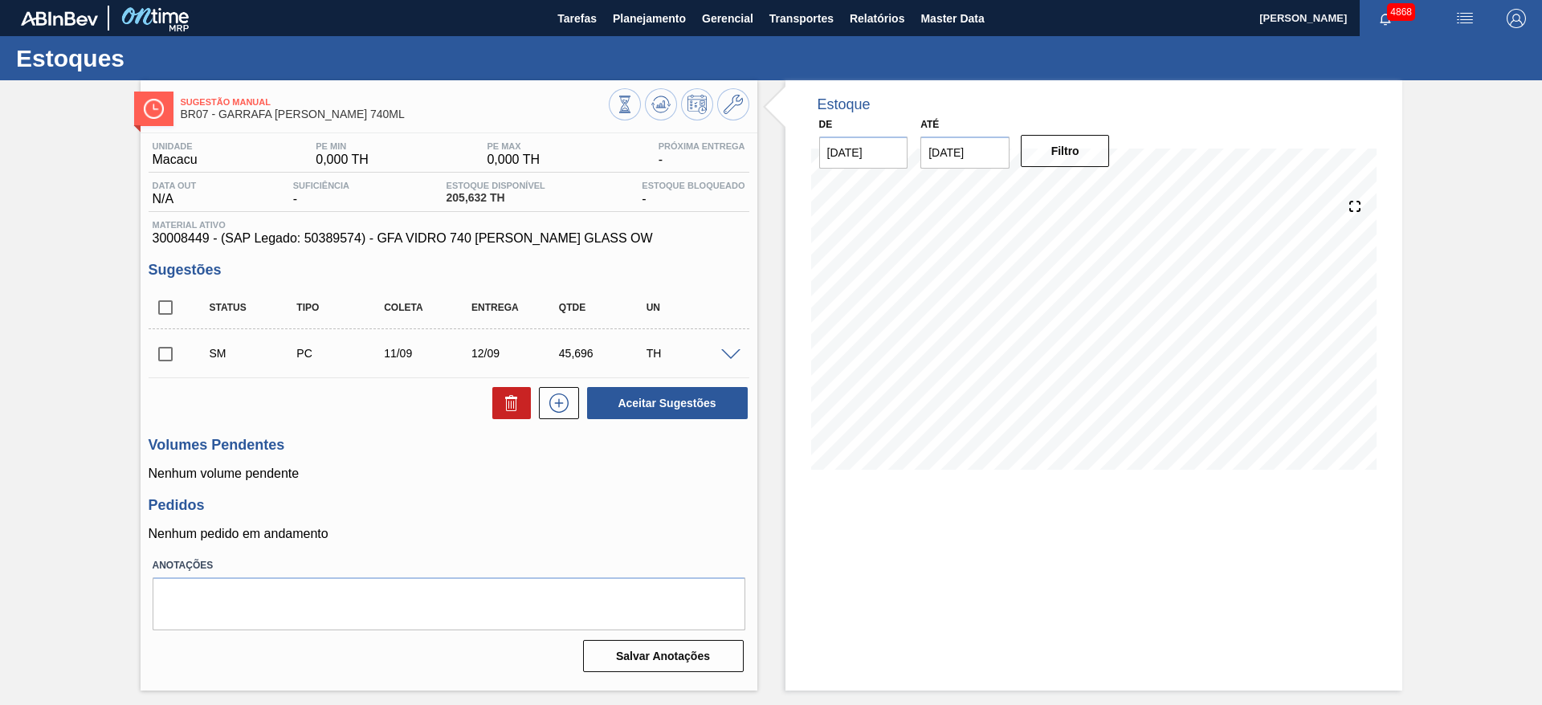
click at [165, 350] on input "checkbox" at bounding box center [166, 354] width 34 height 34
click at [707, 397] on button "Aceitar Sugestões" at bounding box center [667, 403] width 161 height 32
checkbox input "false"
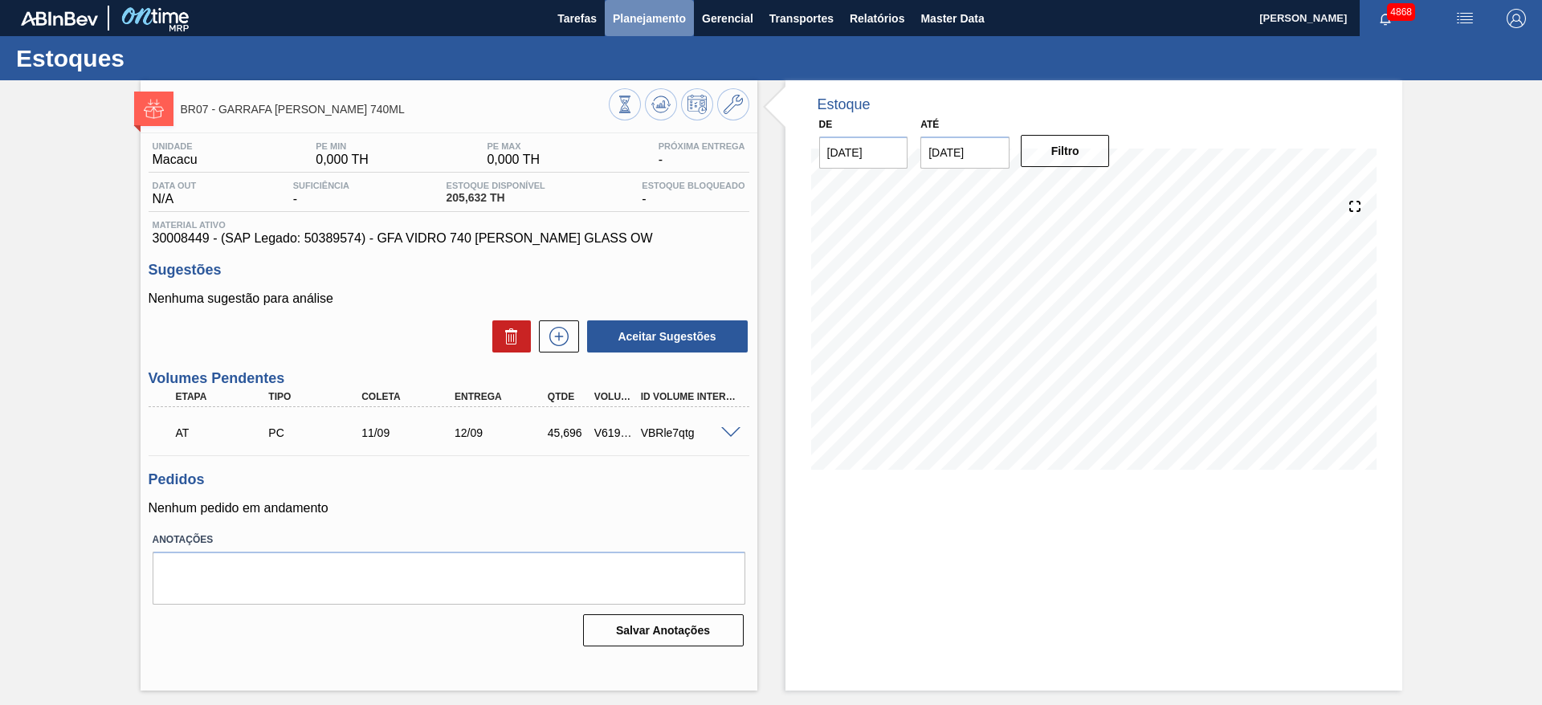
click at [618, 16] on span "Planejamento" at bounding box center [649, 18] width 73 height 19
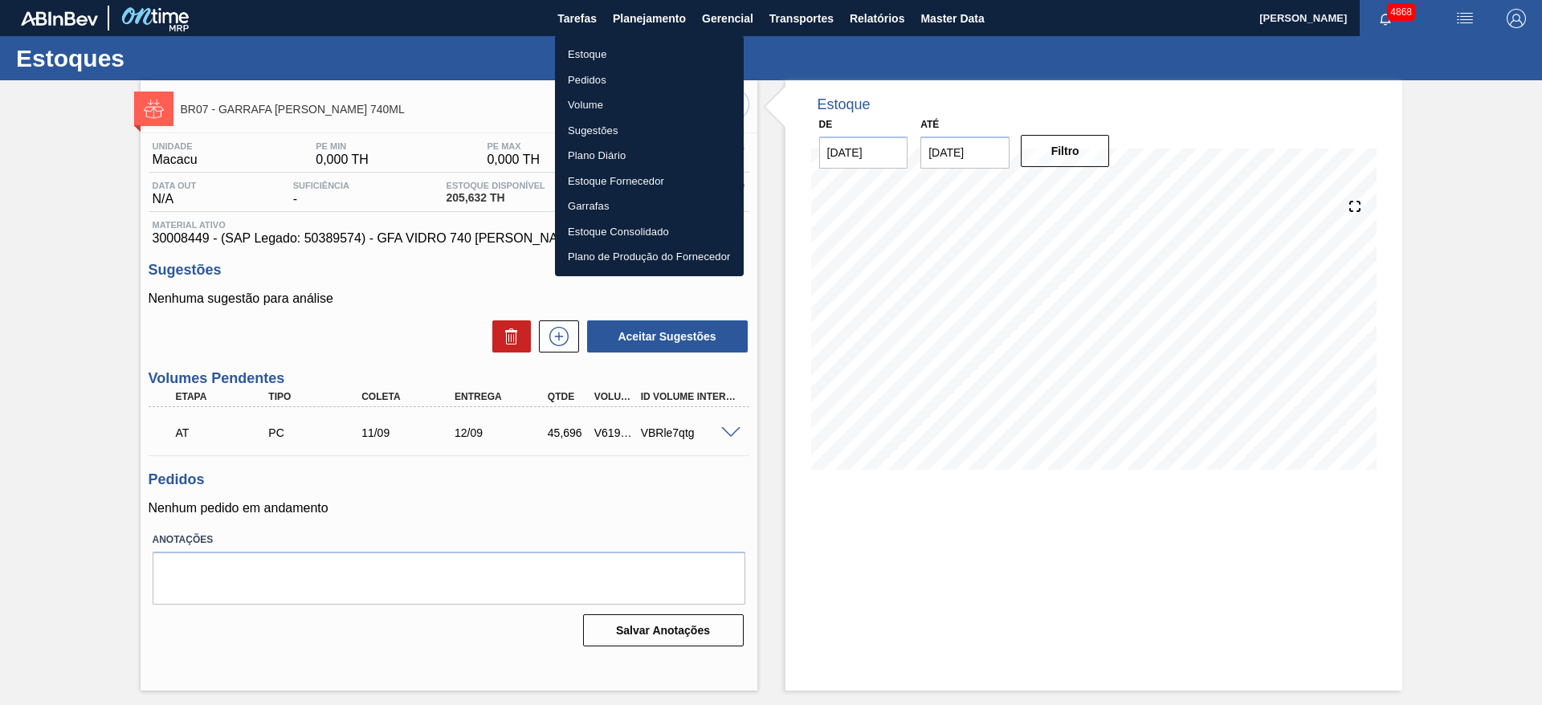
click at [784, 513] on div at bounding box center [771, 352] width 1542 height 705
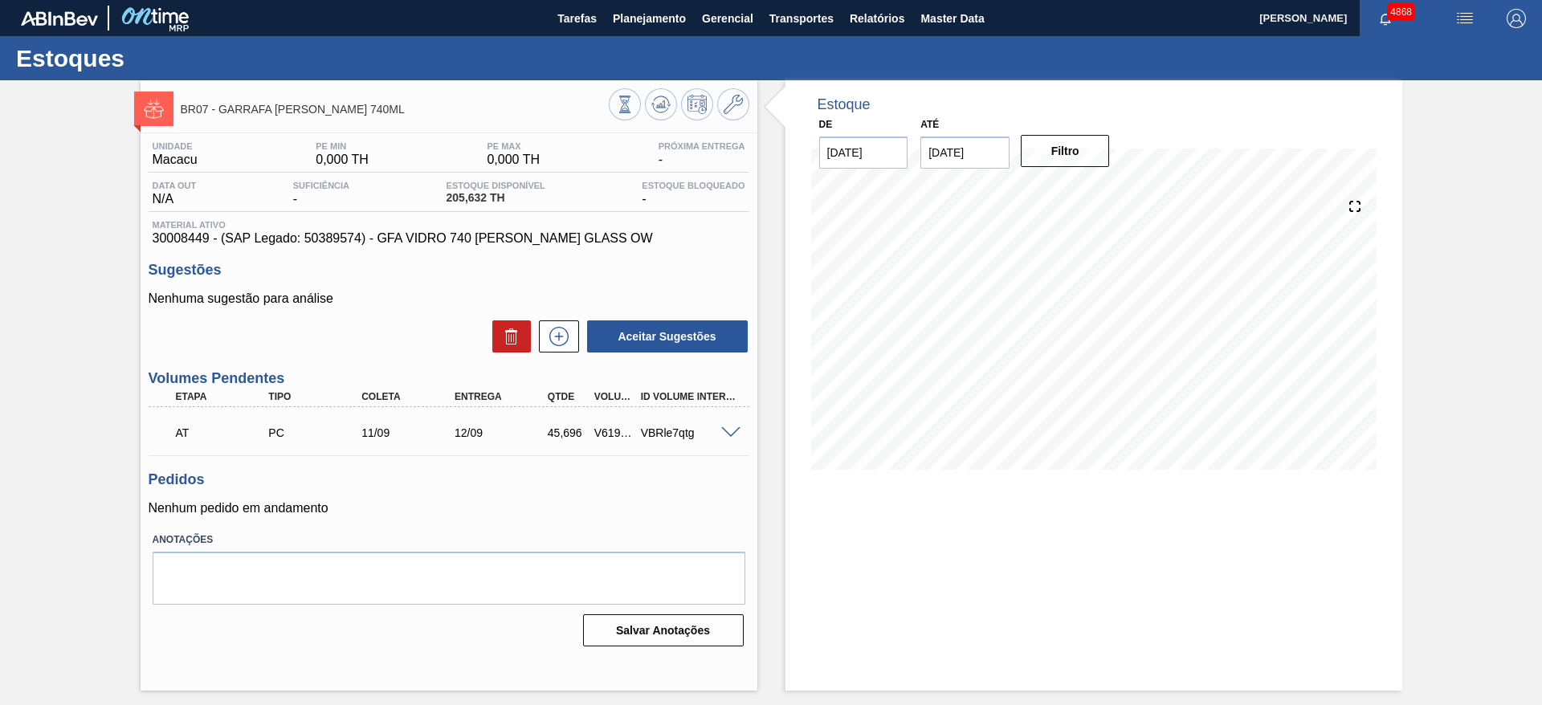
click at [670, 117] on div at bounding box center [679, 106] width 141 height 36
click at [666, 105] on icon at bounding box center [660, 104] width 19 height 19
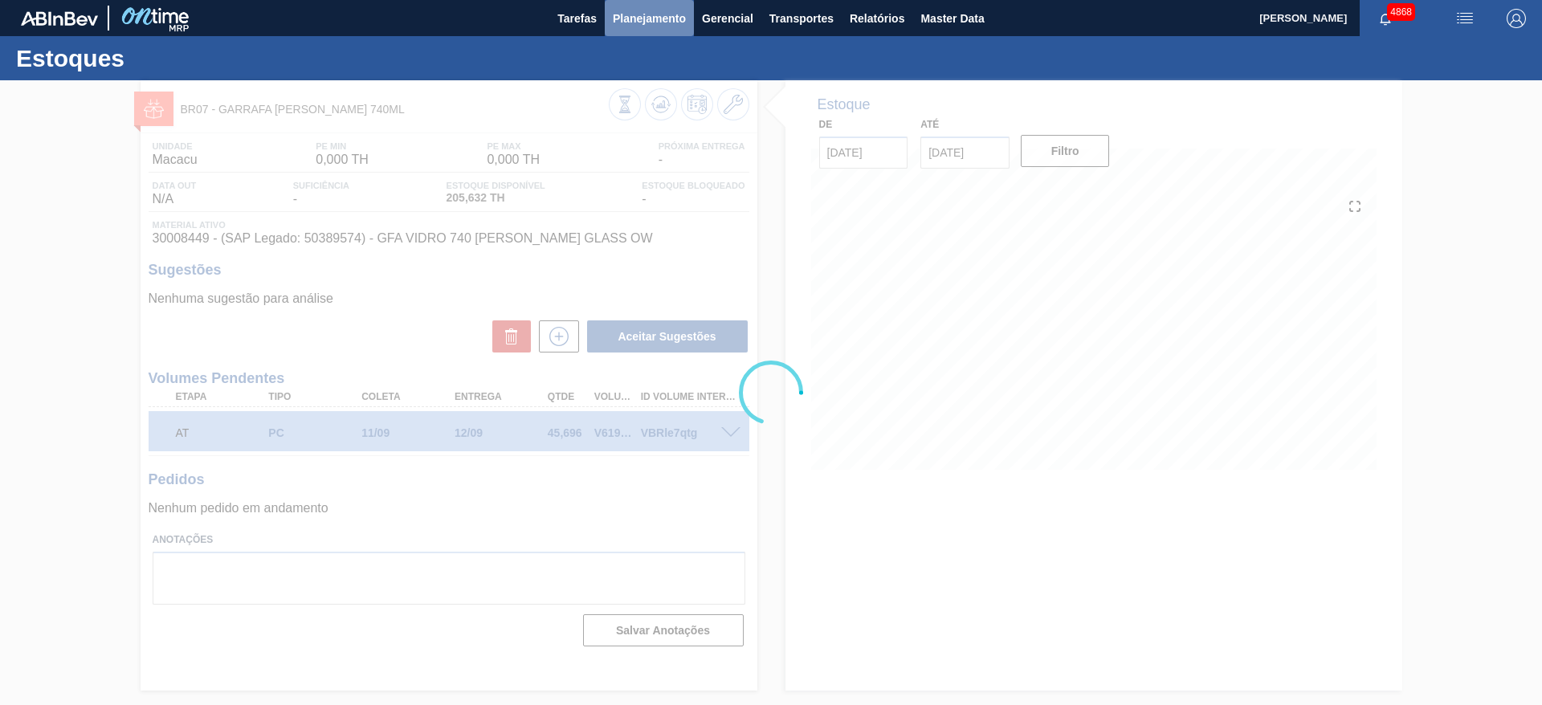
click at [663, 4] on button "Planejamento" at bounding box center [649, 18] width 89 height 36
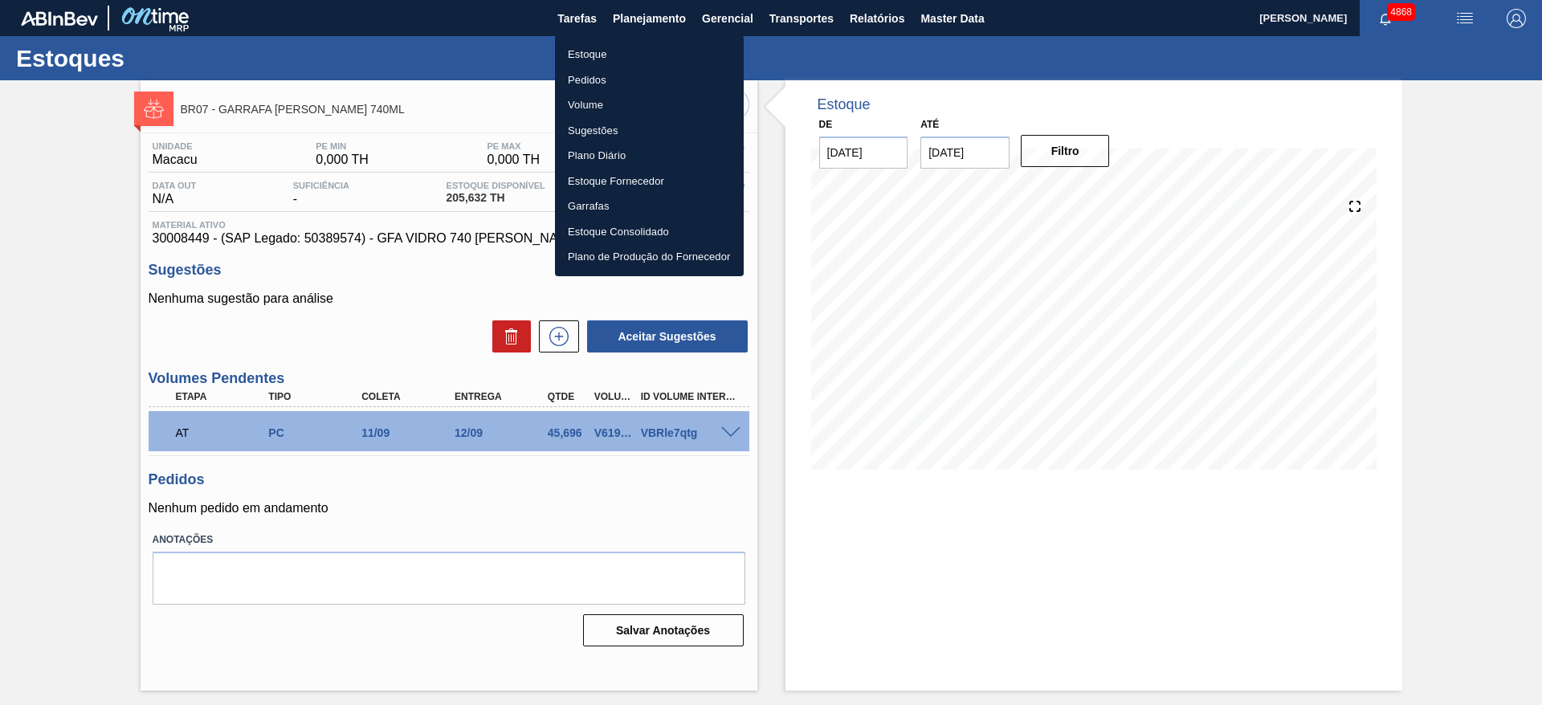
click at [820, 21] on div at bounding box center [771, 352] width 1542 height 705
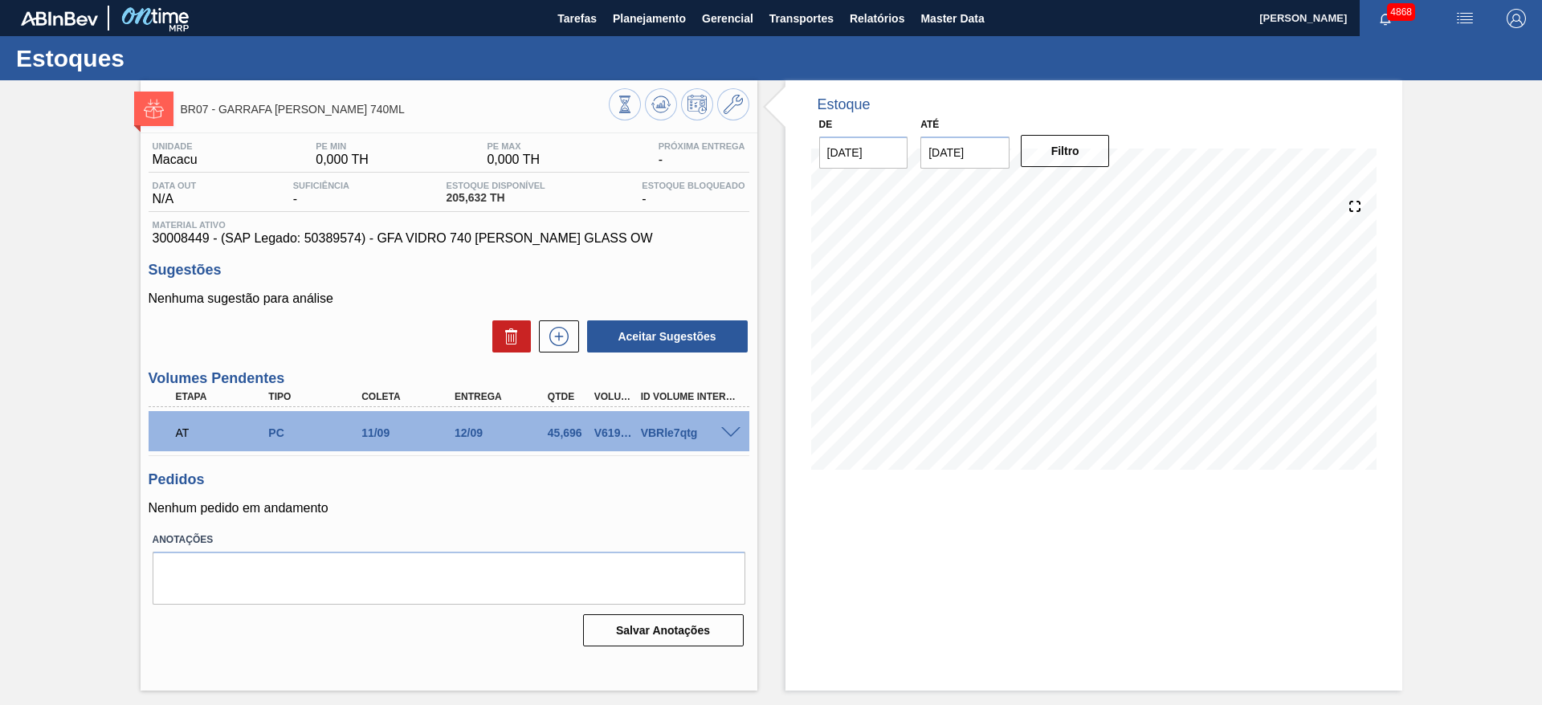
click at [820, 0] on body "Tarefas Planejamento Gerencial Transportes Relatórios Master Data [PERSON_NAME]…" at bounding box center [771, 0] width 1542 height 0
click at [820, 21] on span "Transportes" at bounding box center [801, 18] width 64 height 19
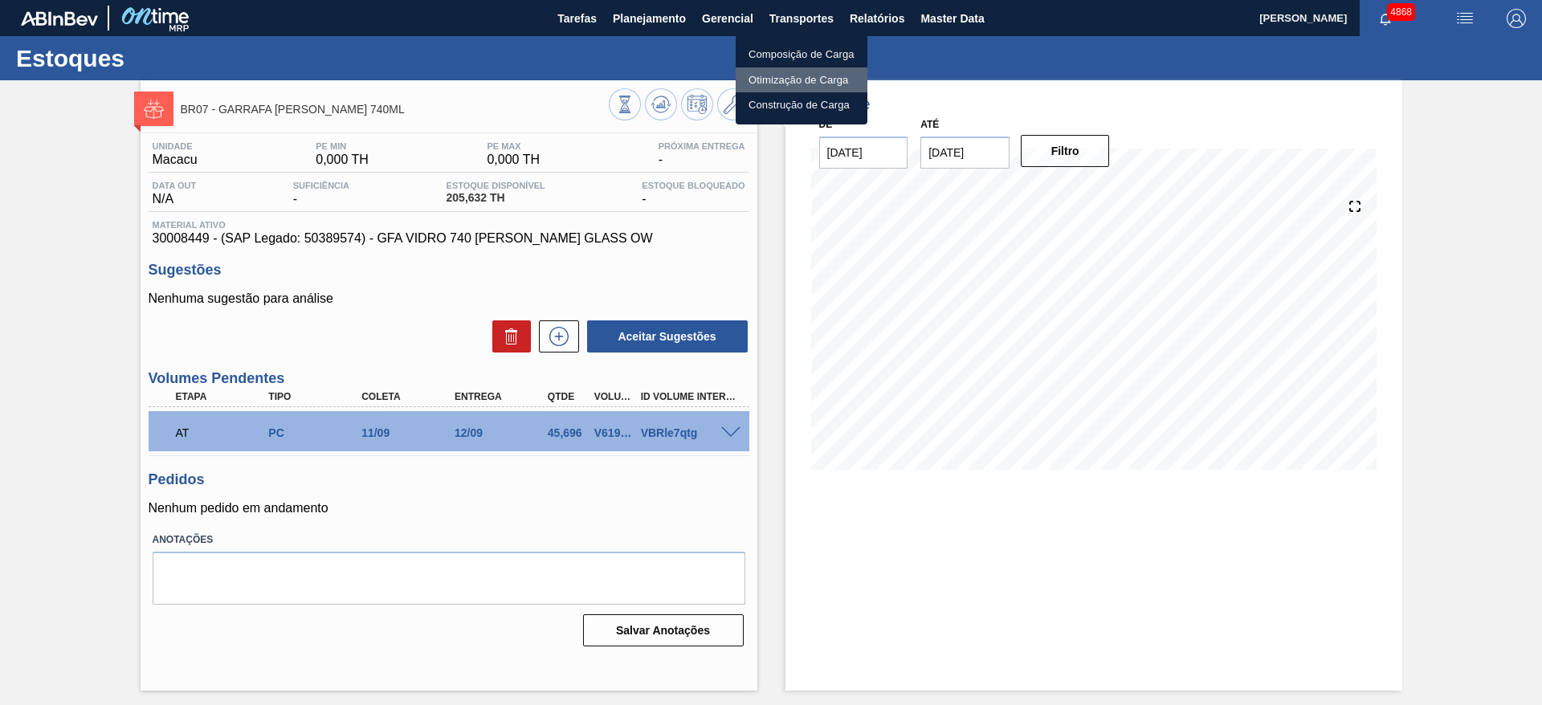
click at [809, 83] on li "Otimização de Carga" at bounding box center [802, 80] width 132 height 26
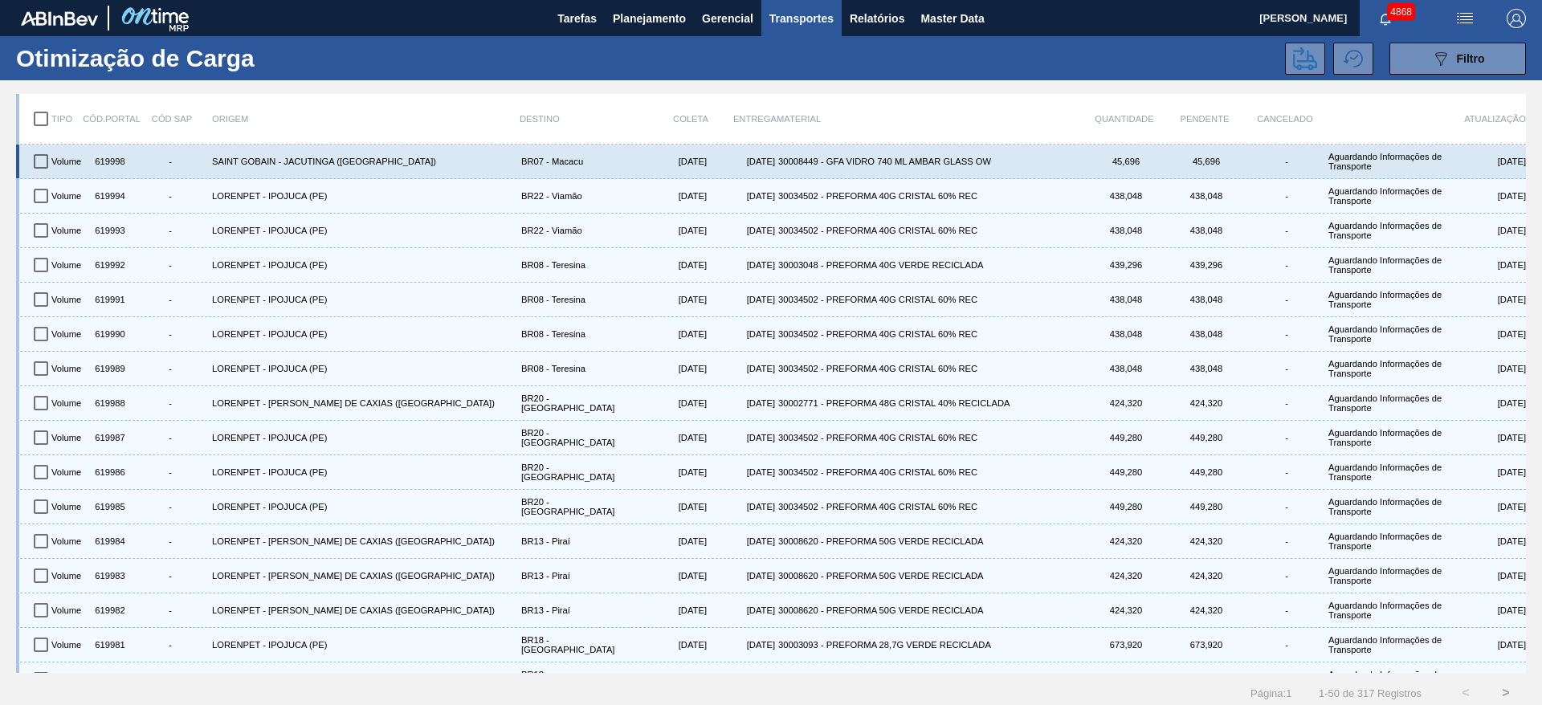
click at [46, 165] on input "checkbox" at bounding box center [41, 162] width 34 height 34
checkbox input "true"
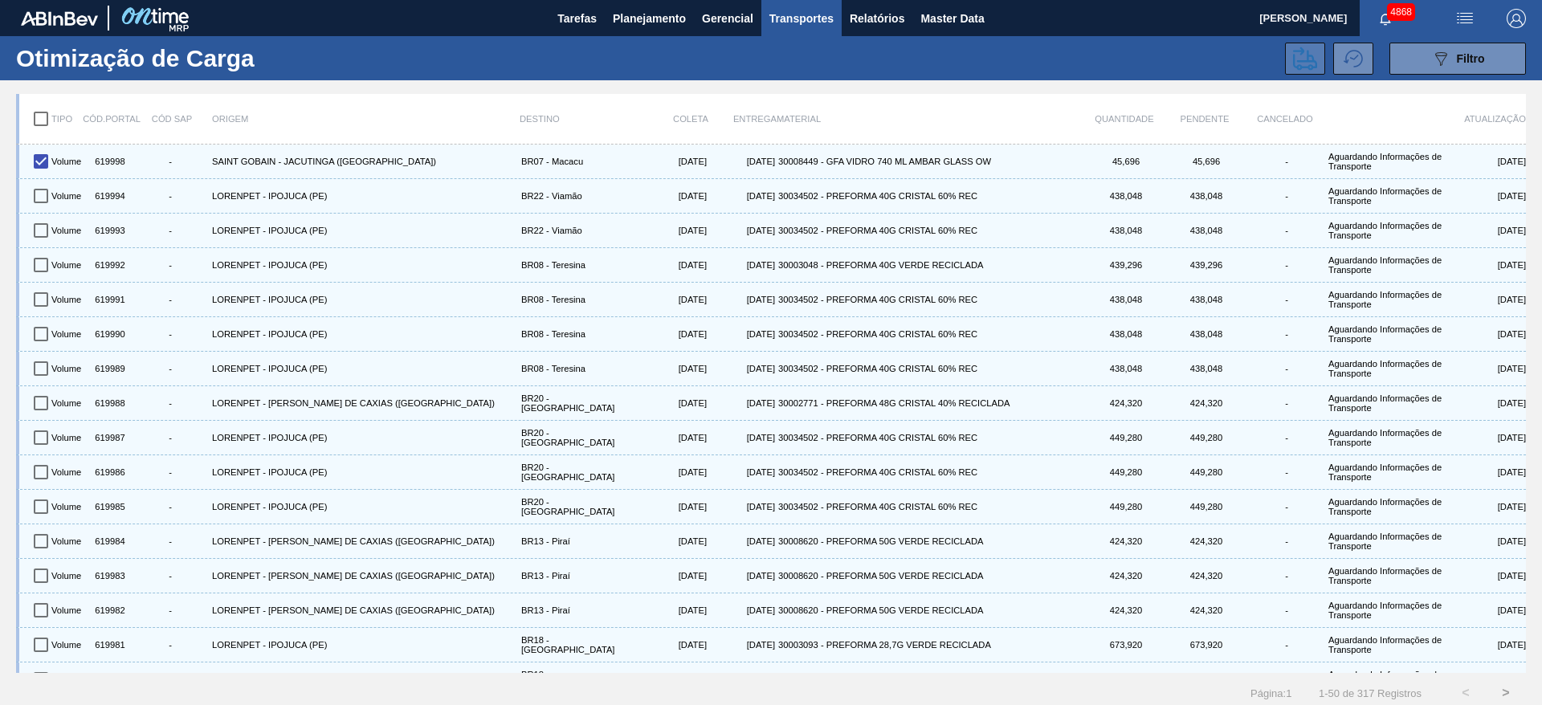
click at [1290, 70] on button at bounding box center [1305, 59] width 40 height 32
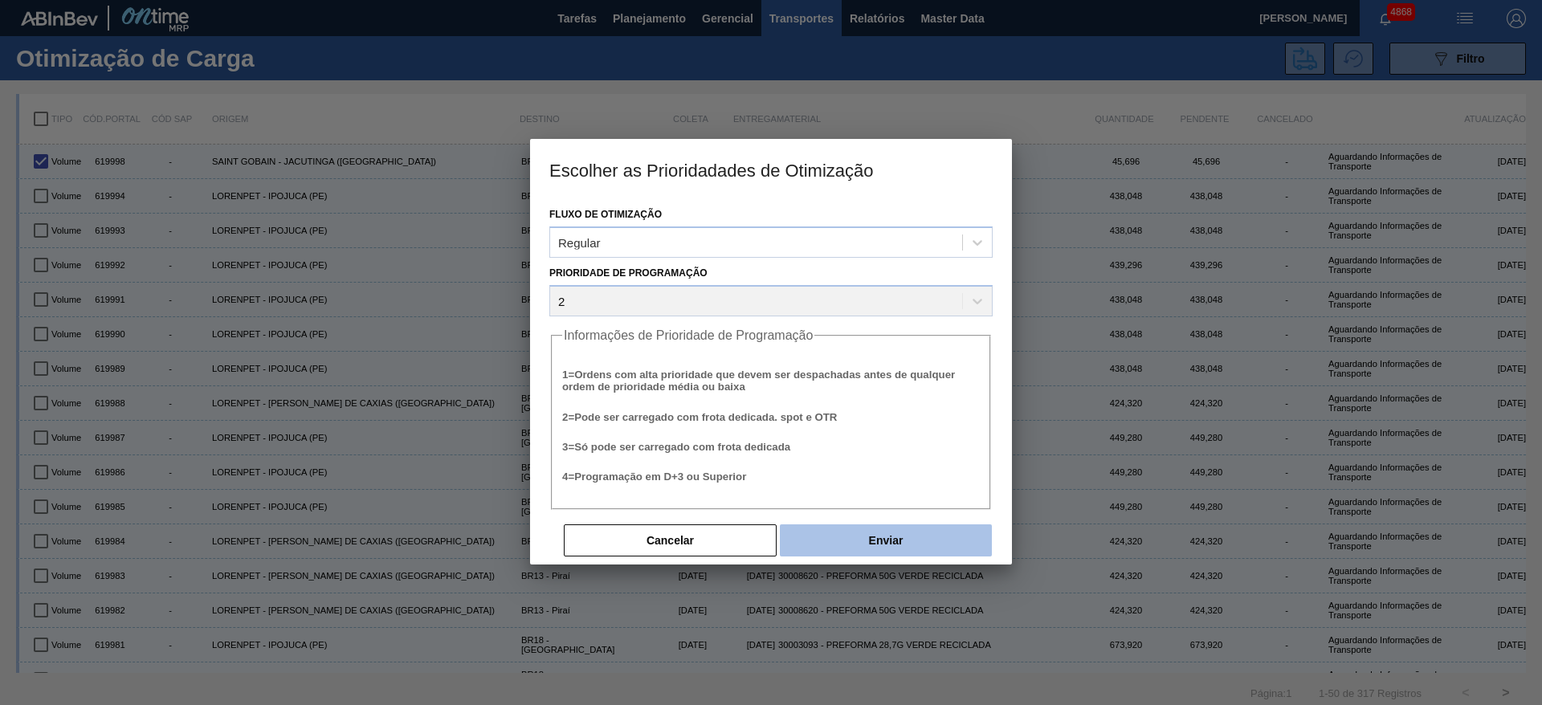
click at [929, 531] on button "Enviar" at bounding box center [886, 540] width 212 height 32
